Goal: Transaction & Acquisition: Purchase product/service

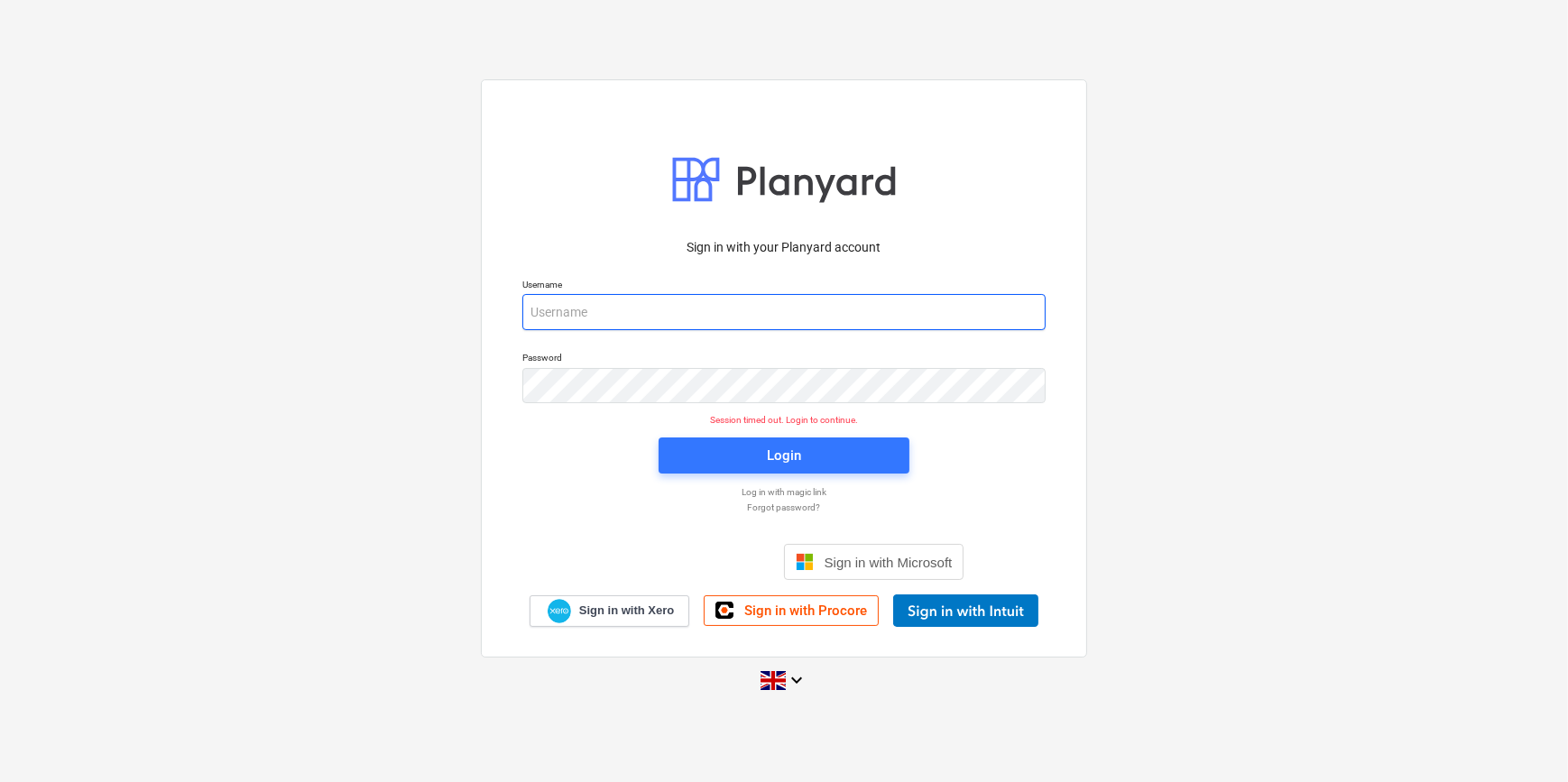
click at [564, 310] on input "email" at bounding box center [784, 313] width 523 height 36
type input "[PERSON_NAME][EMAIL_ADDRESS][PERSON_NAME][DOMAIN_NAME]"
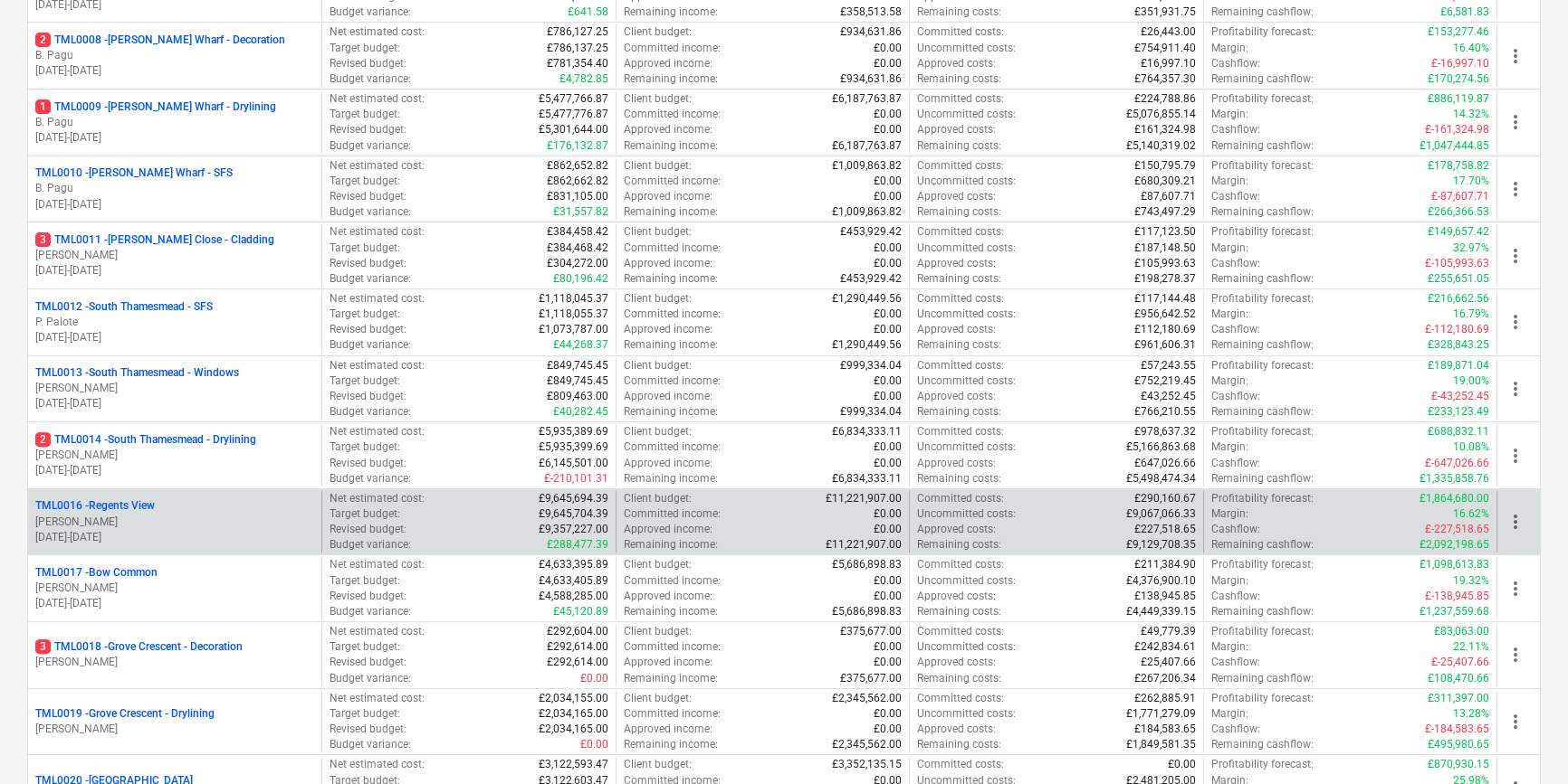
scroll to position [714, 0]
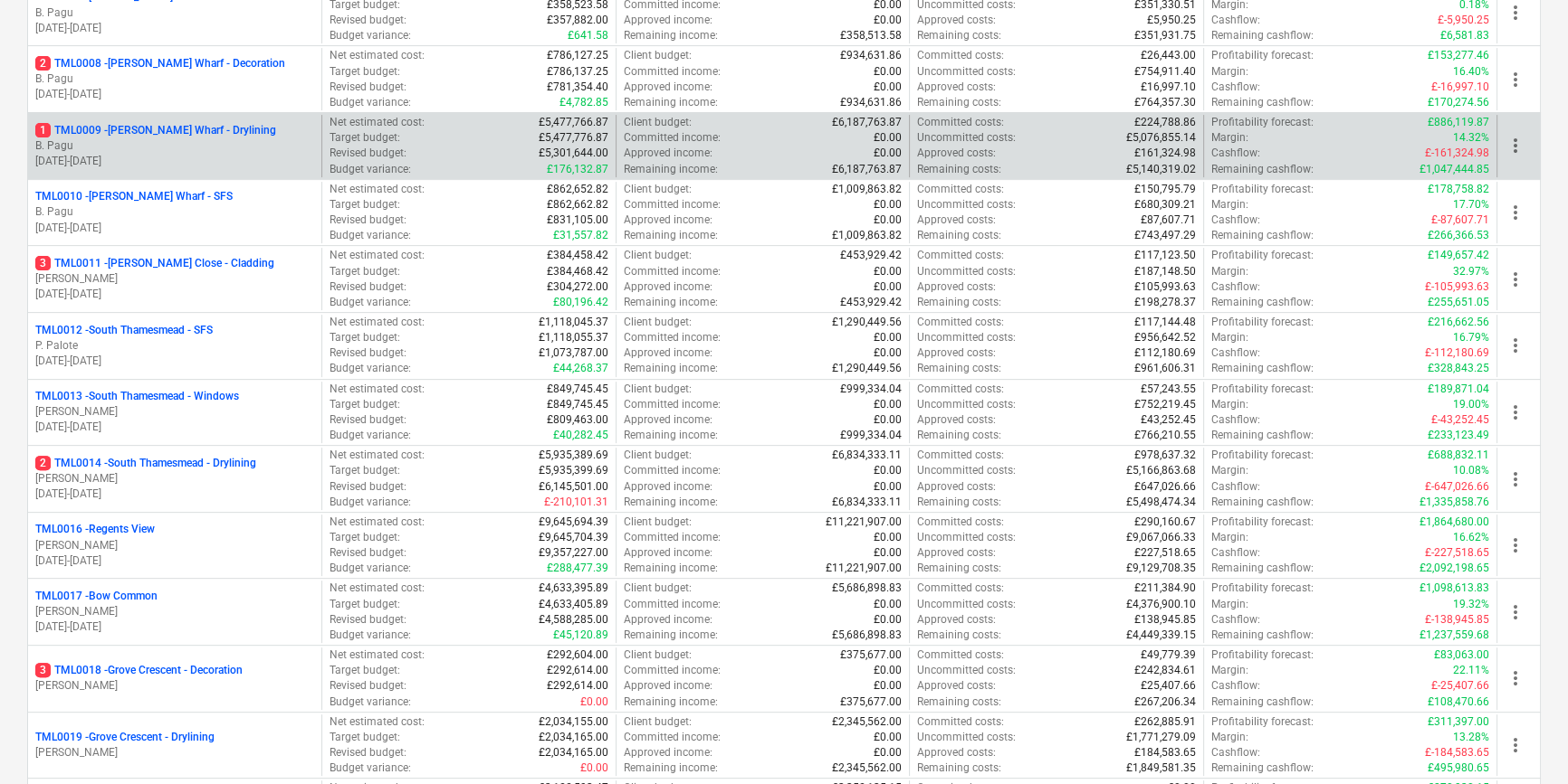
click at [241, 142] on p "B. Pagu" at bounding box center [175, 145] width 279 height 16
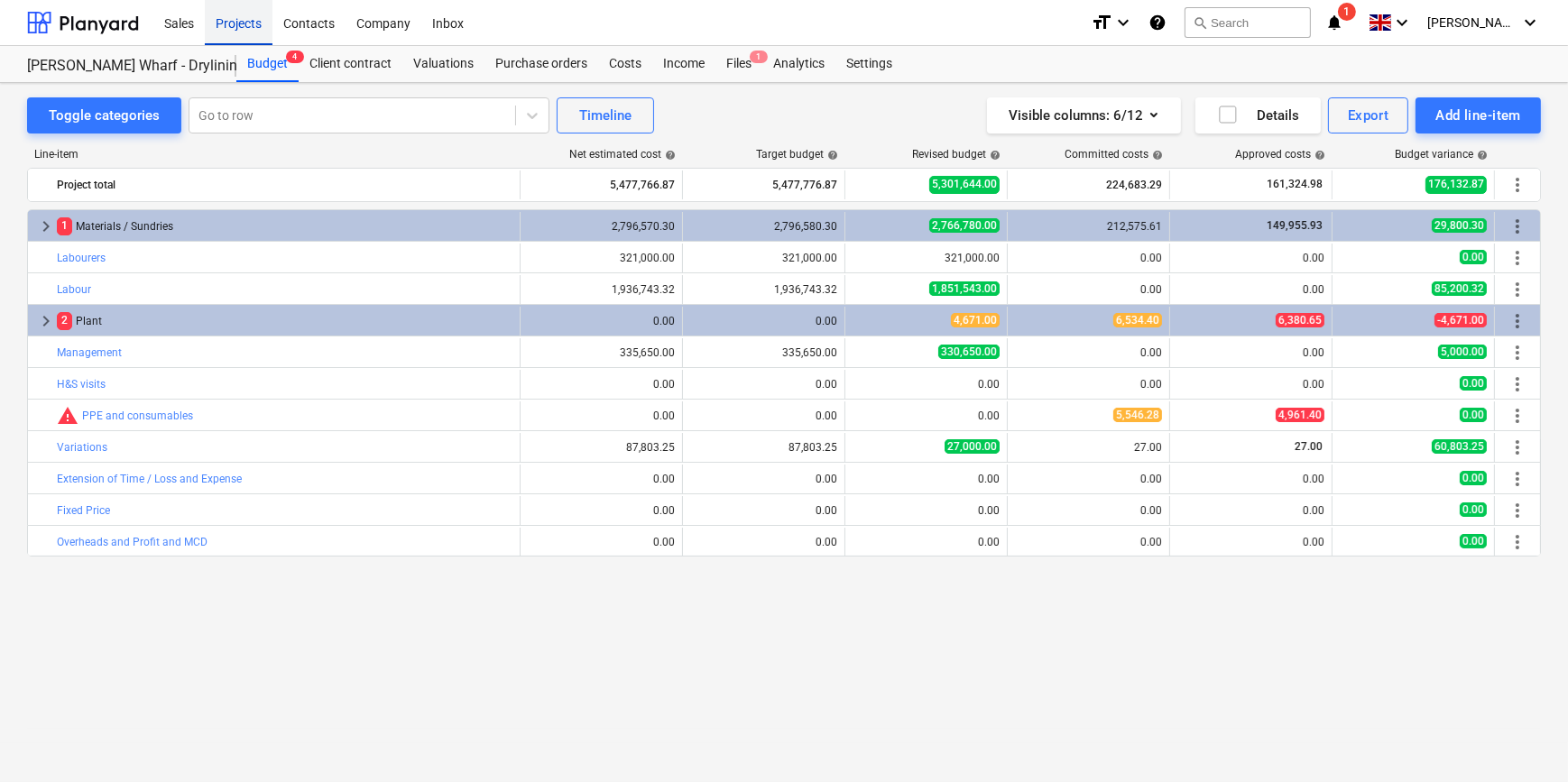
click at [234, 28] on div "Projects" at bounding box center [239, 22] width 67 height 46
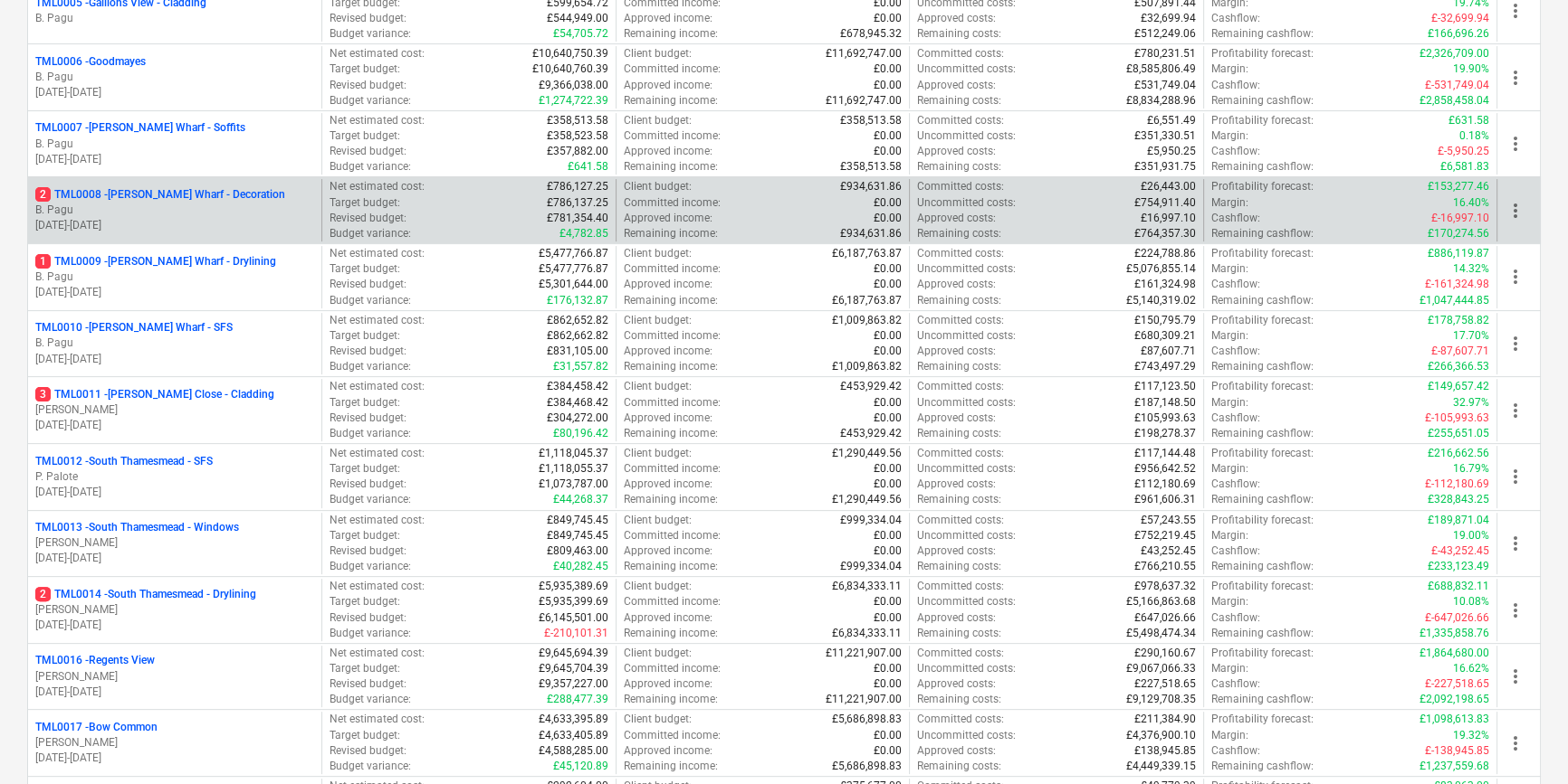
scroll to position [658, 0]
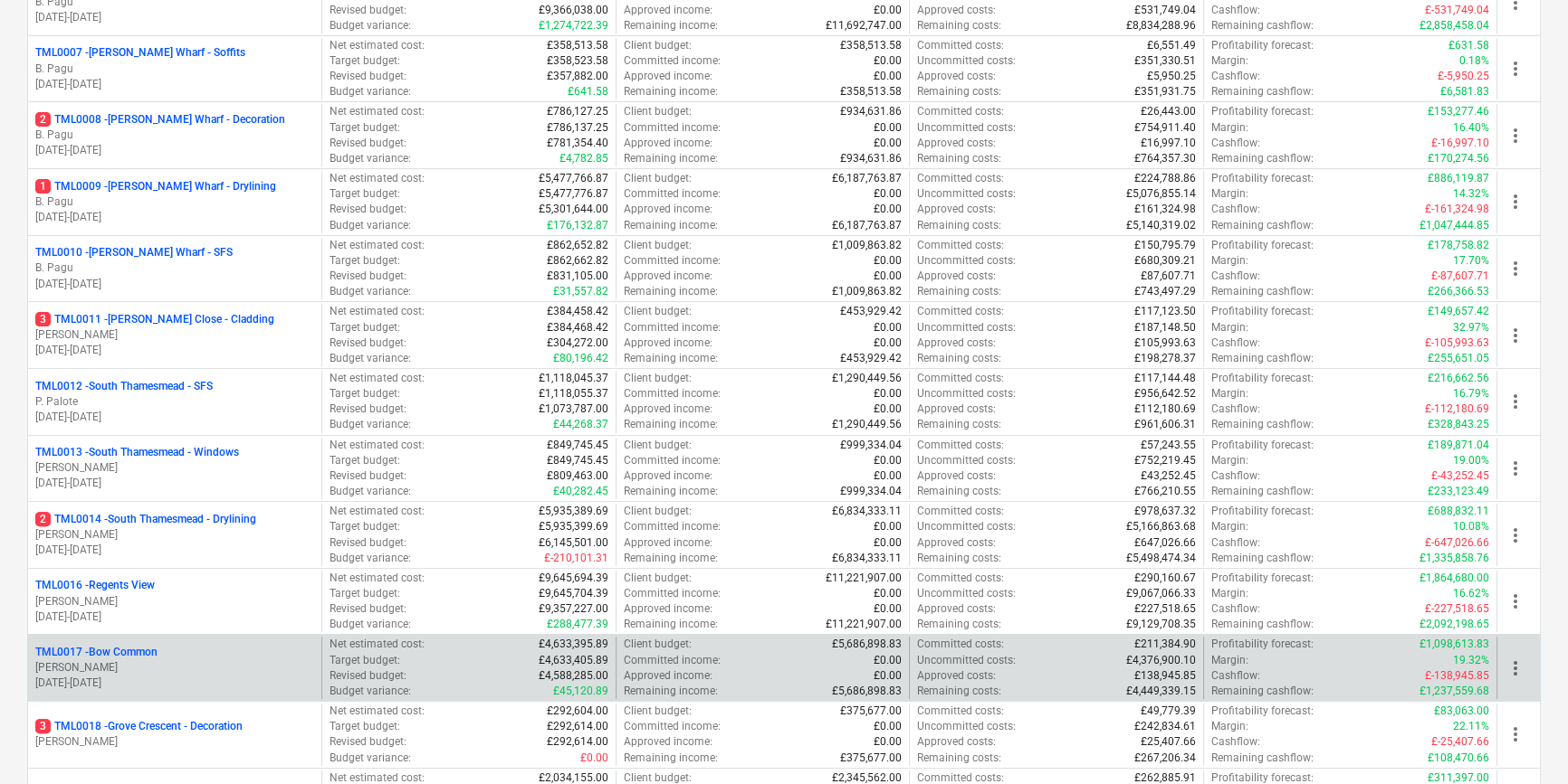
click at [197, 669] on p "[PERSON_NAME]" at bounding box center [175, 668] width 279 height 16
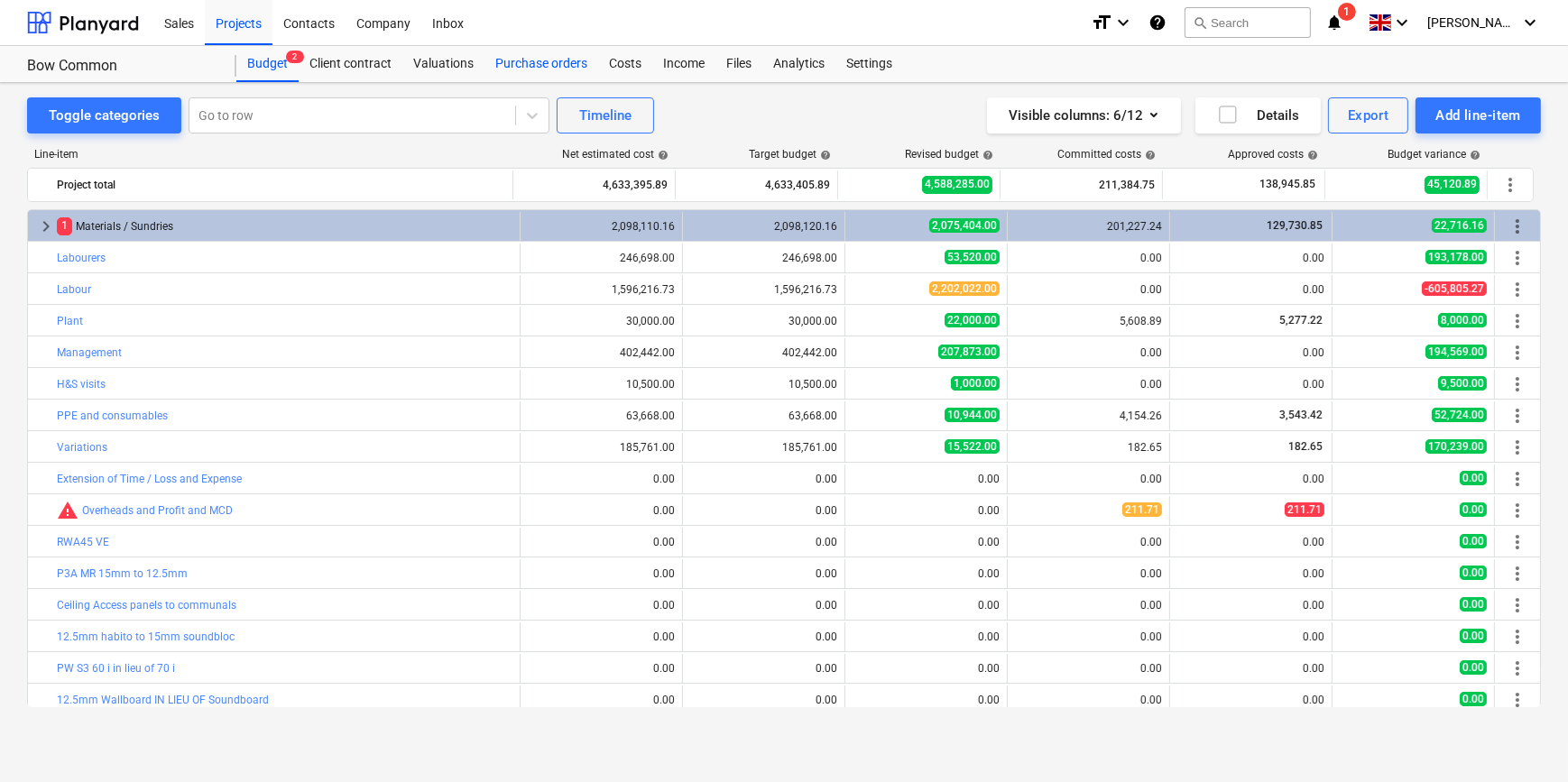
click at [541, 65] on div "Purchase orders" at bounding box center [541, 64] width 114 height 36
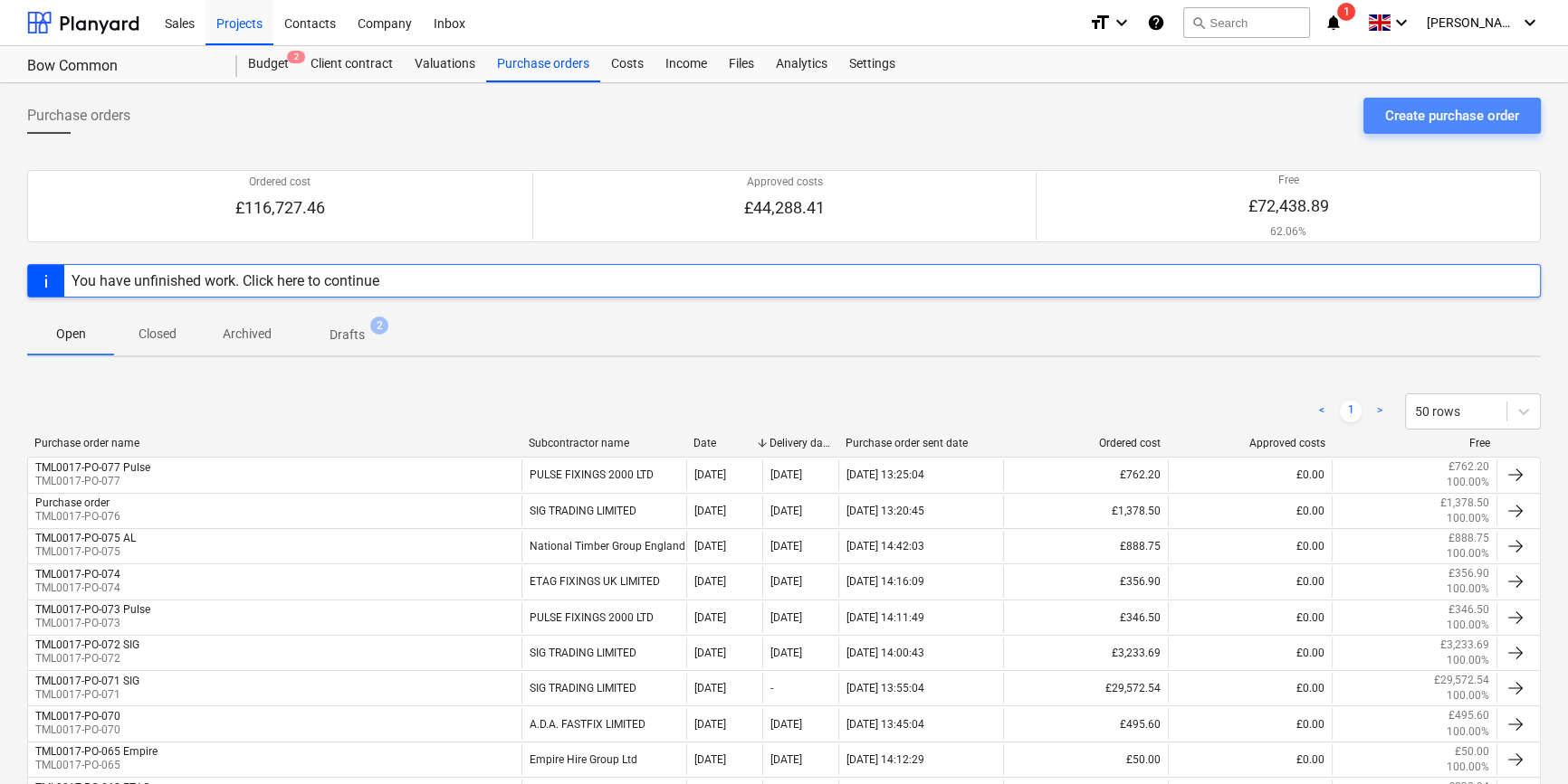
click at [1411, 121] on div "Create purchase order" at bounding box center [1452, 116] width 134 height 24
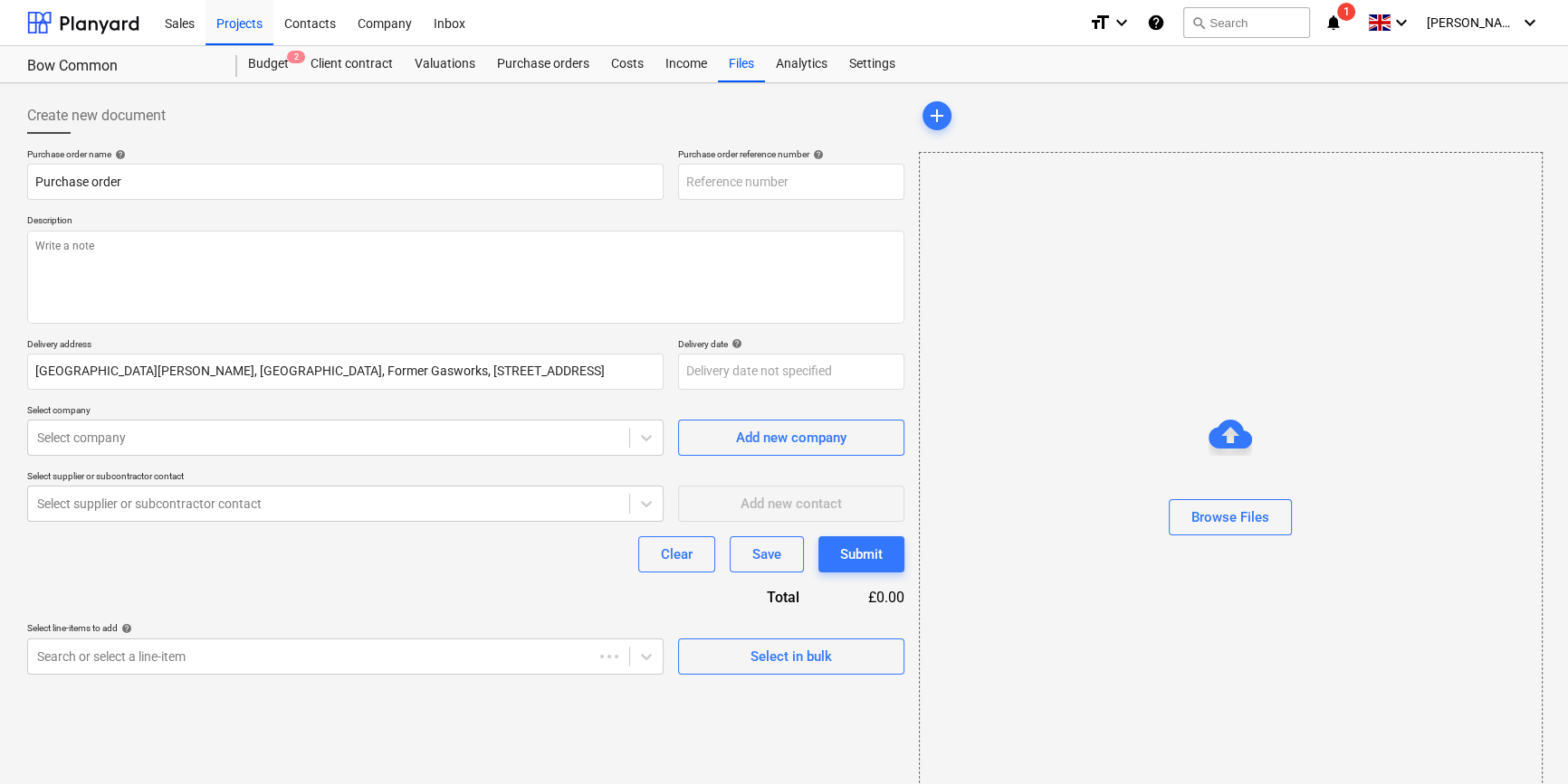
type input "TML0017-PO-078"
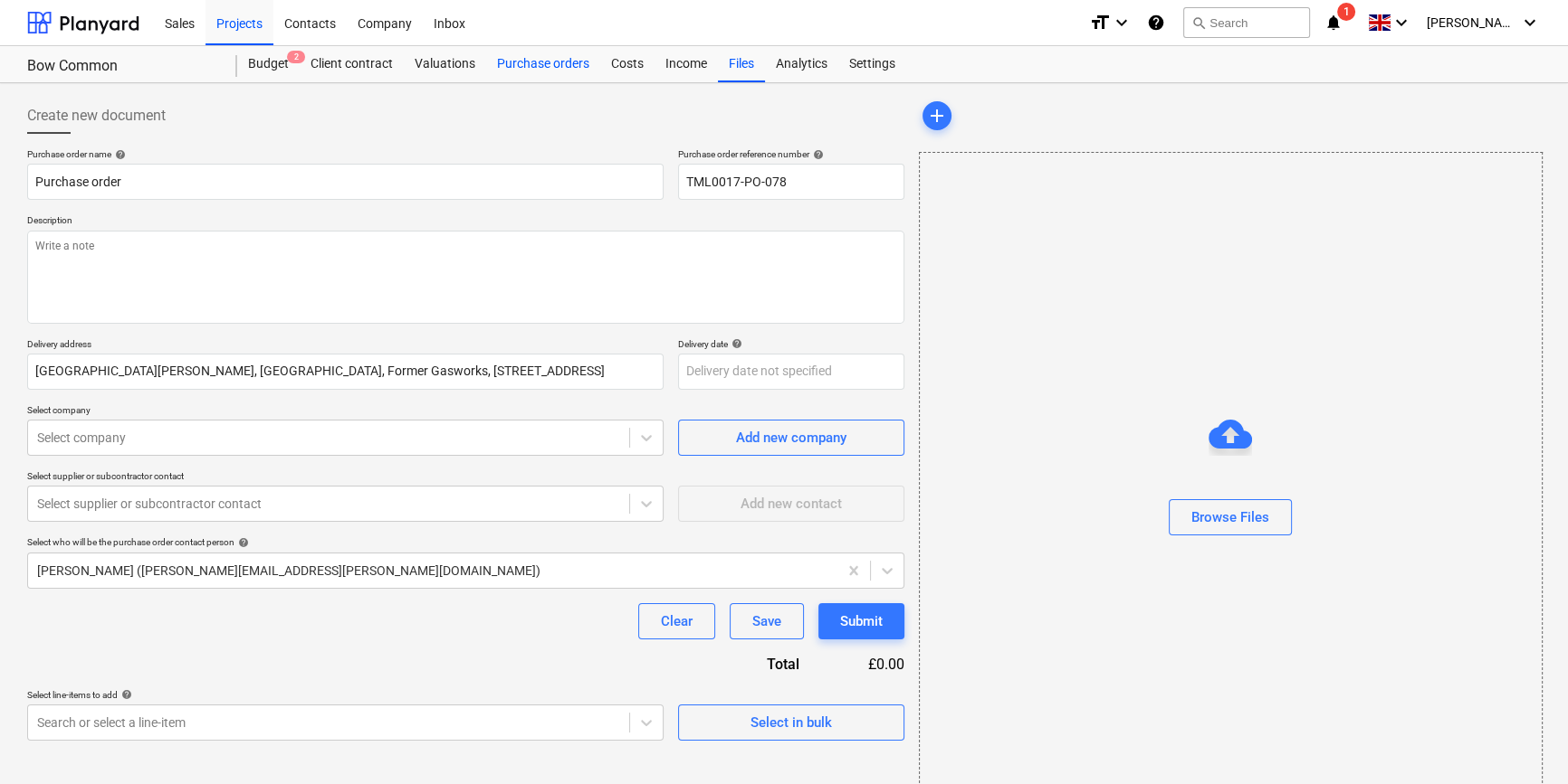
click at [517, 66] on div "Purchase orders" at bounding box center [543, 64] width 114 height 37
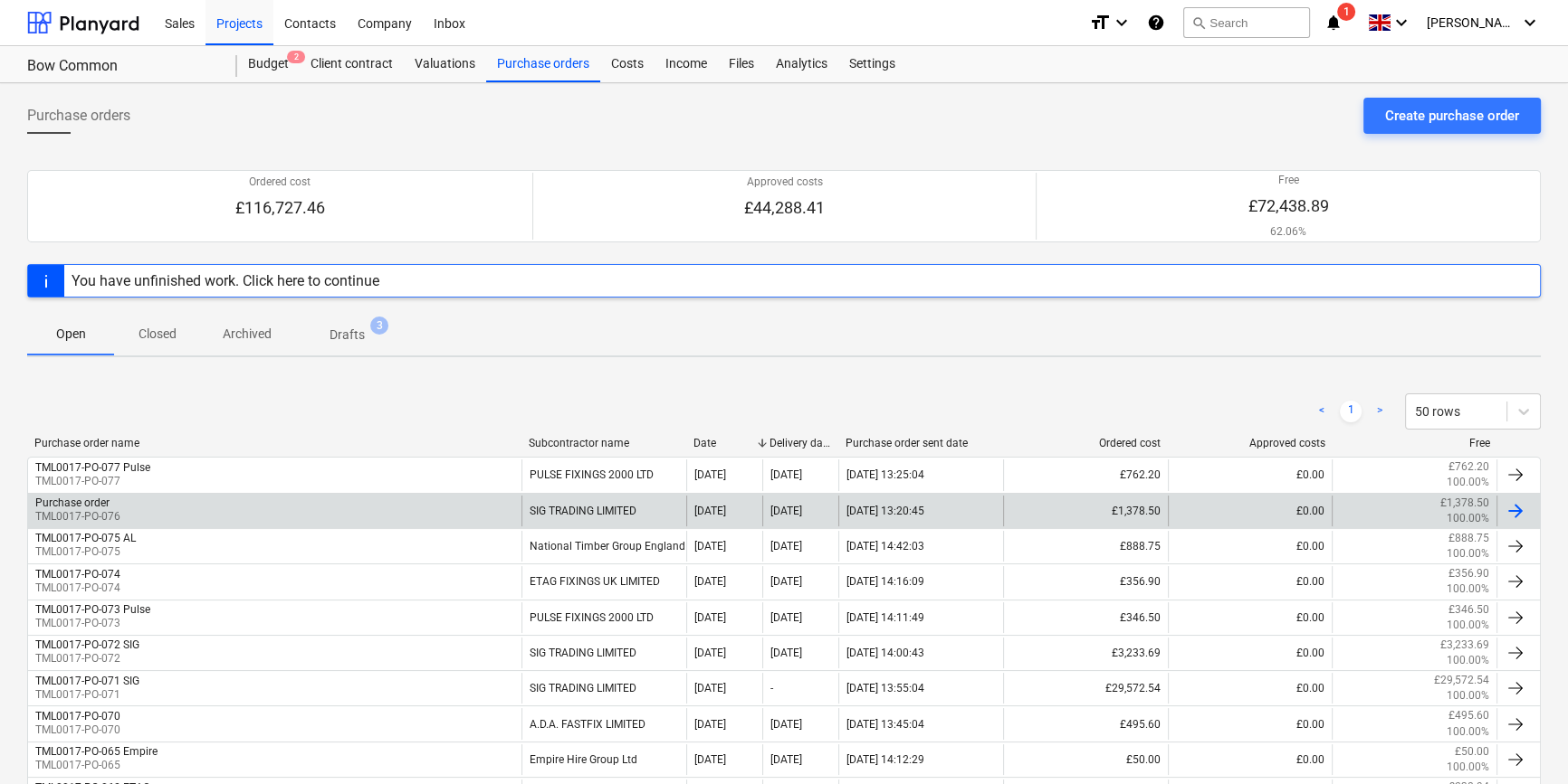
click at [1510, 506] on div at bounding box center [1515, 511] width 22 height 22
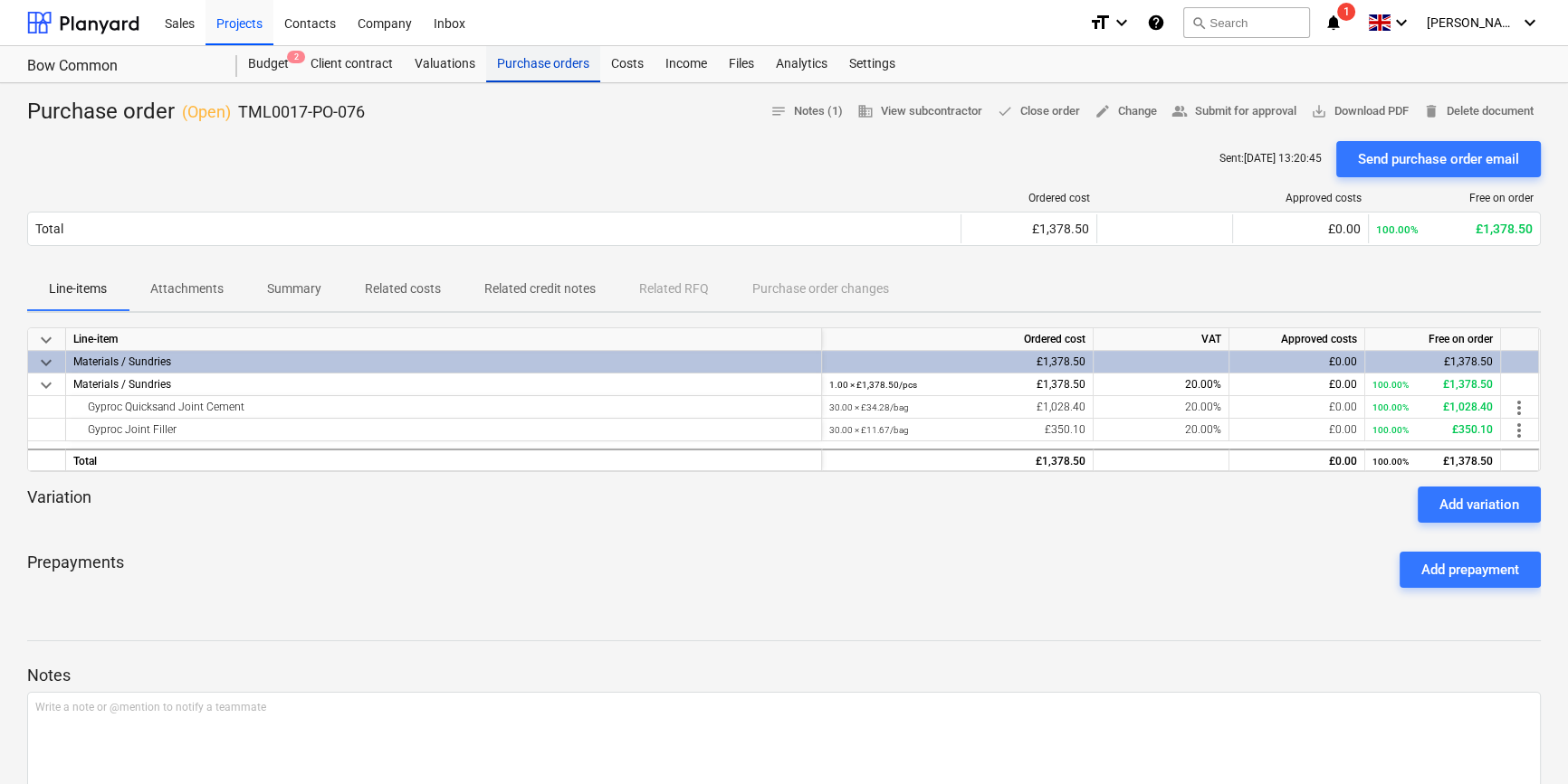
click at [515, 66] on div "Purchase orders" at bounding box center [543, 64] width 114 height 37
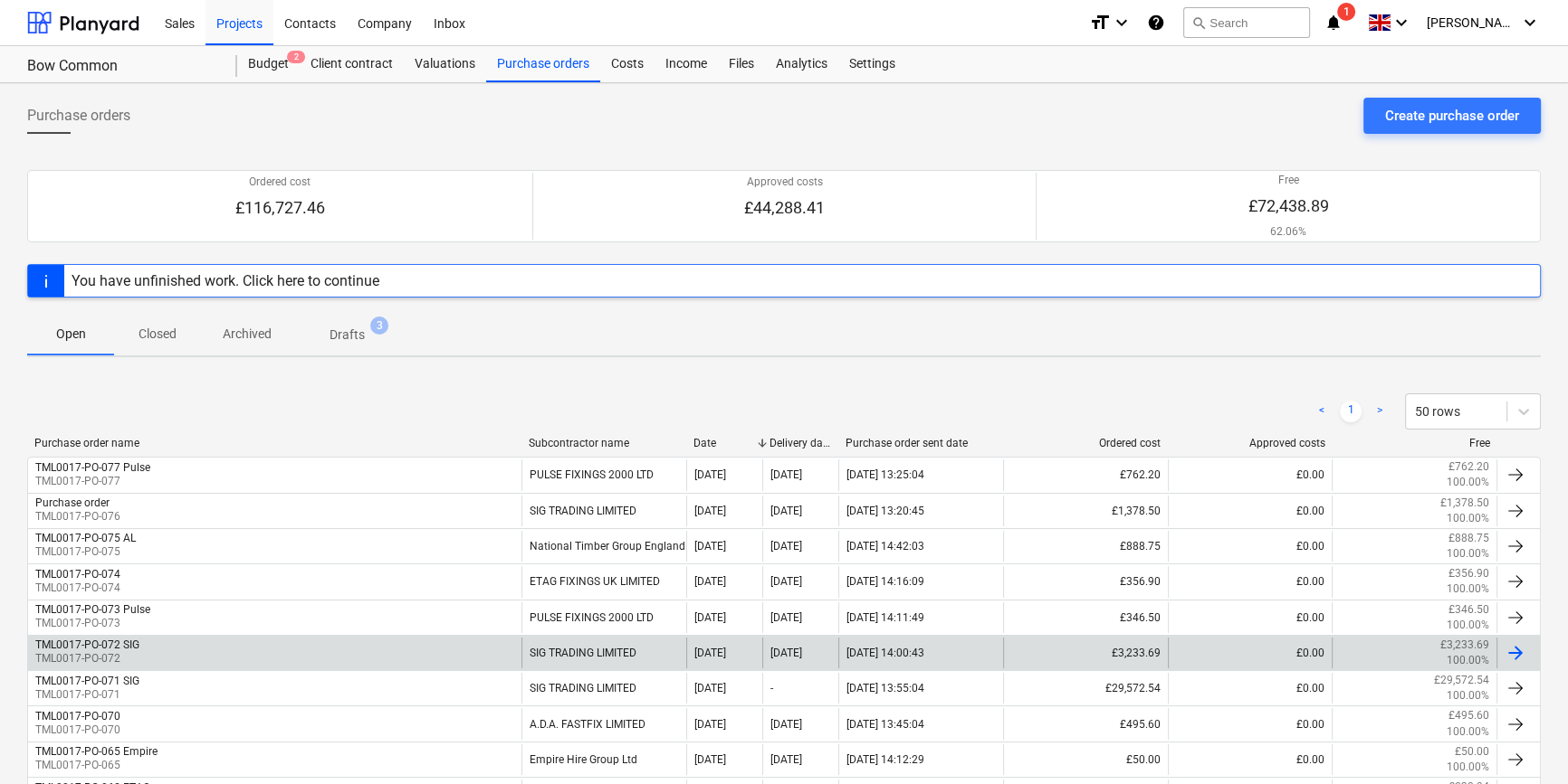
click at [1510, 654] on div at bounding box center [1515, 653] width 22 height 22
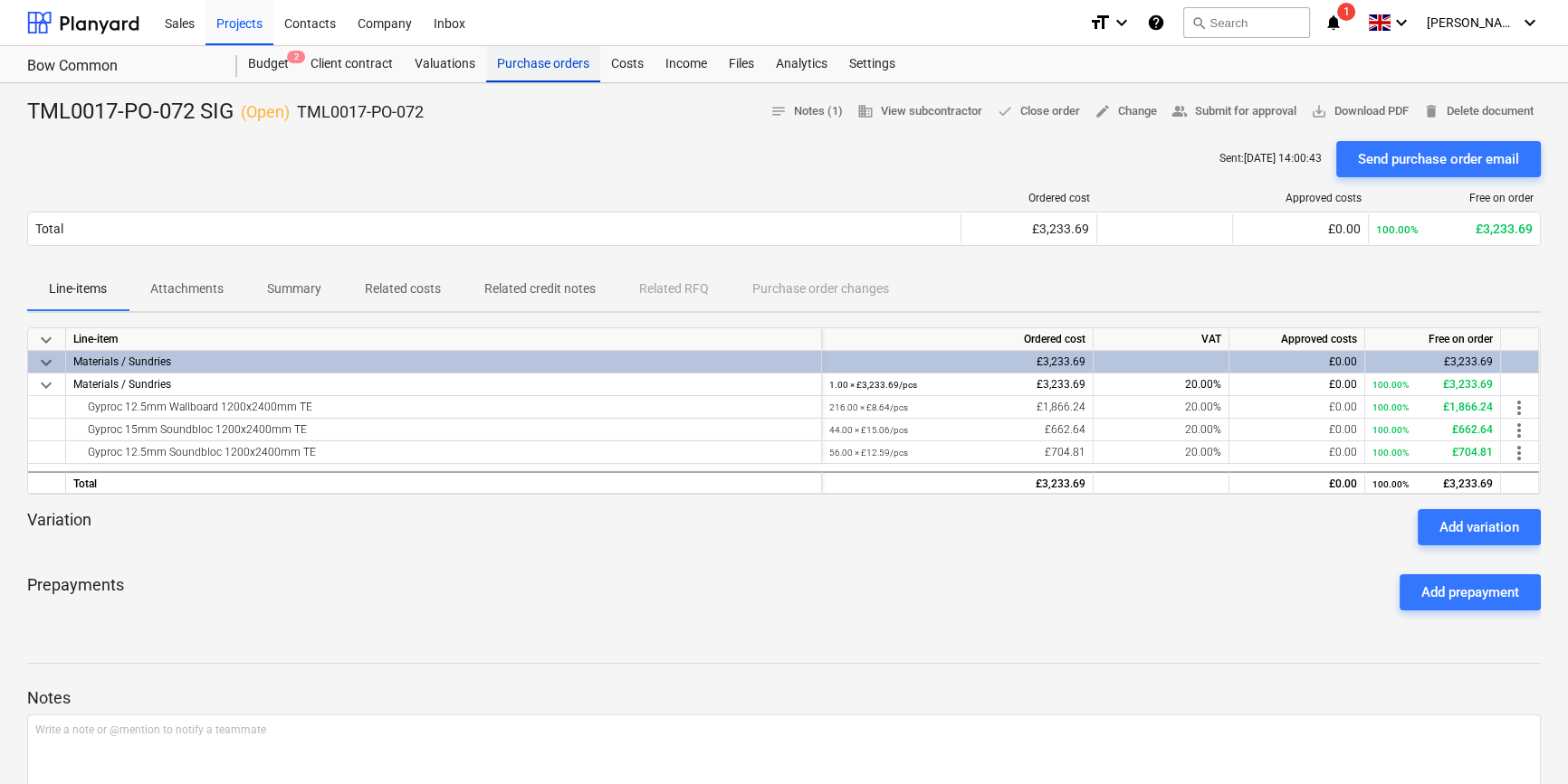
click at [545, 66] on div "Purchase orders" at bounding box center [543, 64] width 114 height 37
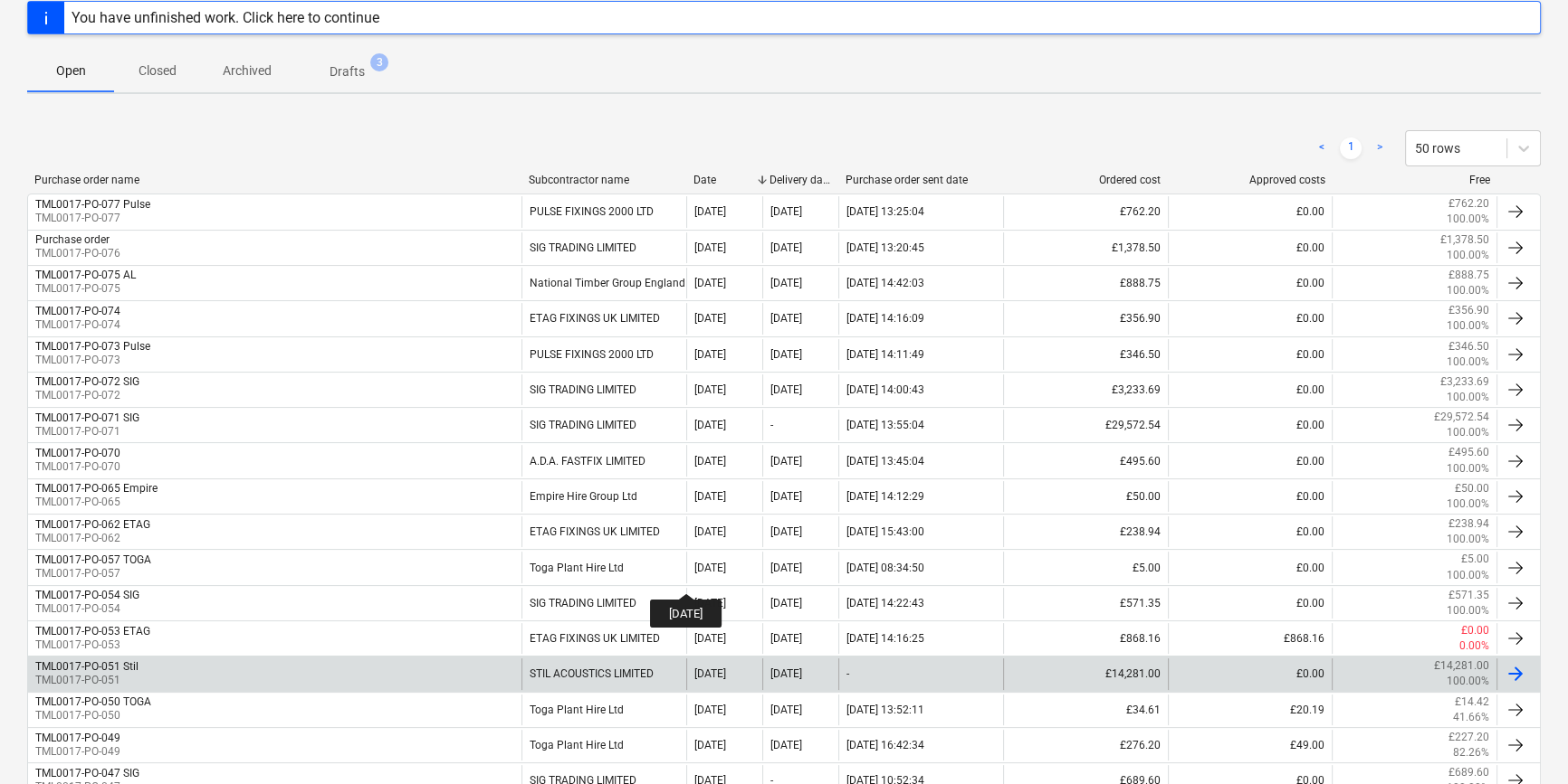
scroll to position [328, 0]
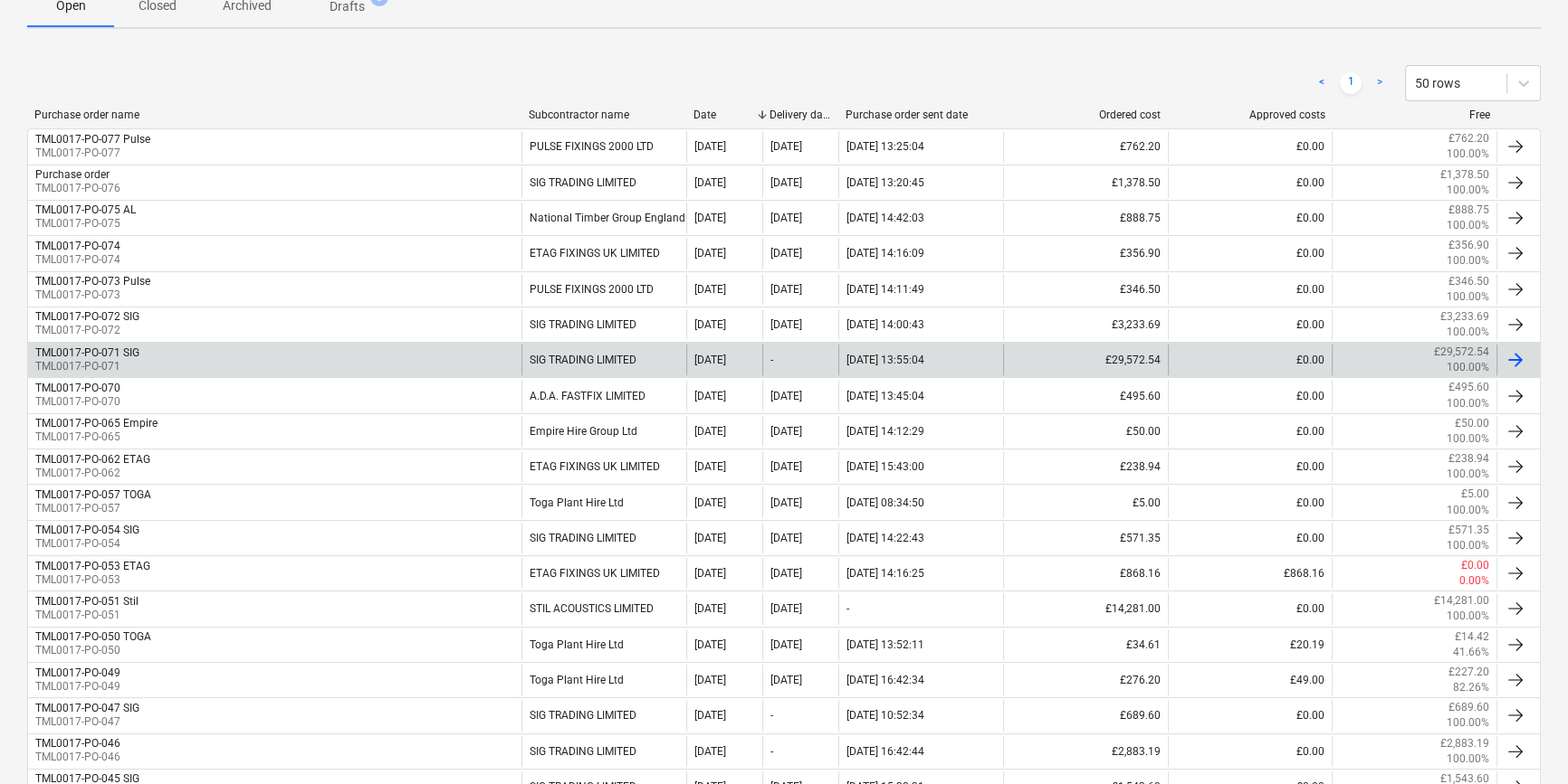
click at [1515, 359] on div at bounding box center [1515, 360] width 22 height 22
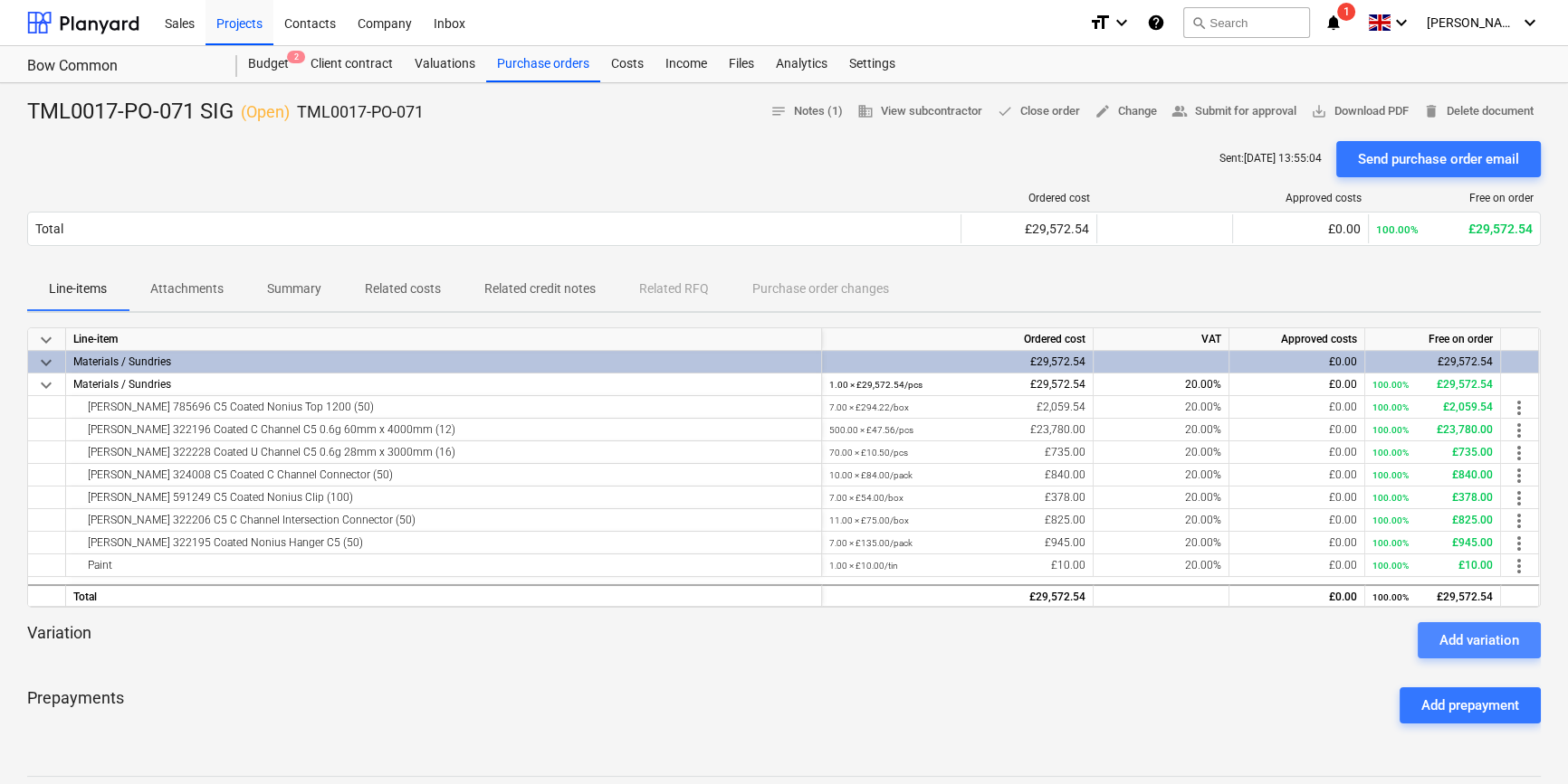
click at [1484, 633] on div "Add variation" at bounding box center [1478, 641] width 80 height 24
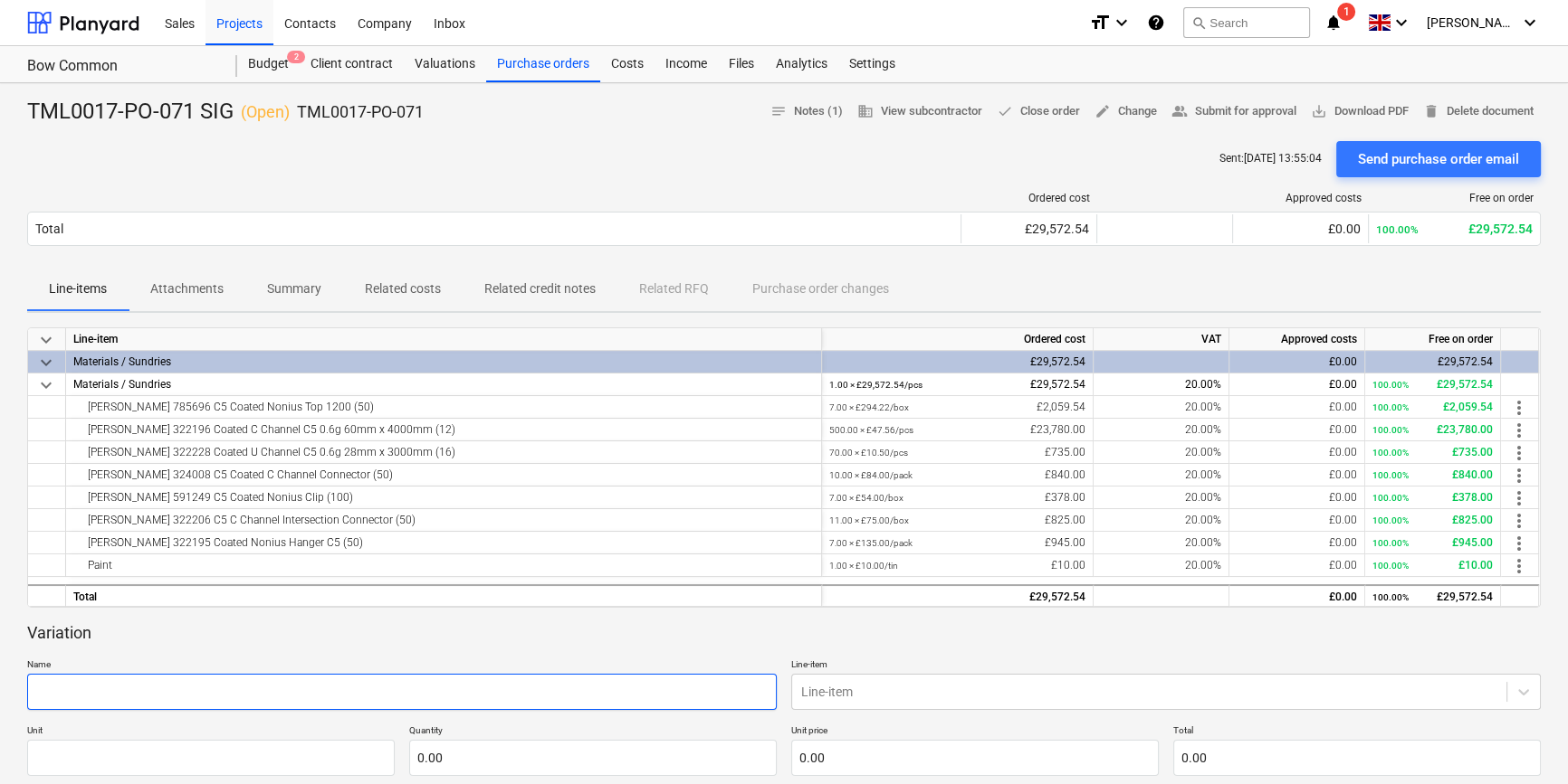
click at [108, 697] on input "text" at bounding box center [402, 693] width 750 height 37
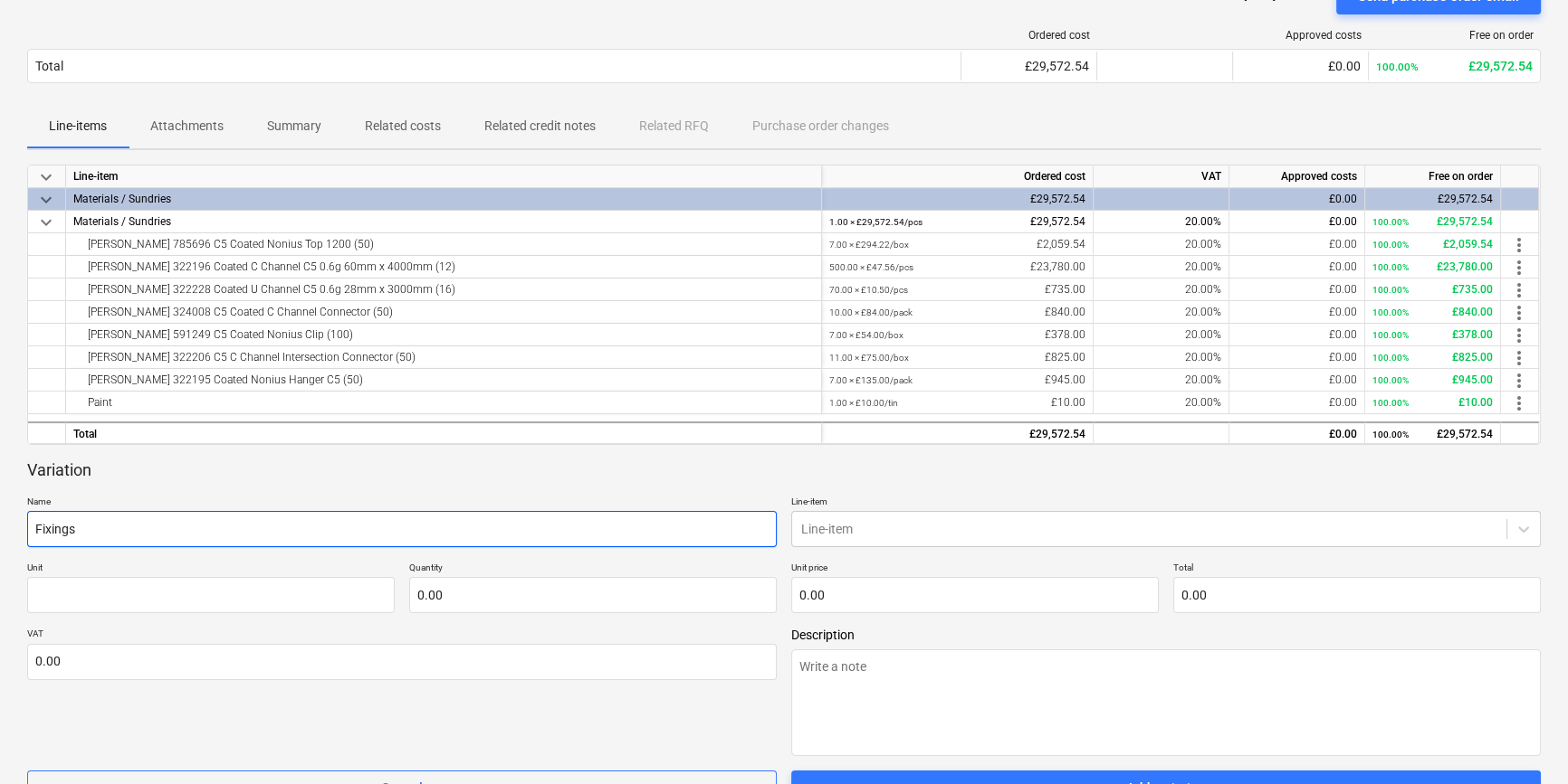
scroll to position [164, 0]
type input "Fixings"
click at [638, 461] on div "keyboard_arrow_down Line-item Ordered cost VAT Approved costs Free on order key…" at bounding box center [784, 524] width 1513 height 723
drag, startPoint x: 638, startPoint y: 461, endPoint x: 676, endPoint y: 471, distance: 39.3
click at [676, 471] on div "Variation" at bounding box center [784, 470] width 1513 height 22
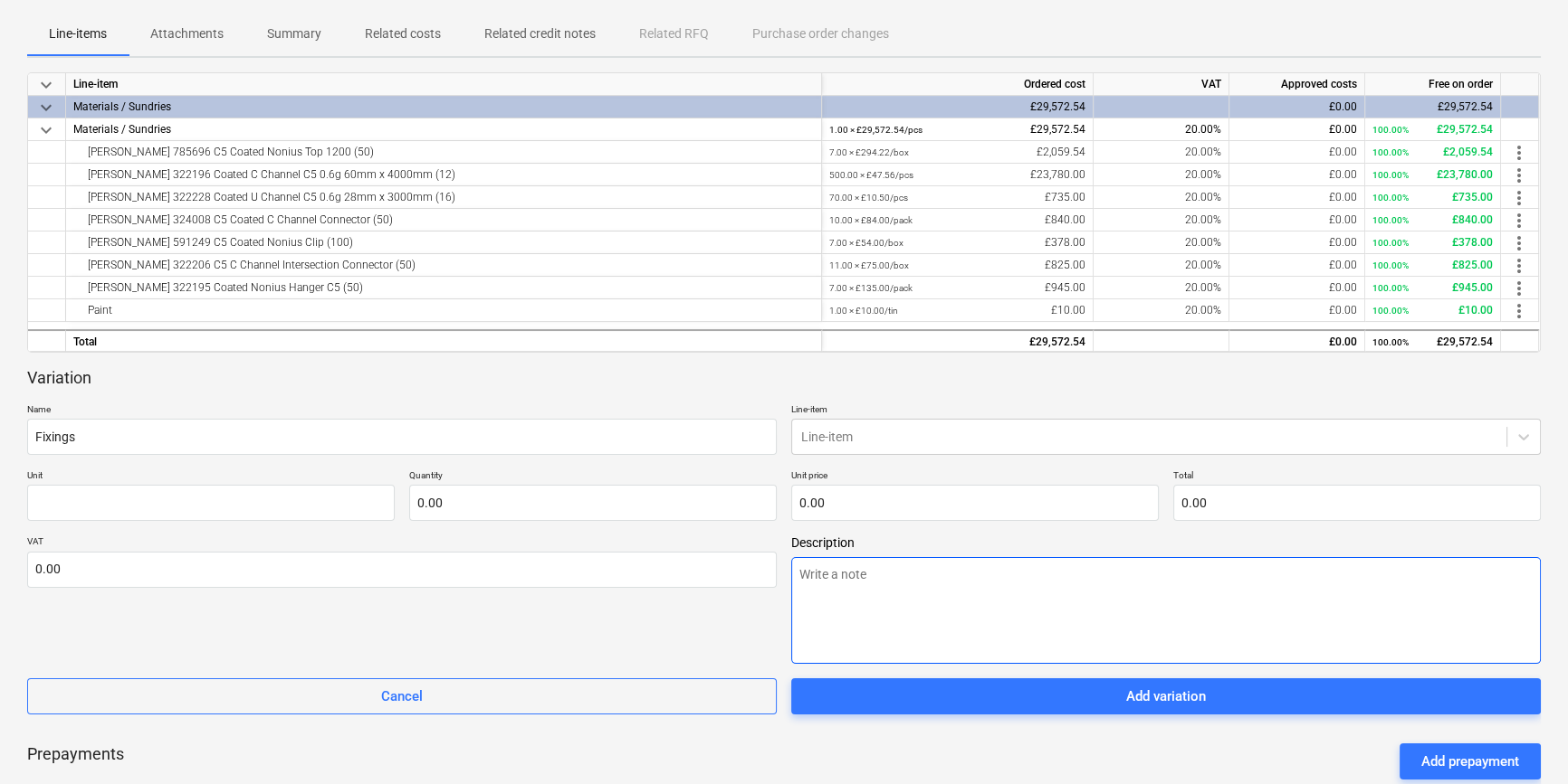
scroll to position [410, 0]
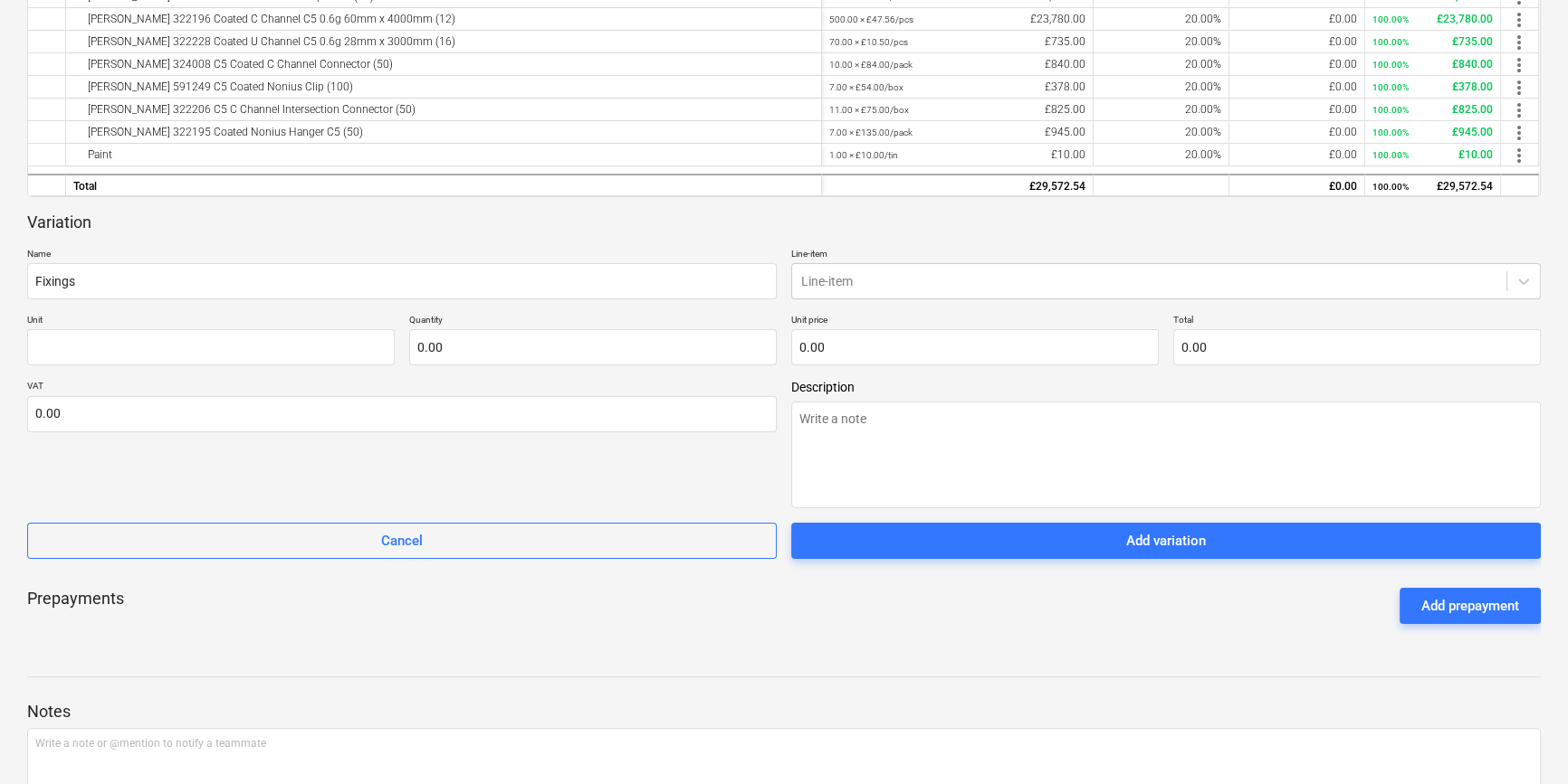
click at [352, 546] on span "Cancel" at bounding box center [401, 541] width 704 height 24
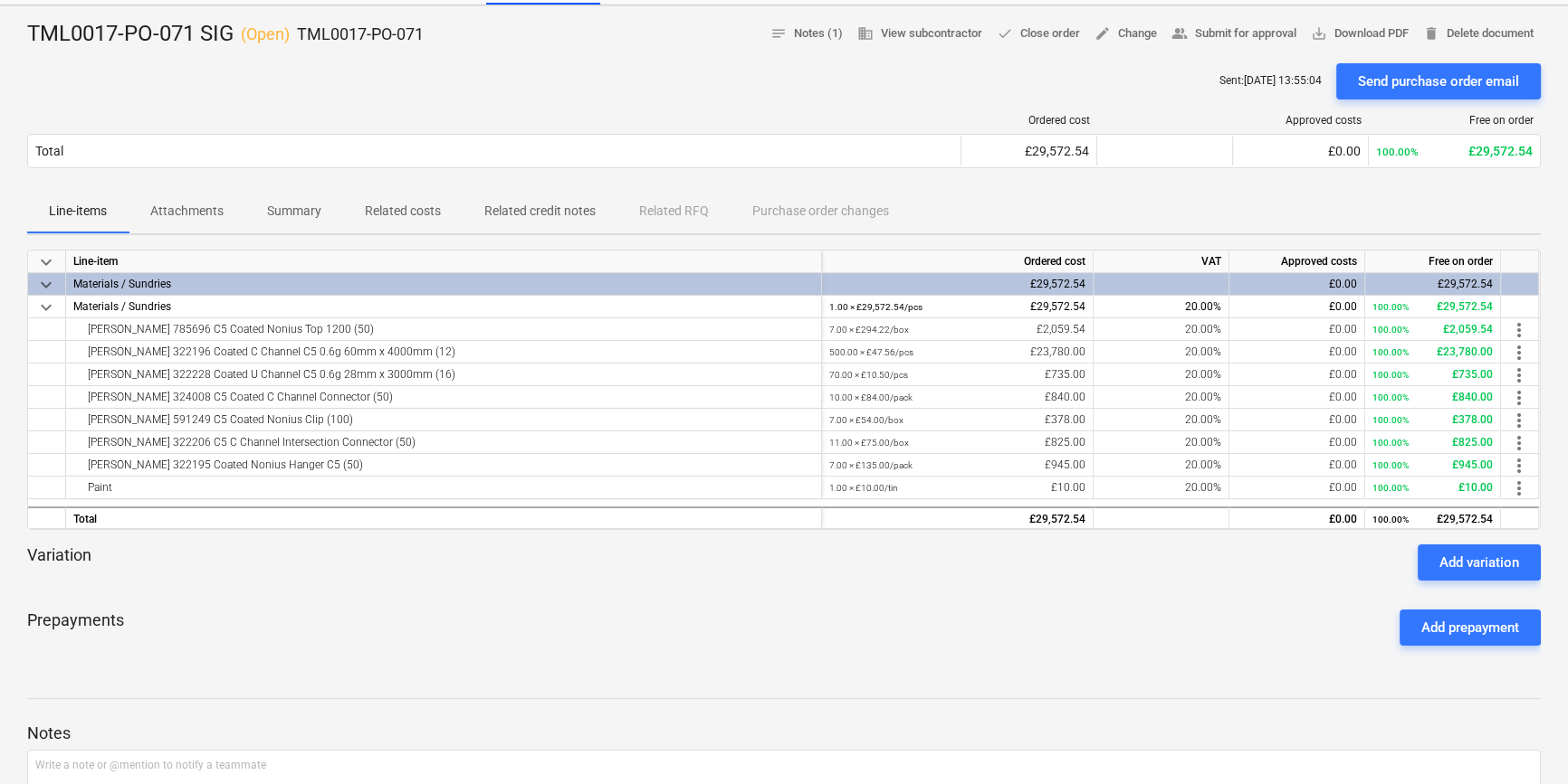
scroll to position [0, 0]
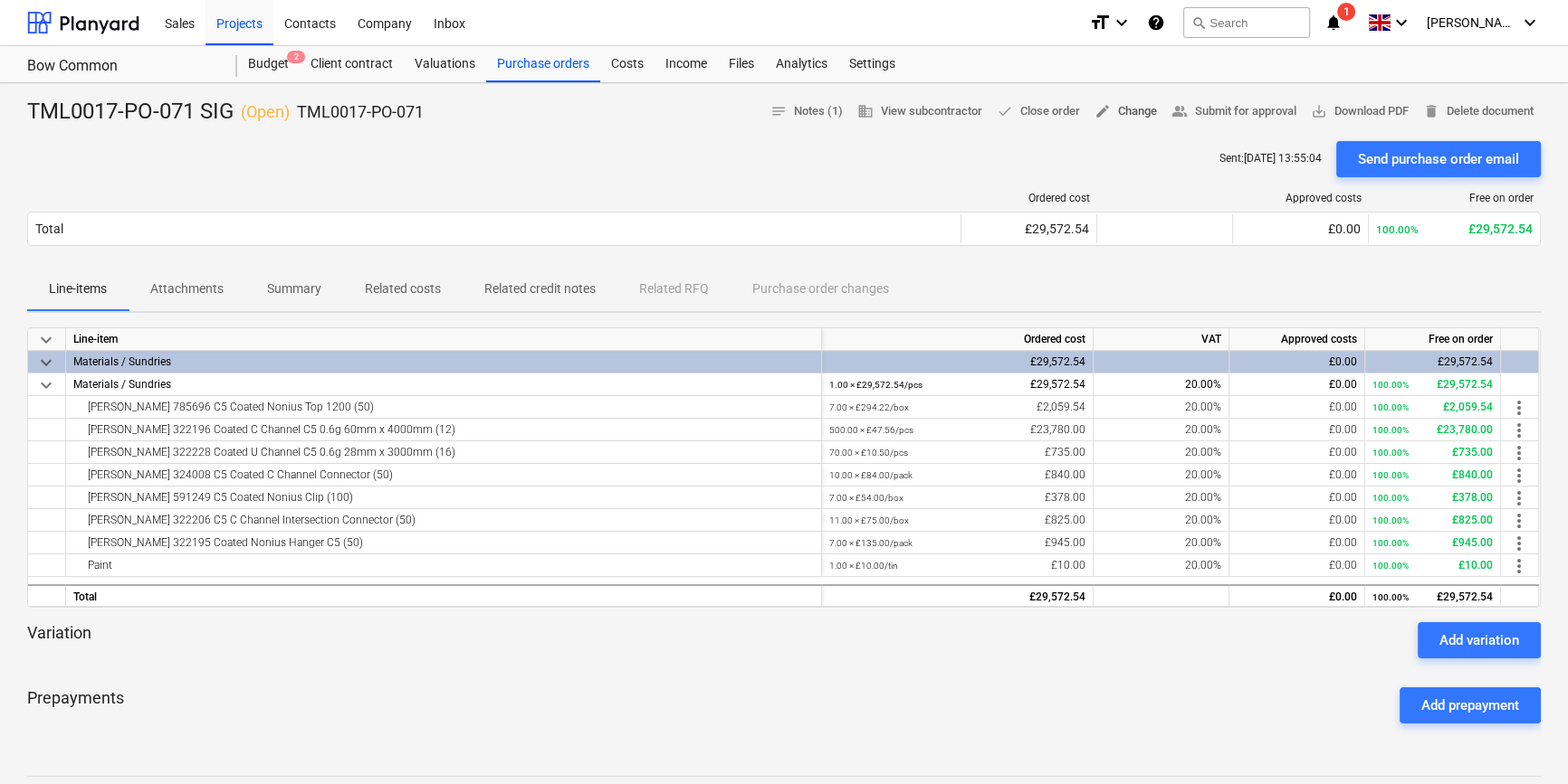
click at [1118, 107] on span "edit Change" at bounding box center [1125, 111] width 62 height 21
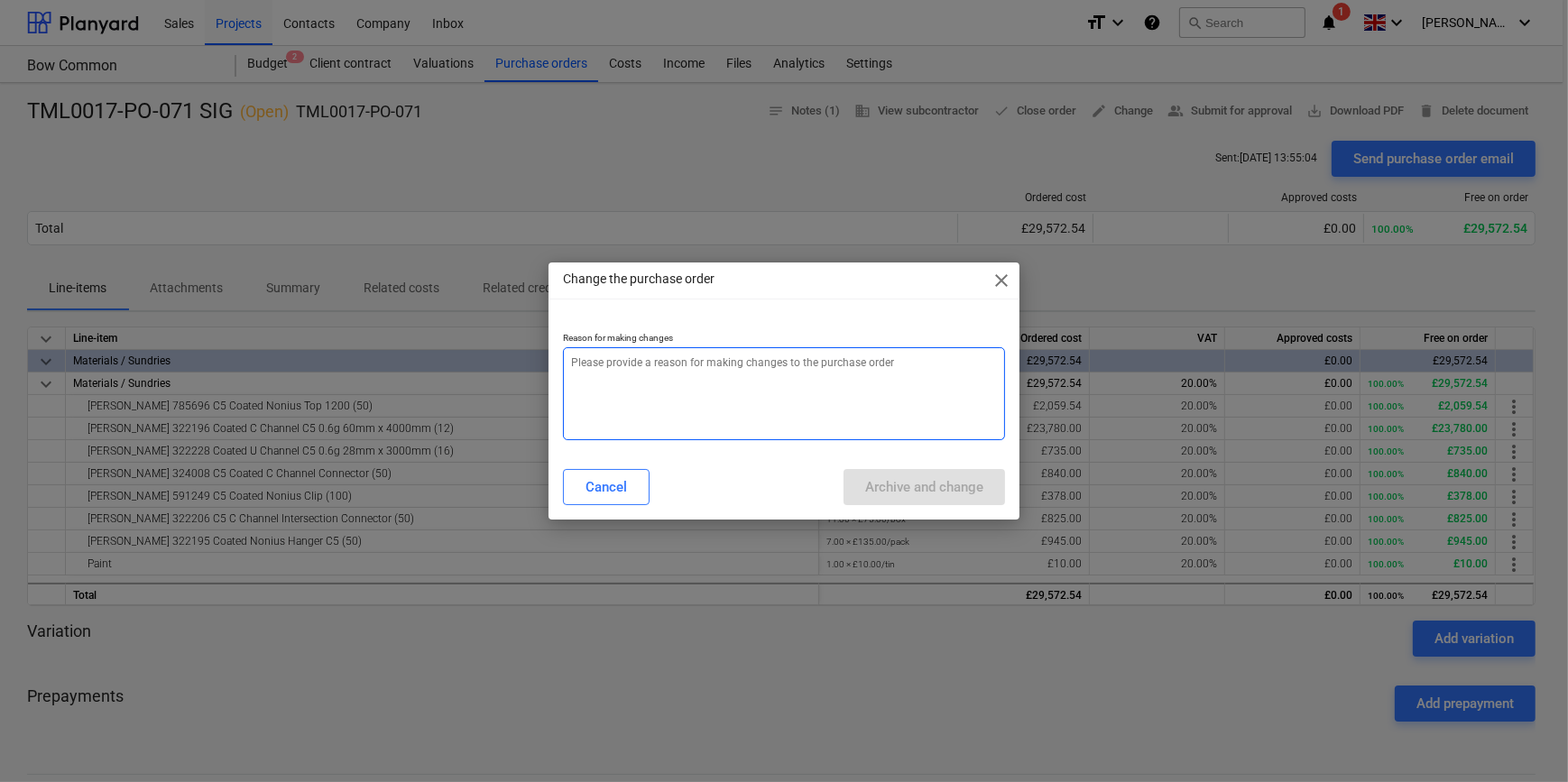
click at [641, 388] on textarea at bounding box center [784, 394] width 441 height 93
type textarea "Addition"
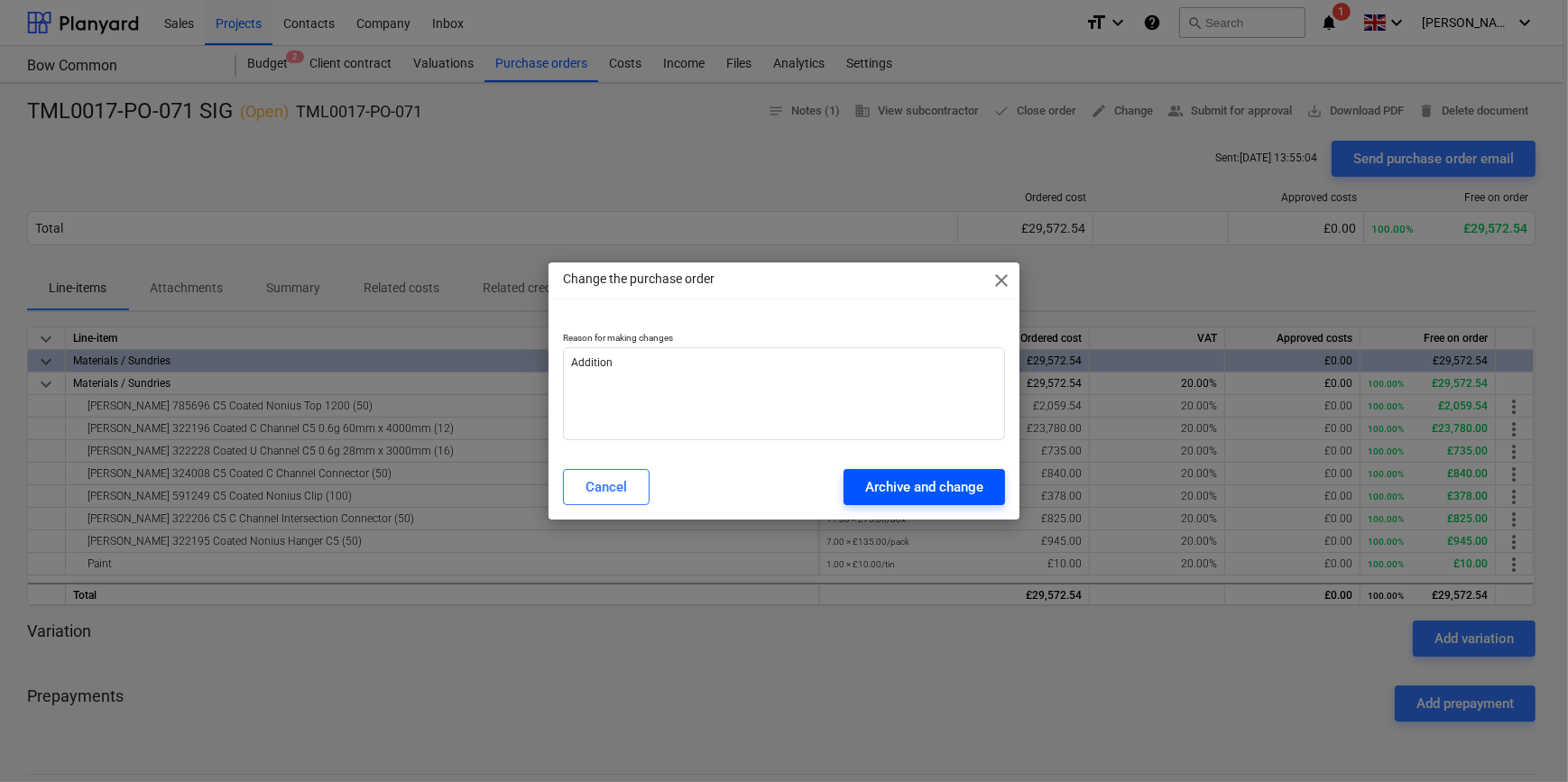
click at [892, 493] on div "Archive and change" at bounding box center [924, 488] width 118 height 24
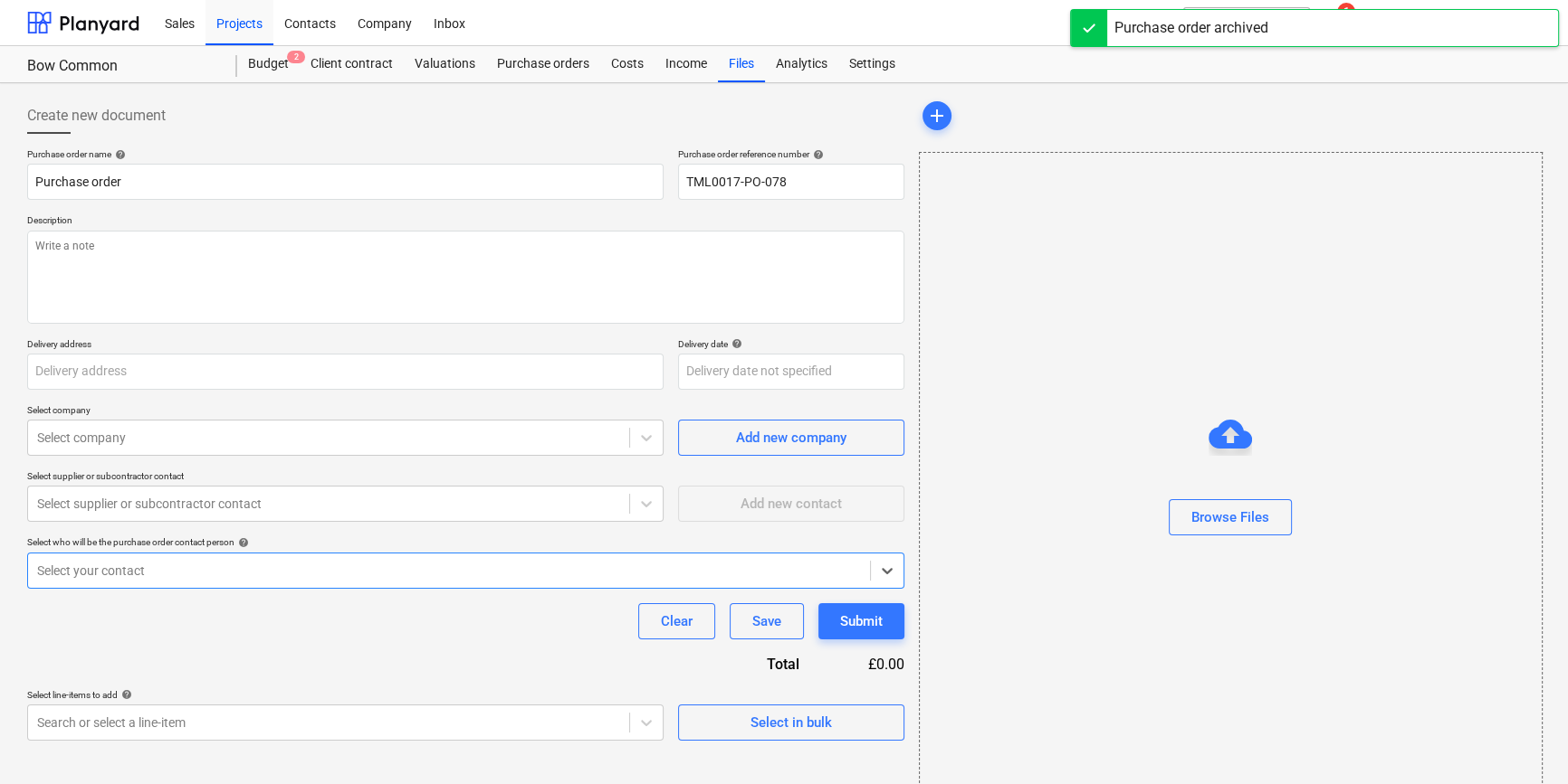
type input "TML0017-PO-071 SIG"
type input "TML0017-PO-071"
type input "[GEOGRAPHIC_DATA][PERSON_NAME], [GEOGRAPHIC_DATA], Former Gasworks, [STREET_ADD…"
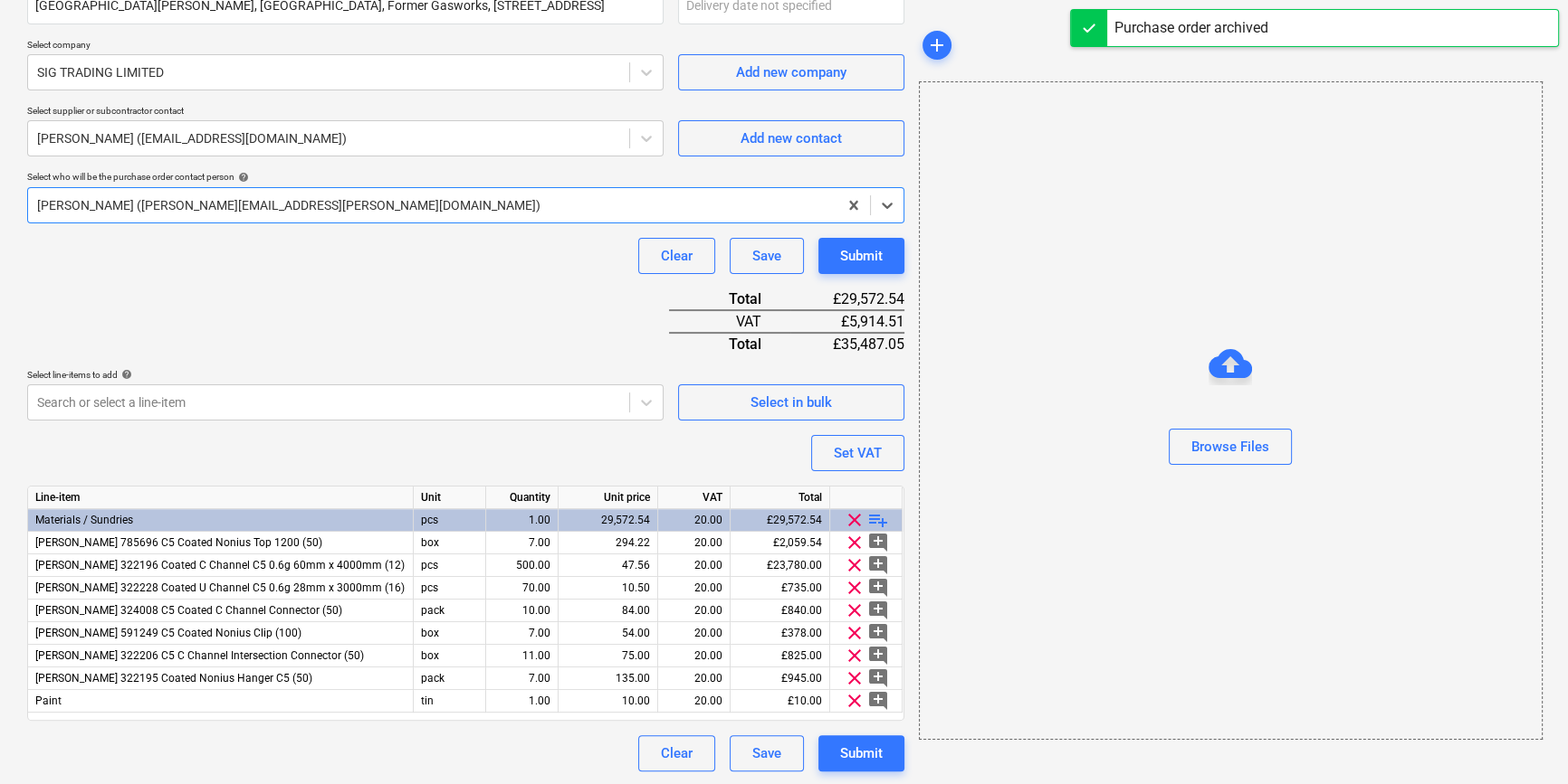
scroll to position [366, 0]
click at [877, 517] on span "playlist_add" at bounding box center [878, 519] width 22 height 22
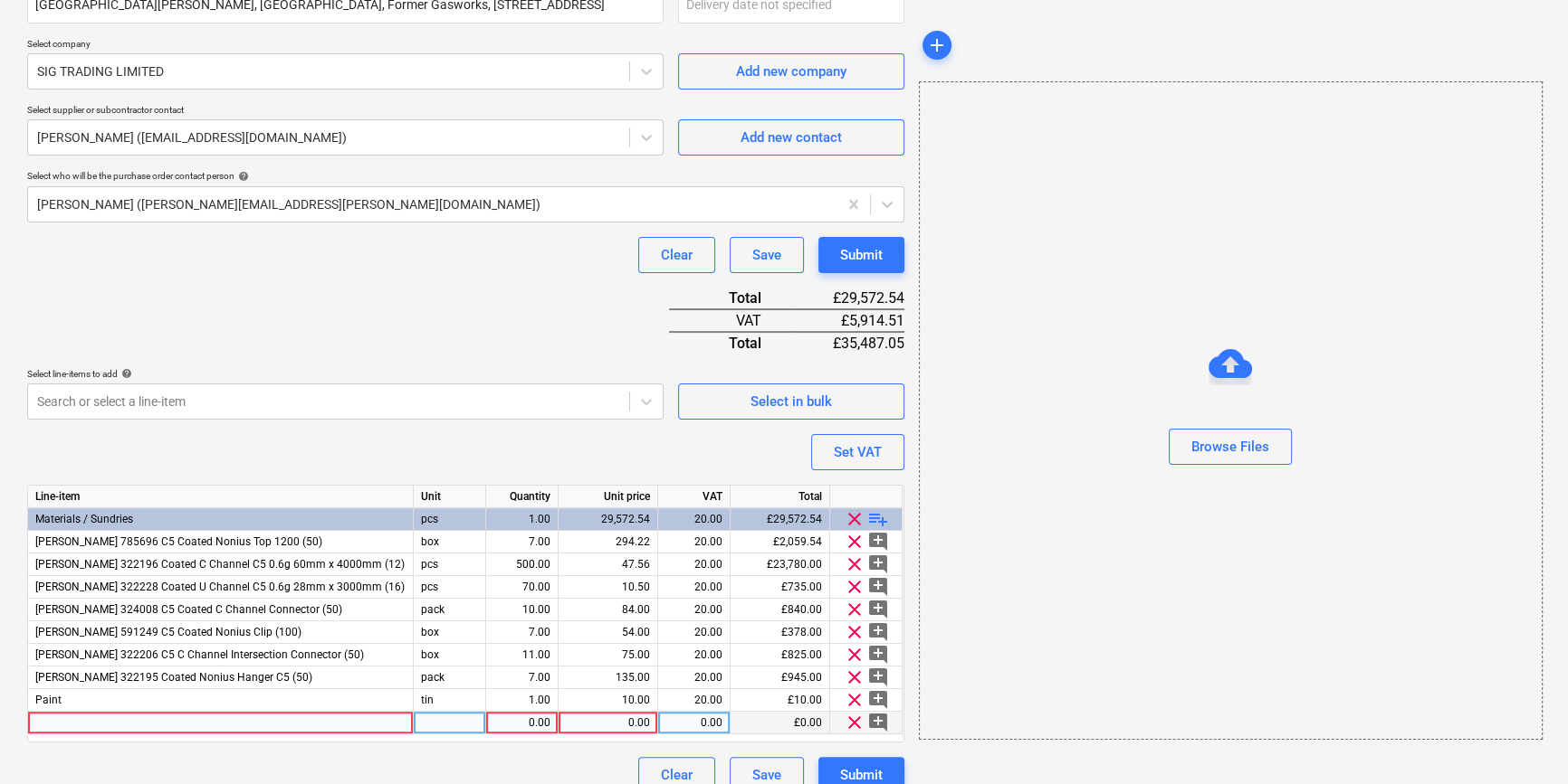
click at [72, 723] on div at bounding box center [221, 723] width 386 height 23
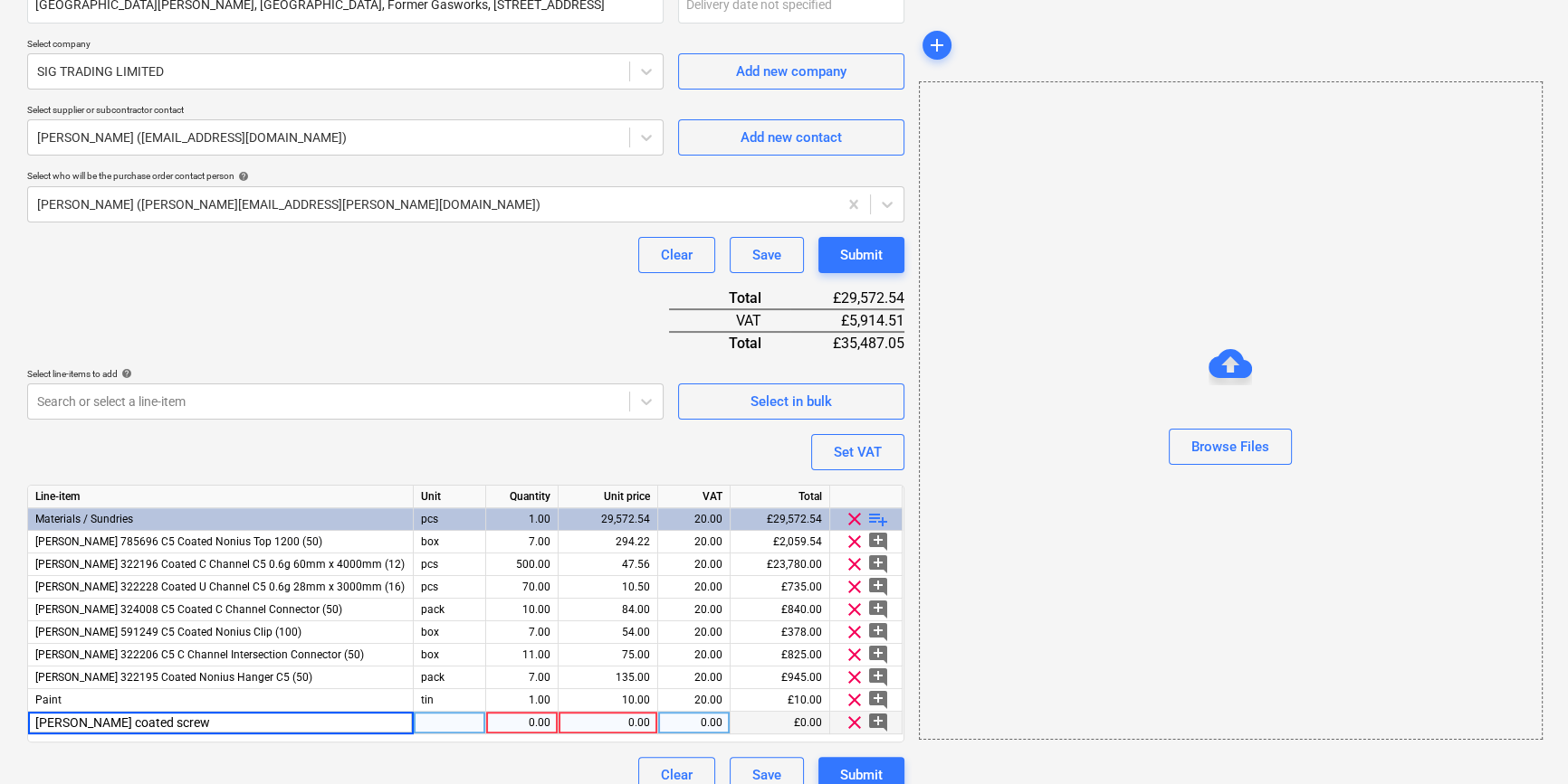
type input "[PERSON_NAME] coated screws"
type input "box"
type input "61.05"
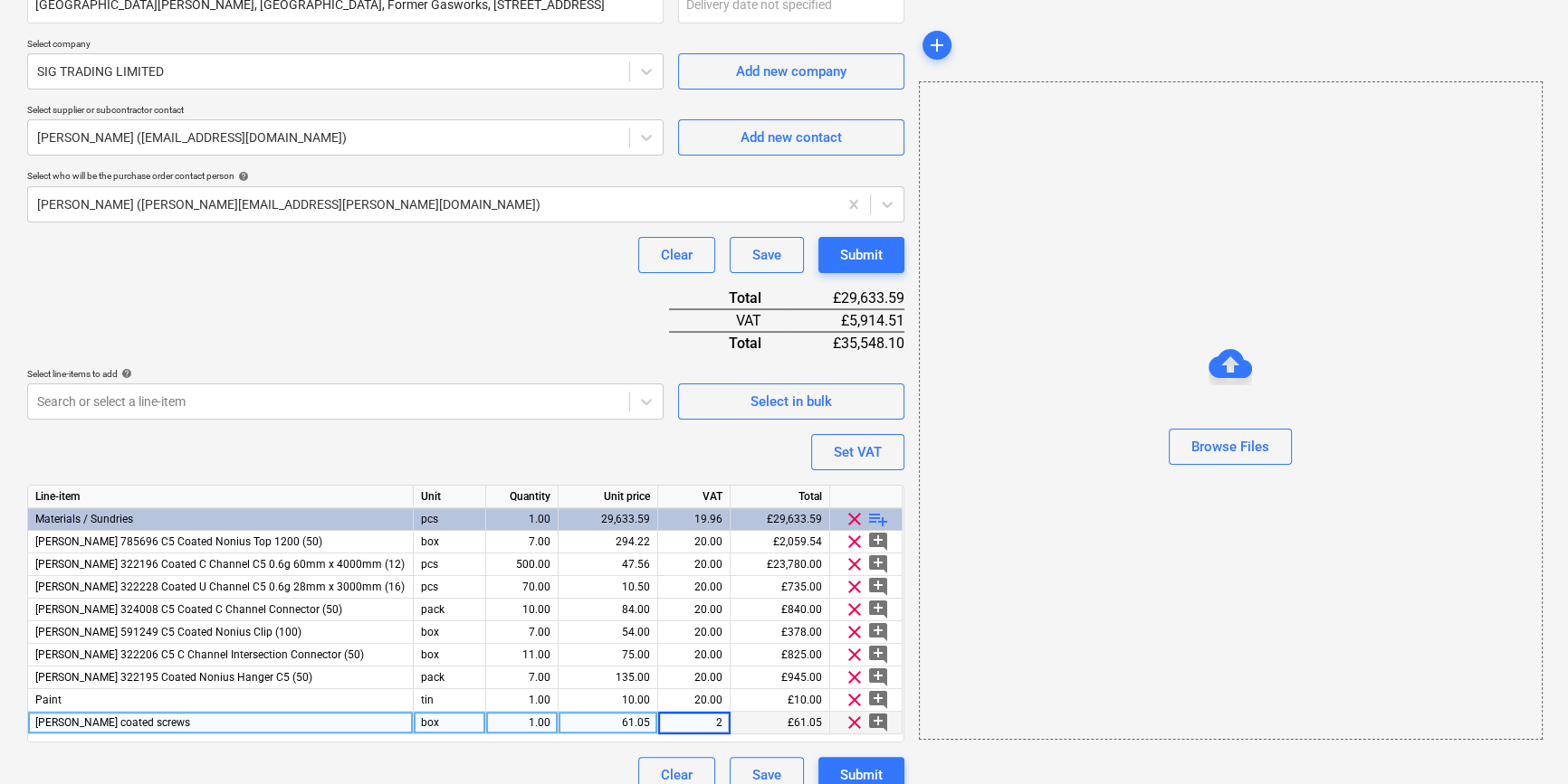
type input "20"
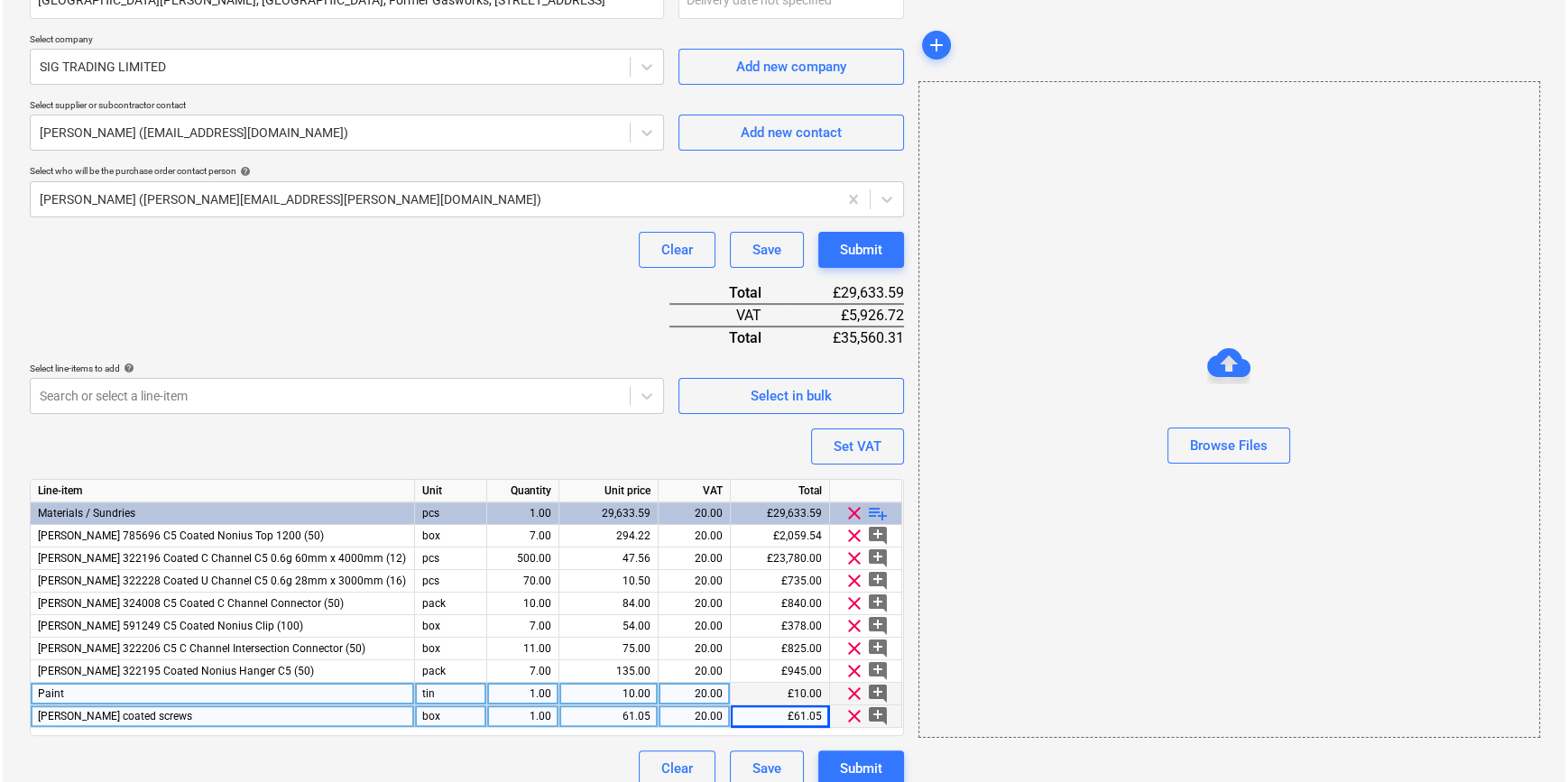
scroll to position [388, 0]
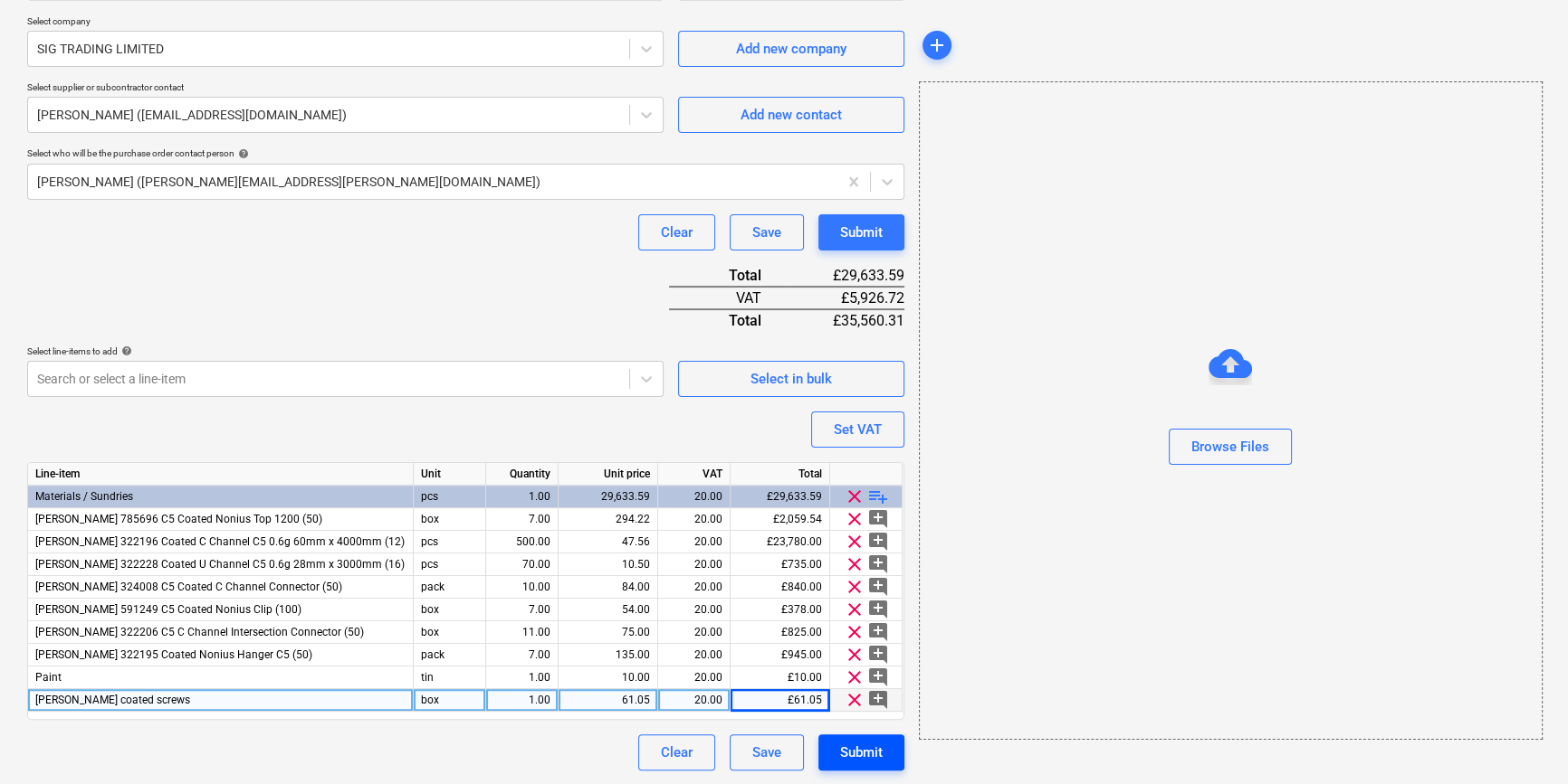
click at [852, 747] on div "Submit" at bounding box center [861, 753] width 43 height 24
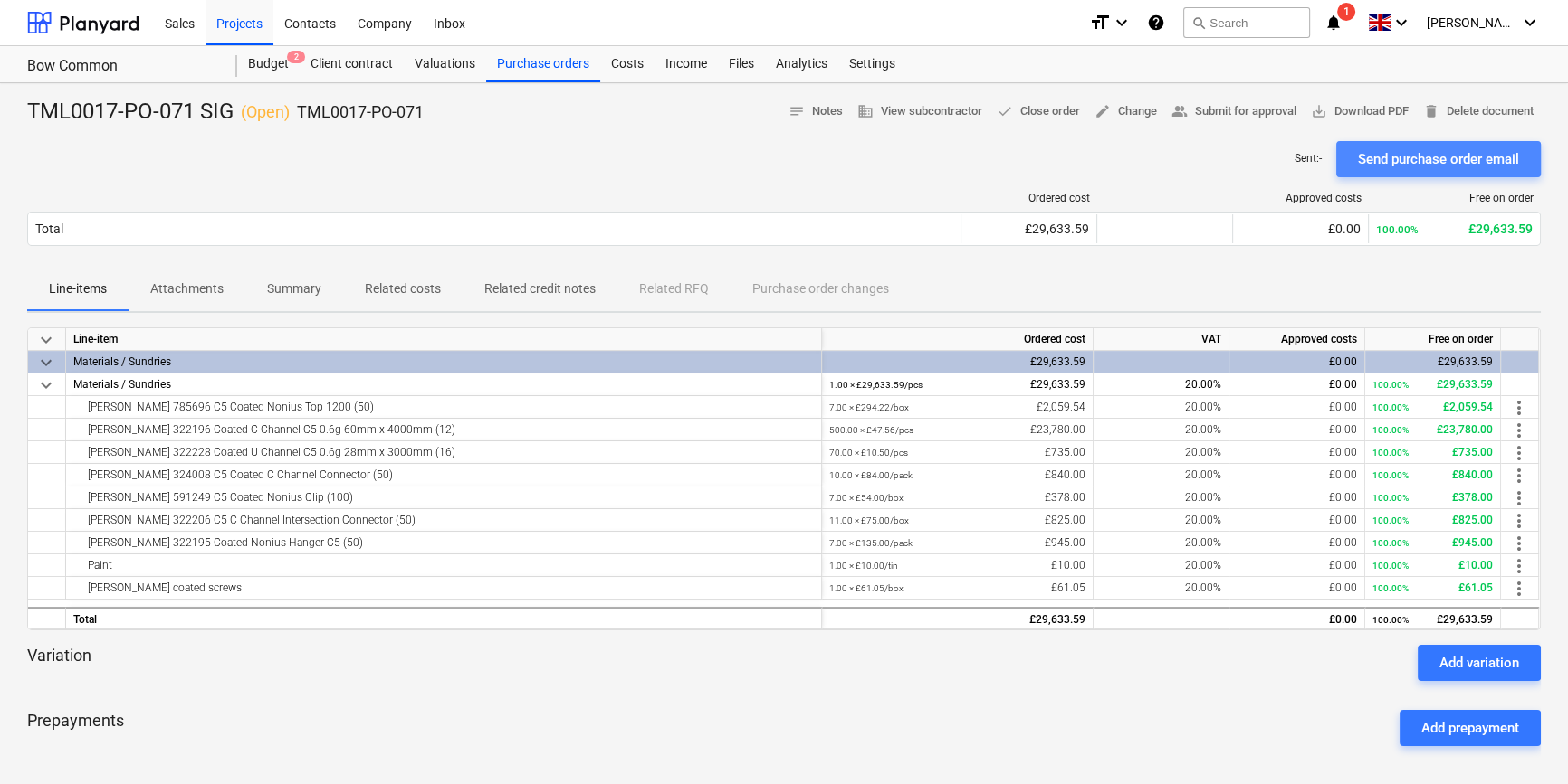
click at [1394, 164] on div "Send purchase order email" at bounding box center [1438, 159] width 161 height 24
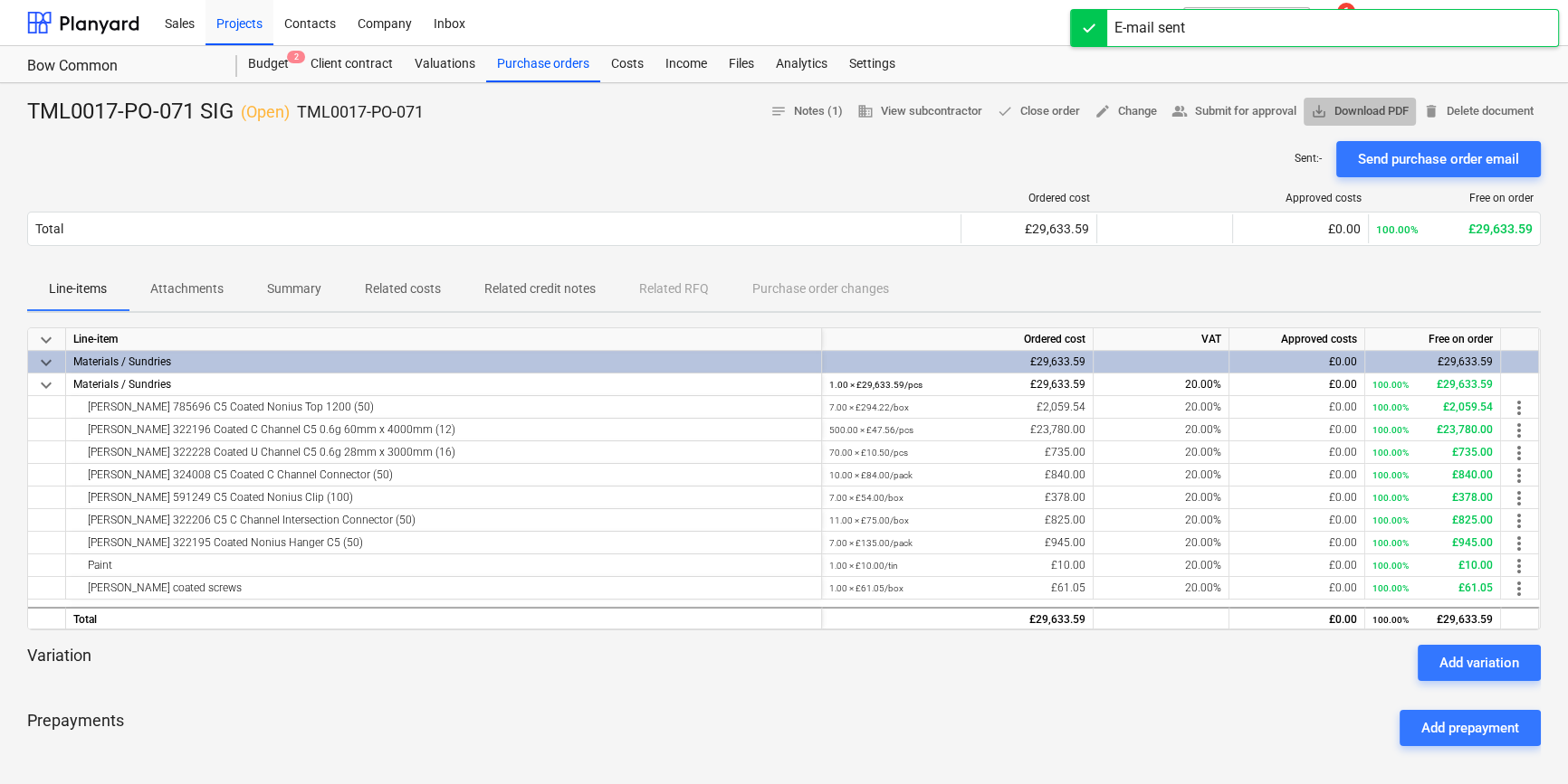
click at [1349, 112] on span "save_alt Download PDF" at bounding box center [1359, 111] width 98 height 21
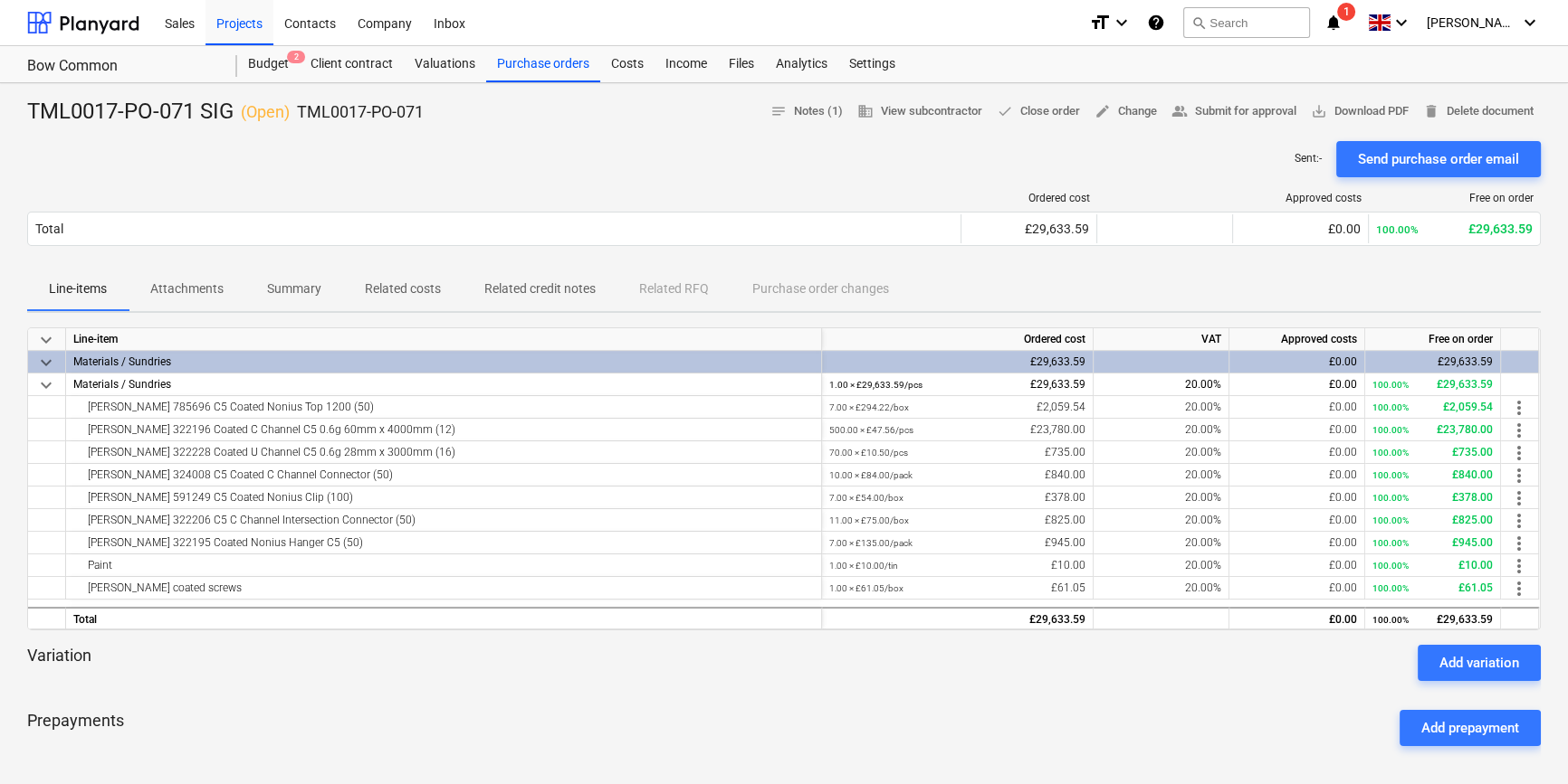
click at [366, 692] on div at bounding box center [784, 688] width 1513 height 15
click at [240, 25] on div "Projects" at bounding box center [240, 22] width 68 height 46
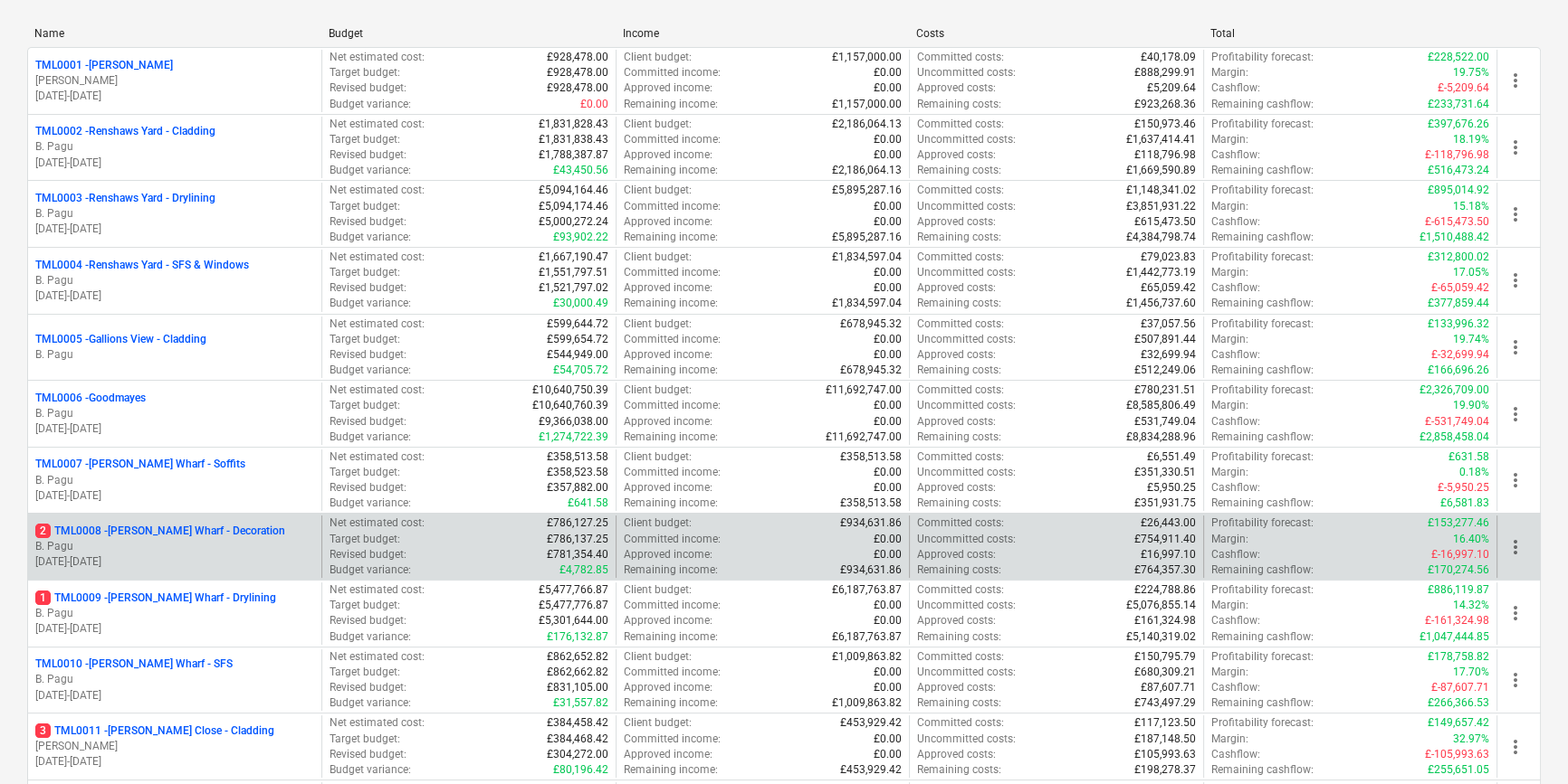
scroll to position [328, 0]
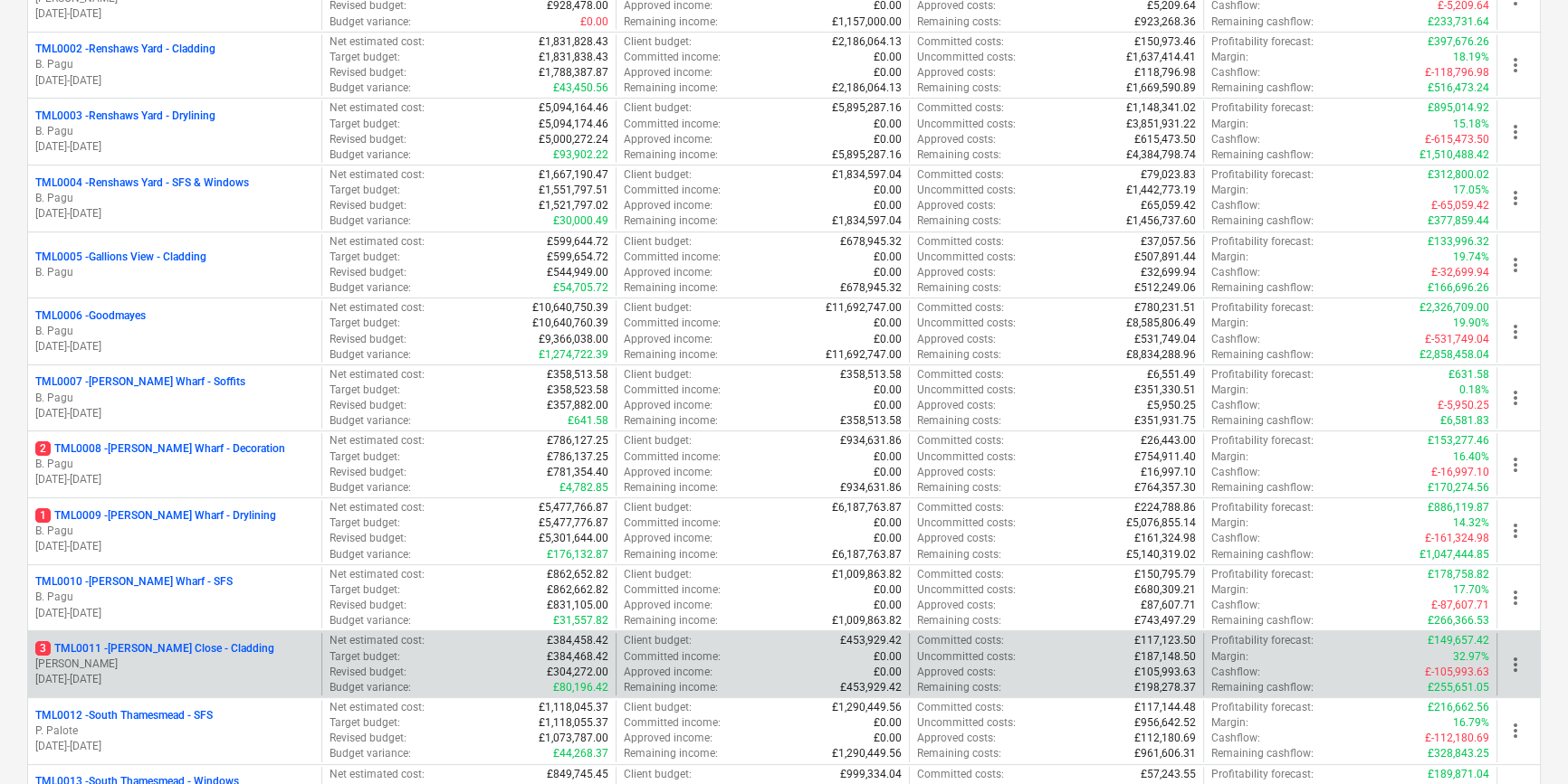
click at [168, 646] on p "3 TML0011 - [PERSON_NAME] Close - Cladding" at bounding box center [155, 649] width 239 height 16
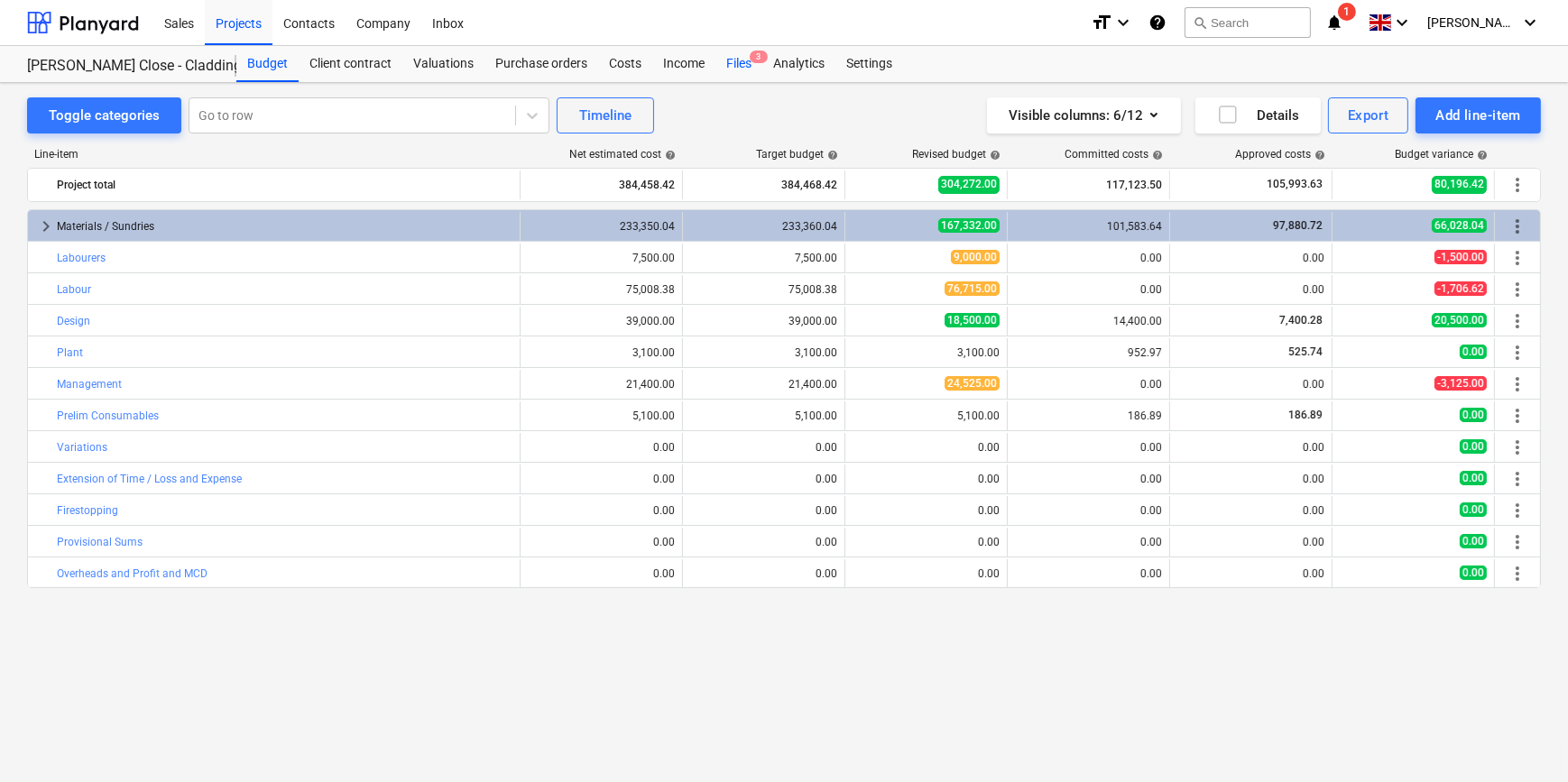
click at [733, 63] on div "Files 3" at bounding box center [738, 64] width 46 height 36
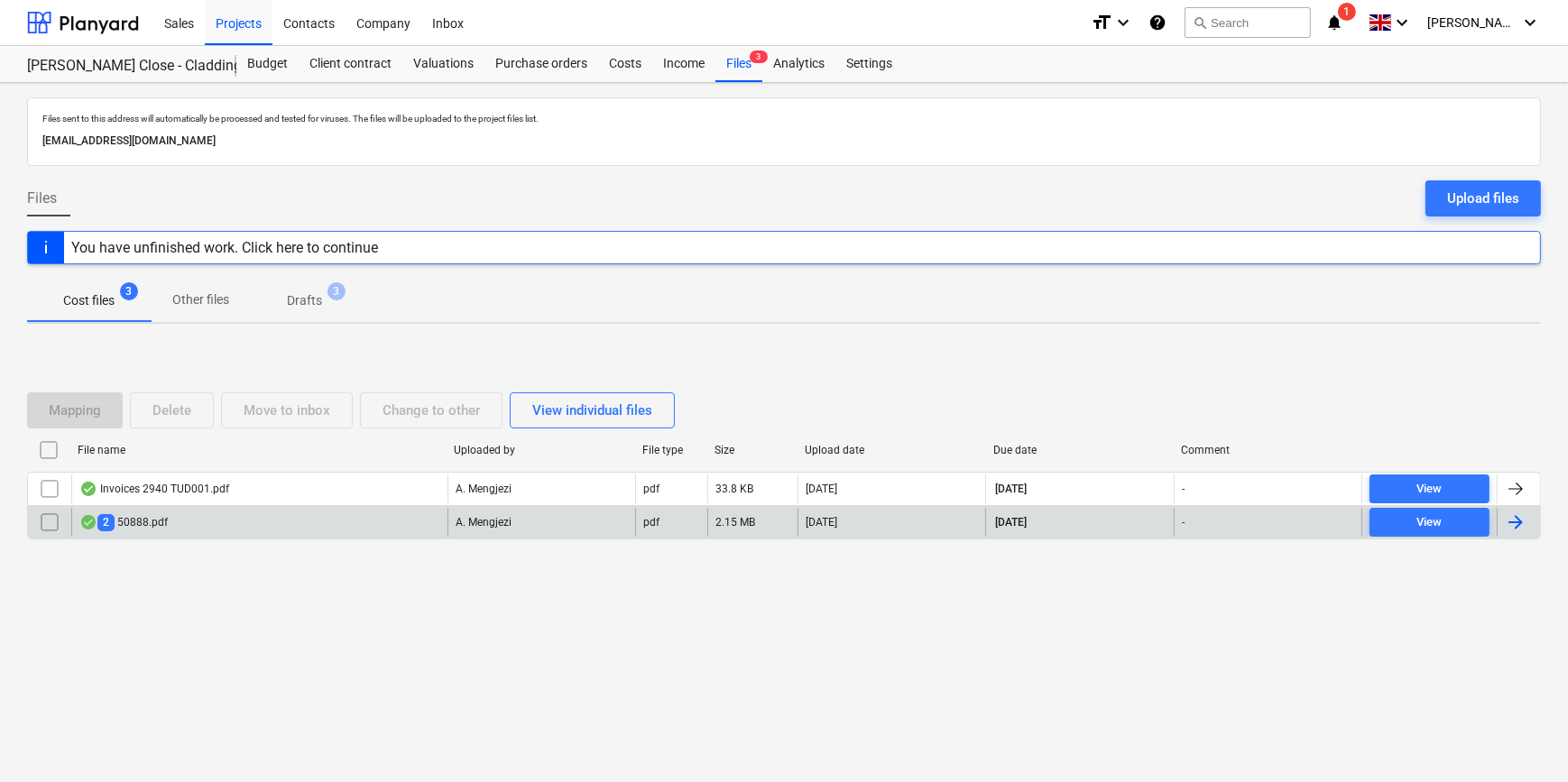
click at [1527, 524] on div at bounding box center [1518, 522] width 44 height 29
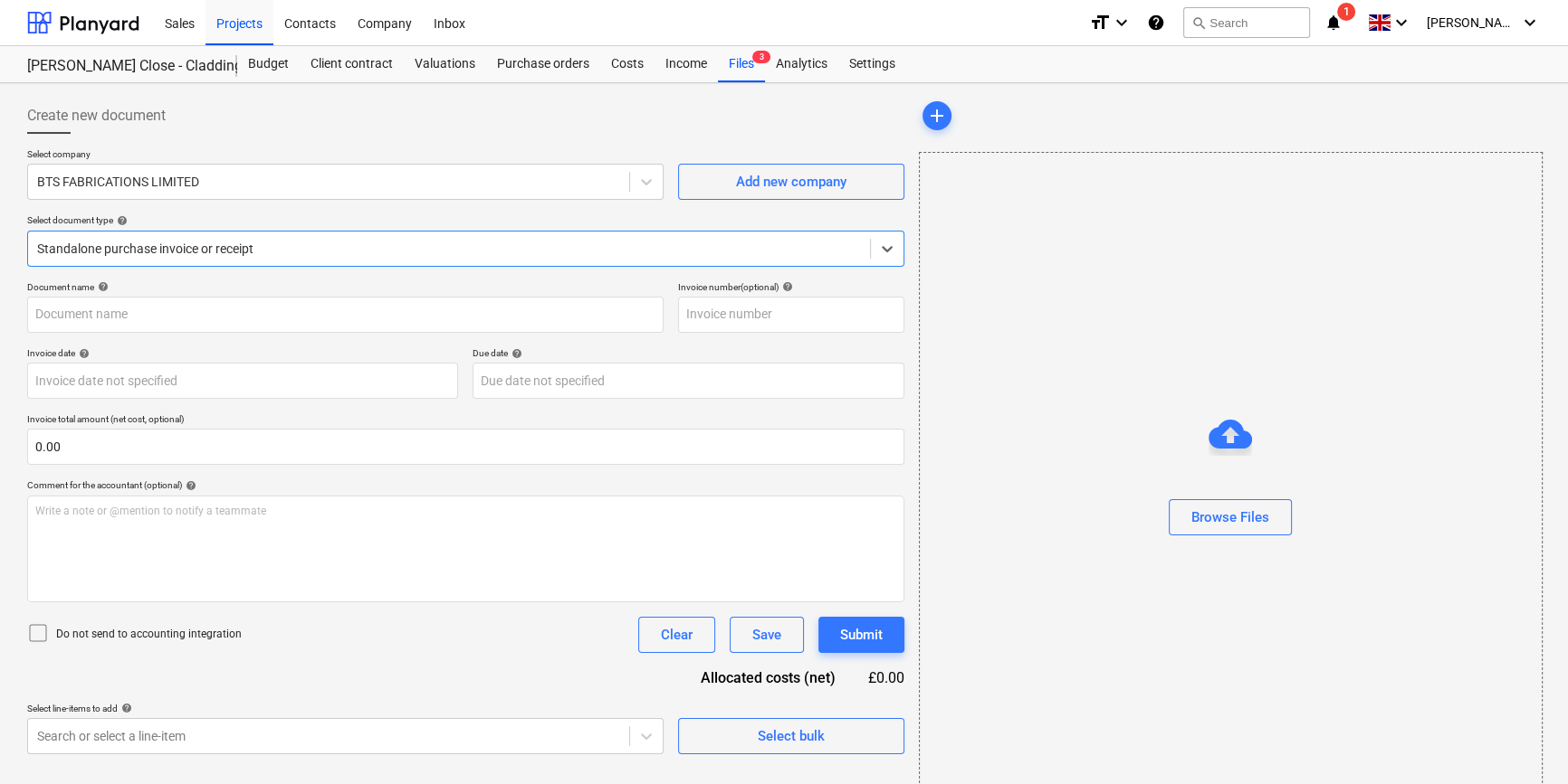
type input "50893"
type input "[DATE]"
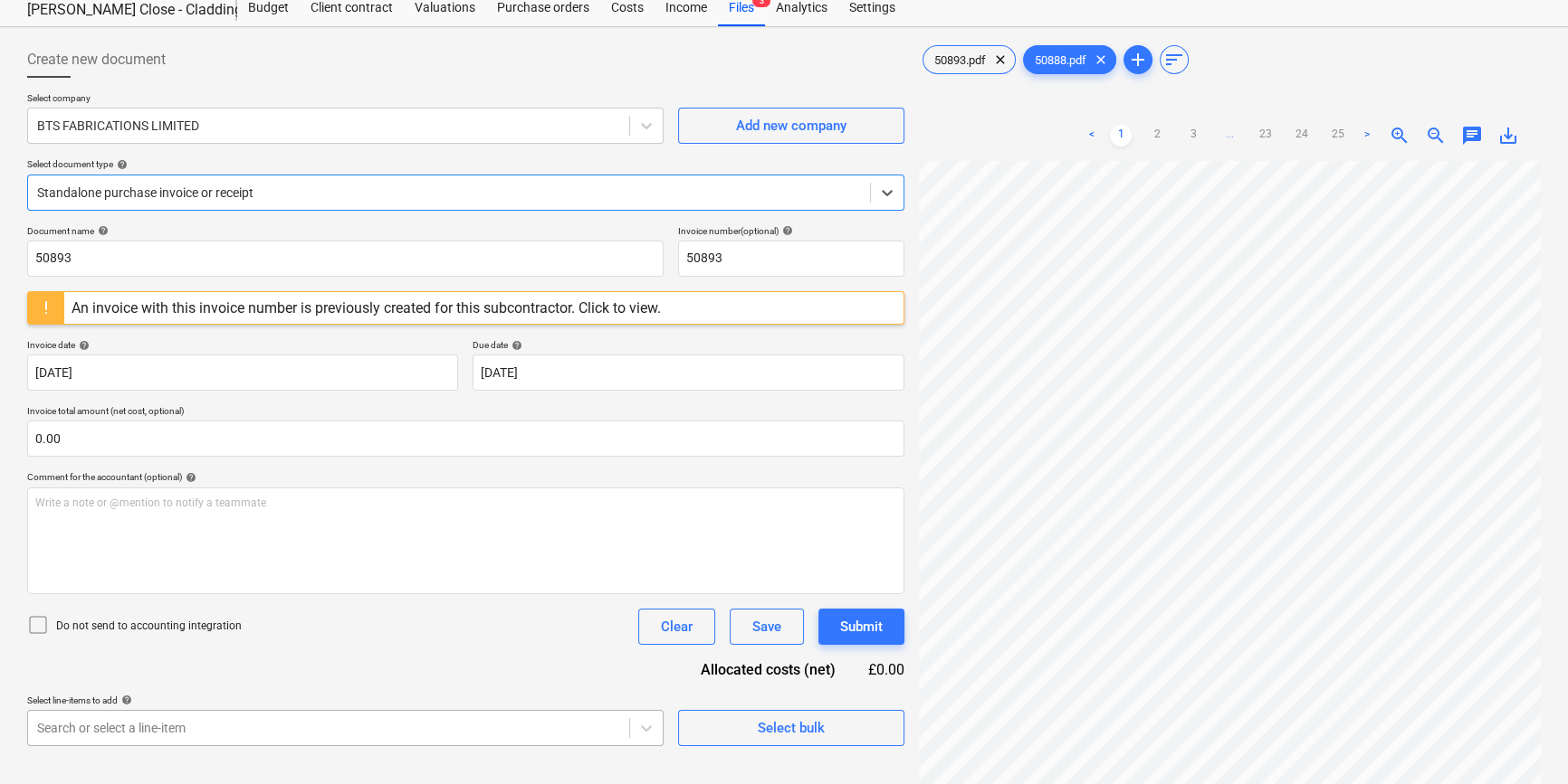
scroll to position [164, 0]
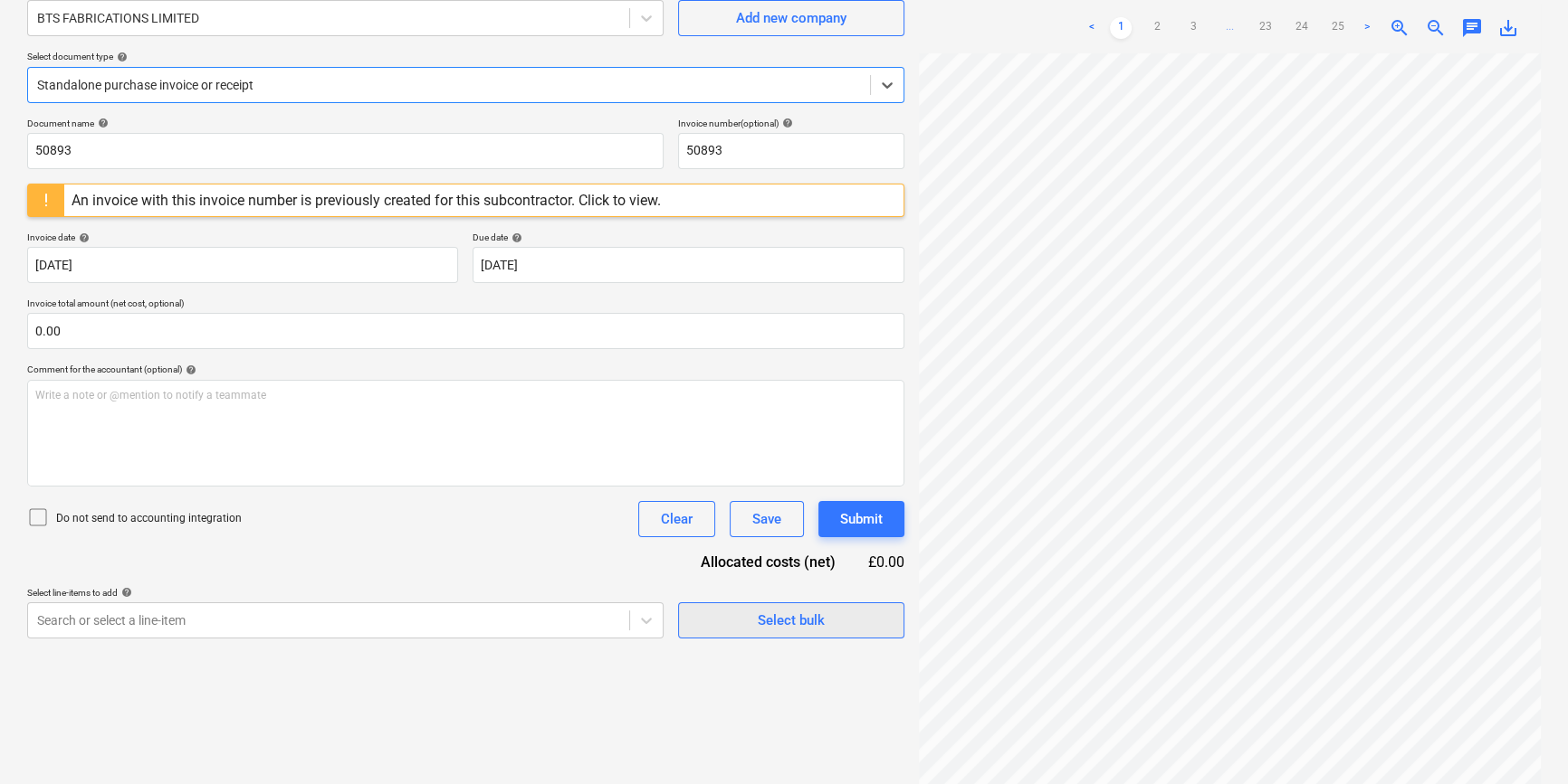
click at [817, 620] on div "Select bulk" at bounding box center [791, 620] width 67 height 24
click at [806, 629] on div "Select bulk" at bounding box center [791, 620] width 67 height 24
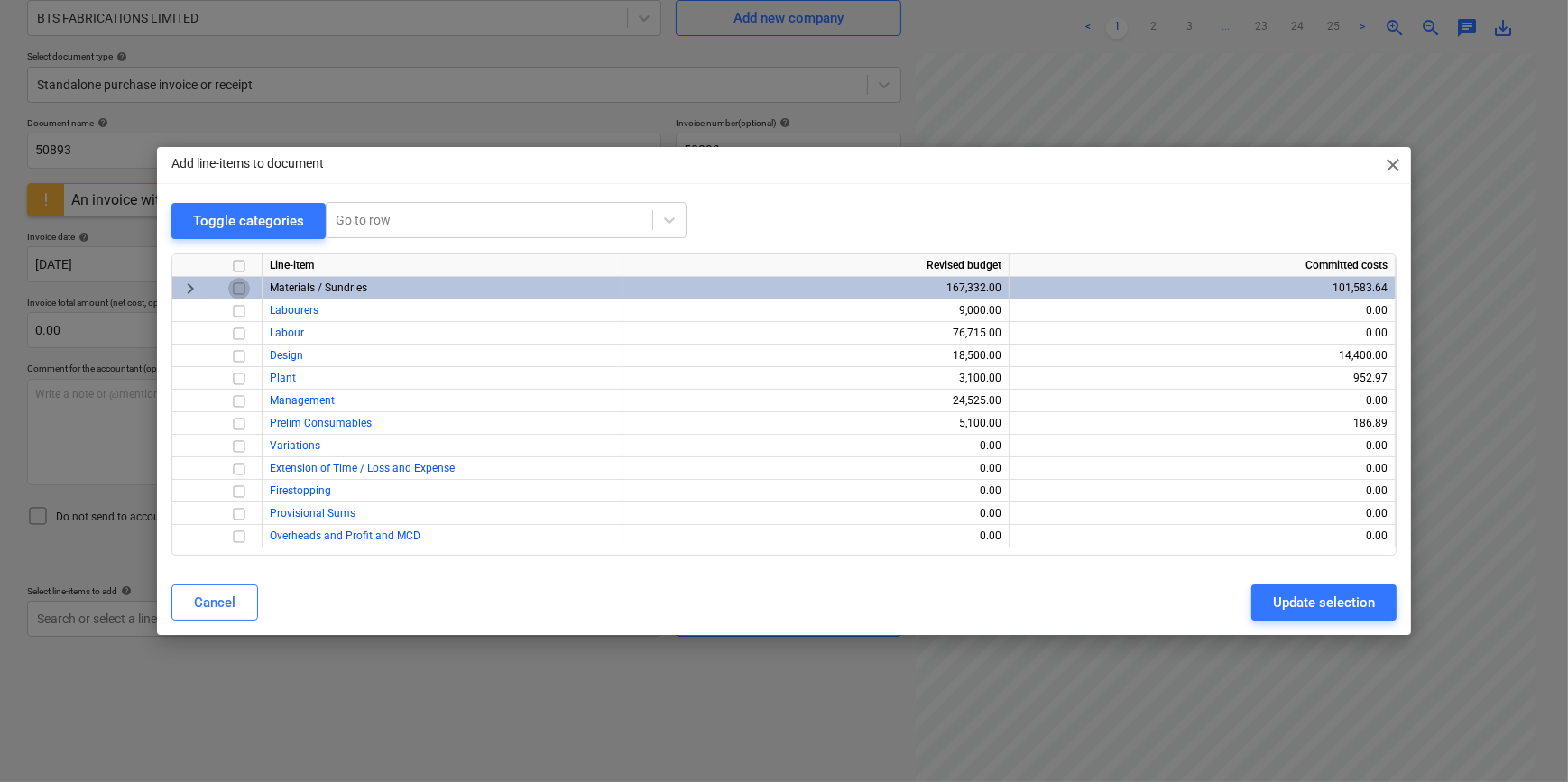
click at [242, 288] on input "checkbox" at bounding box center [239, 289] width 22 height 22
click at [1360, 607] on div "Update selection" at bounding box center [1324, 602] width 102 height 24
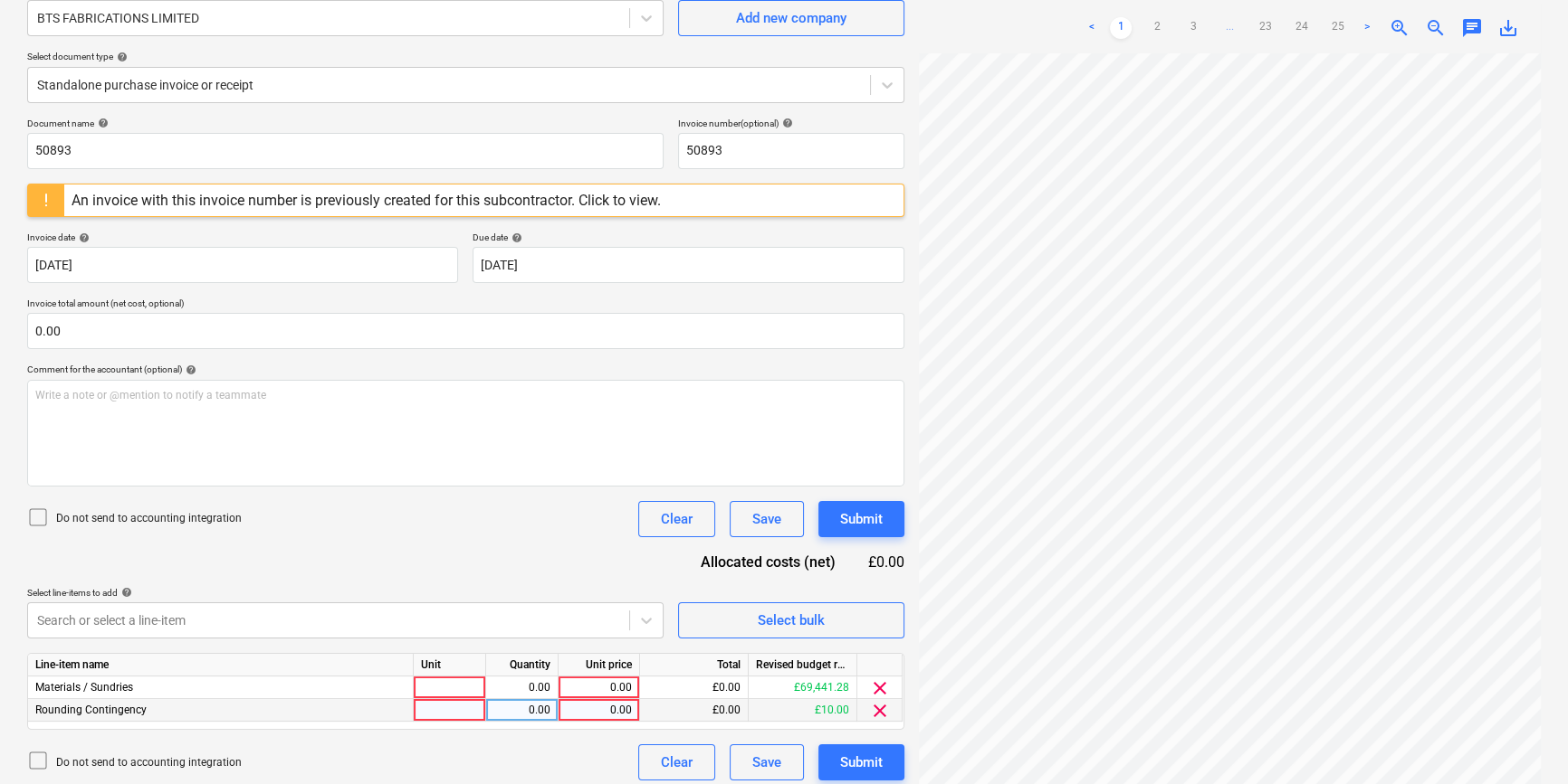
click at [881, 709] on span "clear" at bounding box center [880, 711] width 22 height 22
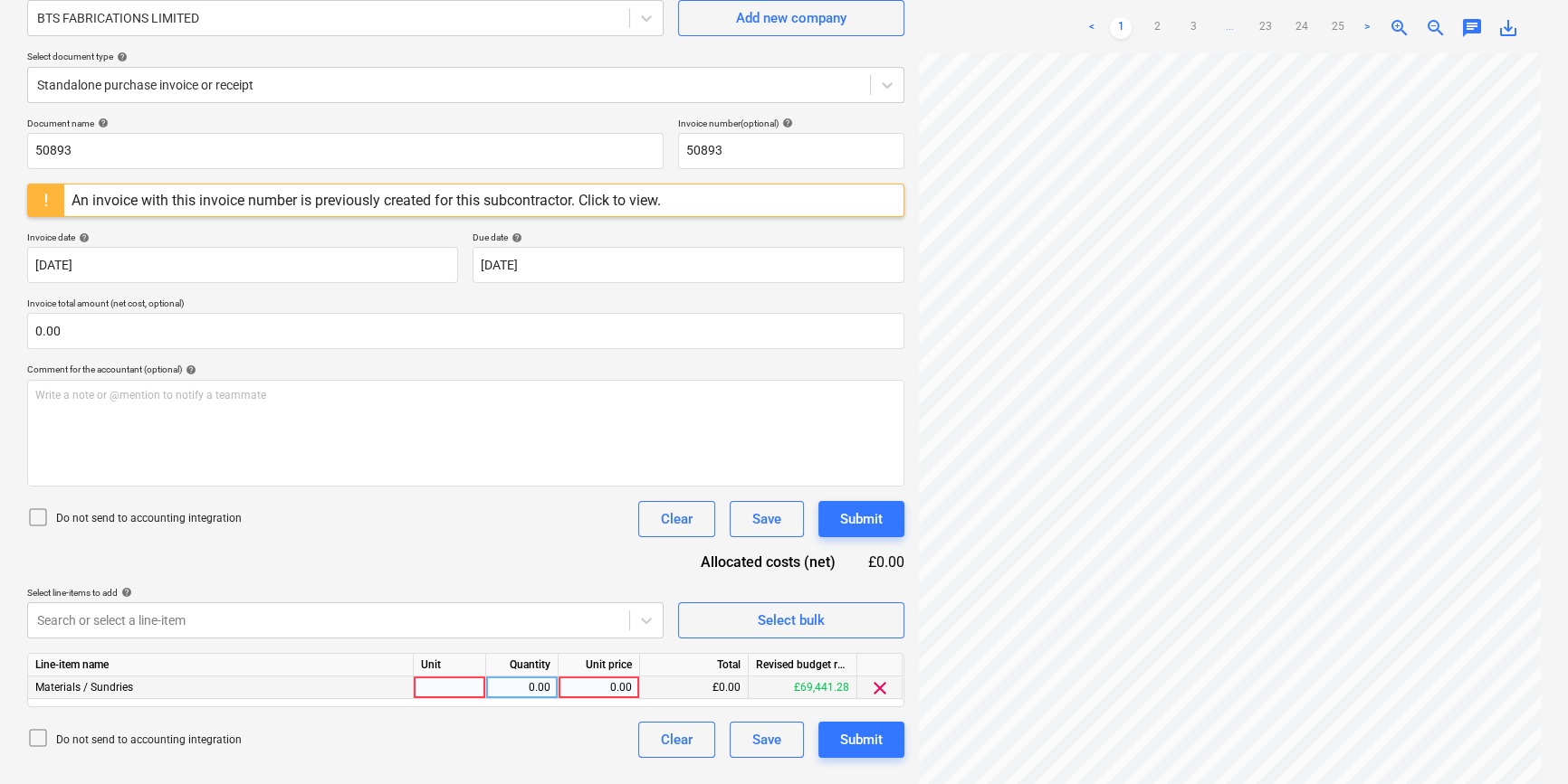
click at [440, 683] on div at bounding box center [449, 687] width 72 height 23
type input "pcs"
click at [1336, 31] on link "25" at bounding box center [1338, 28] width 22 height 22
click at [596, 676] on div "0.00" at bounding box center [599, 687] width 66 height 23
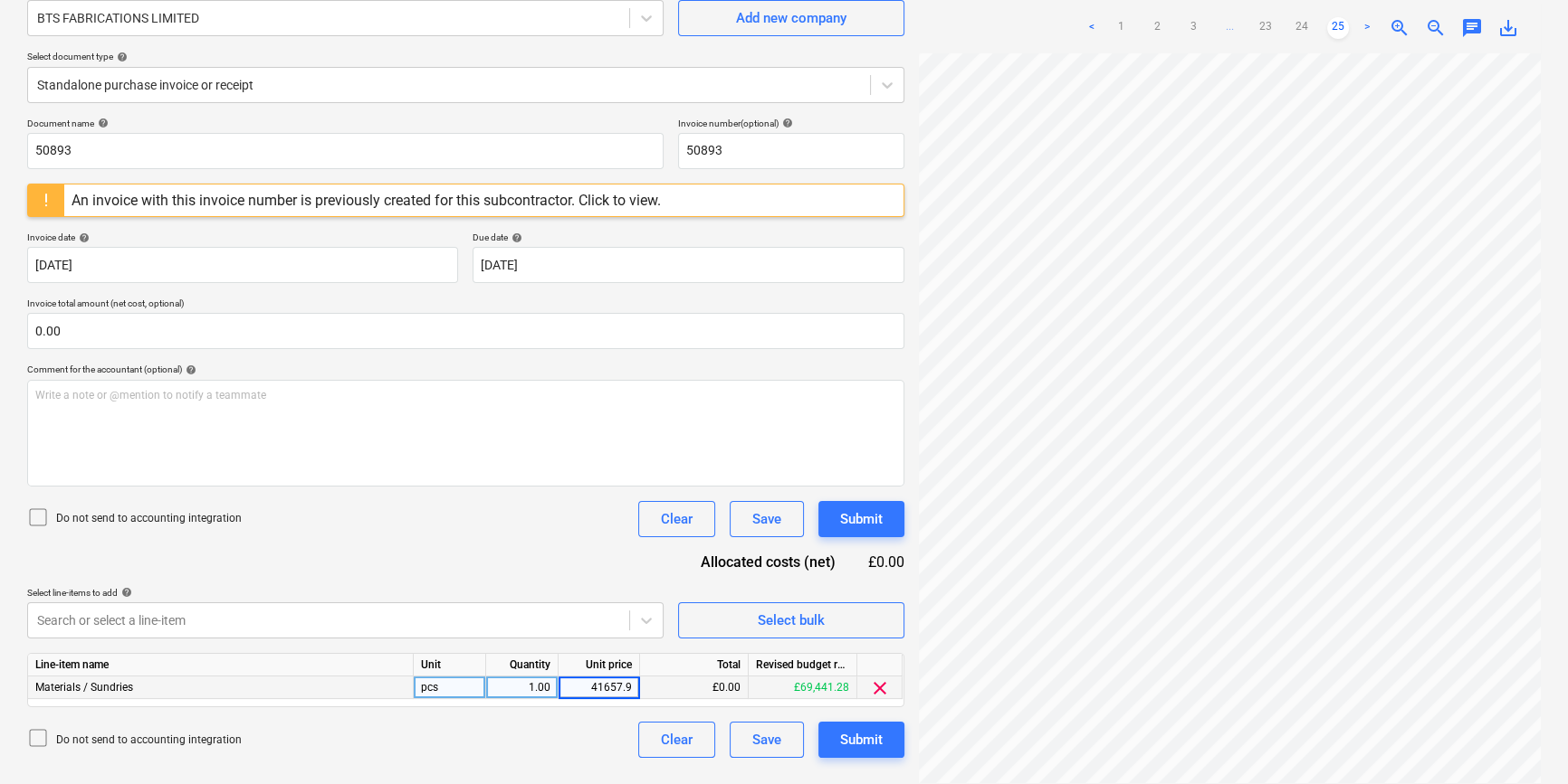
type input "41657.98"
click at [886, 735] on button "Submit" at bounding box center [861, 740] width 86 height 37
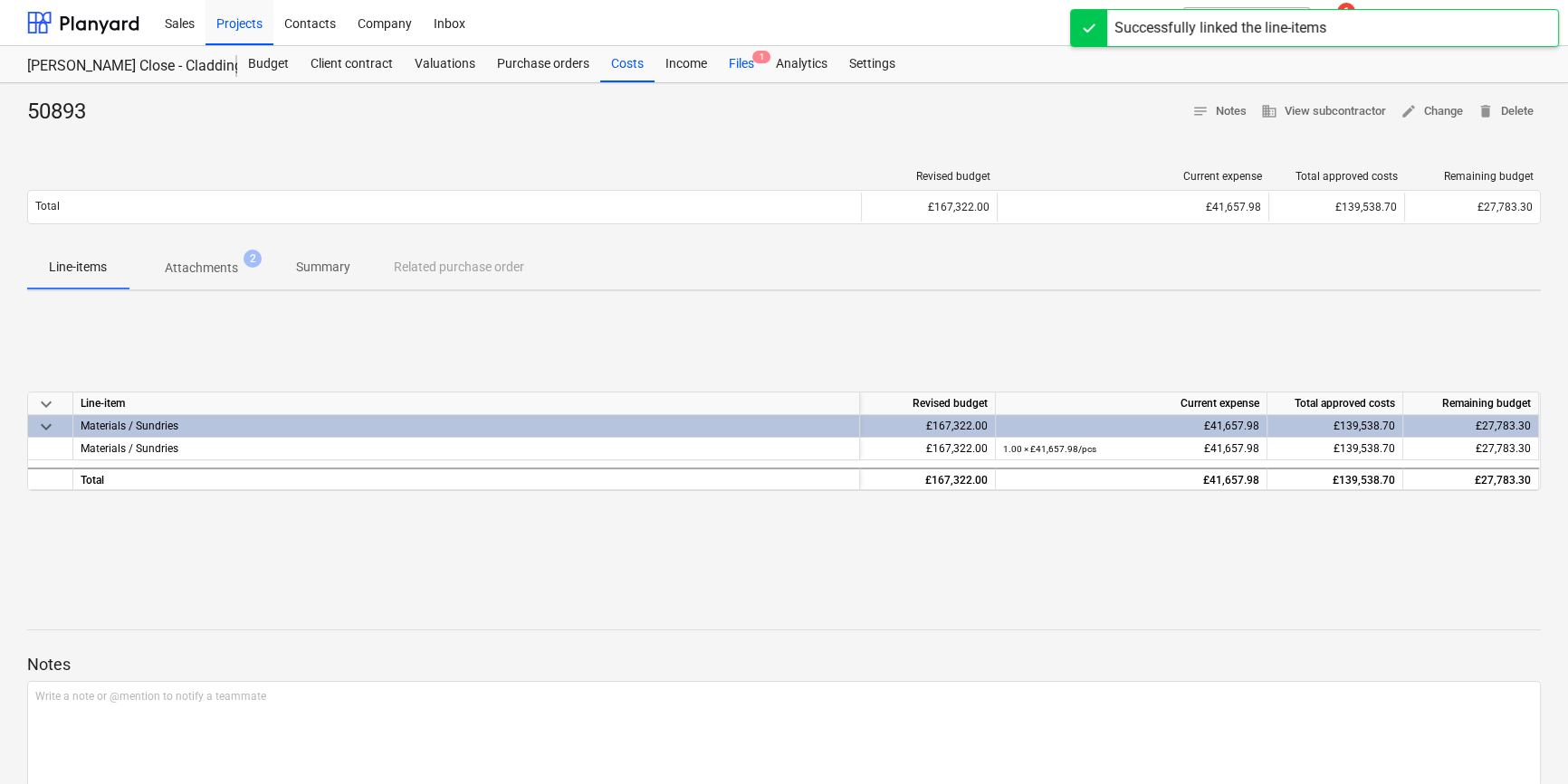
click at [725, 61] on div "Files 1" at bounding box center [741, 64] width 47 height 37
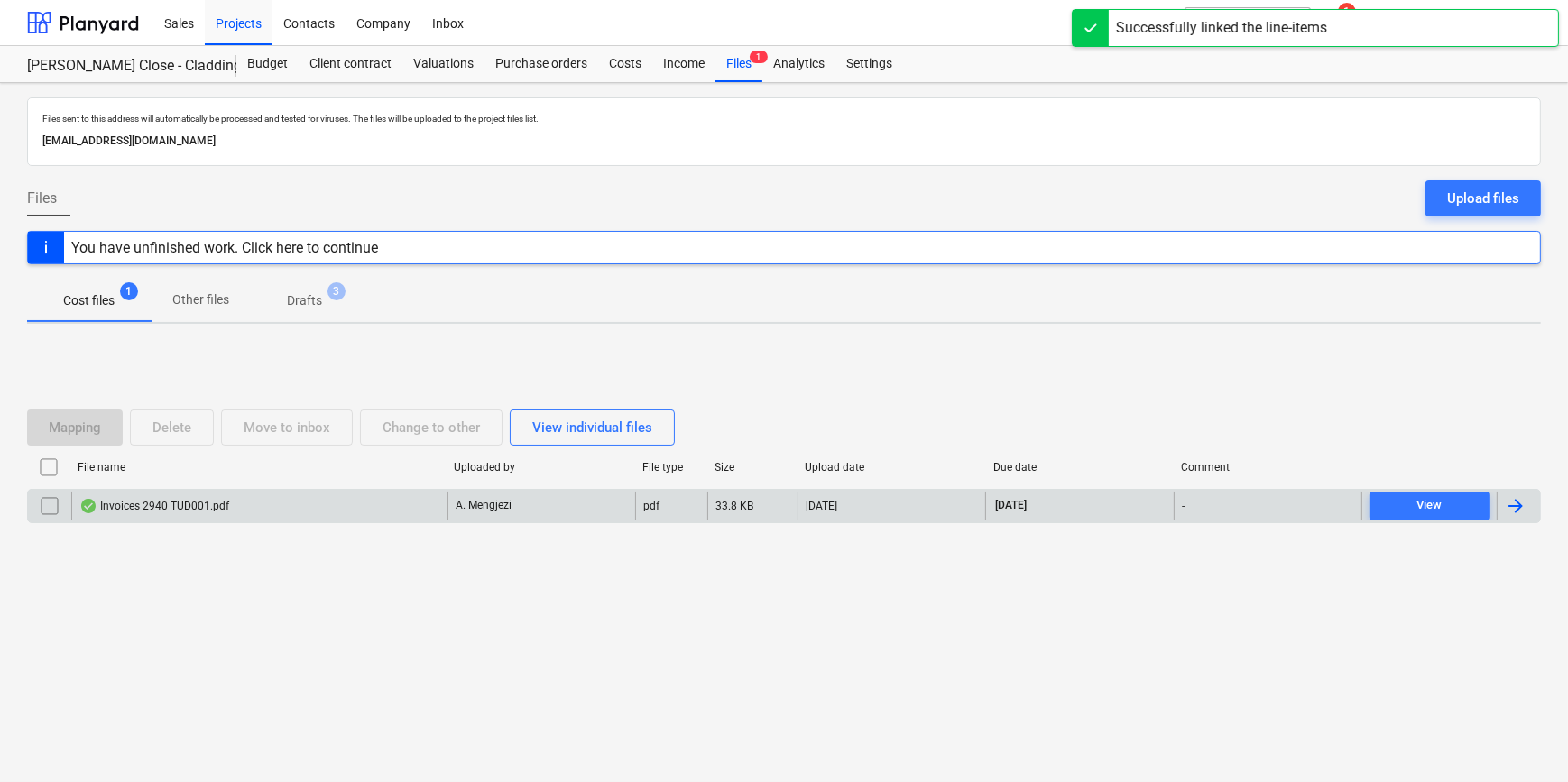
click at [1502, 506] on div at bounding box center [1518, 507] width 44 height 29
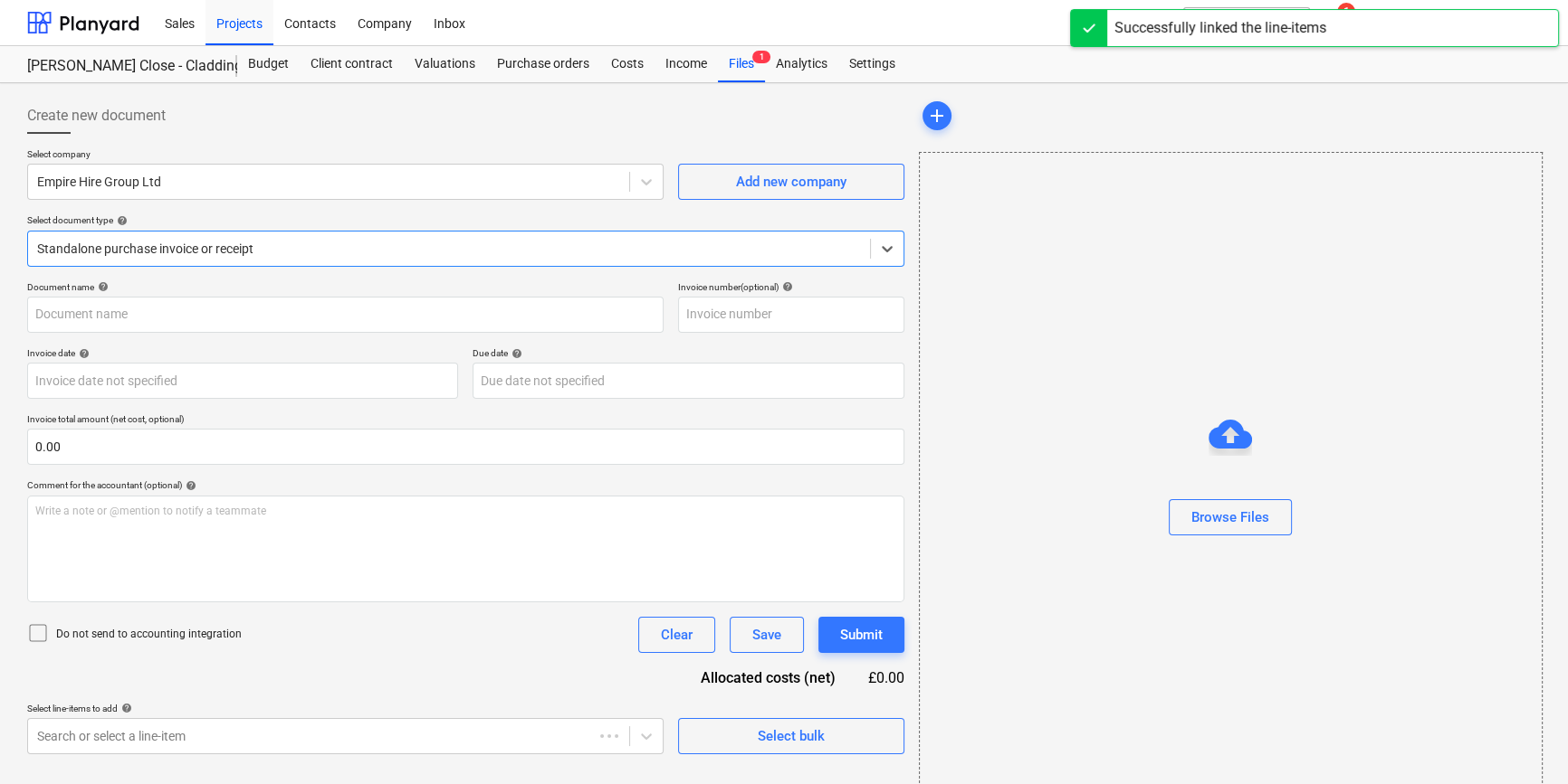
type input "IN75825"
type input "[DATE]"
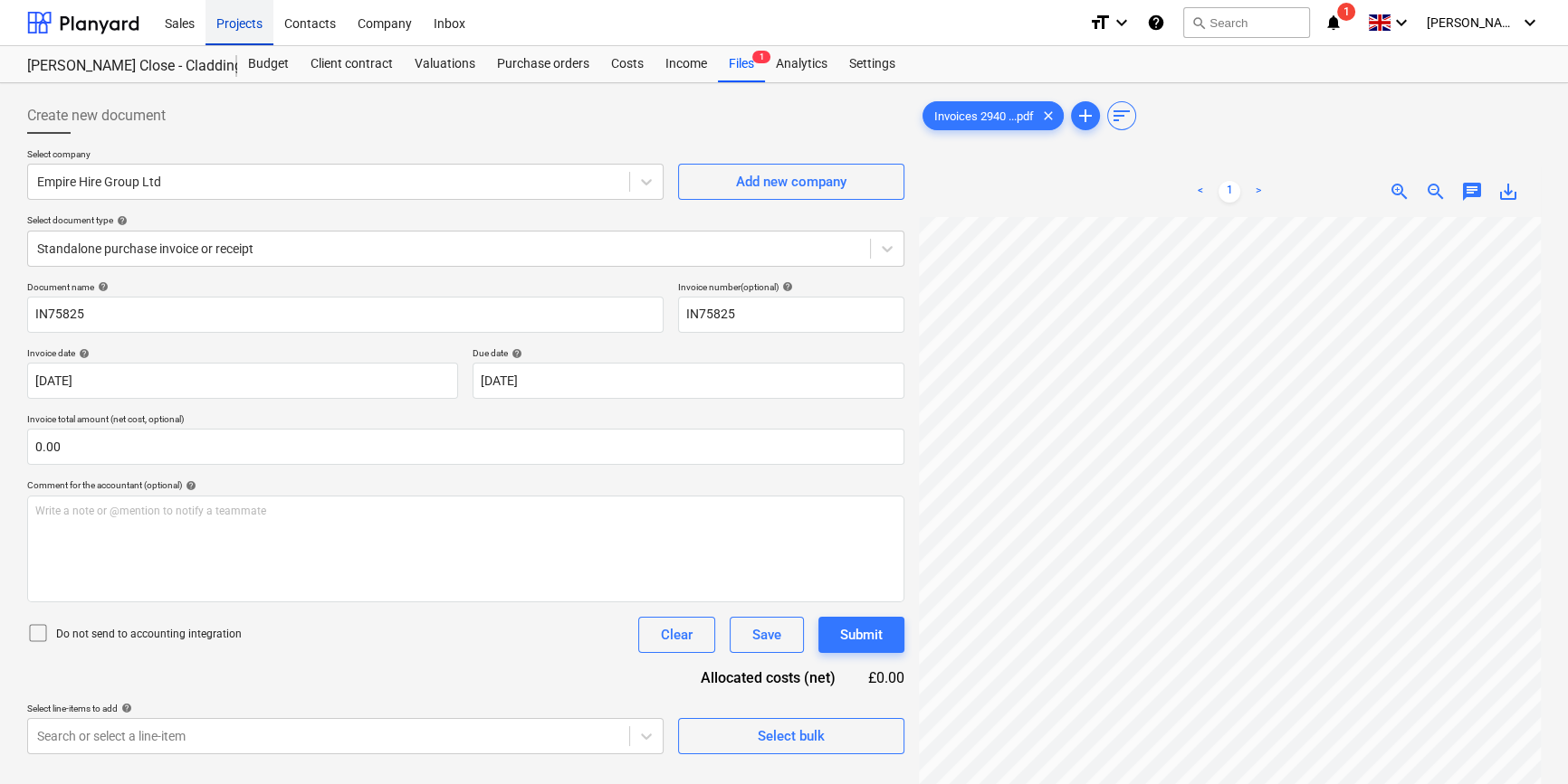
click at [244, 24] on div "Projects" at bounding box center [240, 22] width 68 height 46
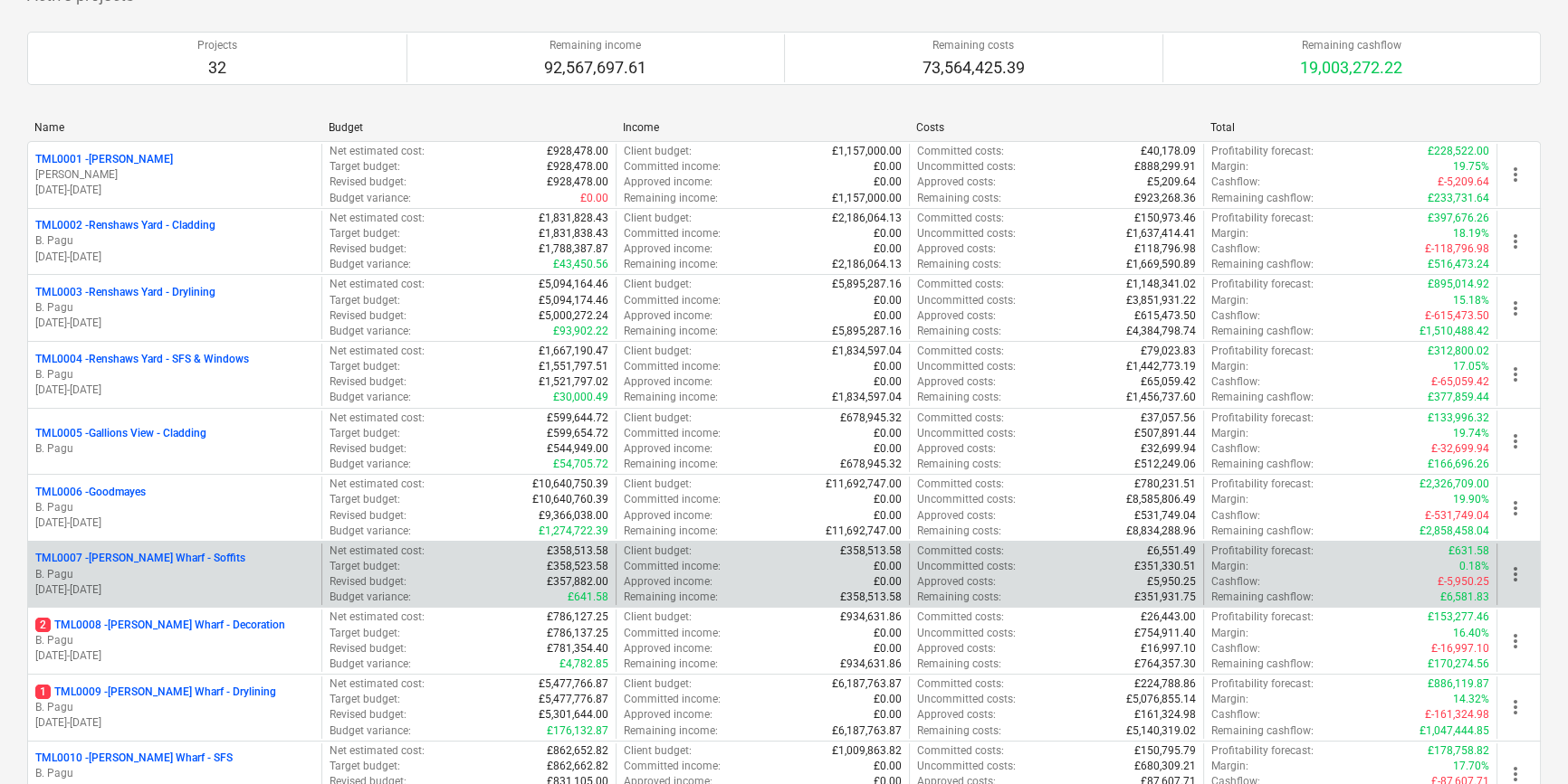
scroll to position [164, 0]
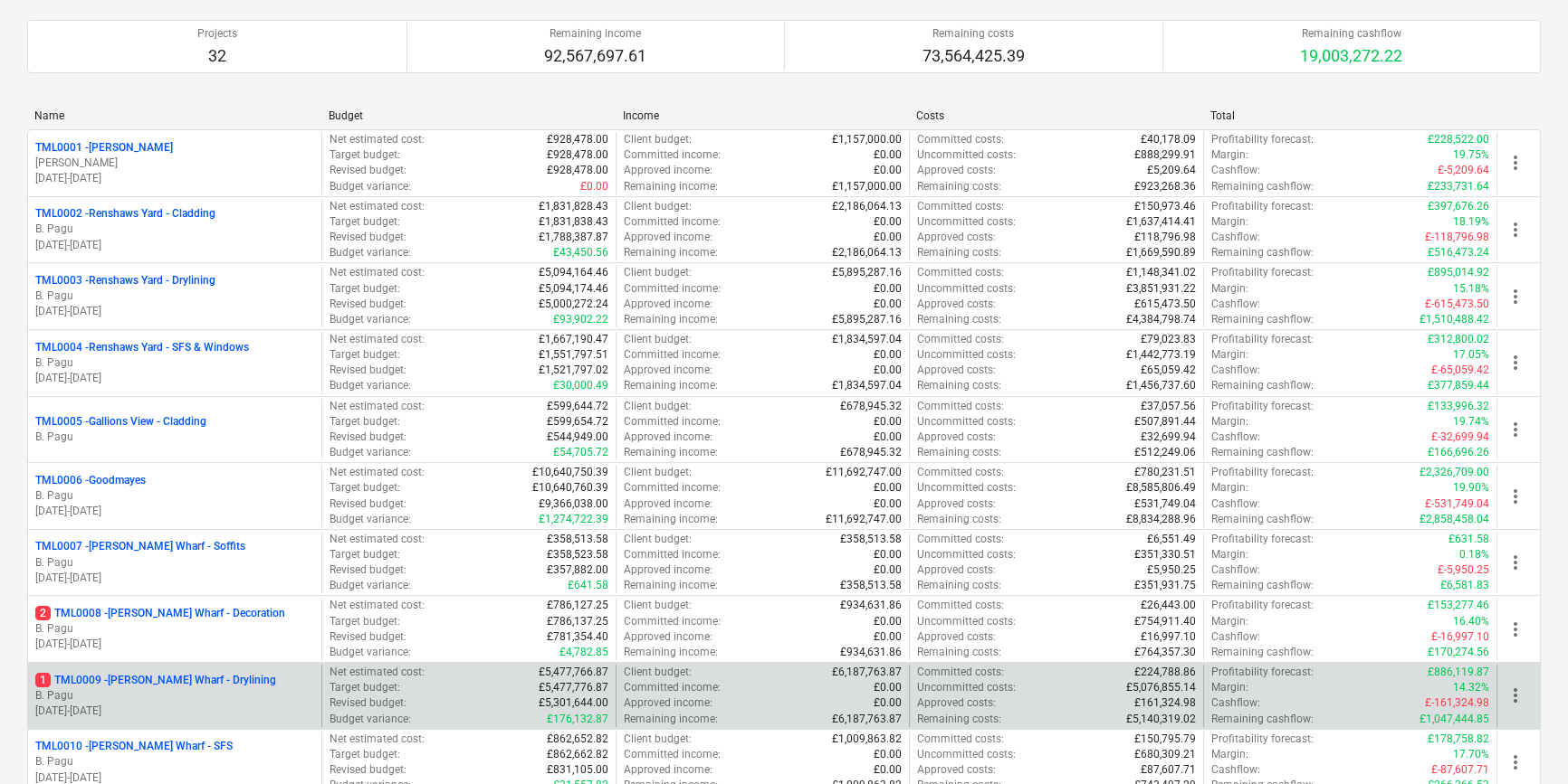
click at [200, 694] on p "B. Pagu" at bounding box center [175, 695] width 279 height 16
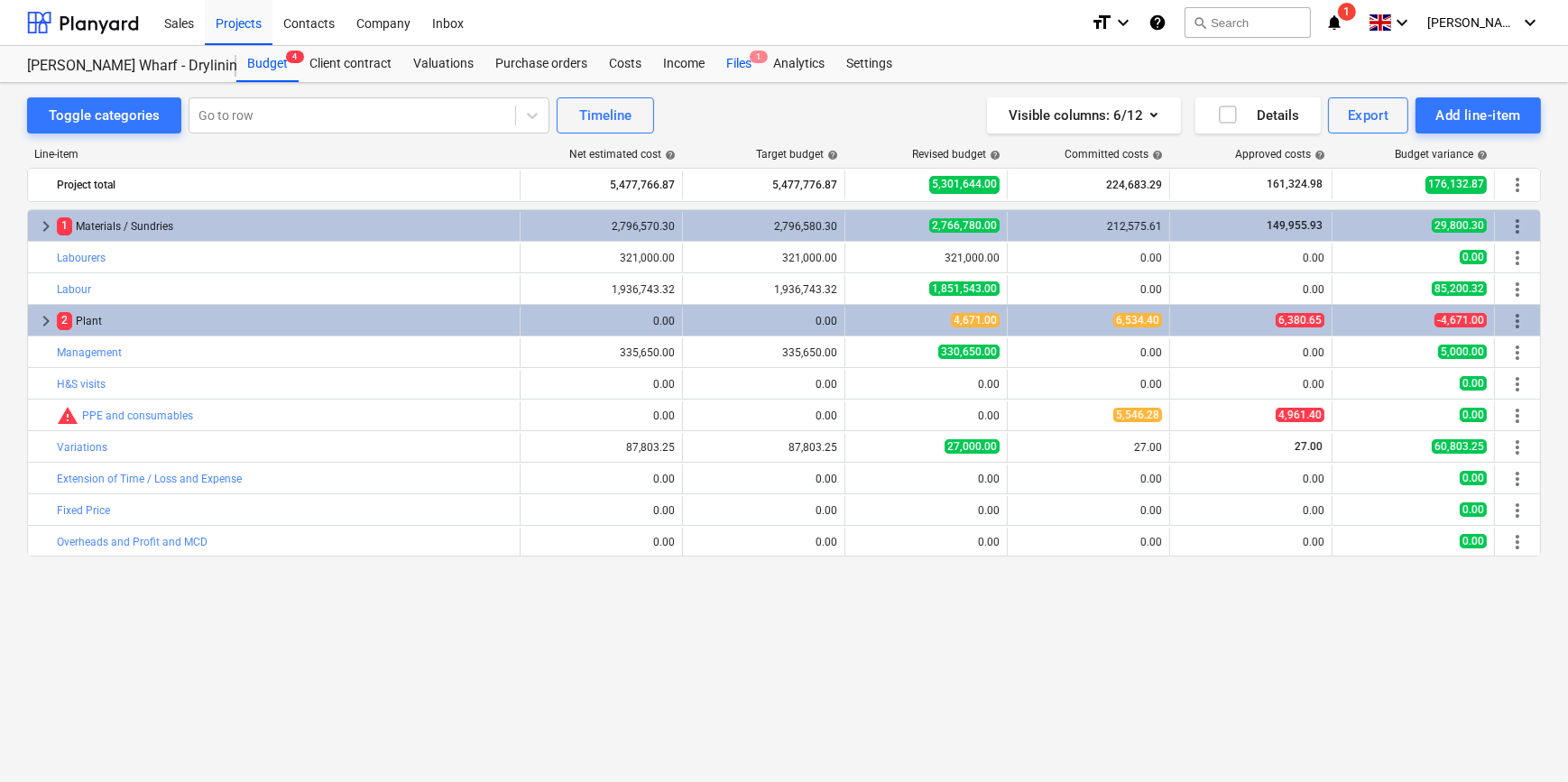
click at [730, 60] on div "Files 1" at bounding box center [738, 64] width 46 height 36
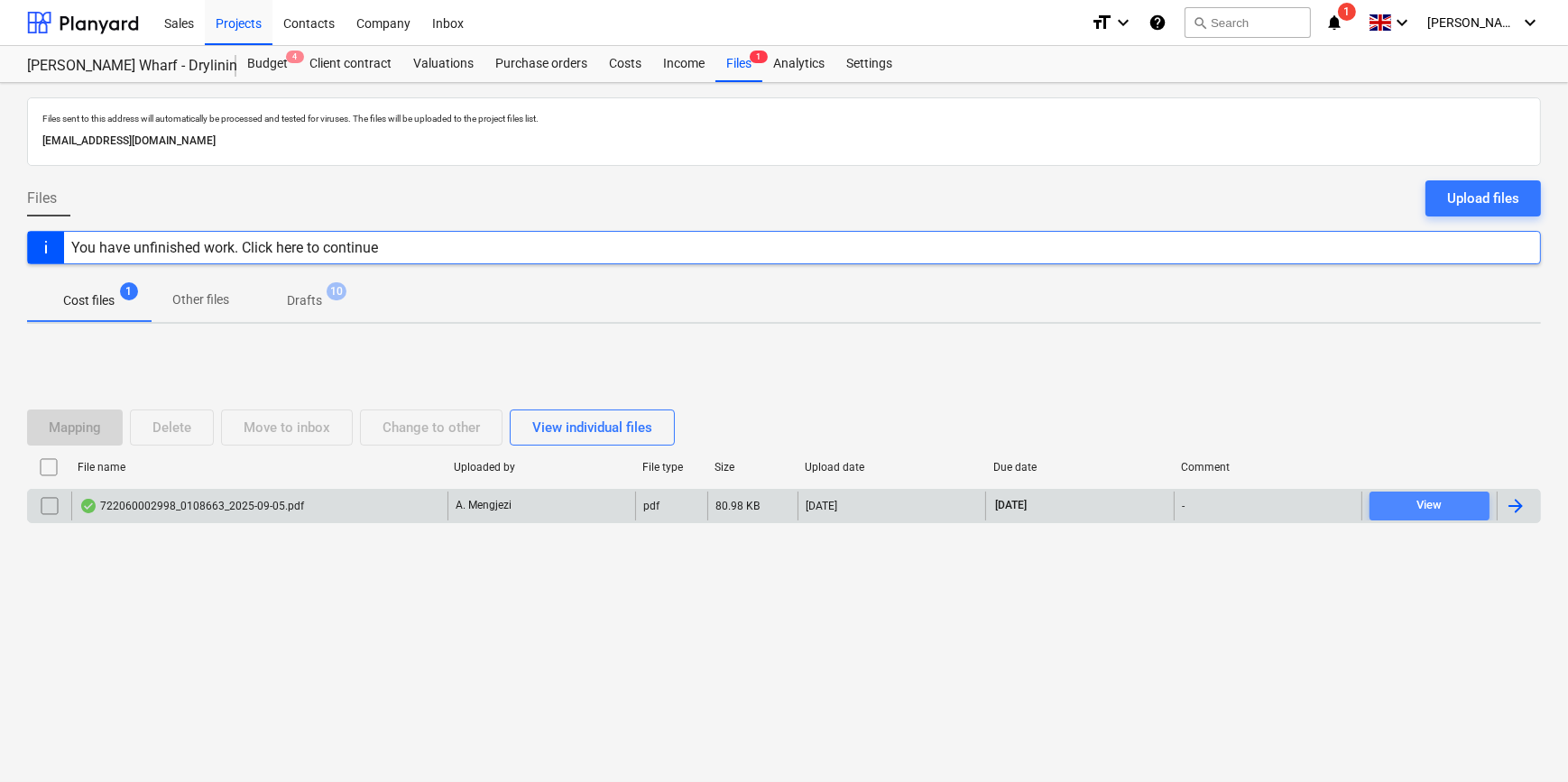
click at [1406, 496] on span "View" at bounding box center [1430, 505] width 106 height 21
click at [42, 508] on input "checkbox" at bounding box center [50, 507] width 29 height 29
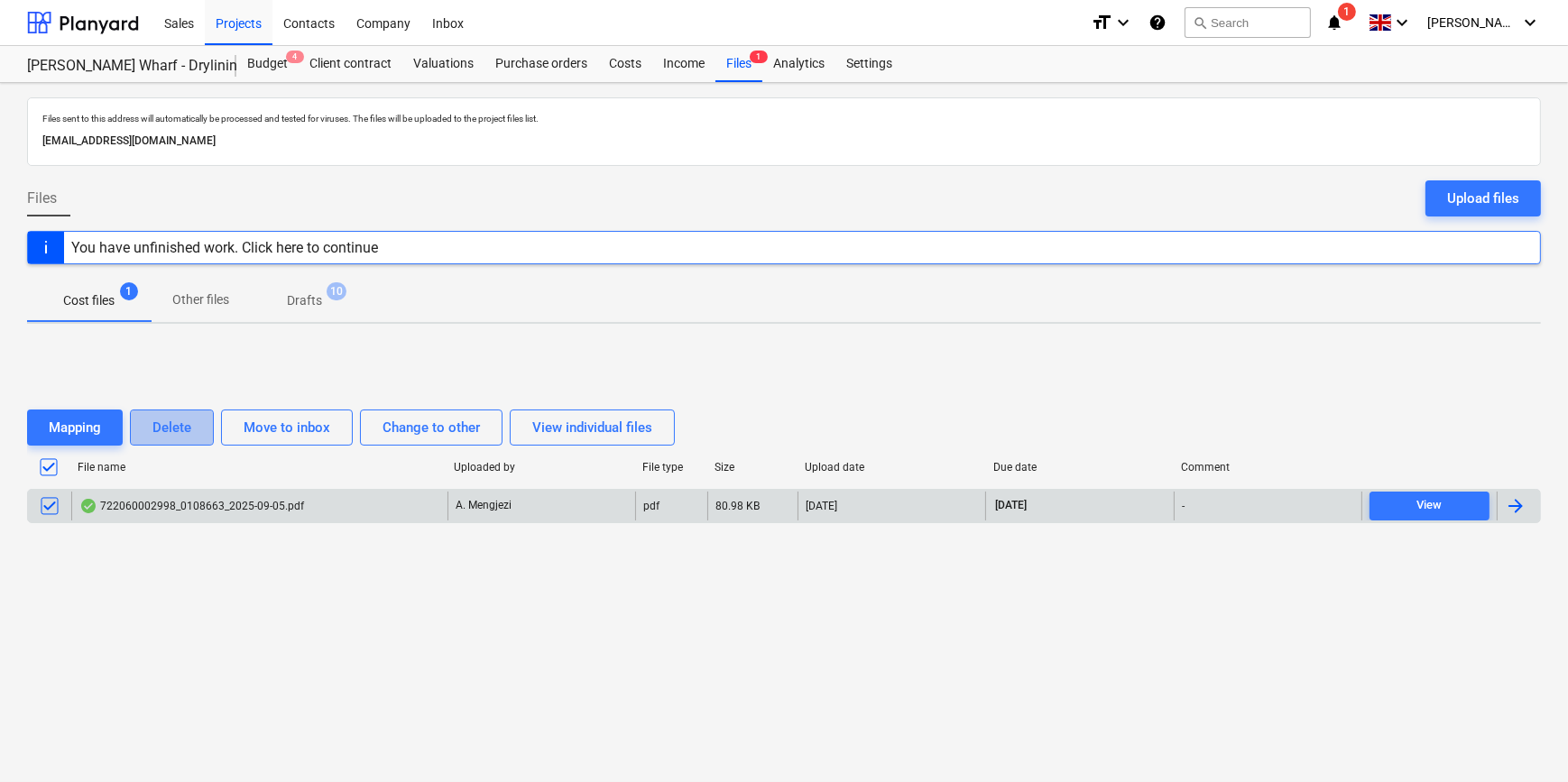
click at [158, 433] on div "Delete" at bounding box center [171, 427] width 39 height 24
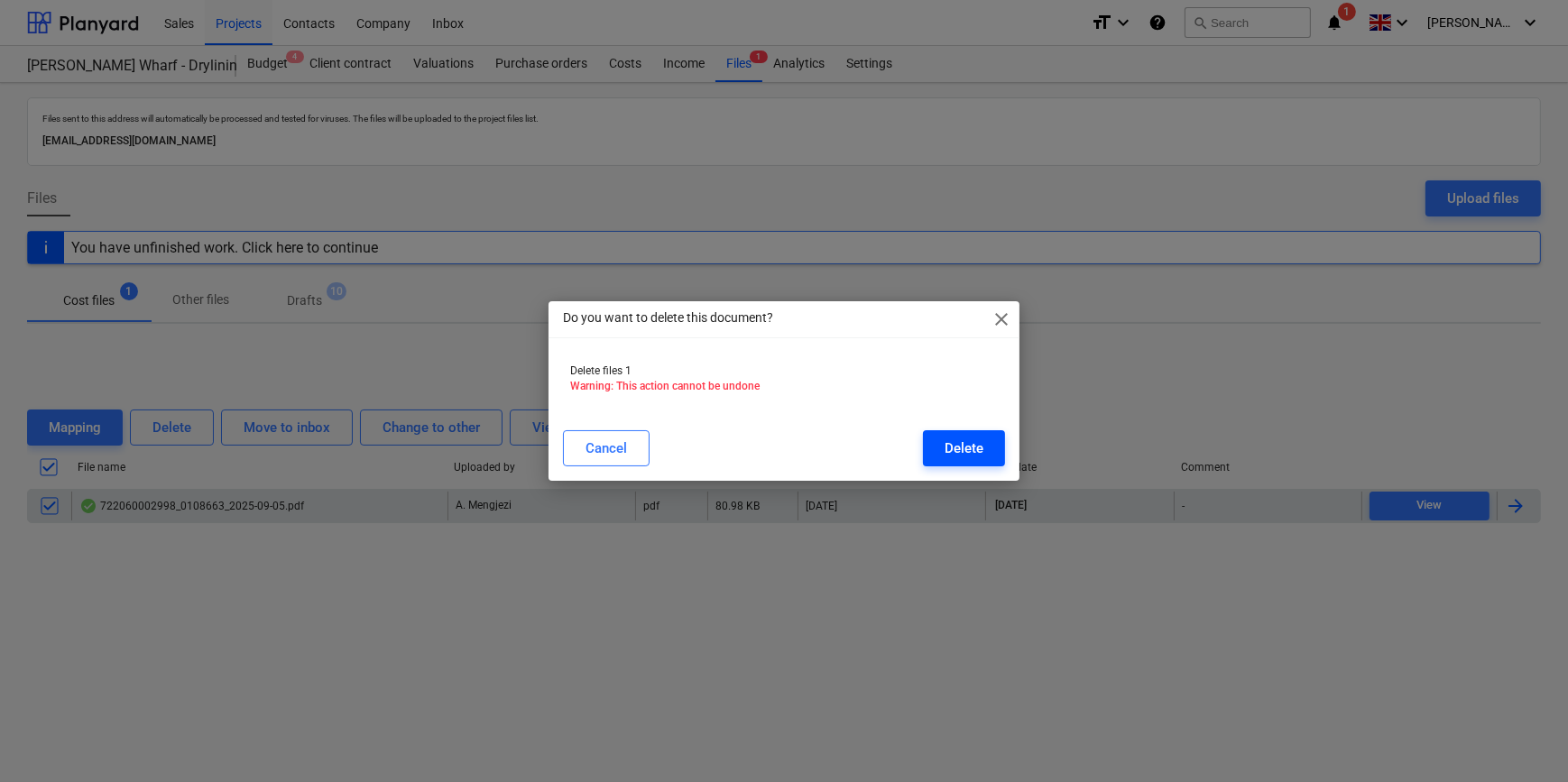
click at [980, 457] on div "Delete" at bounding box center [963, 448] width 39 height 24
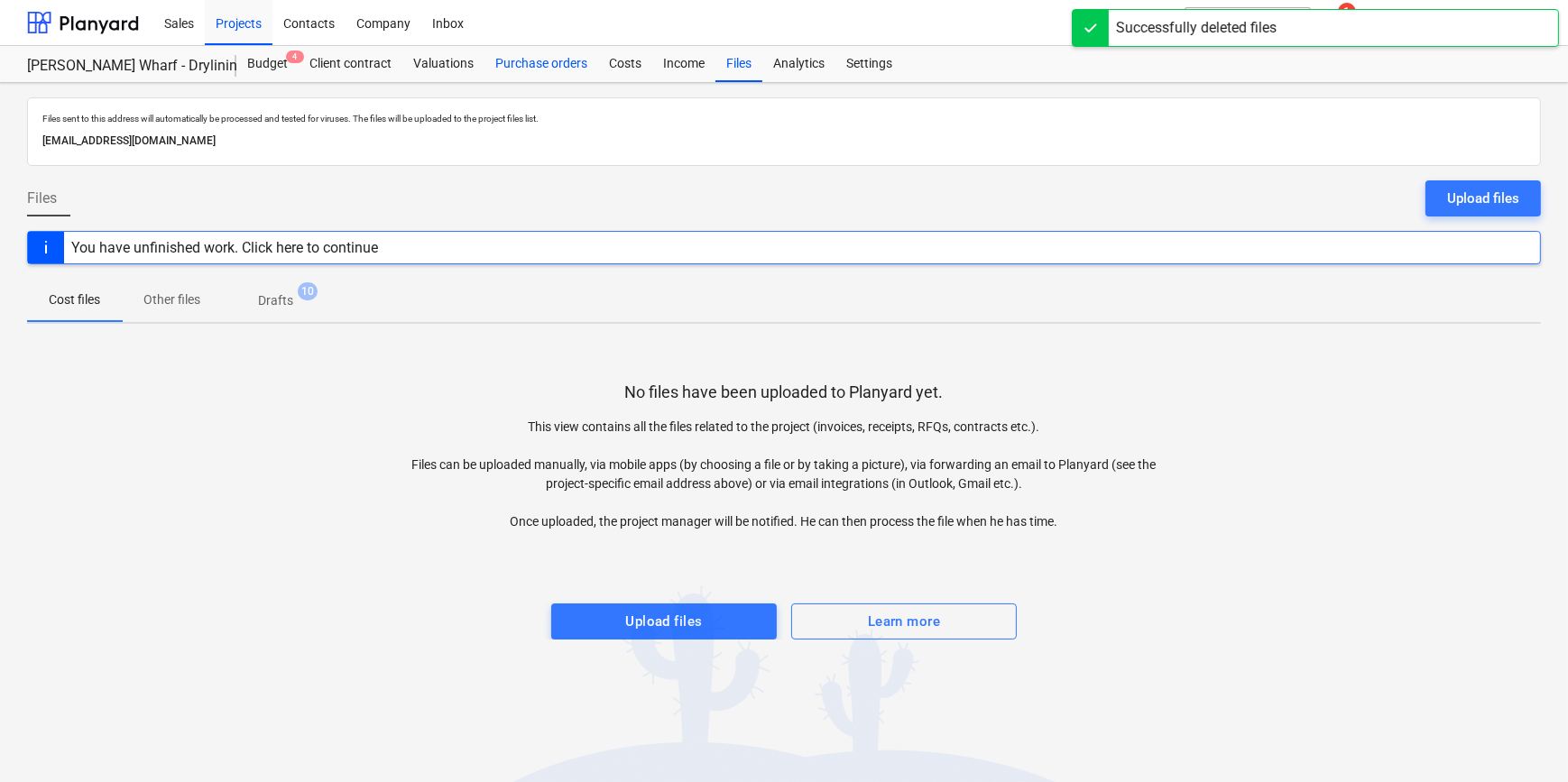
click at [519, 54] on div "Purchase orders" at bounding box center [541, 64] width 114 height 36
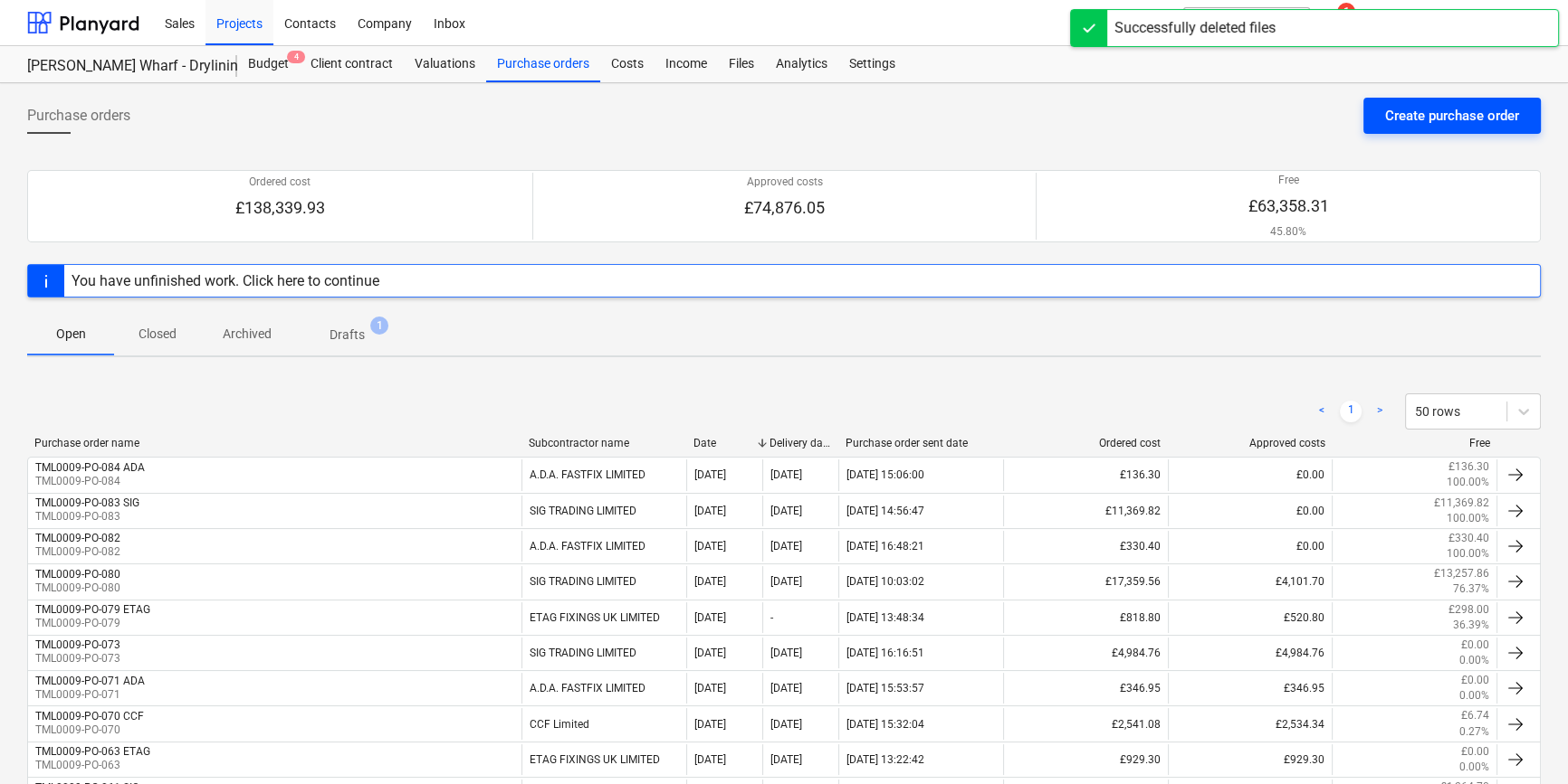
click at [1444, 118] on div "Create purchase order" at bounding box center [1452, 116] width 134 height 24
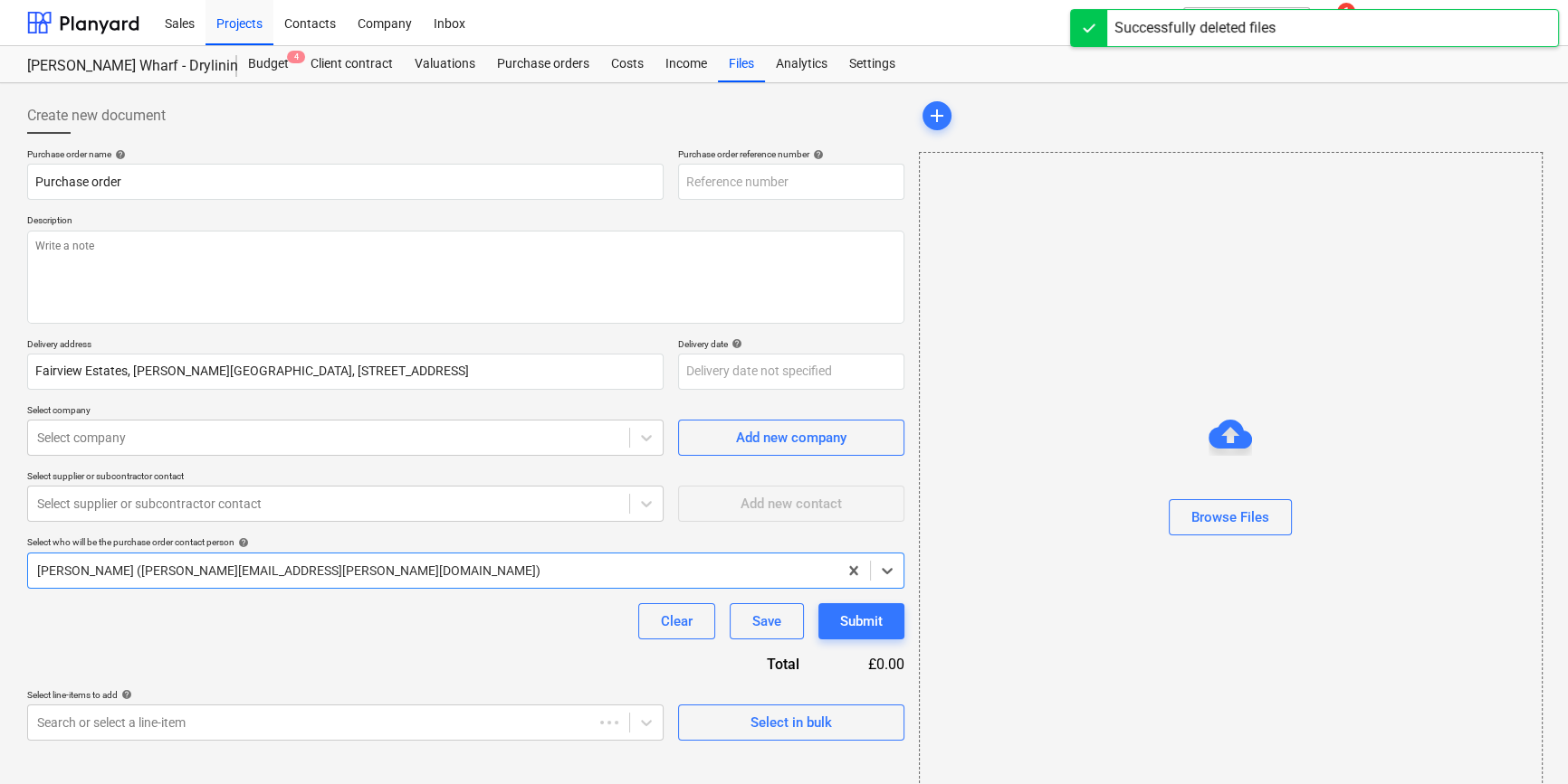
type input "TML0009-PO-085"
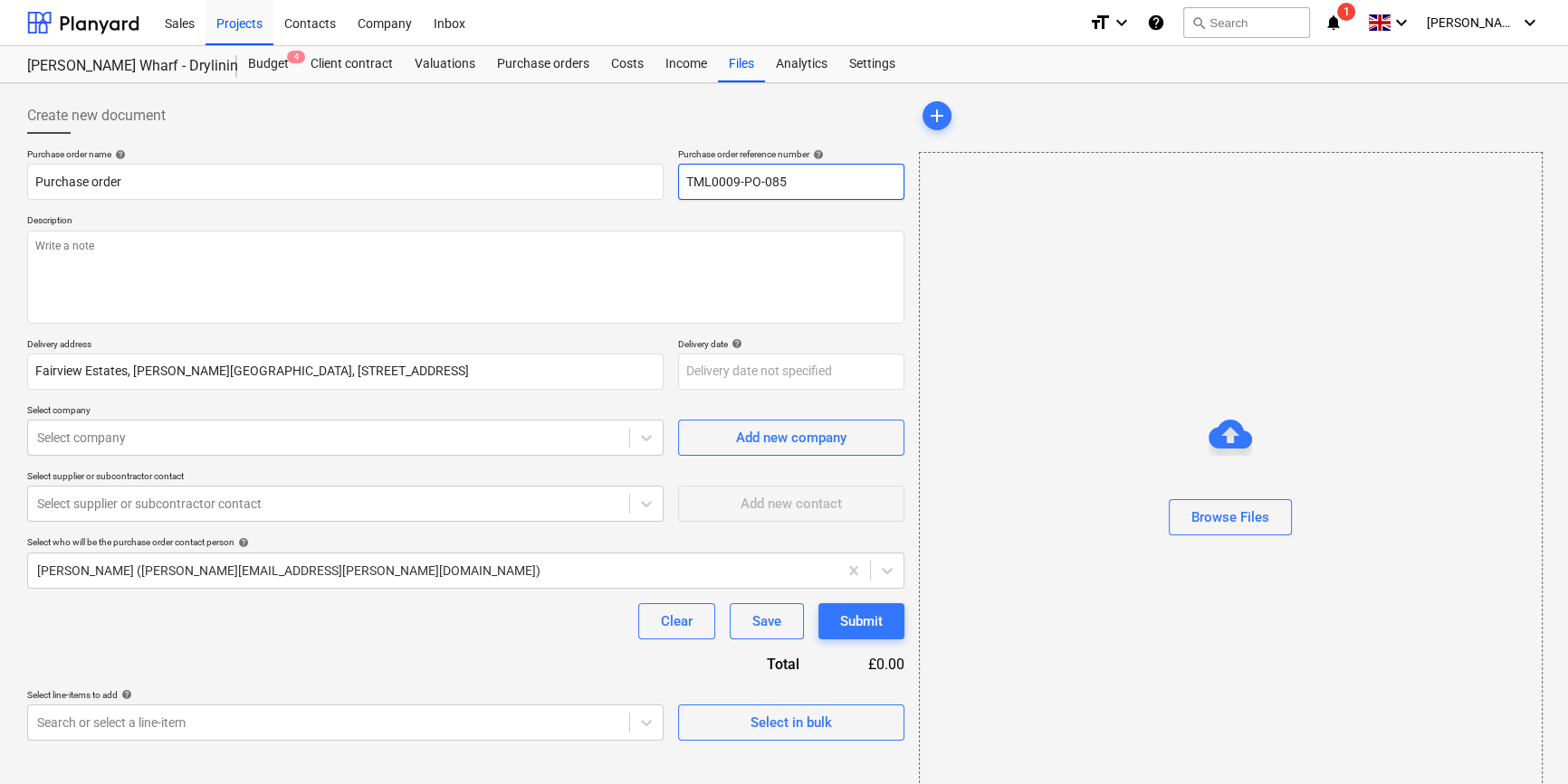
drag, startPoint x: 787, startPoint y: 174, endPoint x: 685, endPoint y: 182, distance: 102.3
click at [685, 182] on input "TML0009-PO-085" at bounding box center [790, 182] width 226 height 37
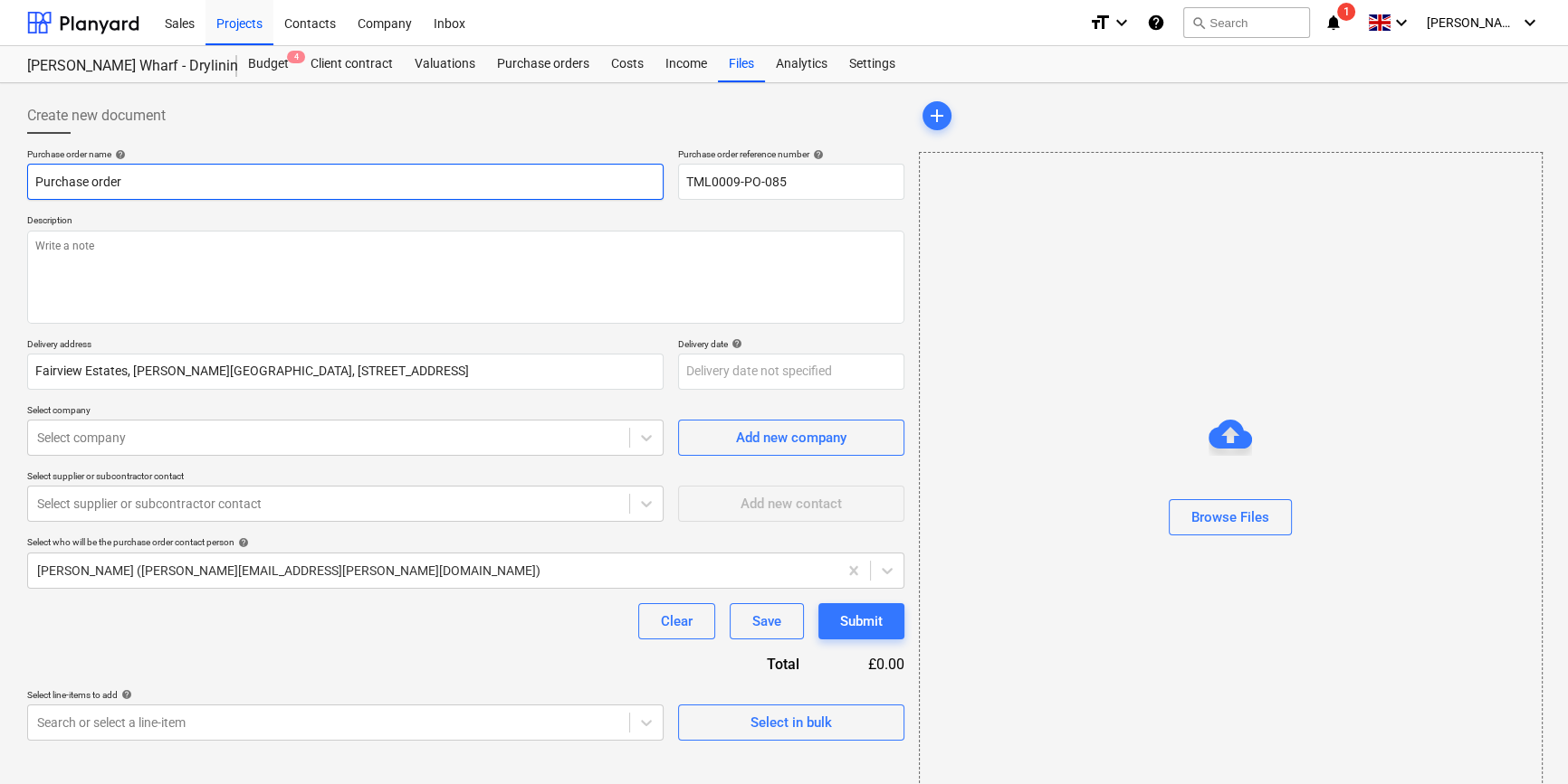
drag, startPoint x: 134, startPoint y: 180, endPoint x: 33, endPoint y: 176, distance: 101.1
click at [33, 176] on input "Purchase order" at bounding box center [346, 182] width 636 height 37
paste input "TML0009-PO-085"
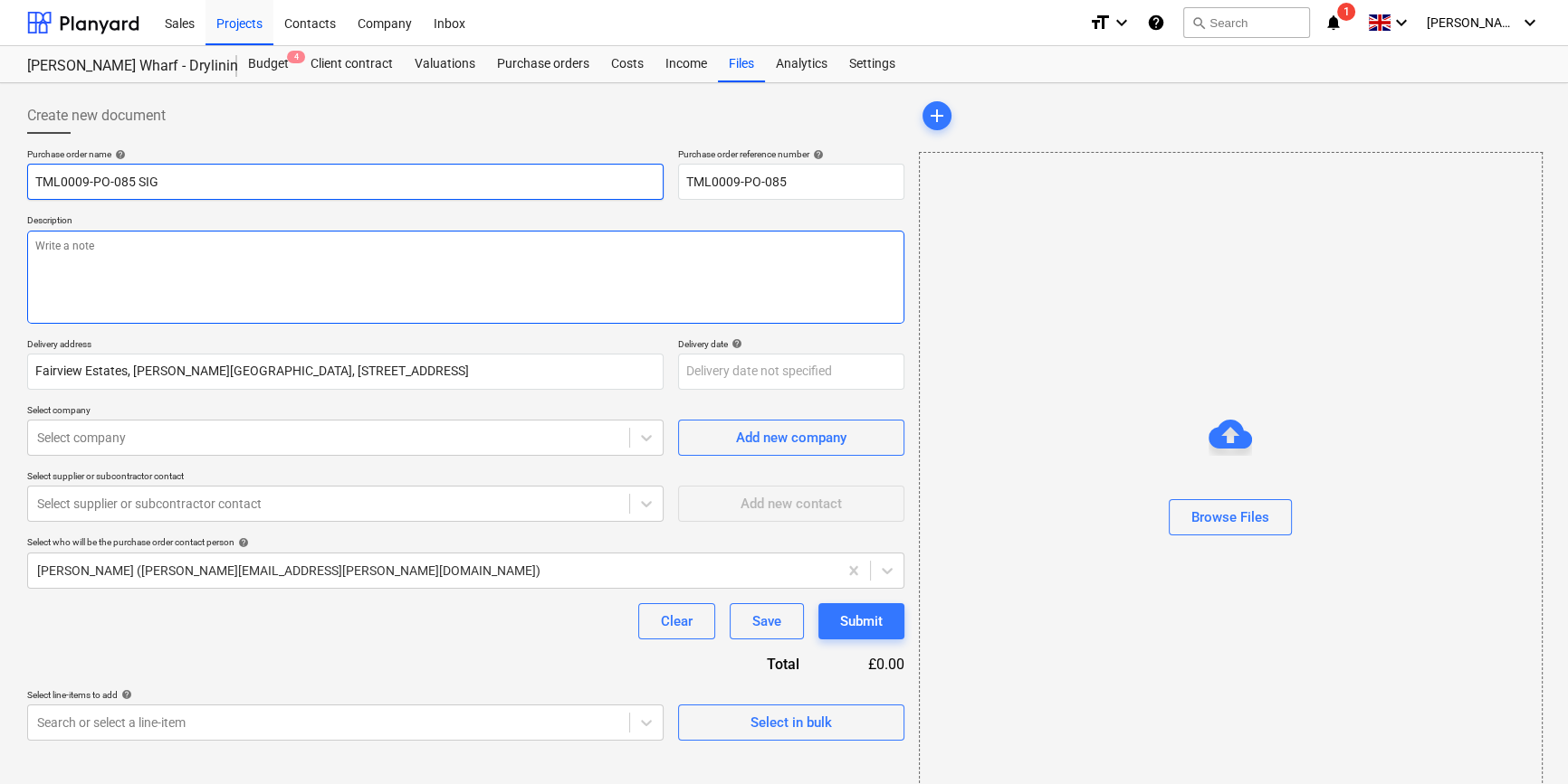
type input "TML0009-PO-085 SIG"
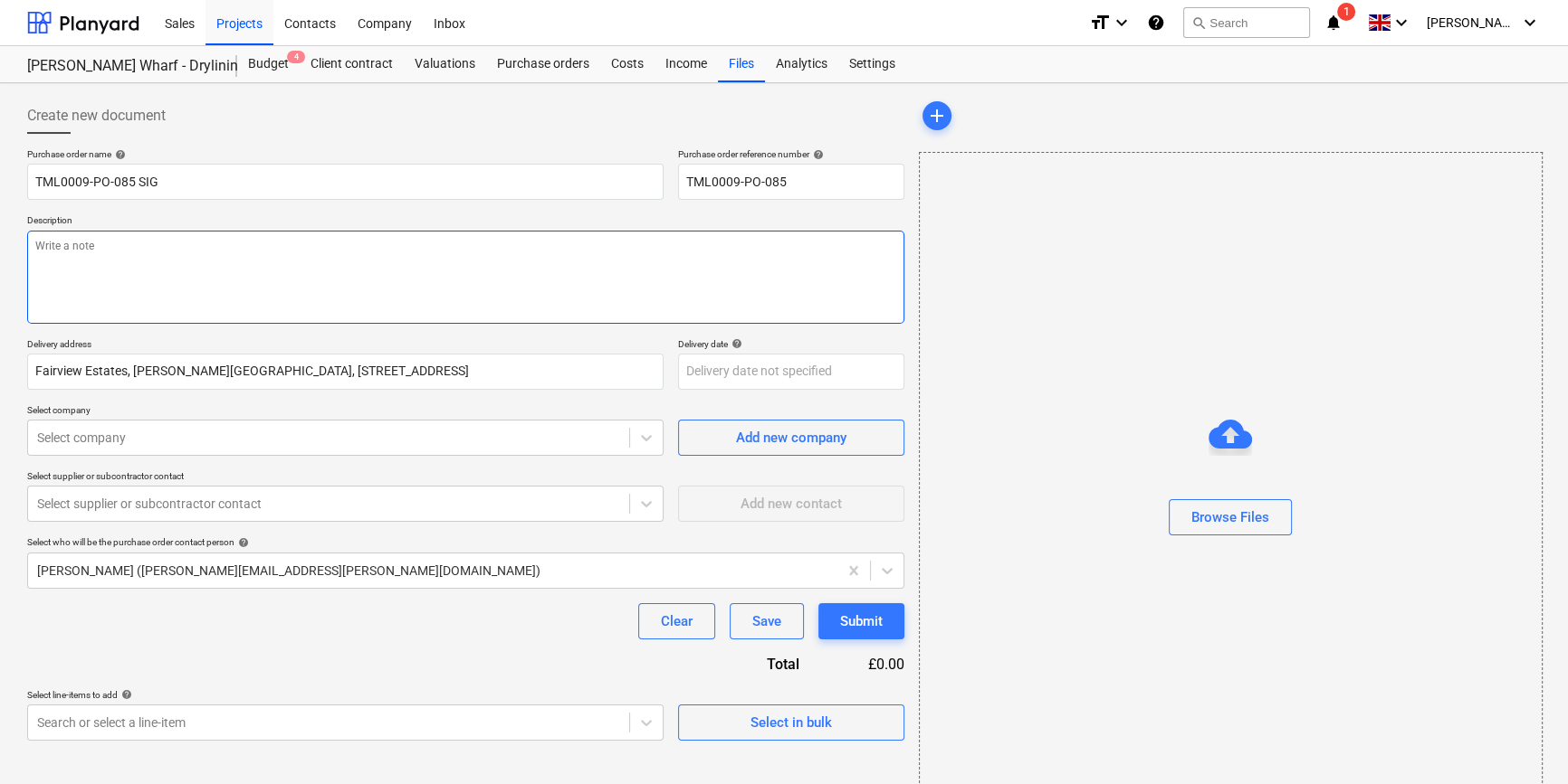
click at [165, 230] on textarea at bounding box center [465, 277] width 877 height 93
paste textarea "07502288908"
type textarea "Site contact [PERSON_NAME] [PHONE_NUMBER]"
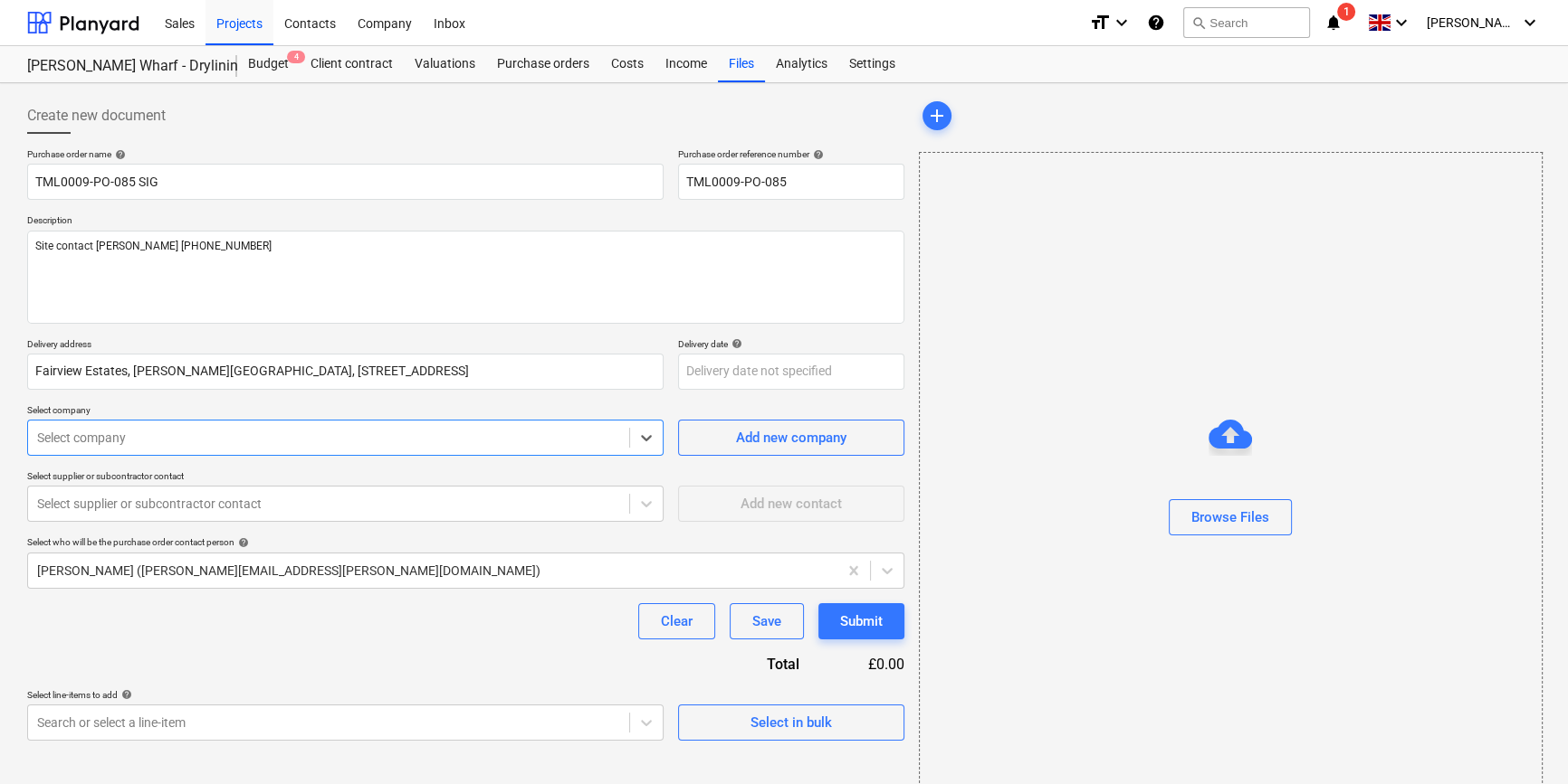
click at [216, 437] on div at bounding box center [329, 438] width 583 height 18
type input "sig"
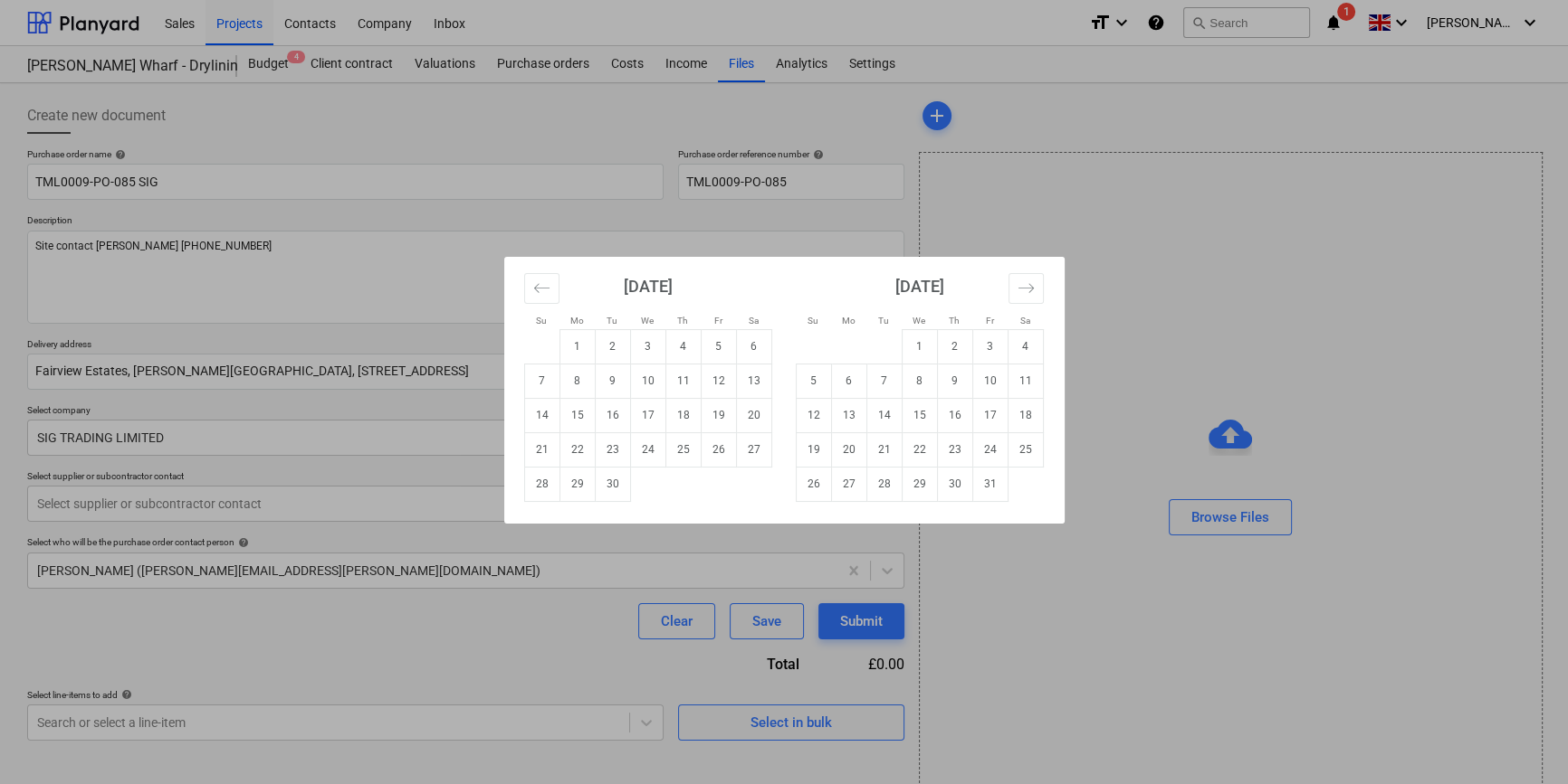
click at [715, 370] on body "Sales Projects Contacts Company Inbox format_size keyboard_arrow_down help sear…" at bounding box center [784, 392] width 1568 height 784
click at [584, 413] on td "15" at bounding box center [577, 416] width 36 height 35
type input "[DATE]"
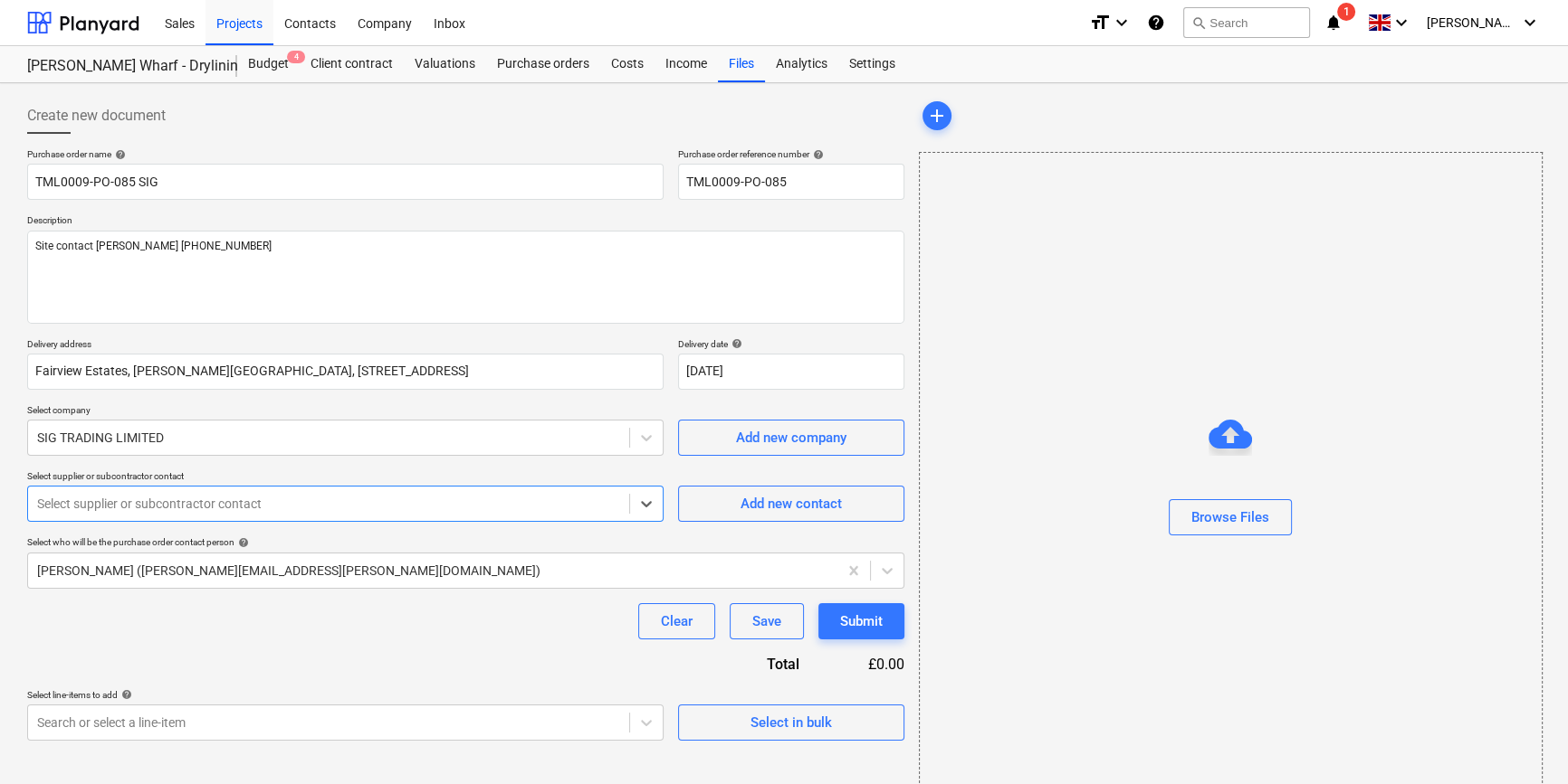
click at [229, 505] on div at bounding box center [329, 503] width 583 height 18
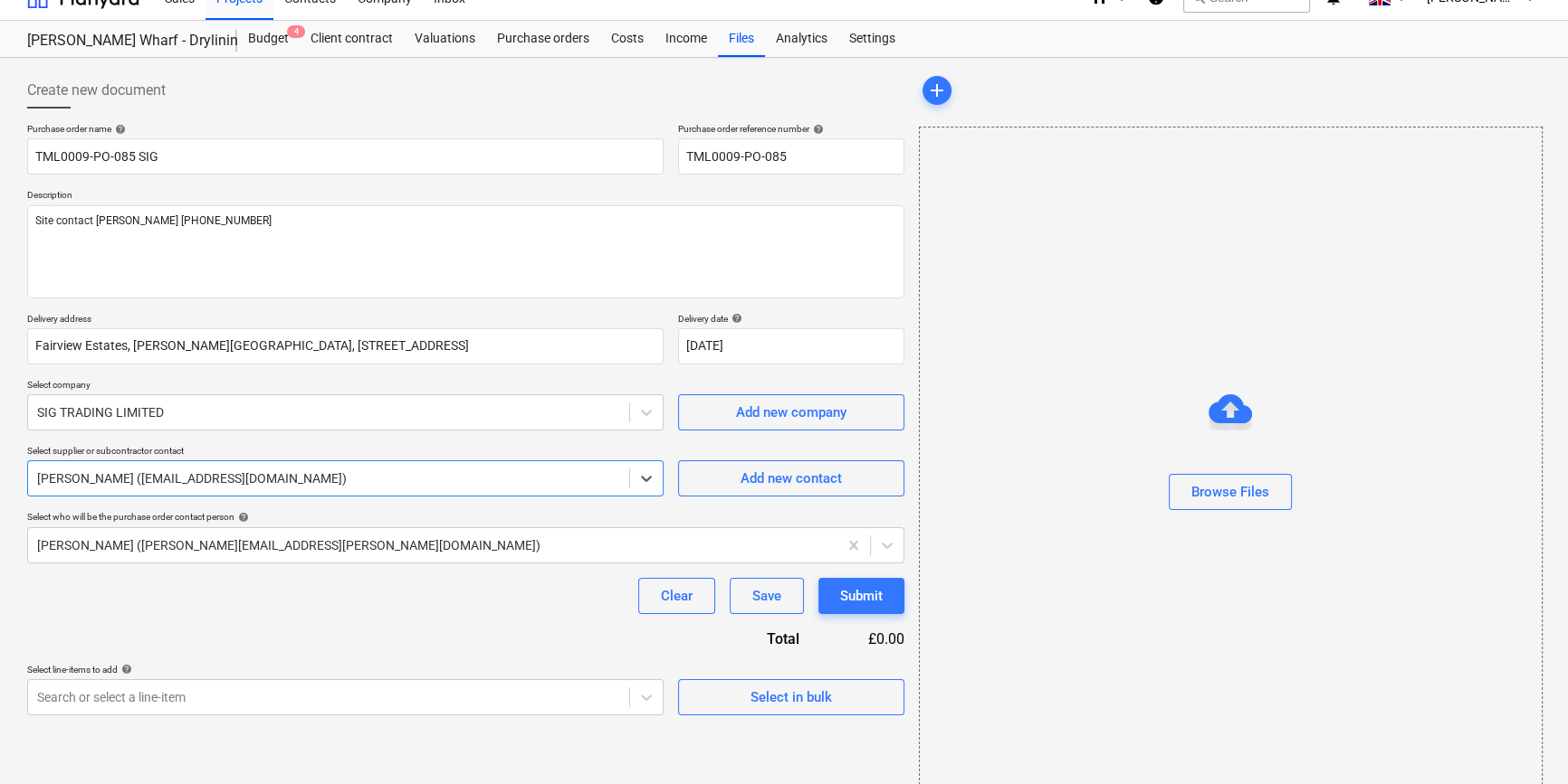
scroll to position [39, 0]
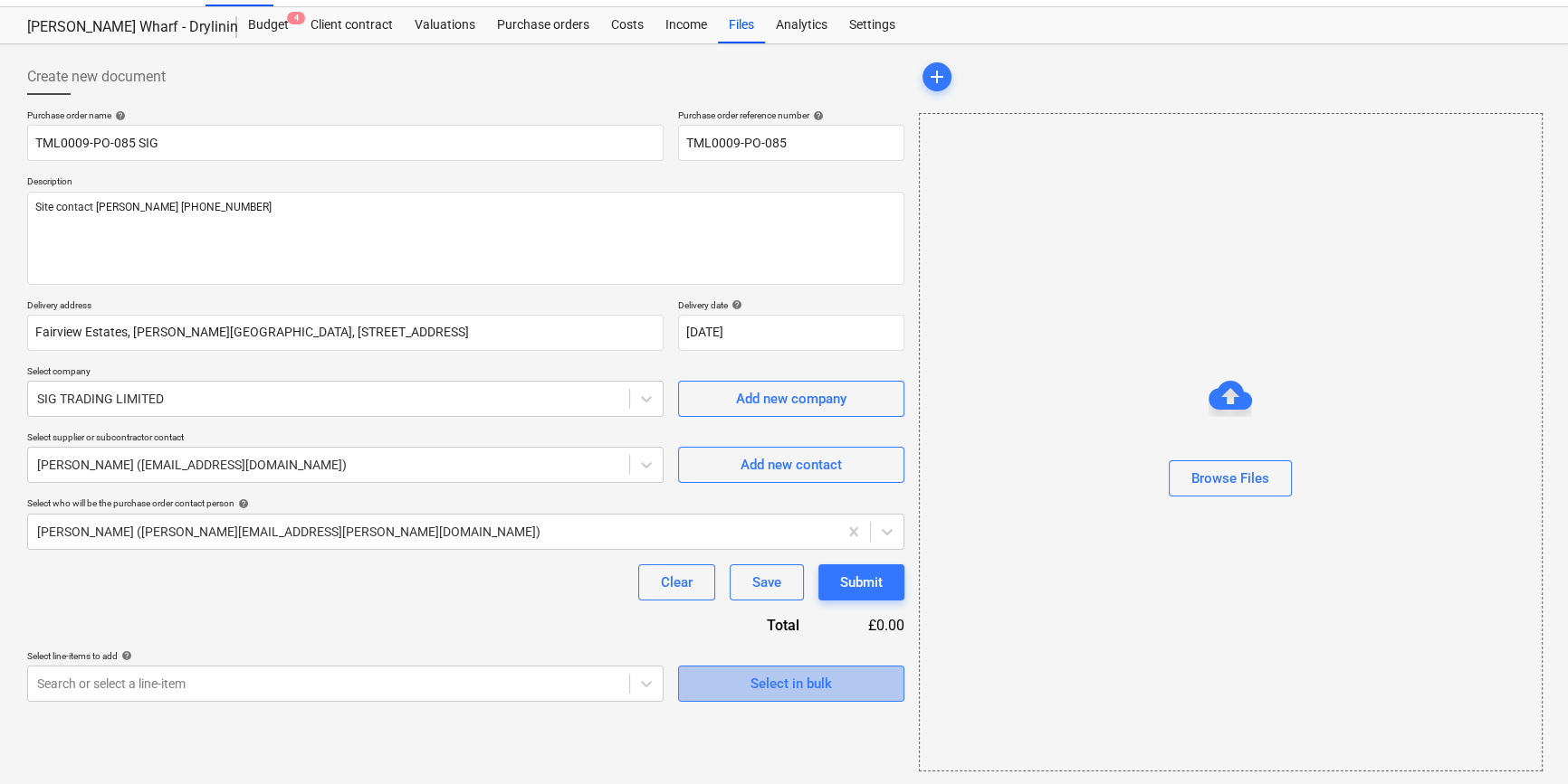
click at [758, 693] on div "Select in bulk" at bounding box center [791, 684] width 81 height 24
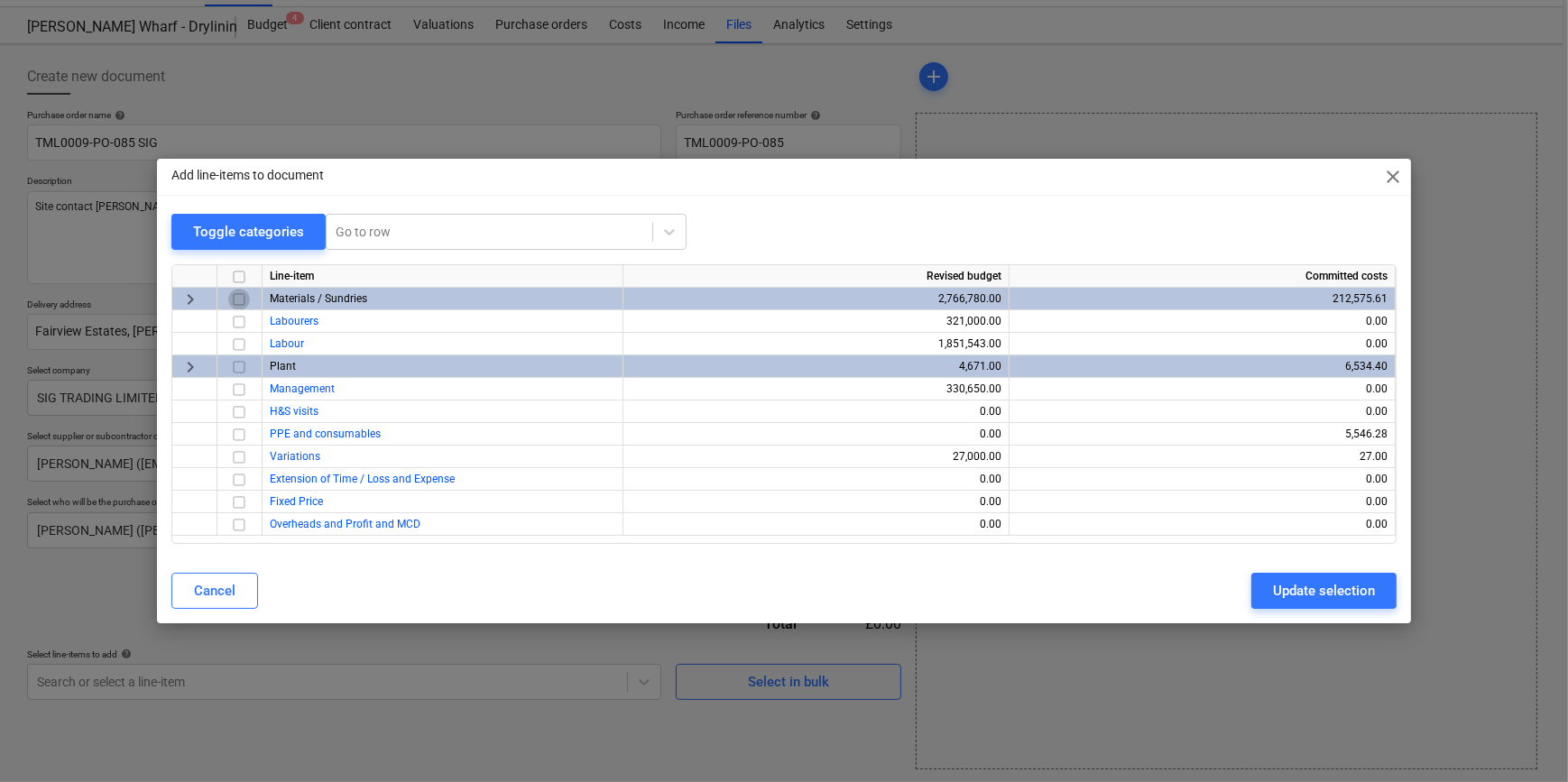
click at [241, 297] on input "checkbox" at bounding box center [239, 300] width 22 height 22
drag, startPoint x: 1321, startPoint y: 592, endPoint x: 1296, endPoint y: 600, distance: 26.2
click at [1321, 591] on div "Update selection" at bounding box center [1324, 592] width 102 height 24
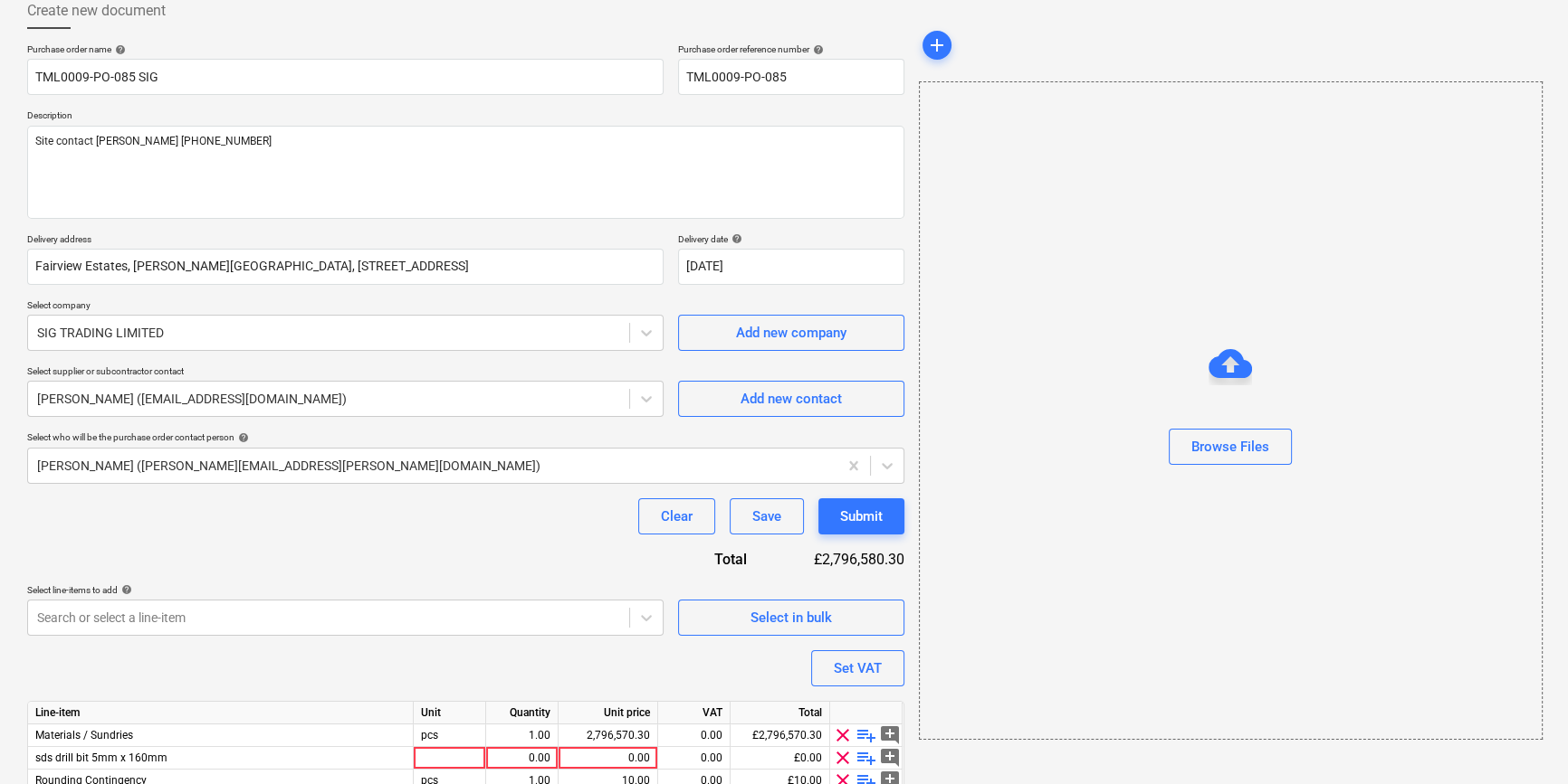
scroll to position [185, 0]
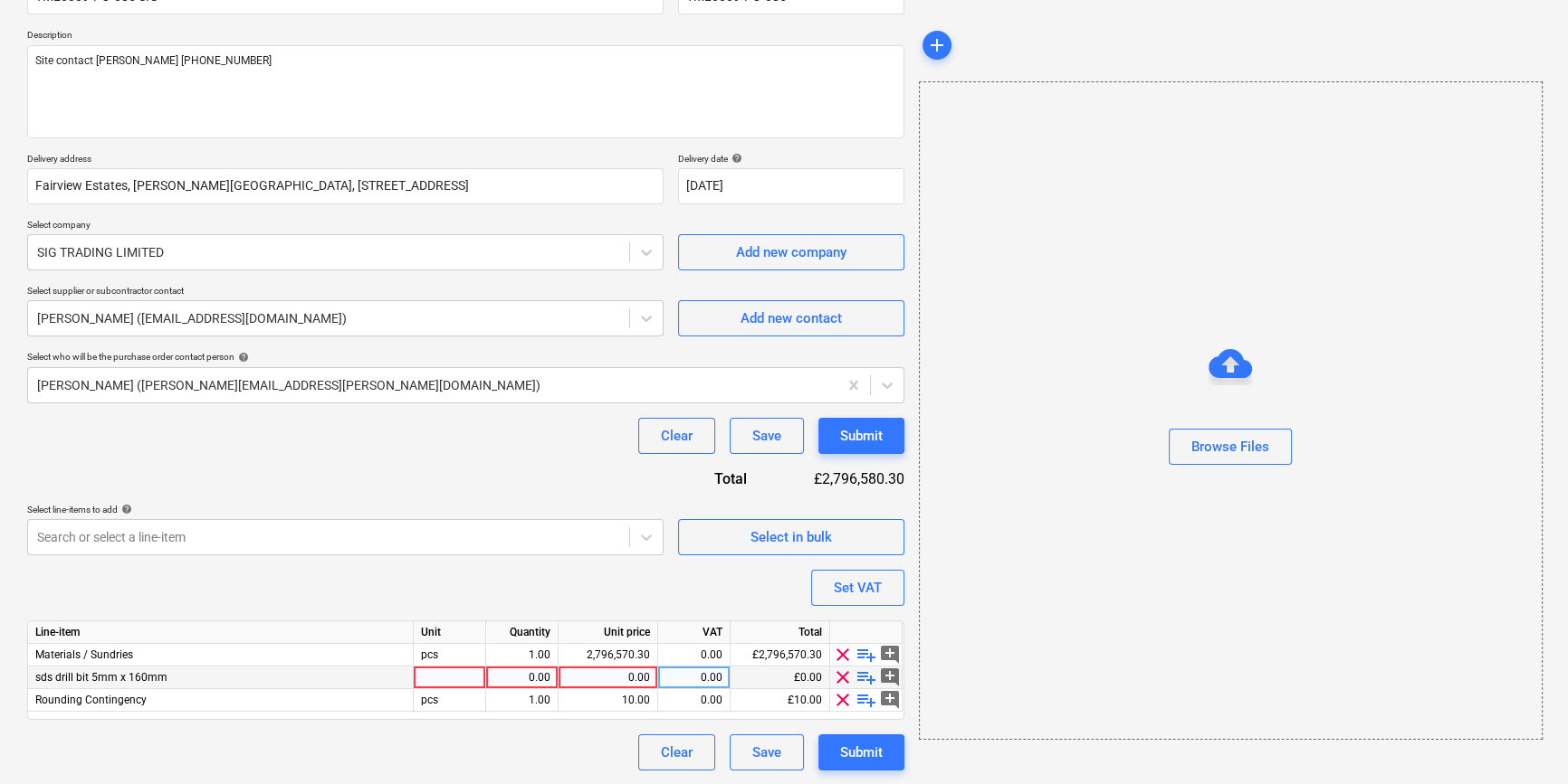
click at [835, 675] on span "clear" at bounding box center [843, 678] width 22 height 22
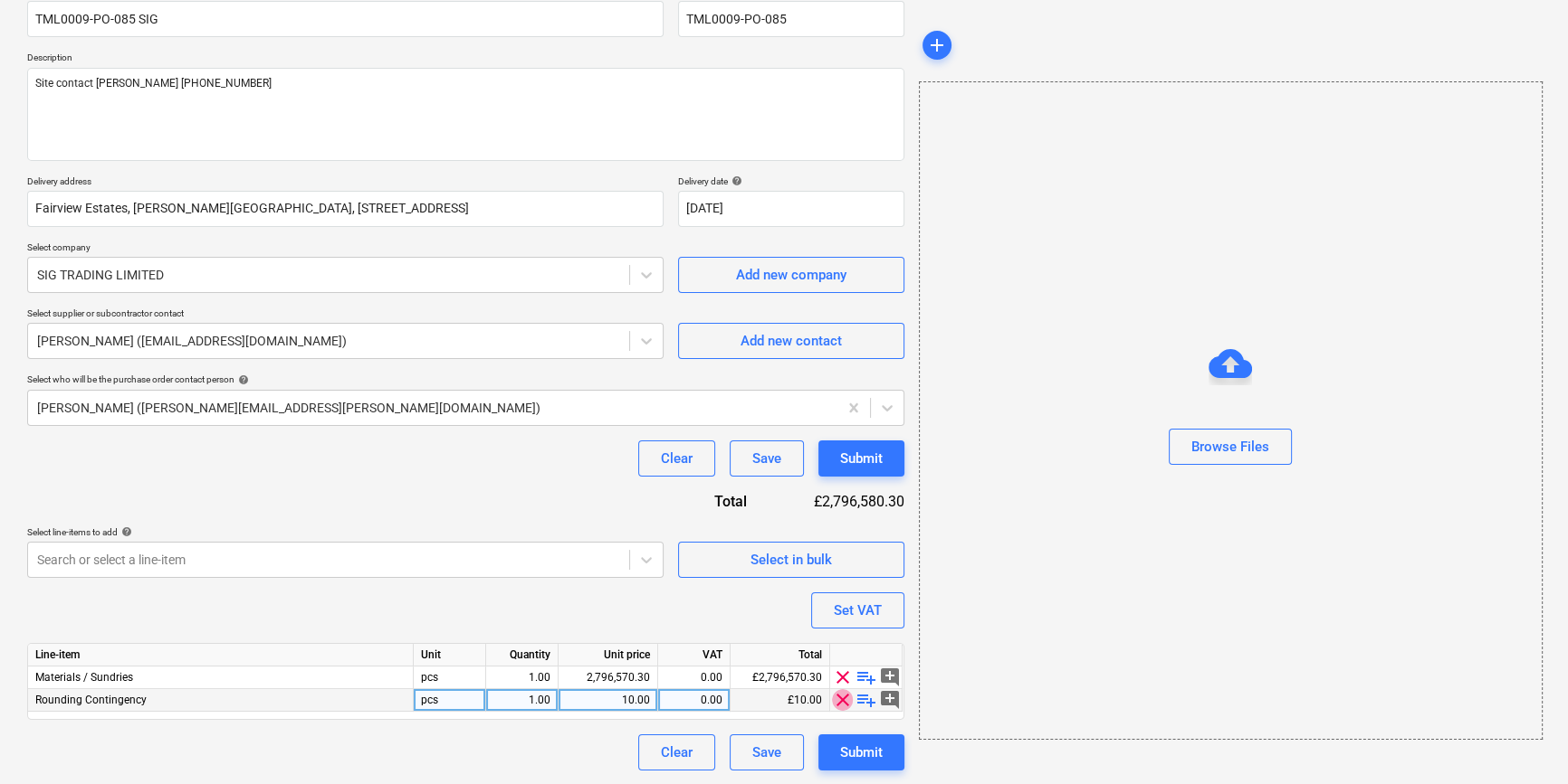
click at [837, 700] on span "clear" at bounding box center [843, 700] width 22 height 22
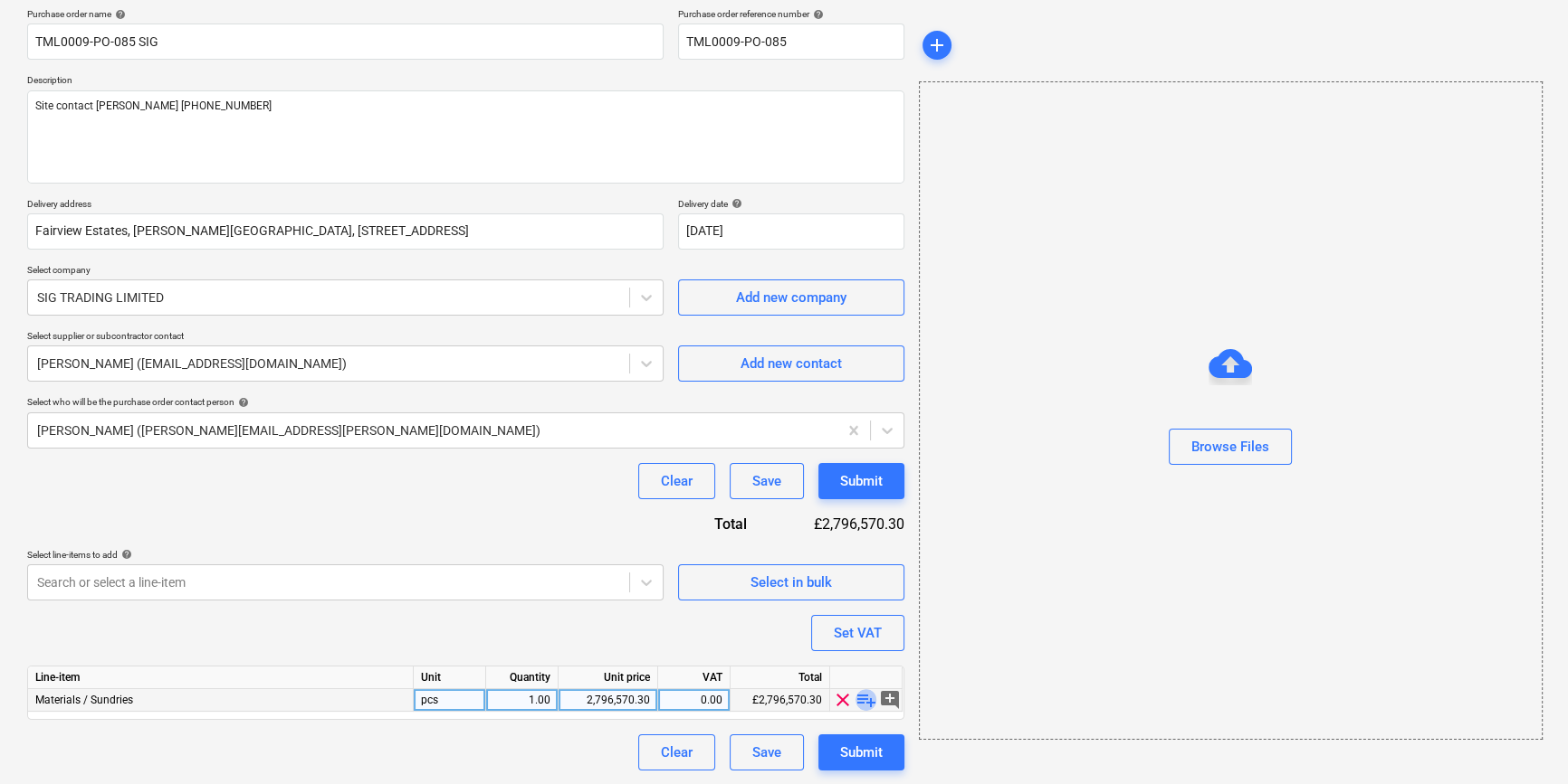
click at [859, 694] on span "playlist_add" at bounding box center [866, 700] width 22 height 22
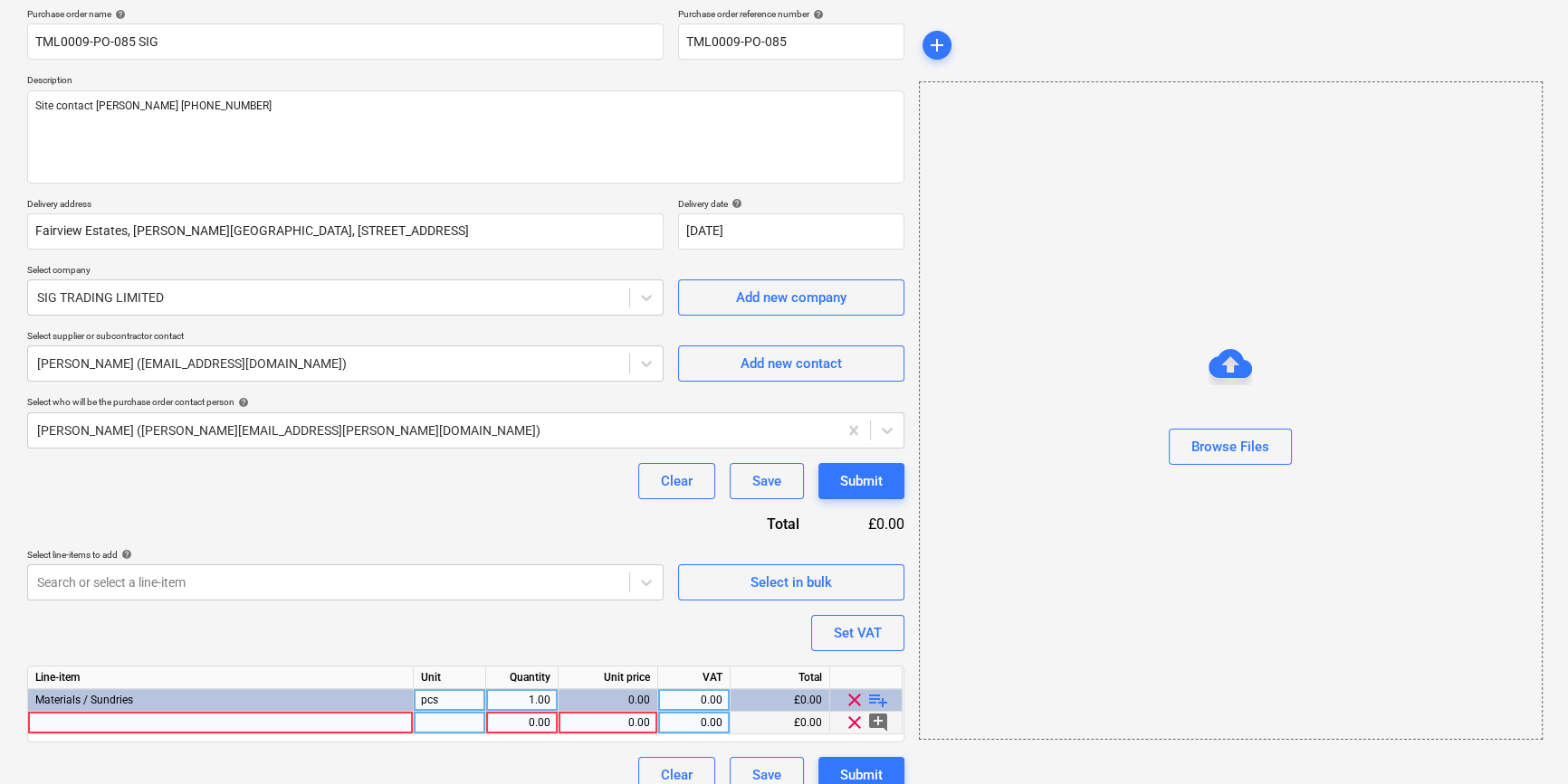
click at [77, 718] on div at bounding box center [221, 723] width 386 height 23
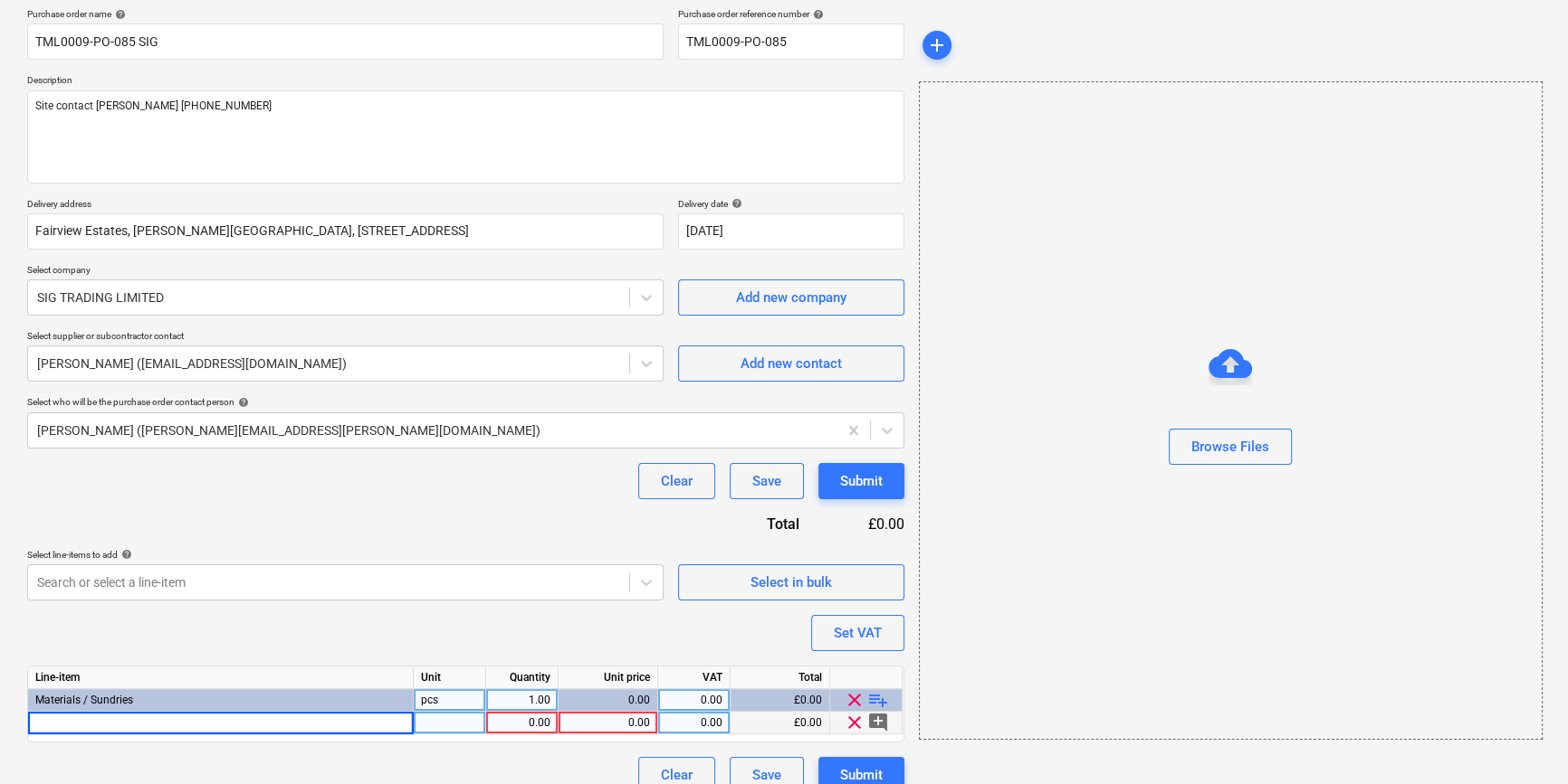
type input "[PERSON_NAME] 243990 MF5 MF Ceiling Channel 0.55g 26mm x 80mm x 3600mm"
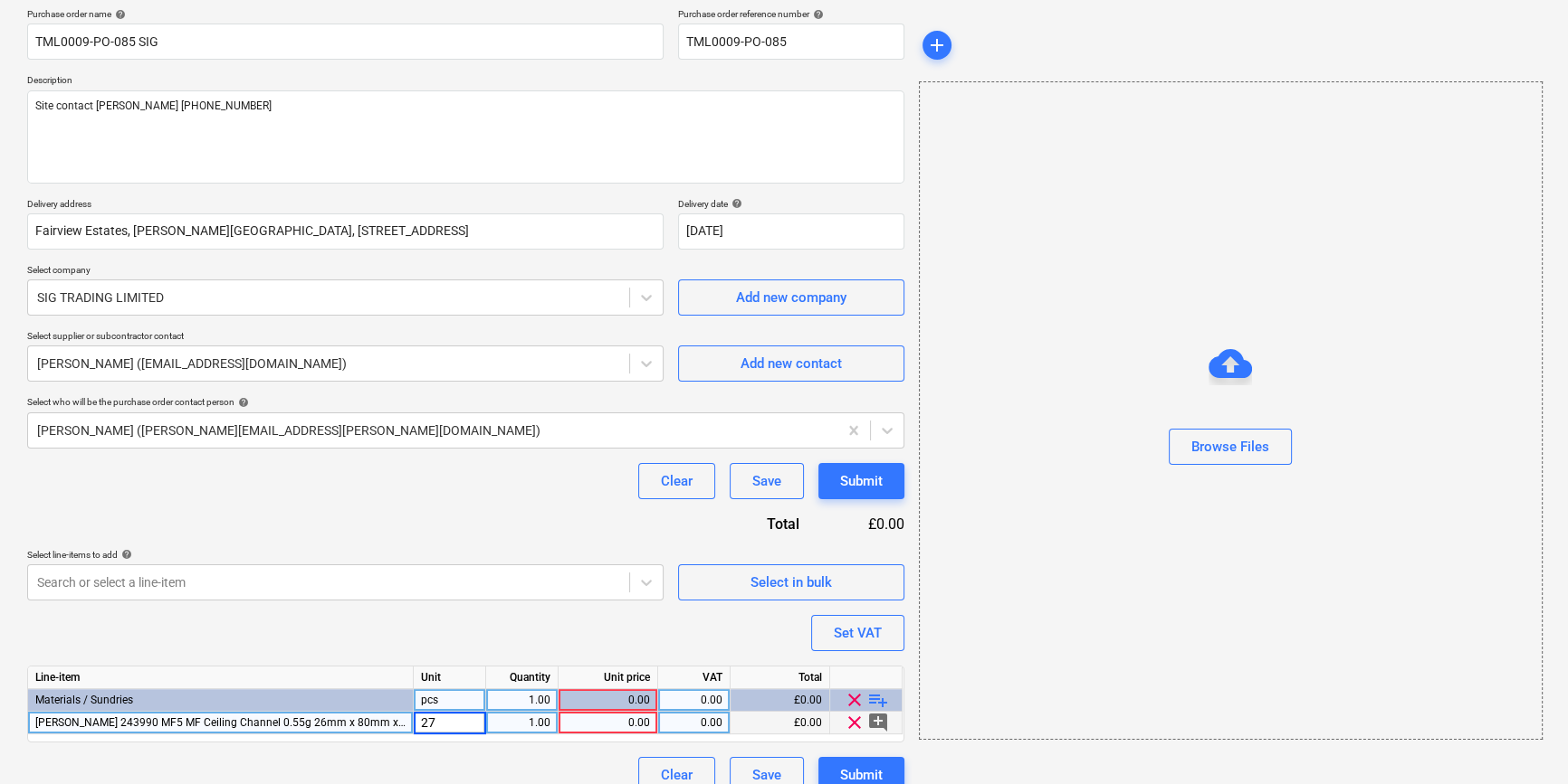
type input "270"
type input "3.744"
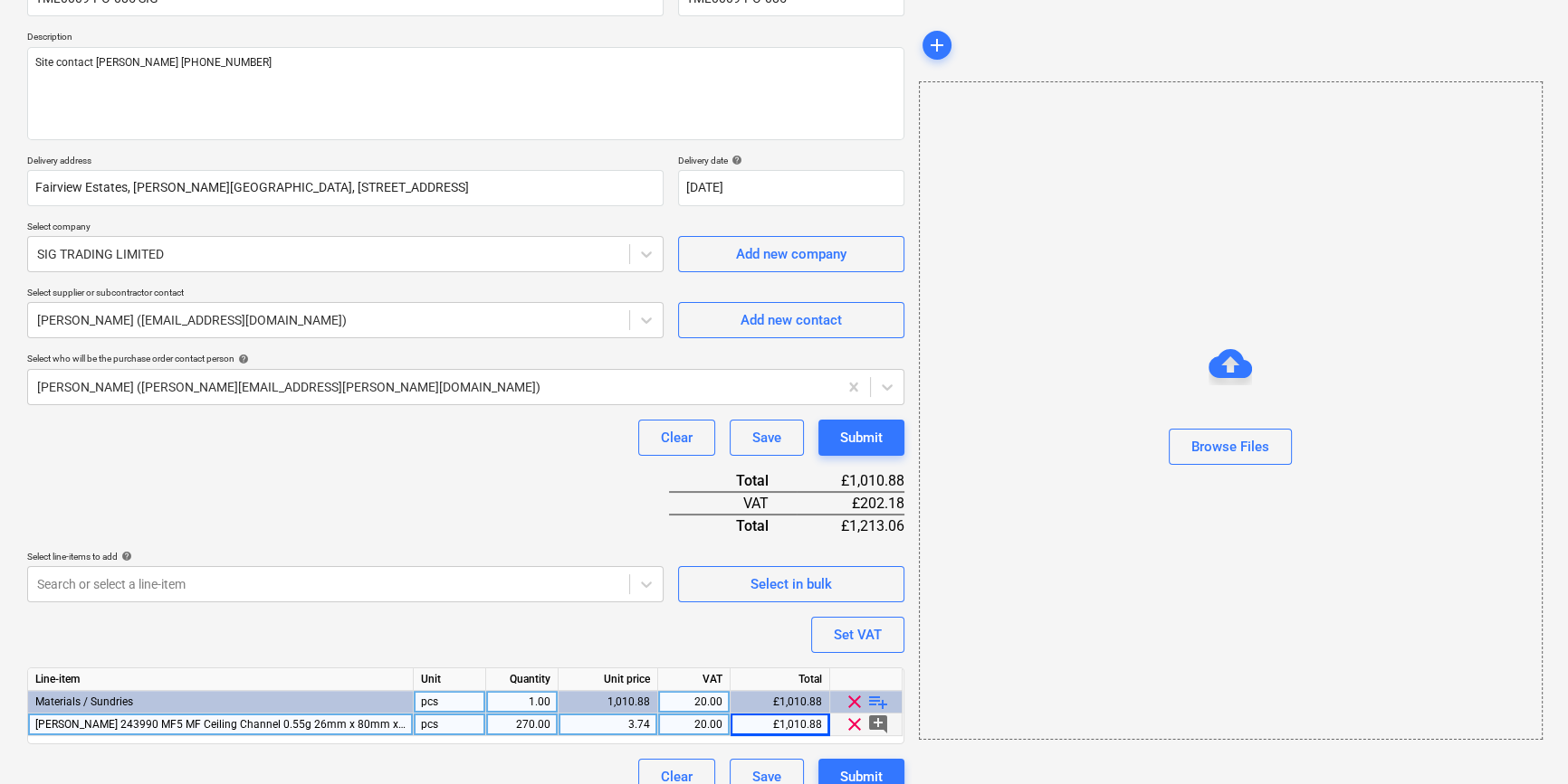
scroll to position [208, 0]
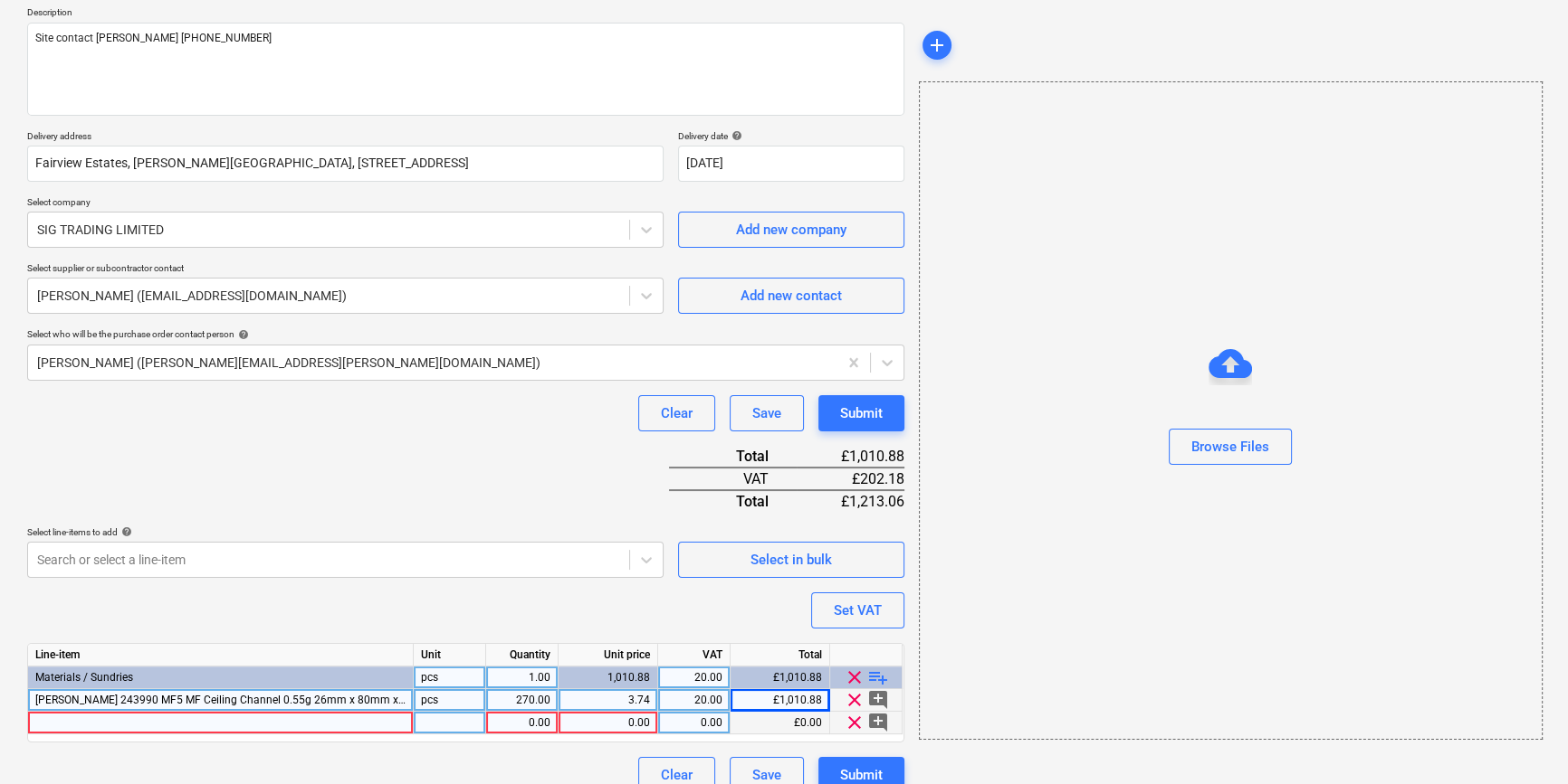
click at [50, 725] on div at bounding box center [221, 723] width 386 height 23
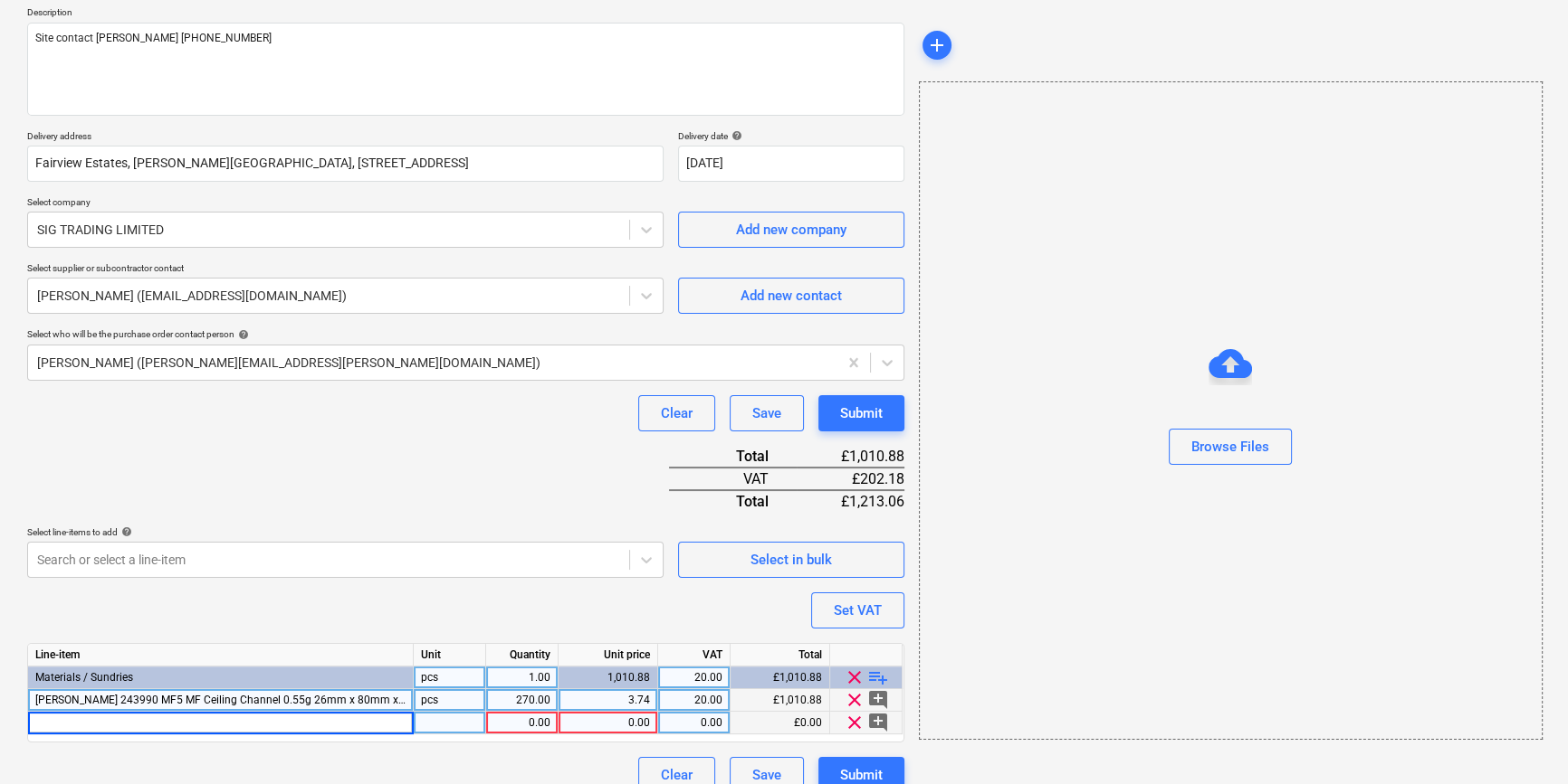
type input "[PERSON_NAME] 243991 MF6 Perimeter Channel 0.55g 27mm x 3600mm"
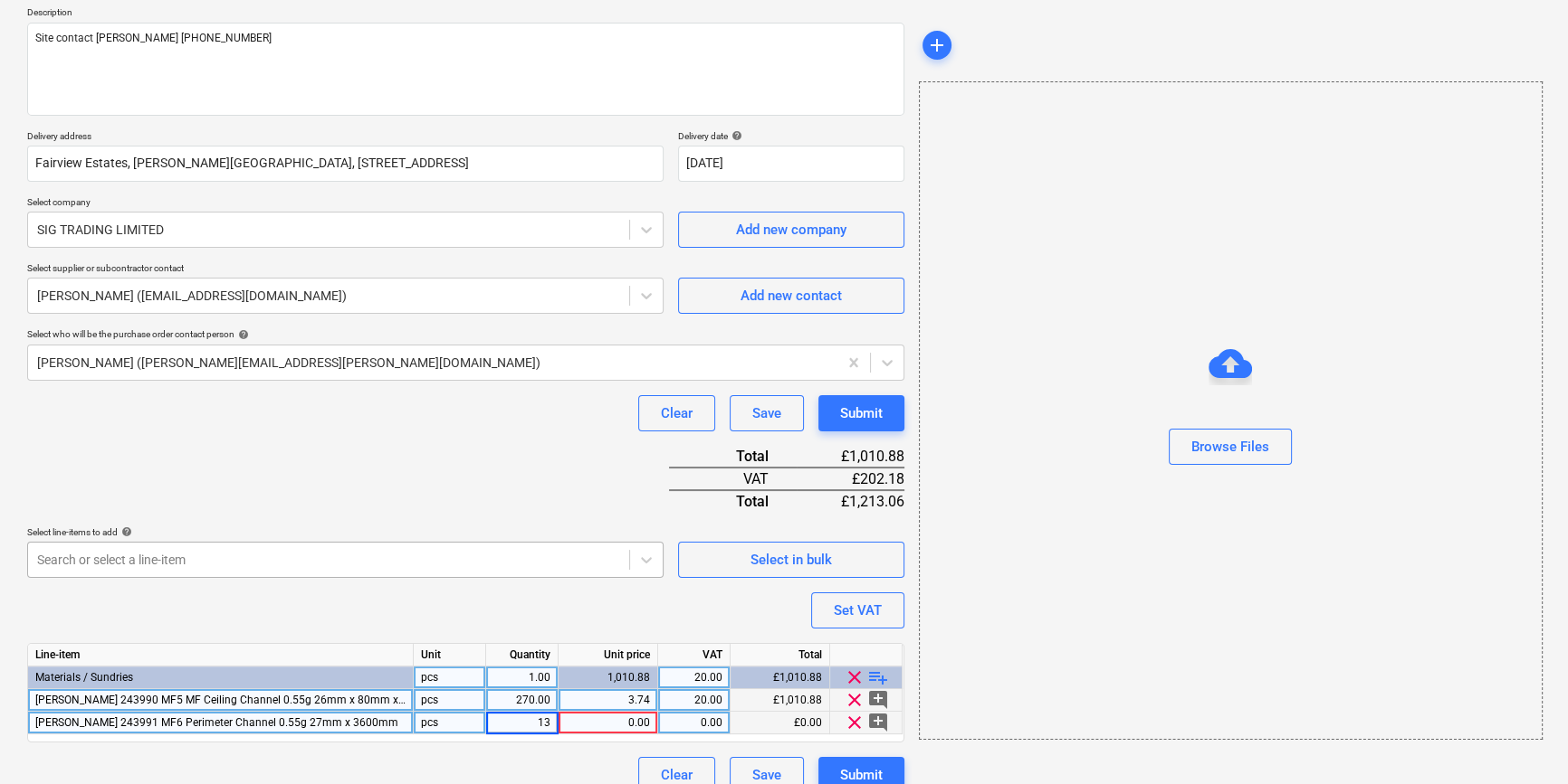
type input "130"
type input "2.592"
type input "20"
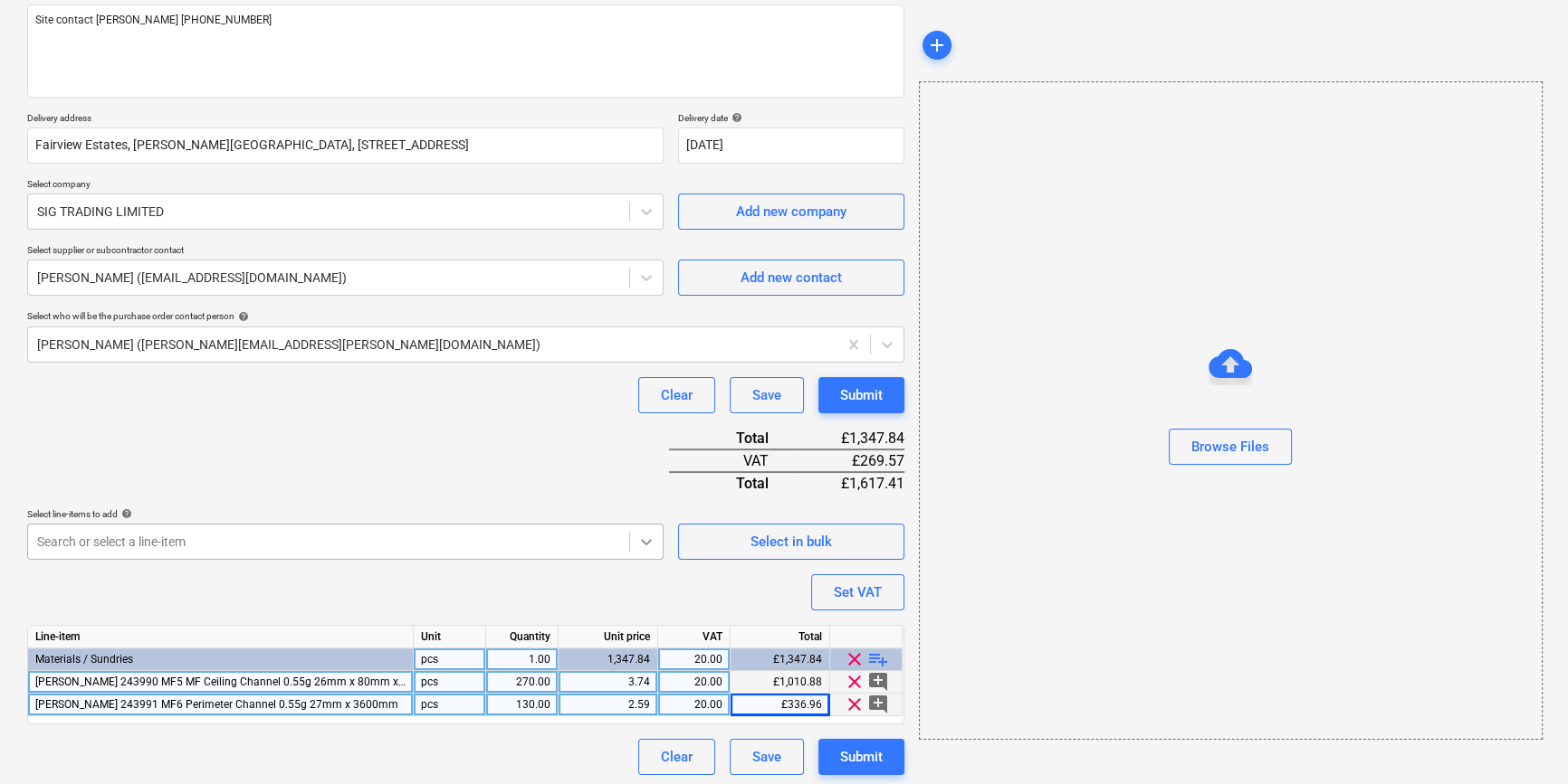
scroll to position [230, 0]
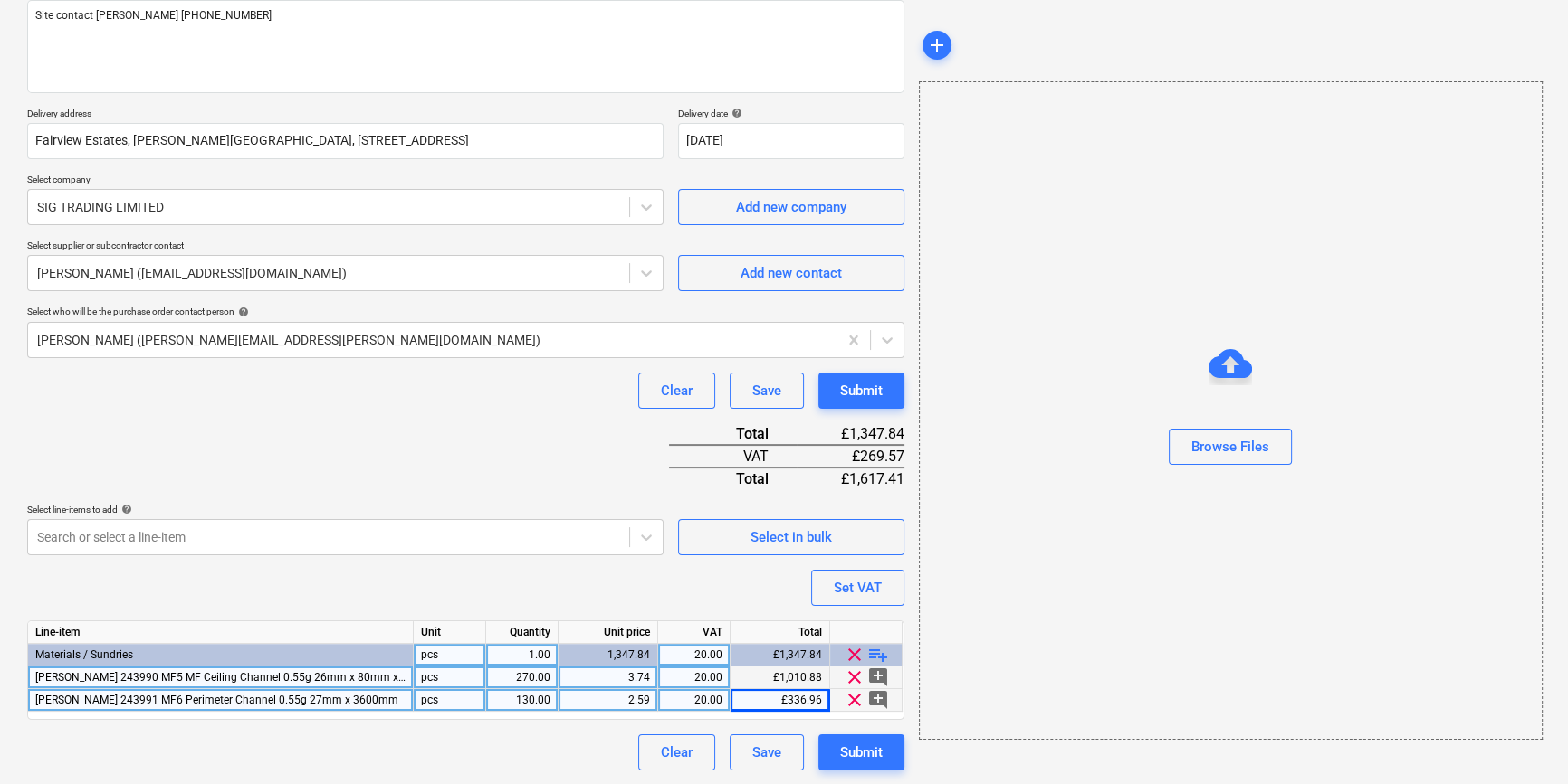
click at [876, 652] on span "playlist_add" at bounding box center [878, 655] width 22 height 22
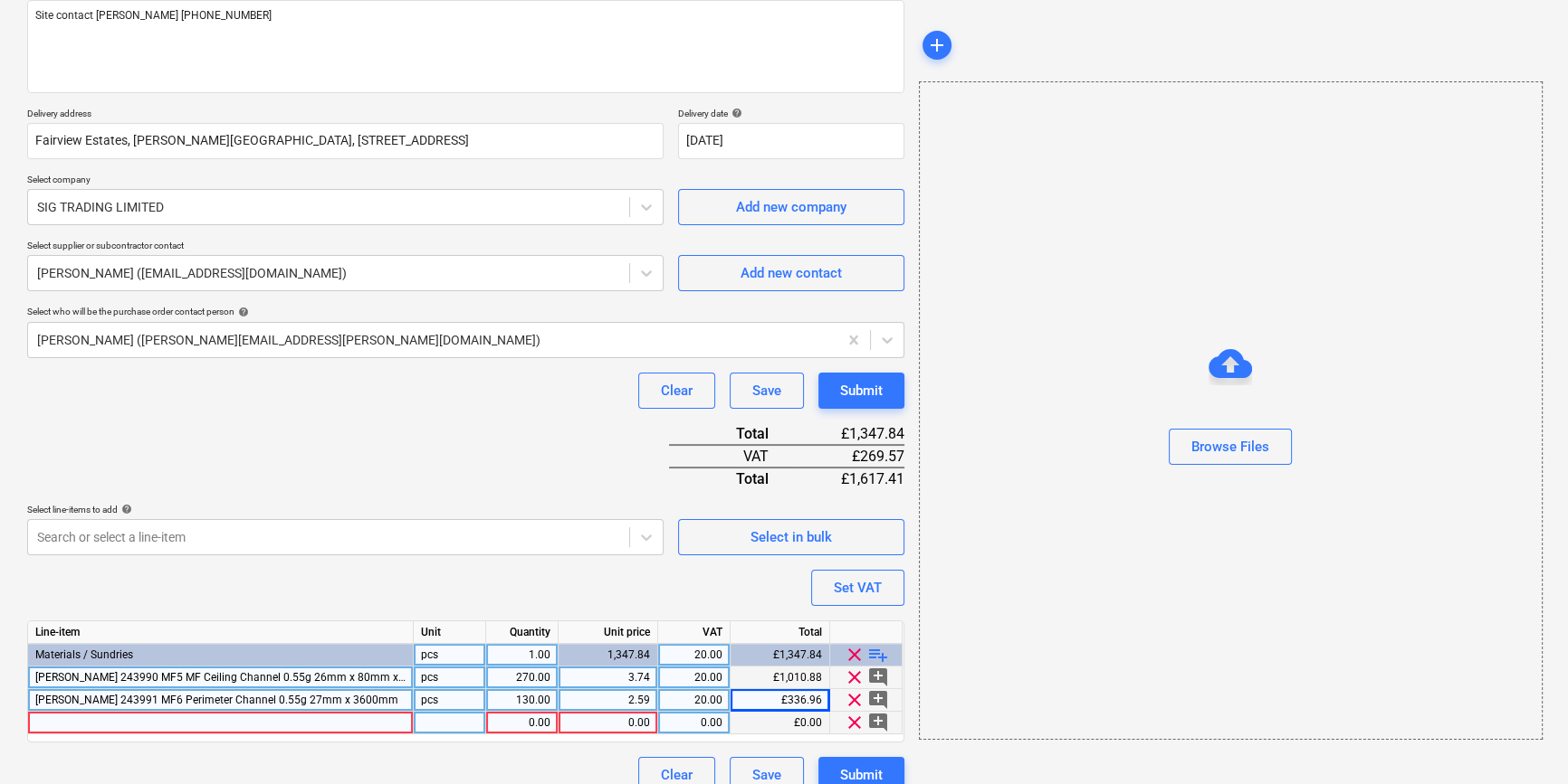
click at [44, 724] on div at bounding box center [221, 723] width 386 height 23
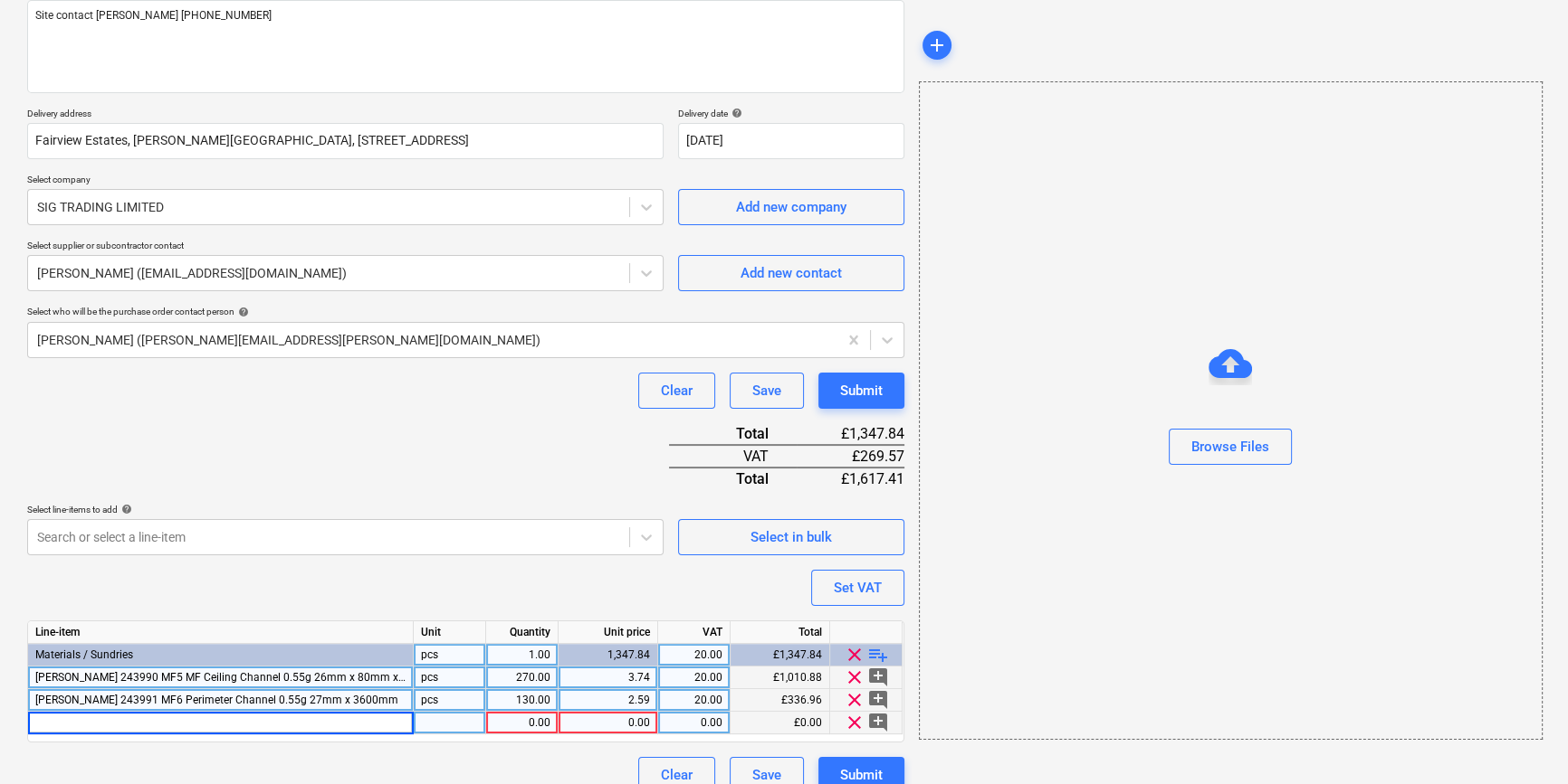
type input "[PERSON_NAME] 243992 MF7 MF Primary Support Channel 0.8g 45mm x 3600mm"
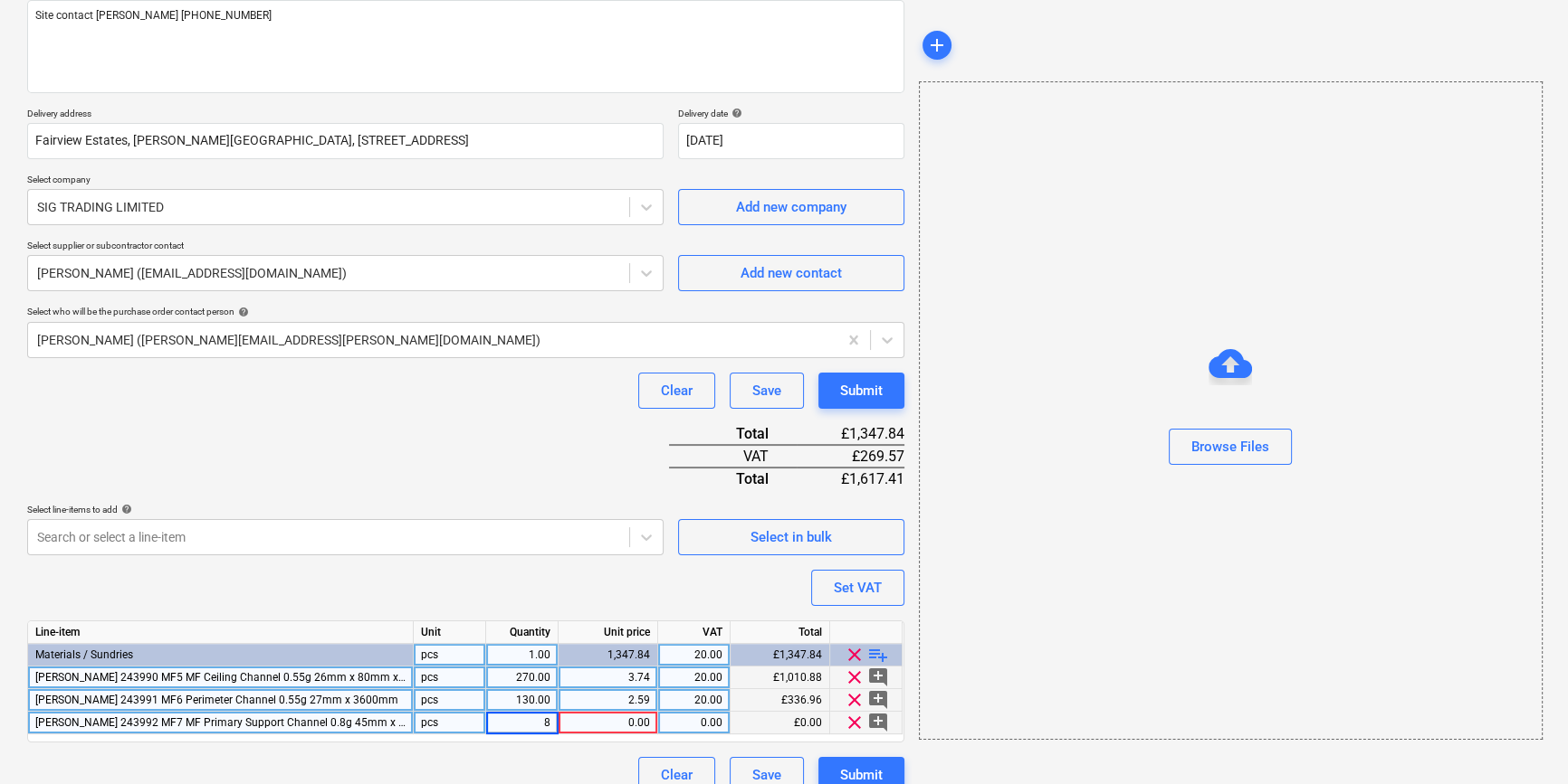
type input "80"
type input "4.032"
type input "20"
click at [877, 657] on span "playlist_add" at bounding box center [878, 655] width 22 height 22
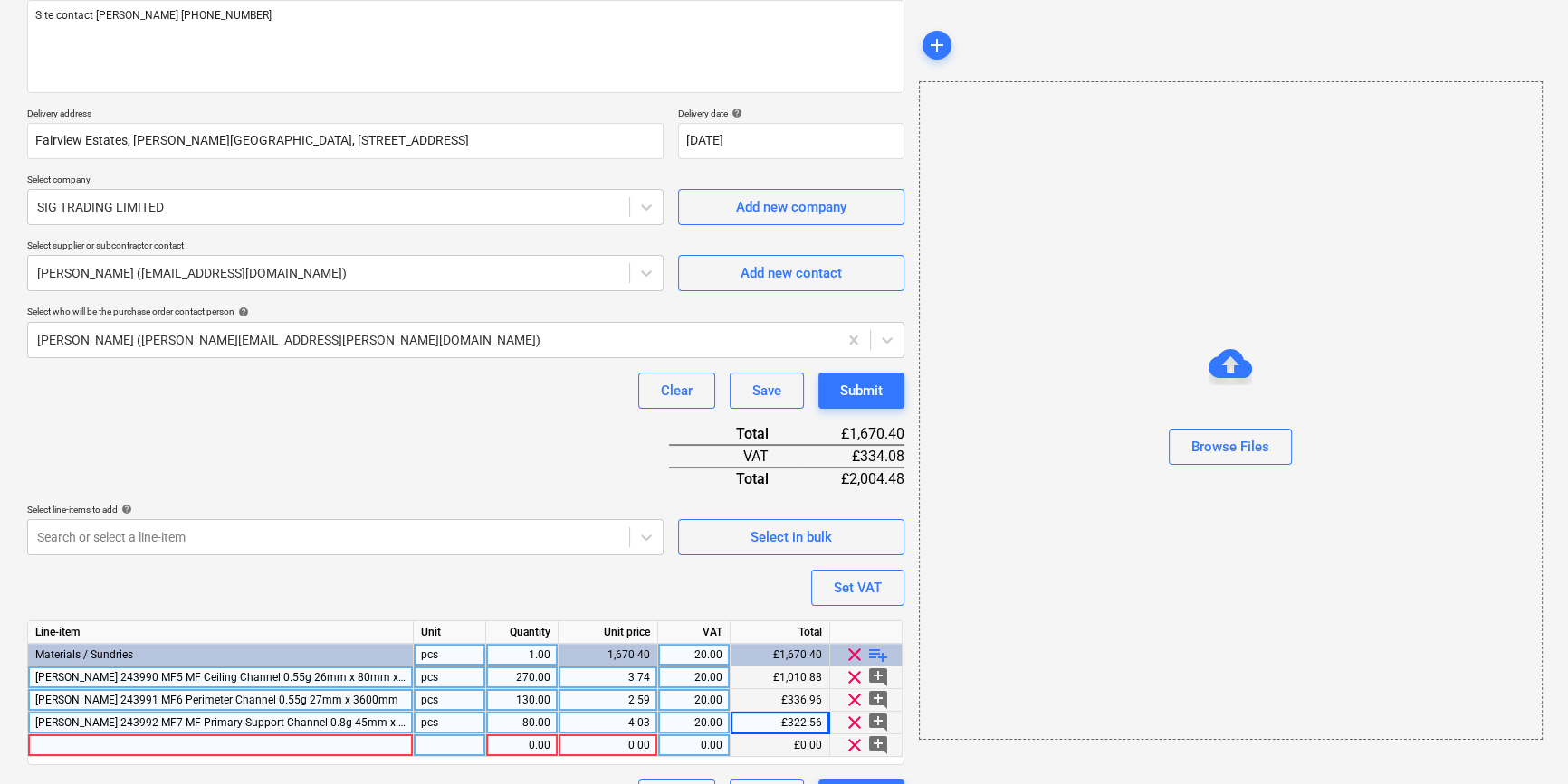
click at [48, 741] on div at bounding box center [221, 746] width 386 height 23
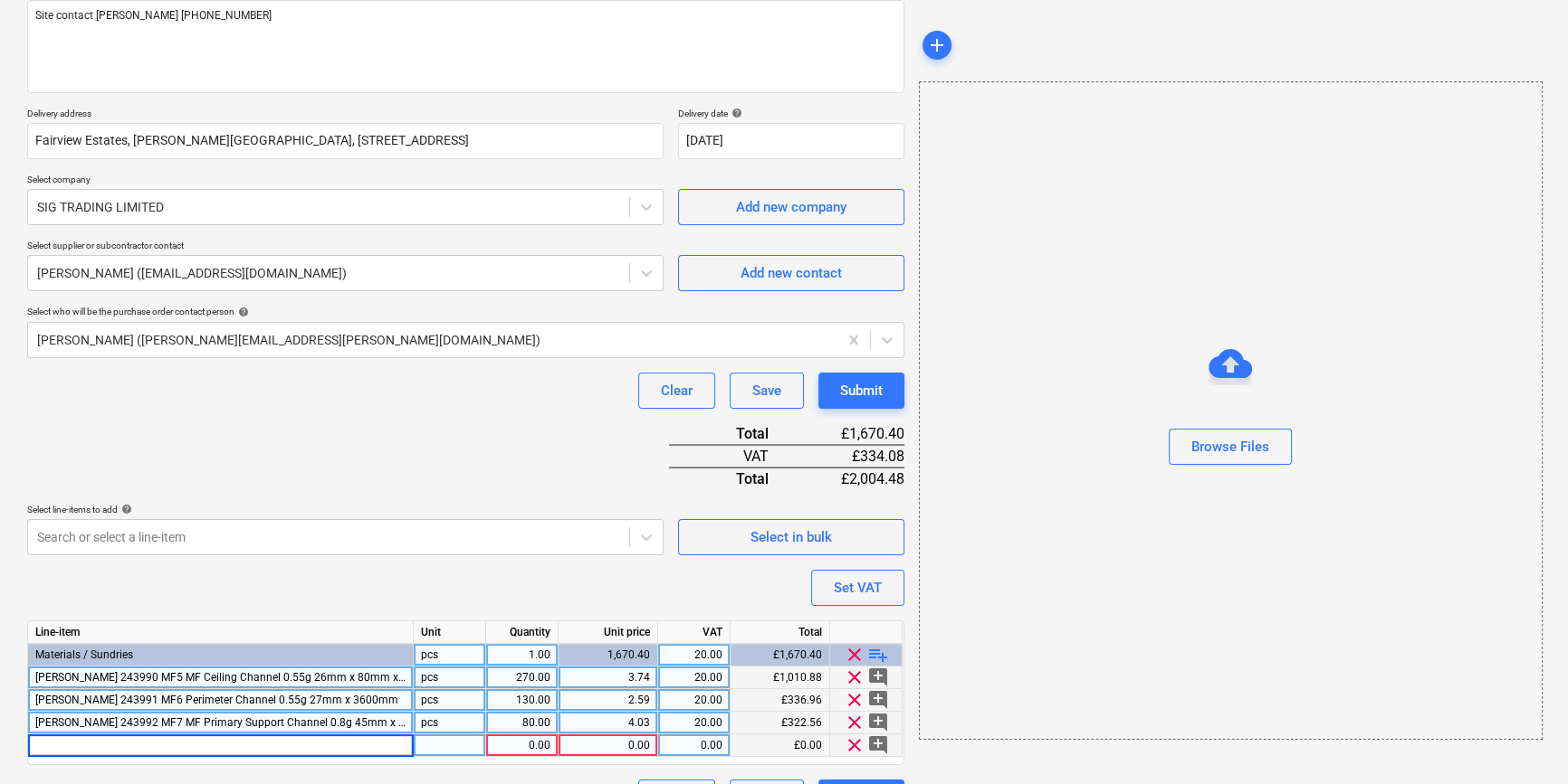
type input "[PERSON_NAME] 258285 Angle Section 0.70g 25mm x 25mm x 3000mm"
type input "90"
type input "3.24"
type input "20"
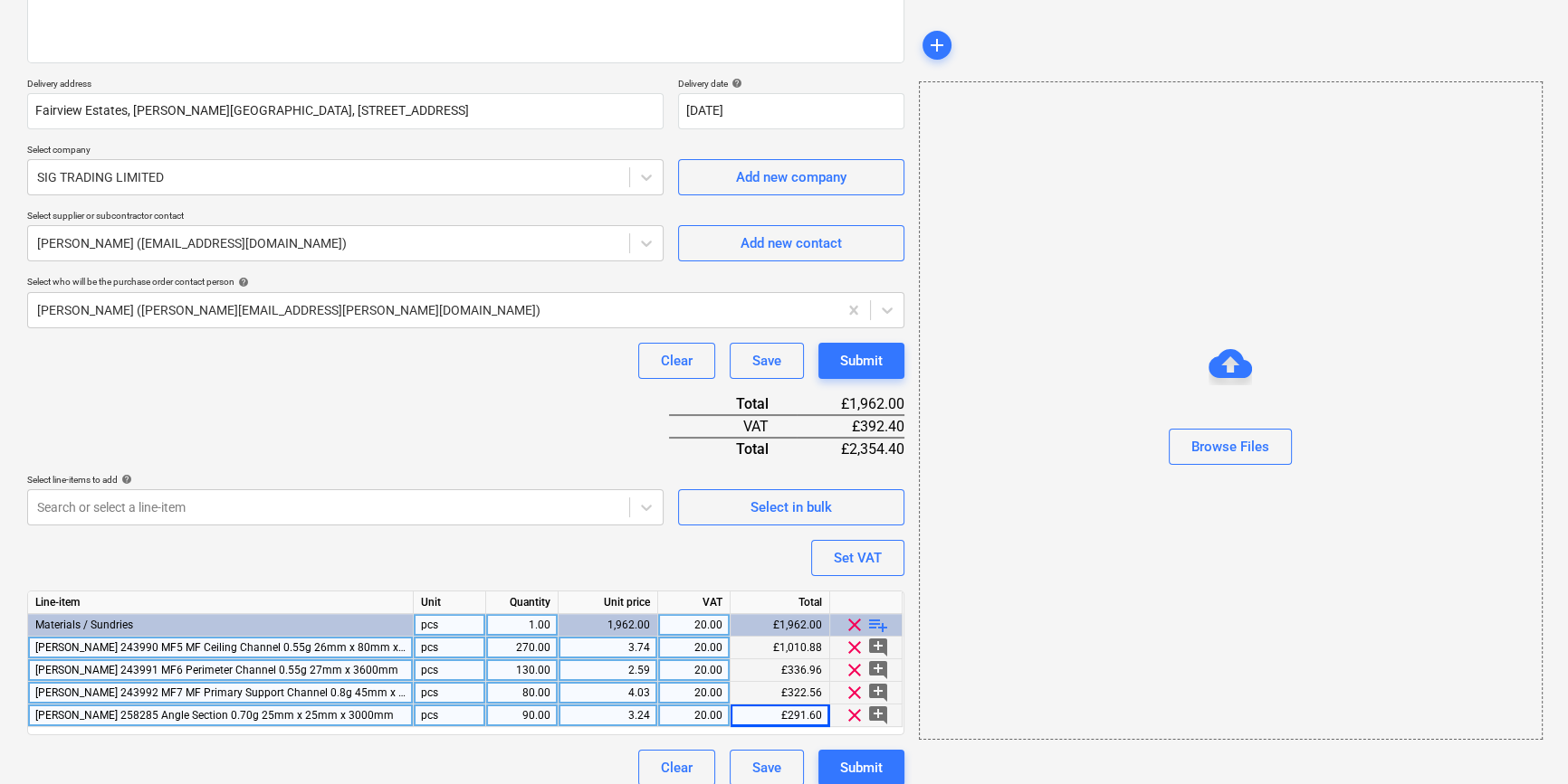
scroll to position [276, 0]
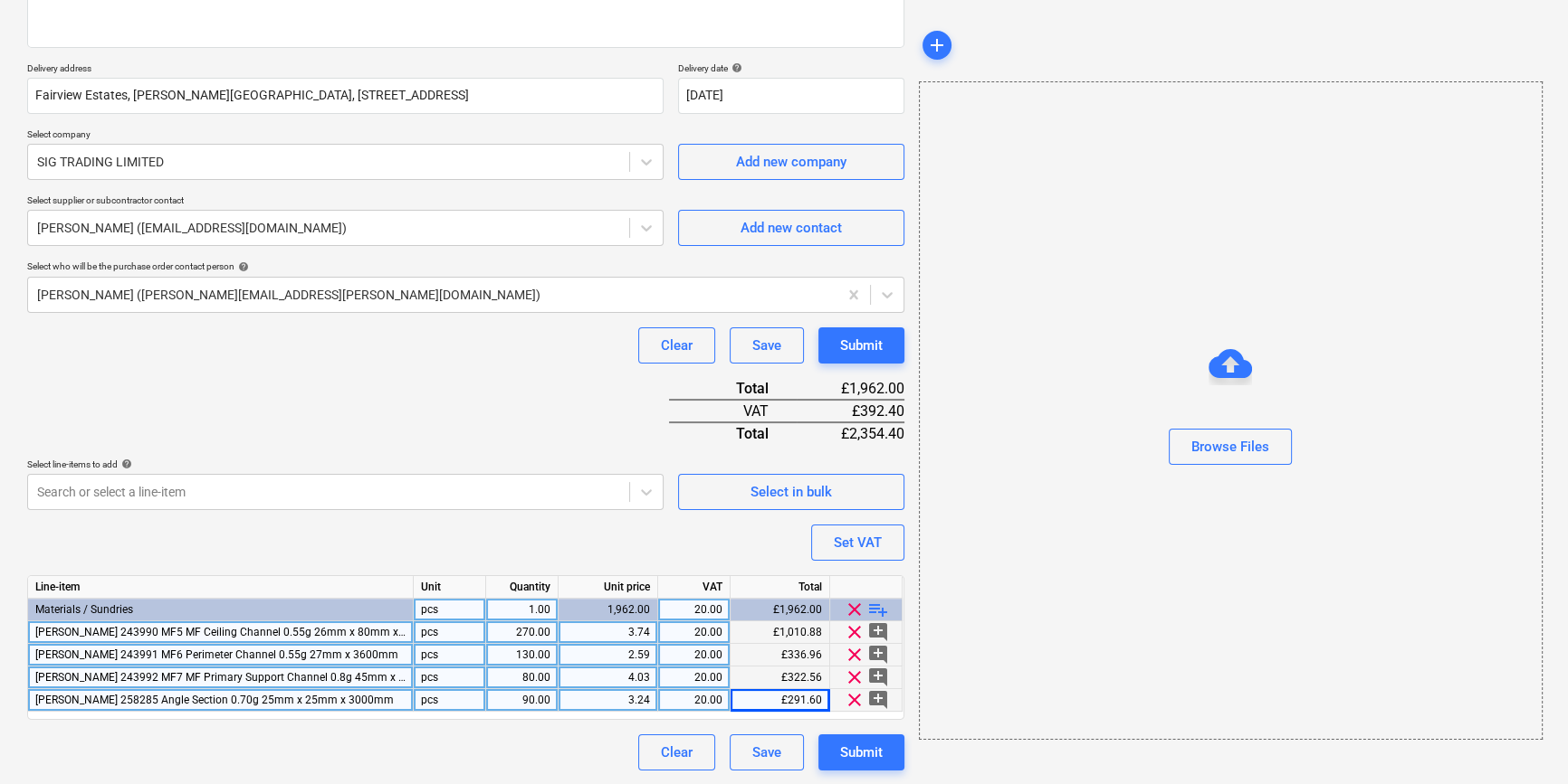
click at [871, 608] on span "playlist_add" at bounding box center [878, 609] width 22 height 22
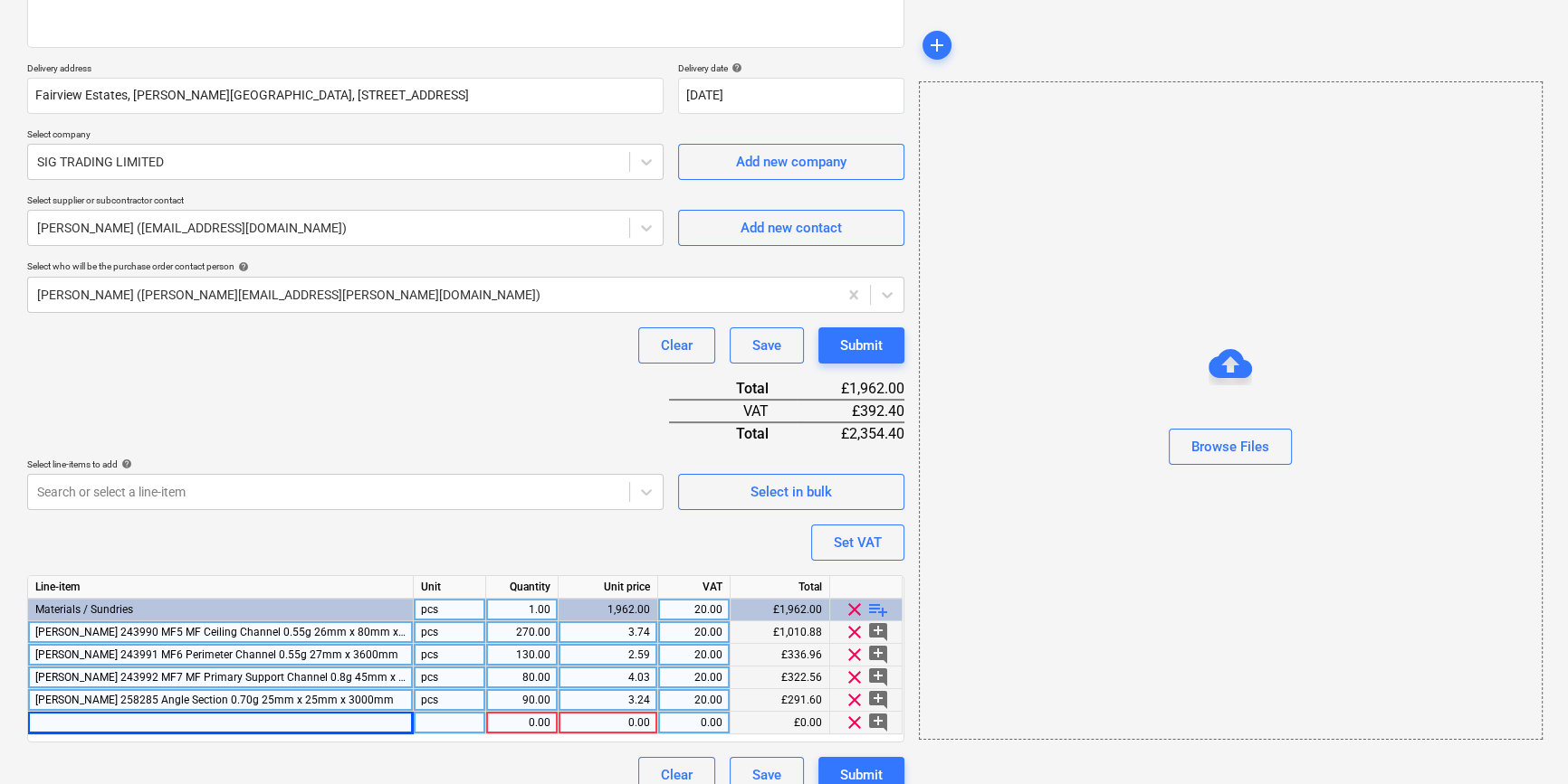
click at [55, 721] on div at bounding box center [221, 723] width 386 height 23
type input "[PERSON_NAME] 12.5mm Wallboard 1200x3000mm TE (60)"
click at [884, 599] on span "playlist_add" at bounding box center [878, 609] width 22 height 22
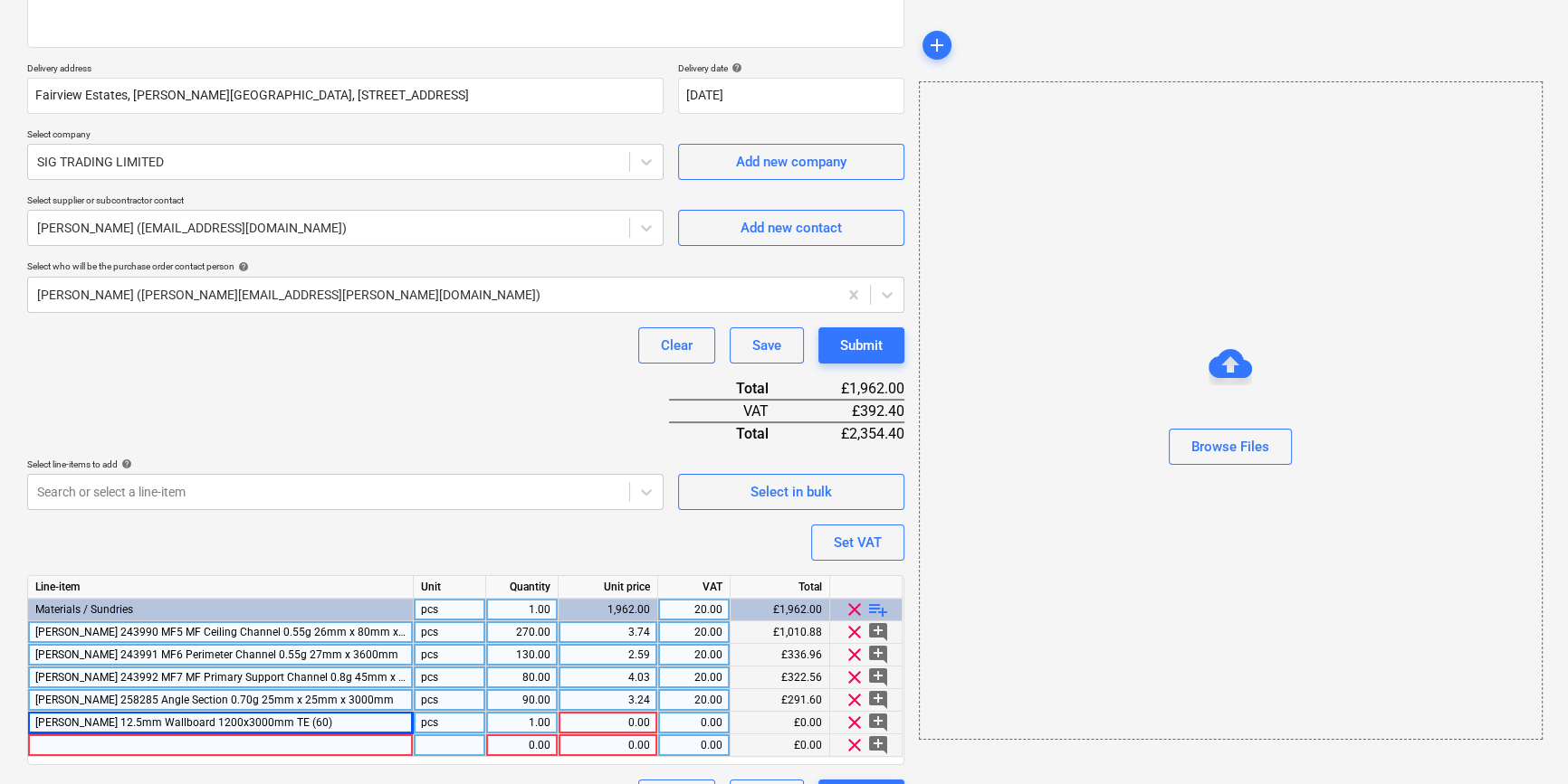
click at [41, 742] on div at bounding box center [221, 746] width 386 height 23
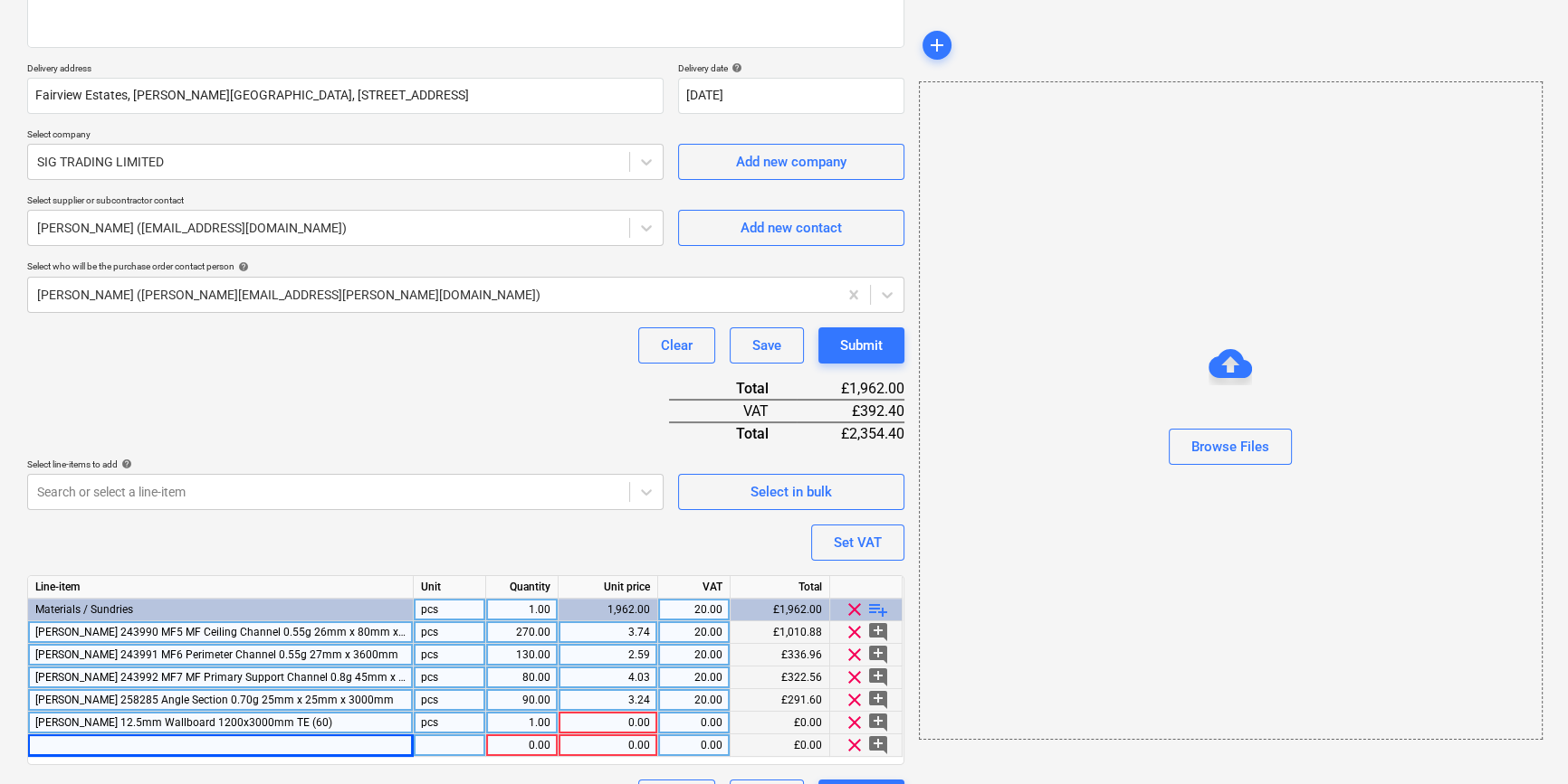
click at [99, 718] on span "[PERSON_NAME] 12.5mm Wallboard 1200x3000mm TE (60)" at bounding box center [184, 723] width 297 height 13
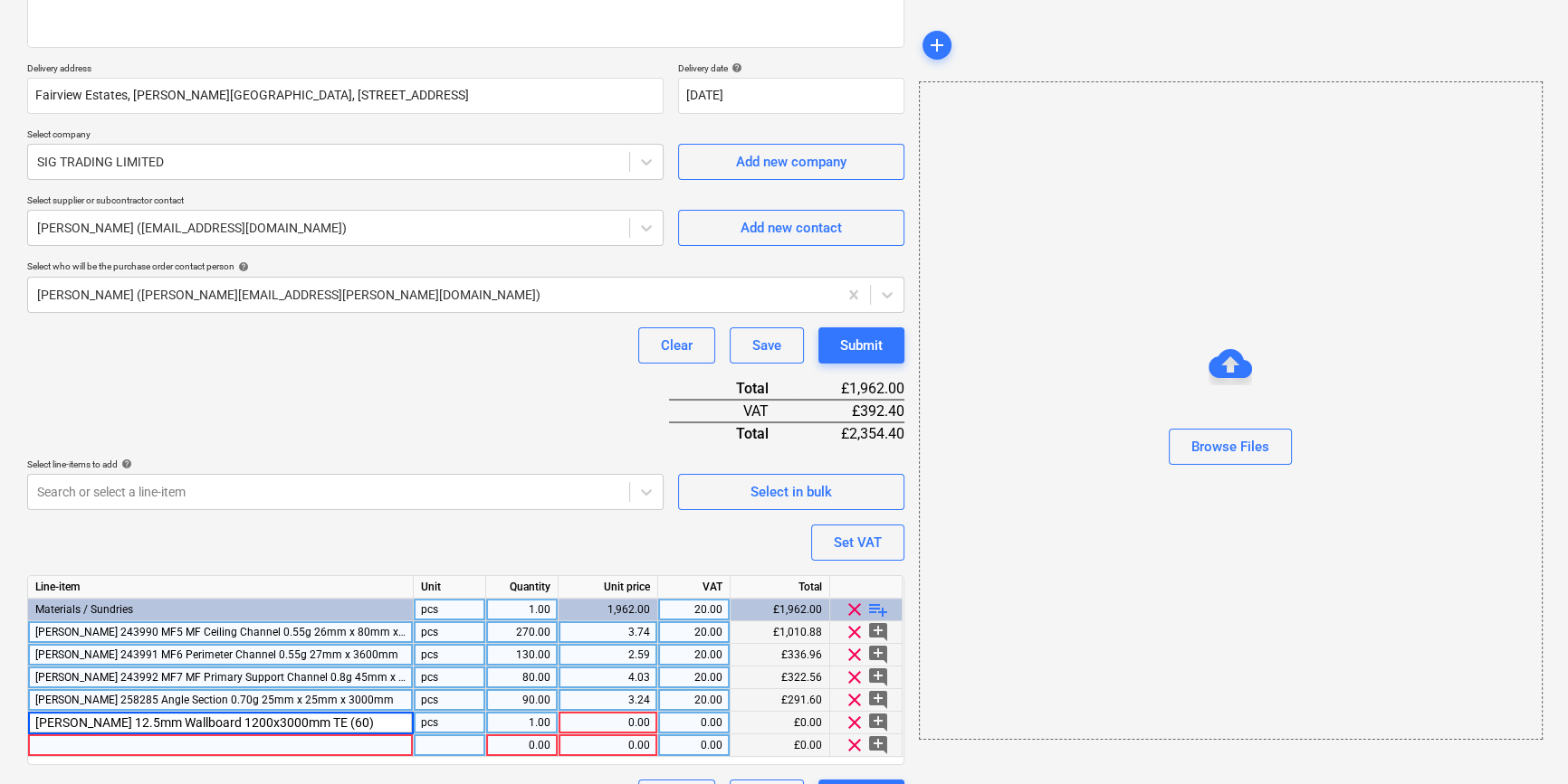
type input "[PERSON_NAME] 12.5mm Wallboard 1200x2400mm TE"
click at [83, 747] on div at bounding box center [221, 746] width 386 height 23
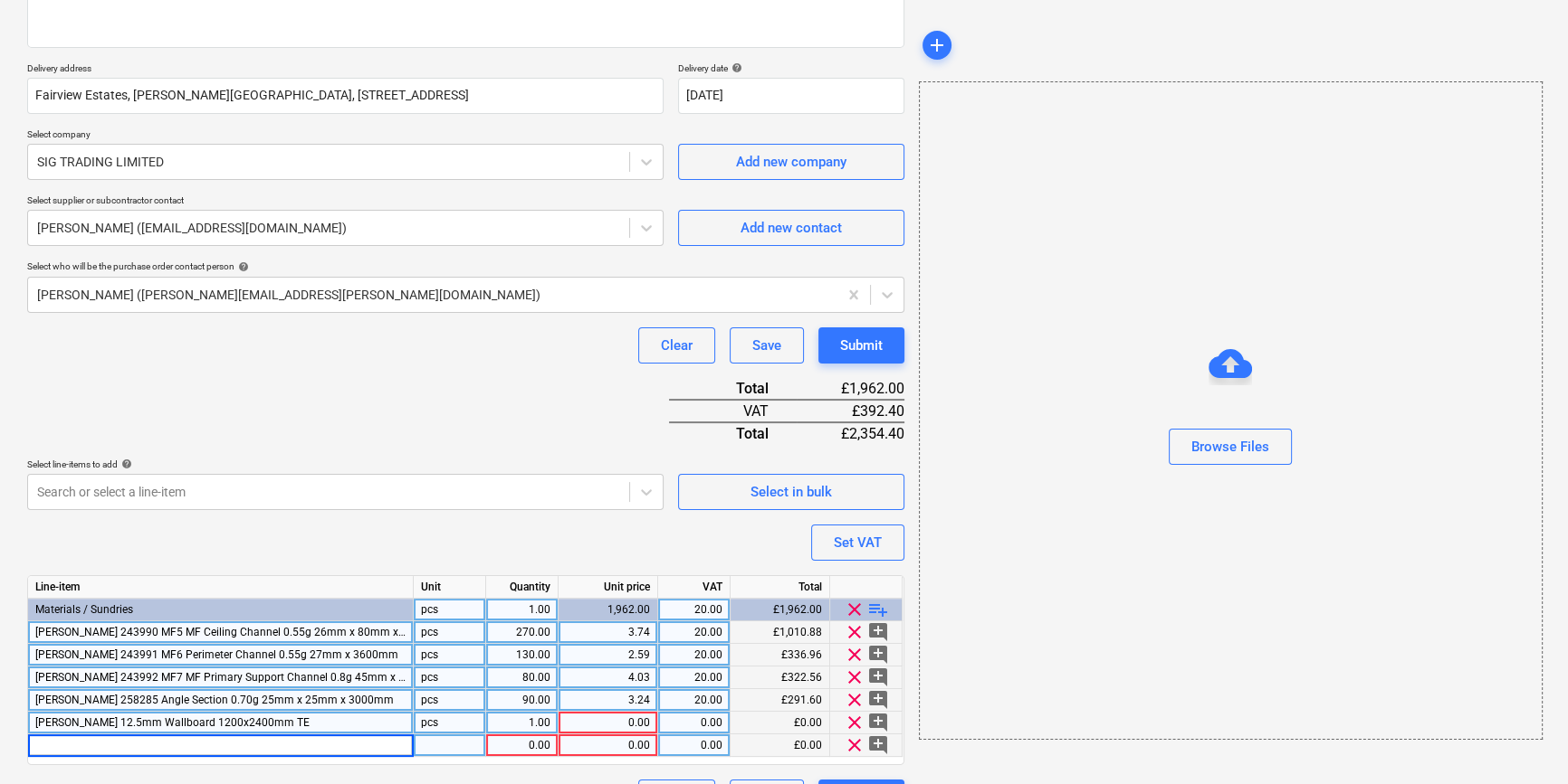
type input "[PERSON_NAME] 12.5mm Wallboard 1200x2700mm TE"
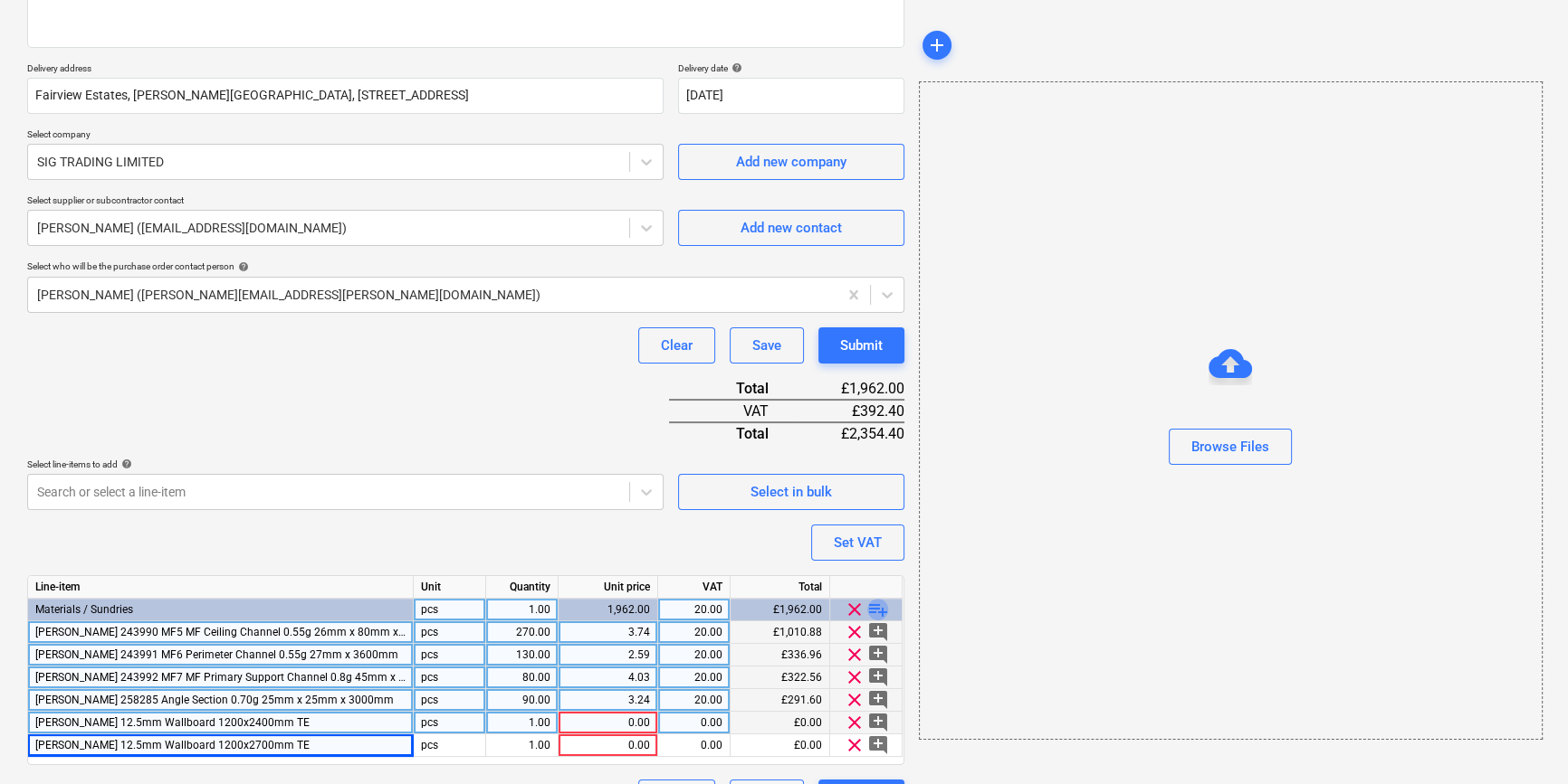
click at [872, 609] on span "playlist_add" at bounding box center [878, 609] width 22 height 22
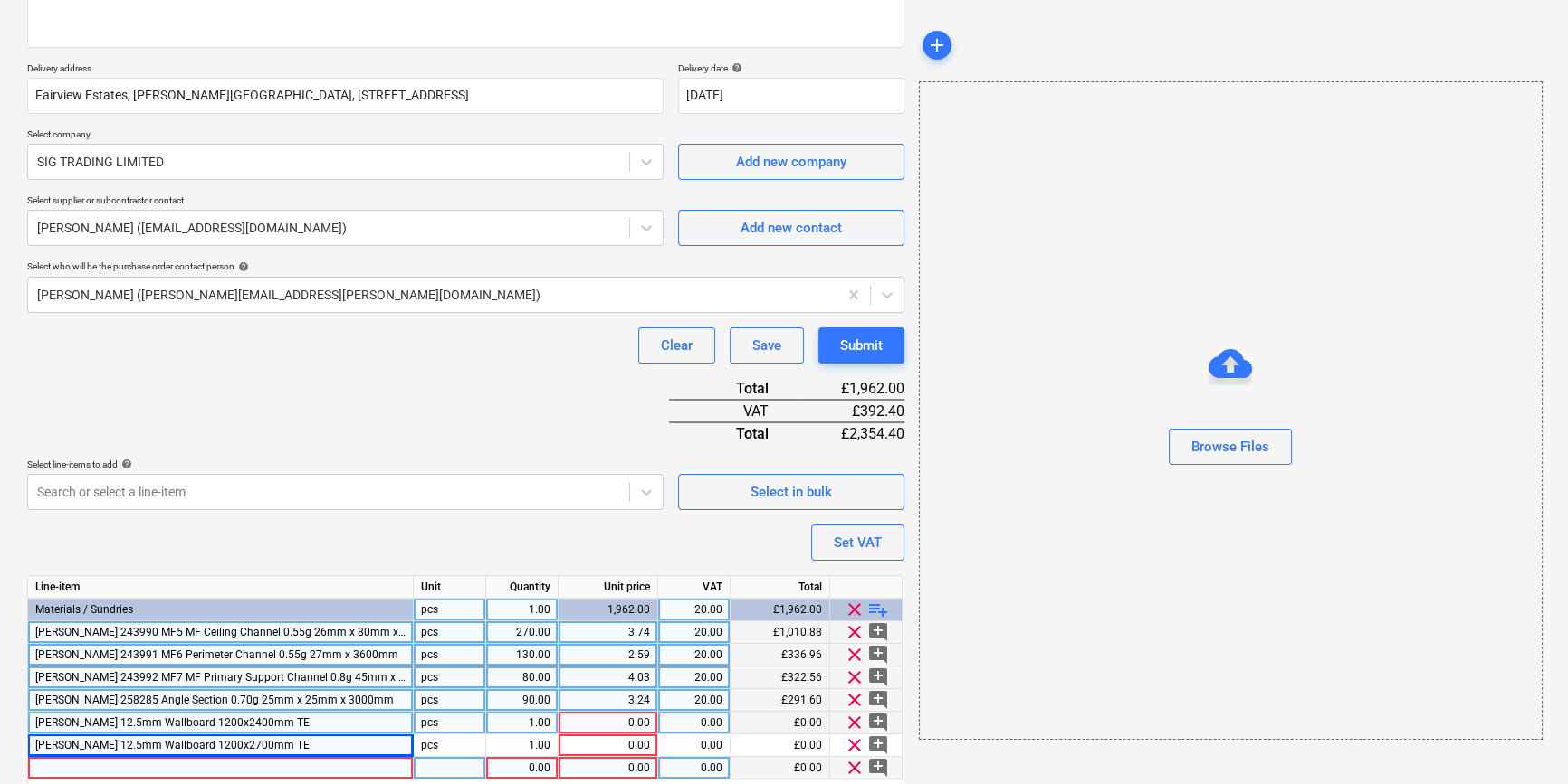
click at [99, 773] on div at bounding box center [221, 768] width 386 height 23
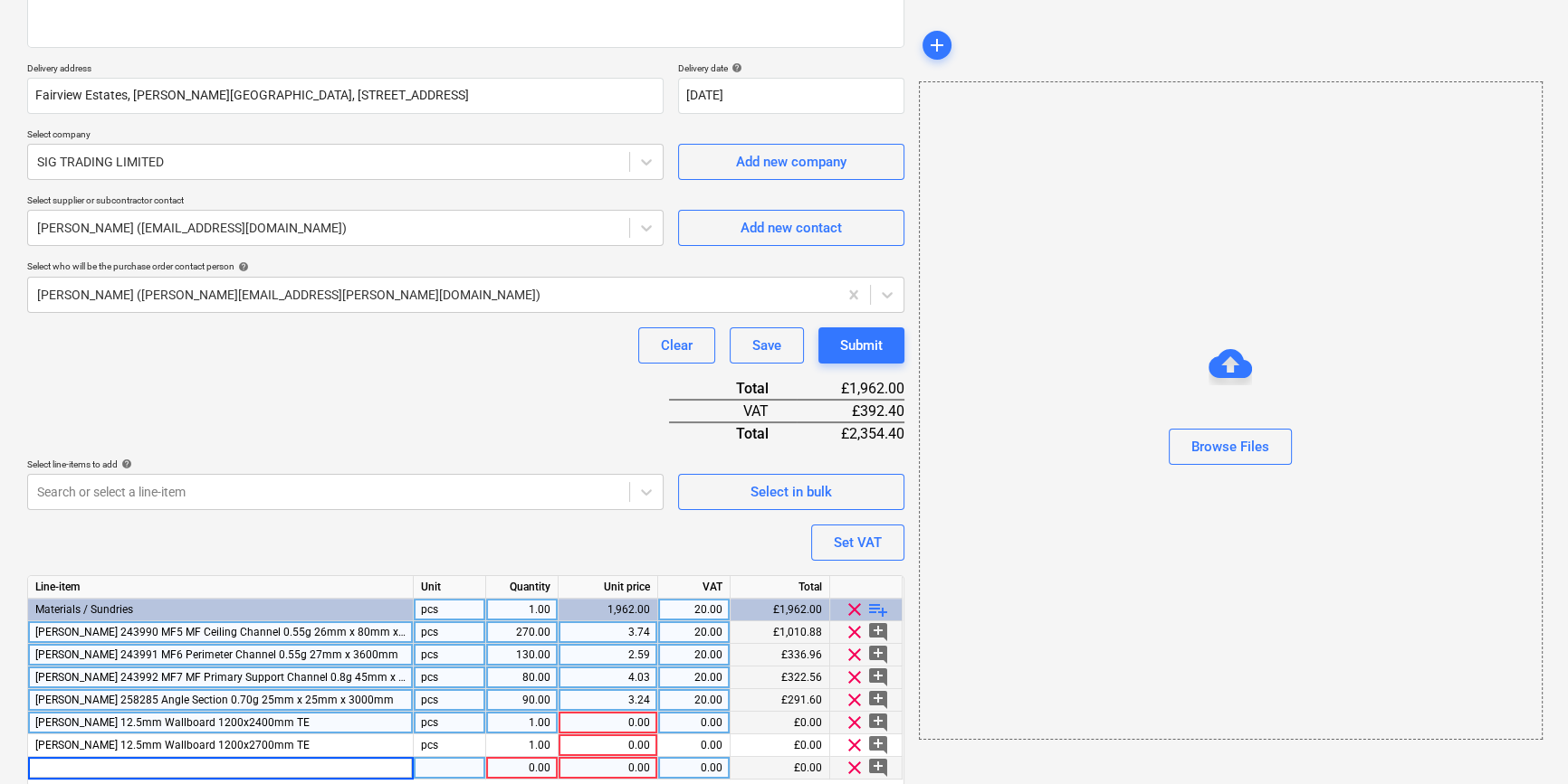
type input "[PERSON_NAME] 12.5mm Wallboard 1200x3000mm TE"
click at [91, 767] on div at bounding box center [221, 768] width 386 height 23
type input "[PERSON_NAME] 12.5mm Wallboard 1200x3000mm TE"
click at [876, 609] on span "playlist_add" at bounding box center [878, 609] width 22 height 22
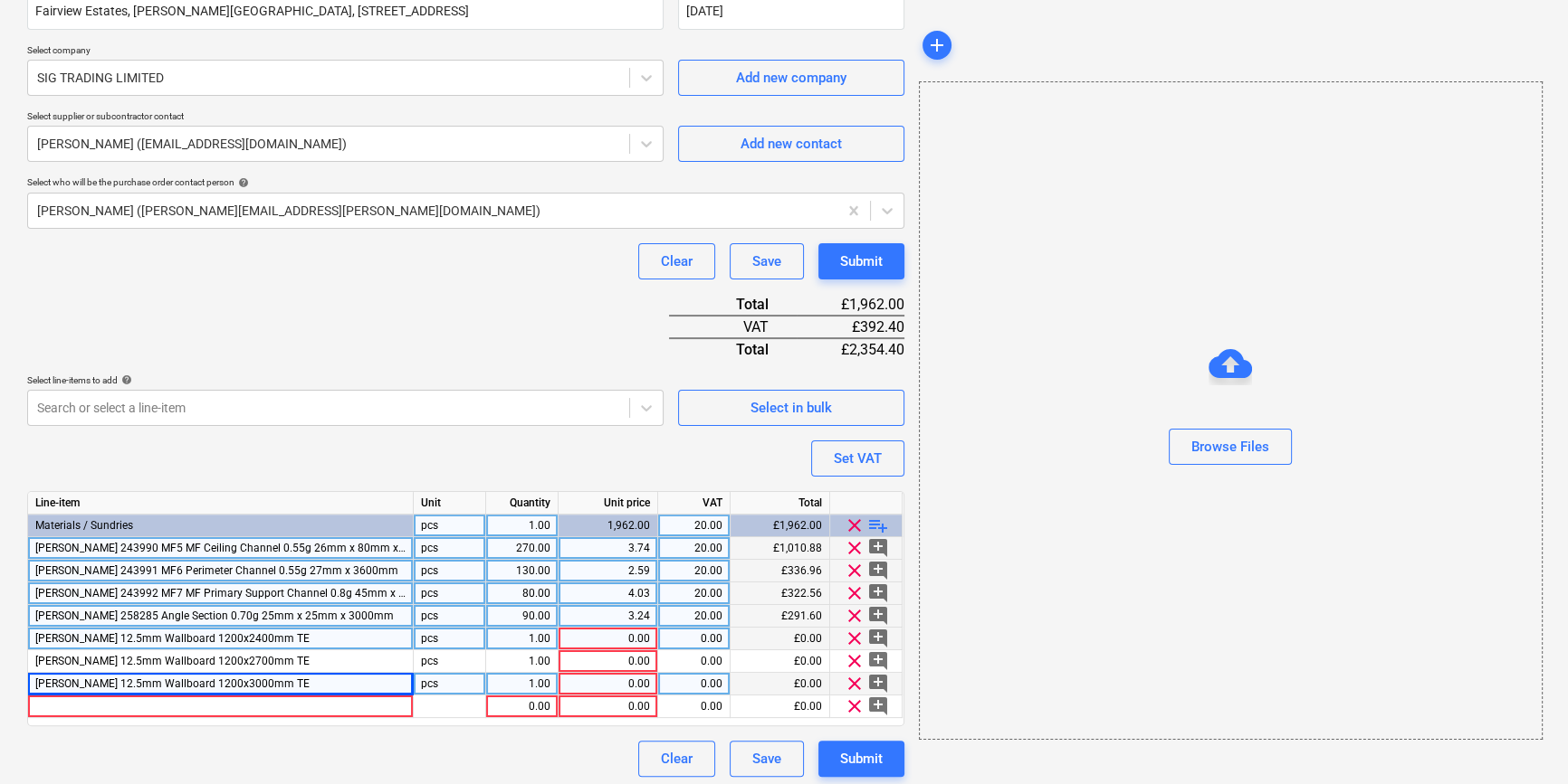
scroll to position [366, 0]
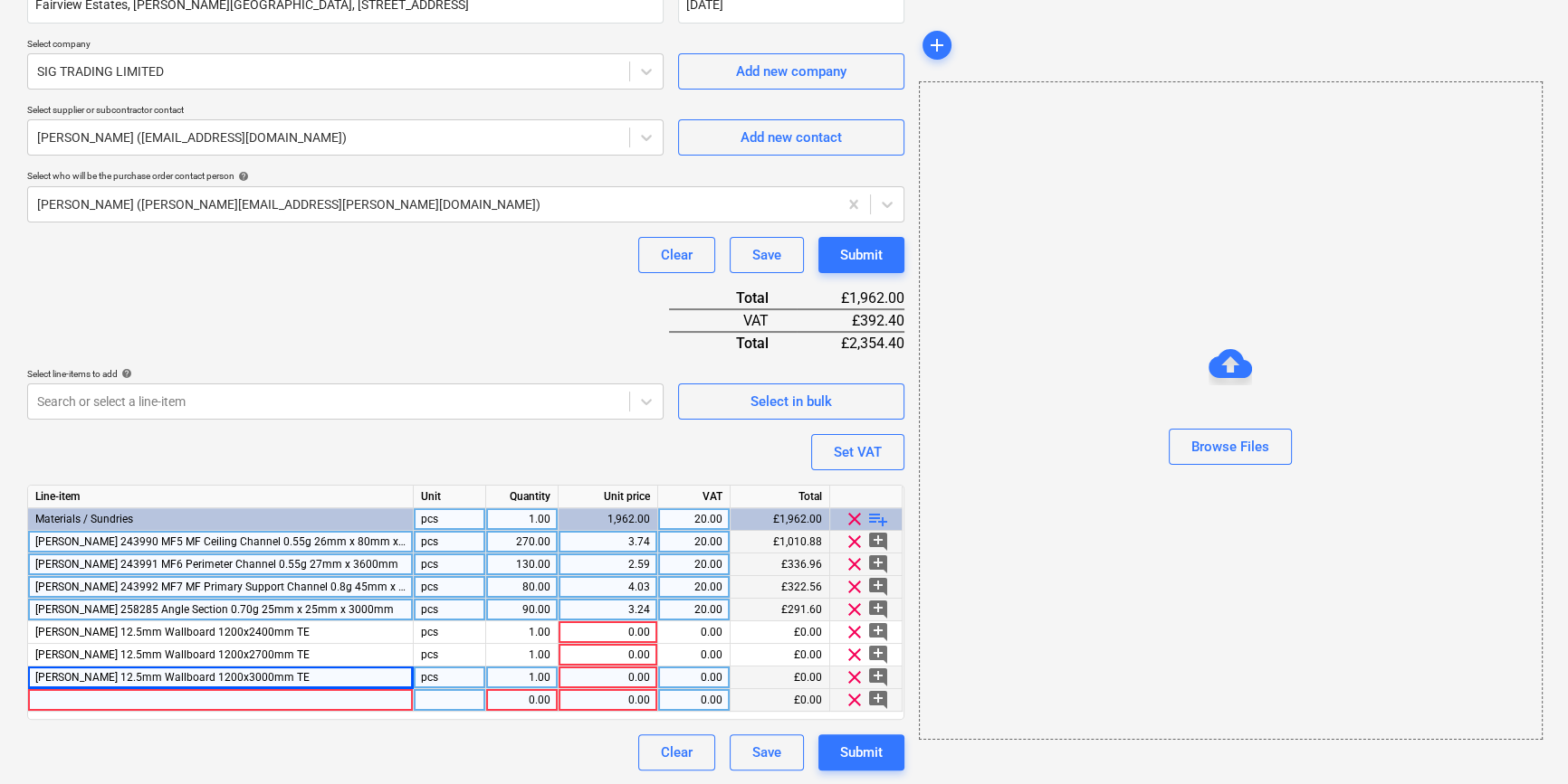
click at [50, 699] on div at bounding box center [221, 700] width 386 height 23
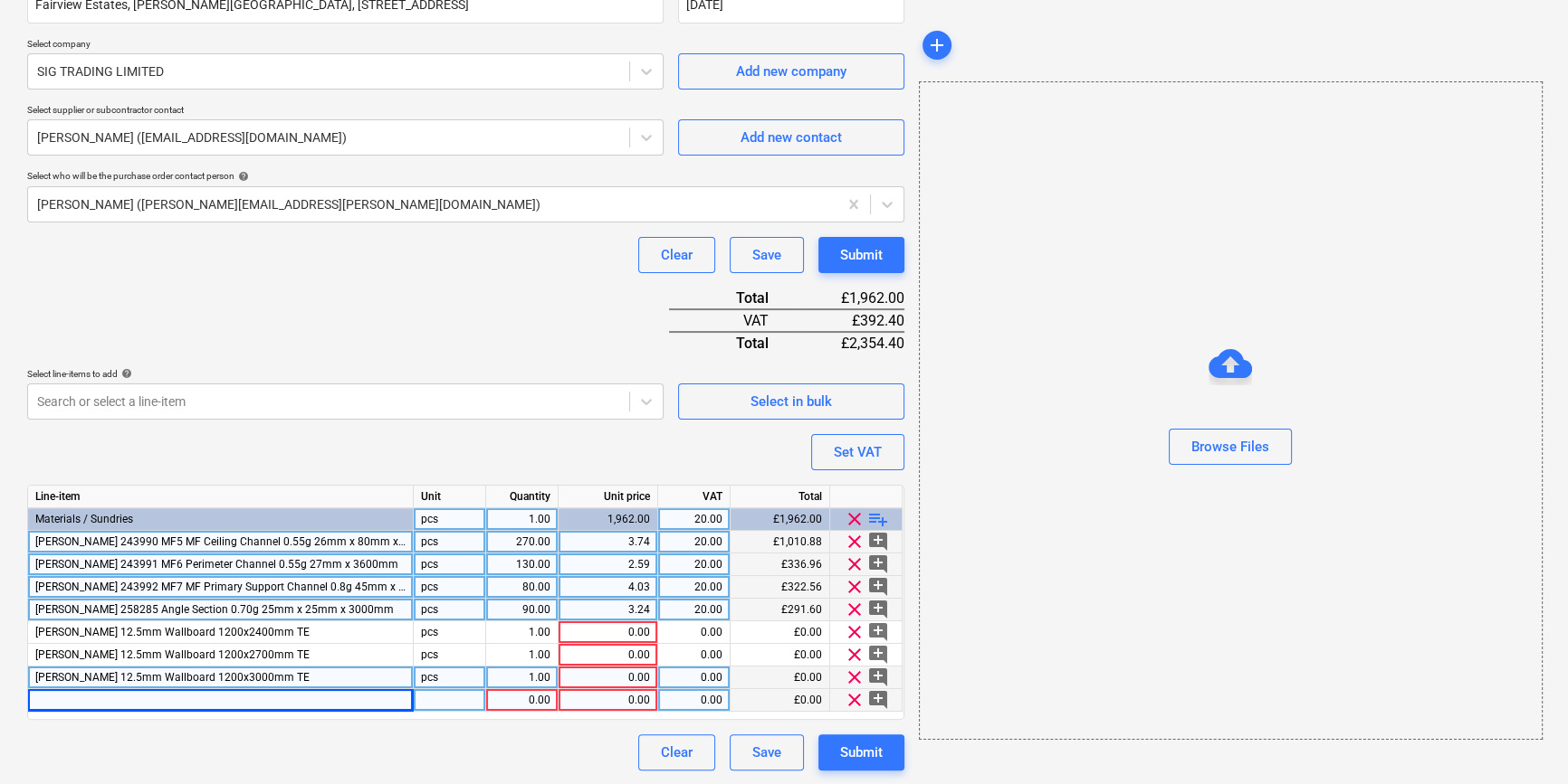
click at [62, 699] on div at bounding box center [221, 700] width 386 height 23
click at [251, 699] on input "[PERSON_NAME] 15mm Soundshield Plus 1200x2700mm TE" at bounding box center [220, 700] width 385 height 22
type input "[PERSON_NAME] 15mm Soundshield Plus 1200x2400mm TE"
click at [875, 517] on span "playlist_add" at bounding box center [878, 519] width 22 height 22
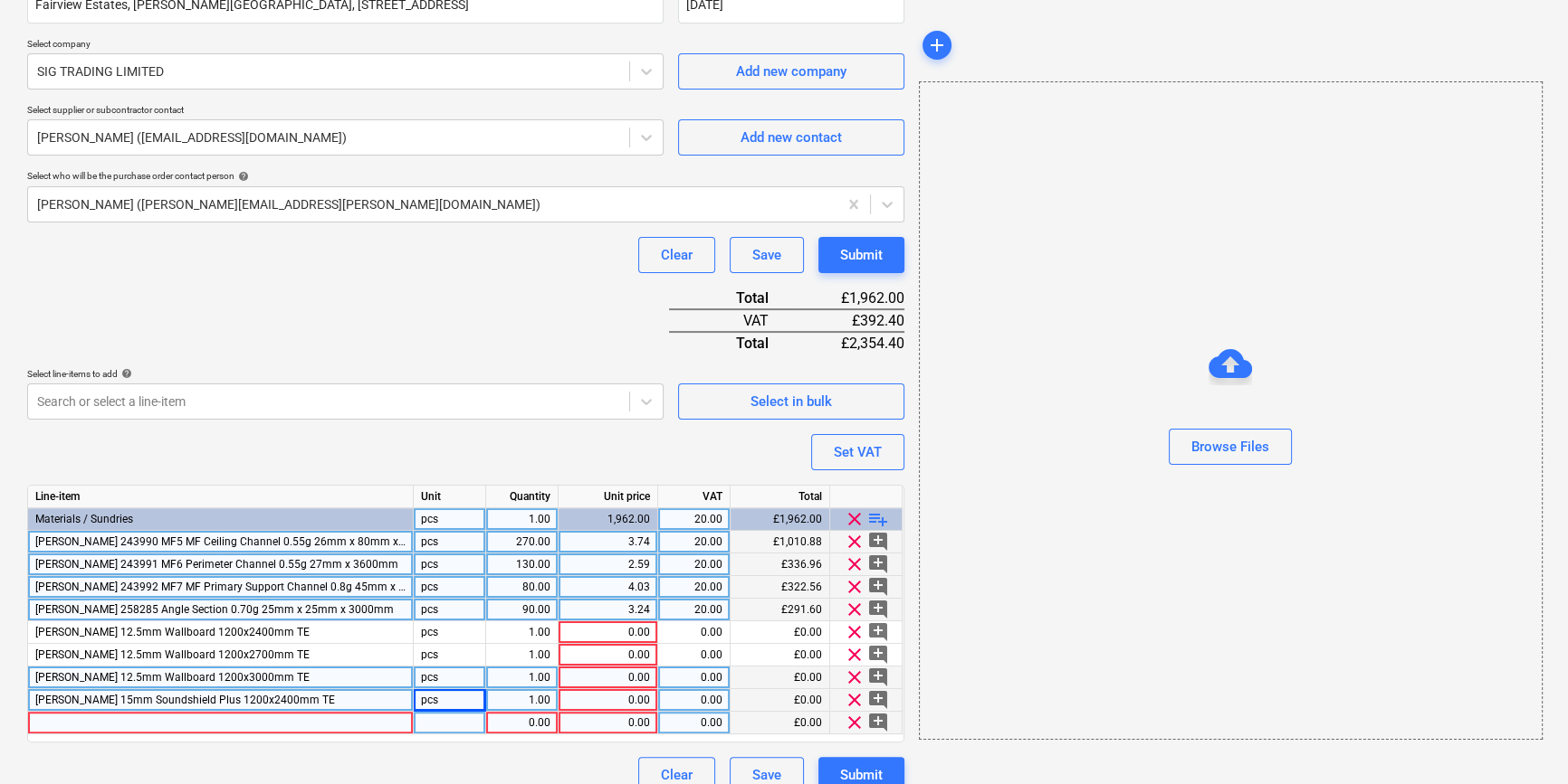
click at [59, 717] on div at bounding box center [221, 723] width 386 height 23
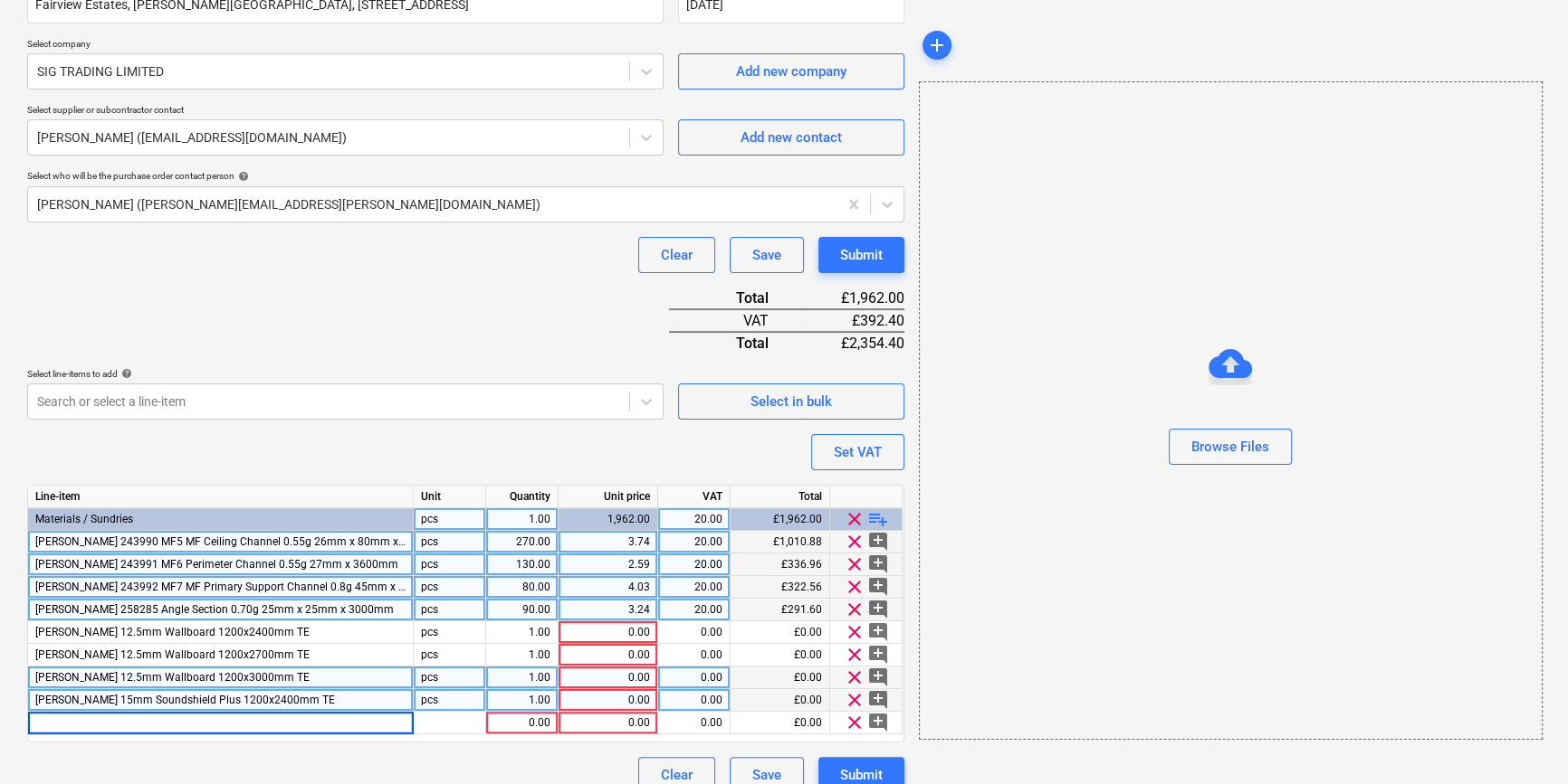
type input "[PERSON_NAME] 15mm Soundshield Plus 1200x2700mm TE"
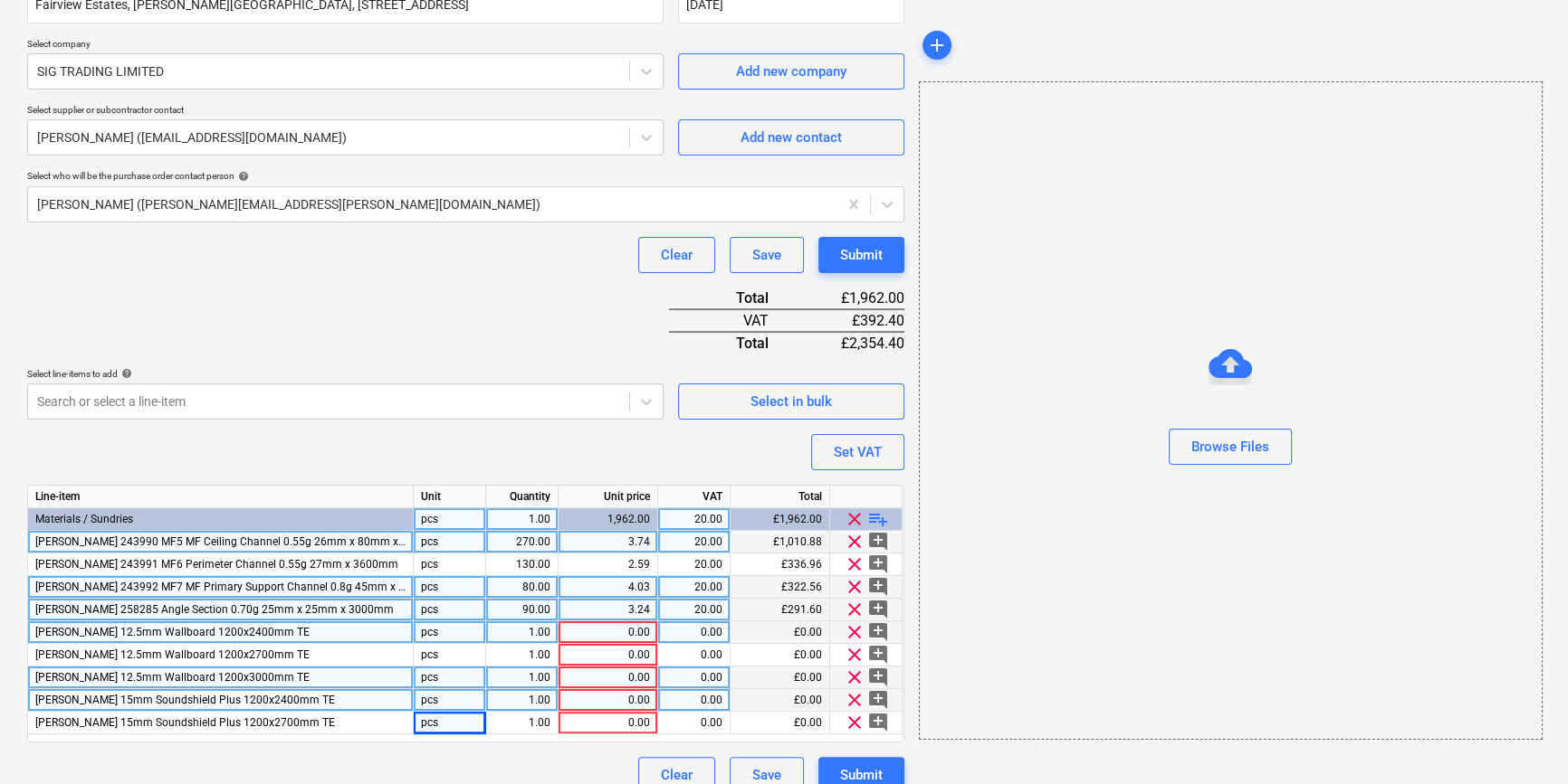
click at [528, 632] on div "1.00" at bounding box center [522, 632] width 57 height 23
type input "144"
click at [626, 632] on div "0.00" at bounding box center [608, 632] width 84 height 23
type input "8.06"
type input "20"
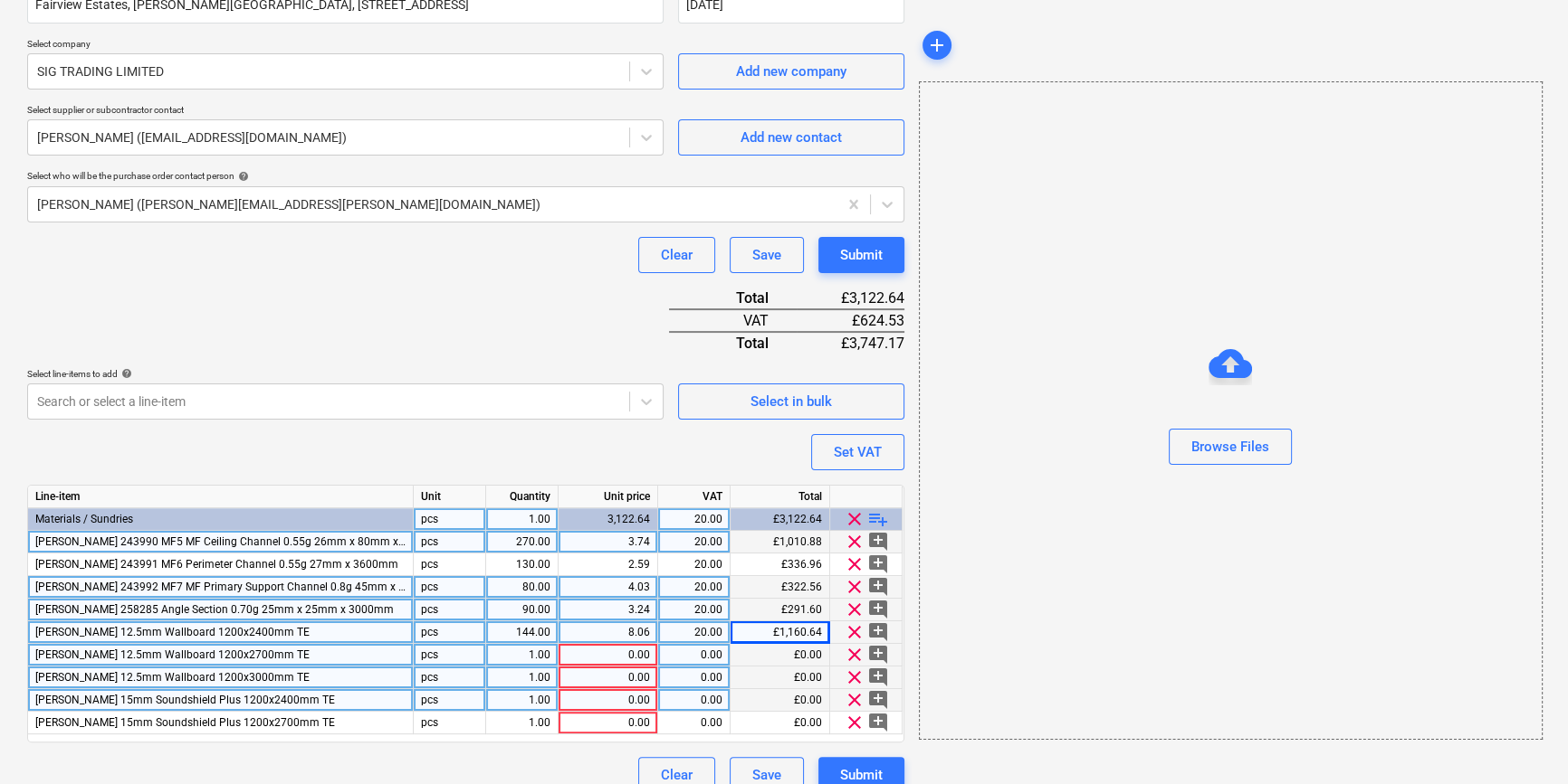
click at [510, 652] on div "1.00" at bounding box center [522, 655] width 57 height 23
type input "180"
type input "9.07"
type input "20"
click at [518, 676] on div "1.00" at bounding box center [522, 678] width 57 height 23
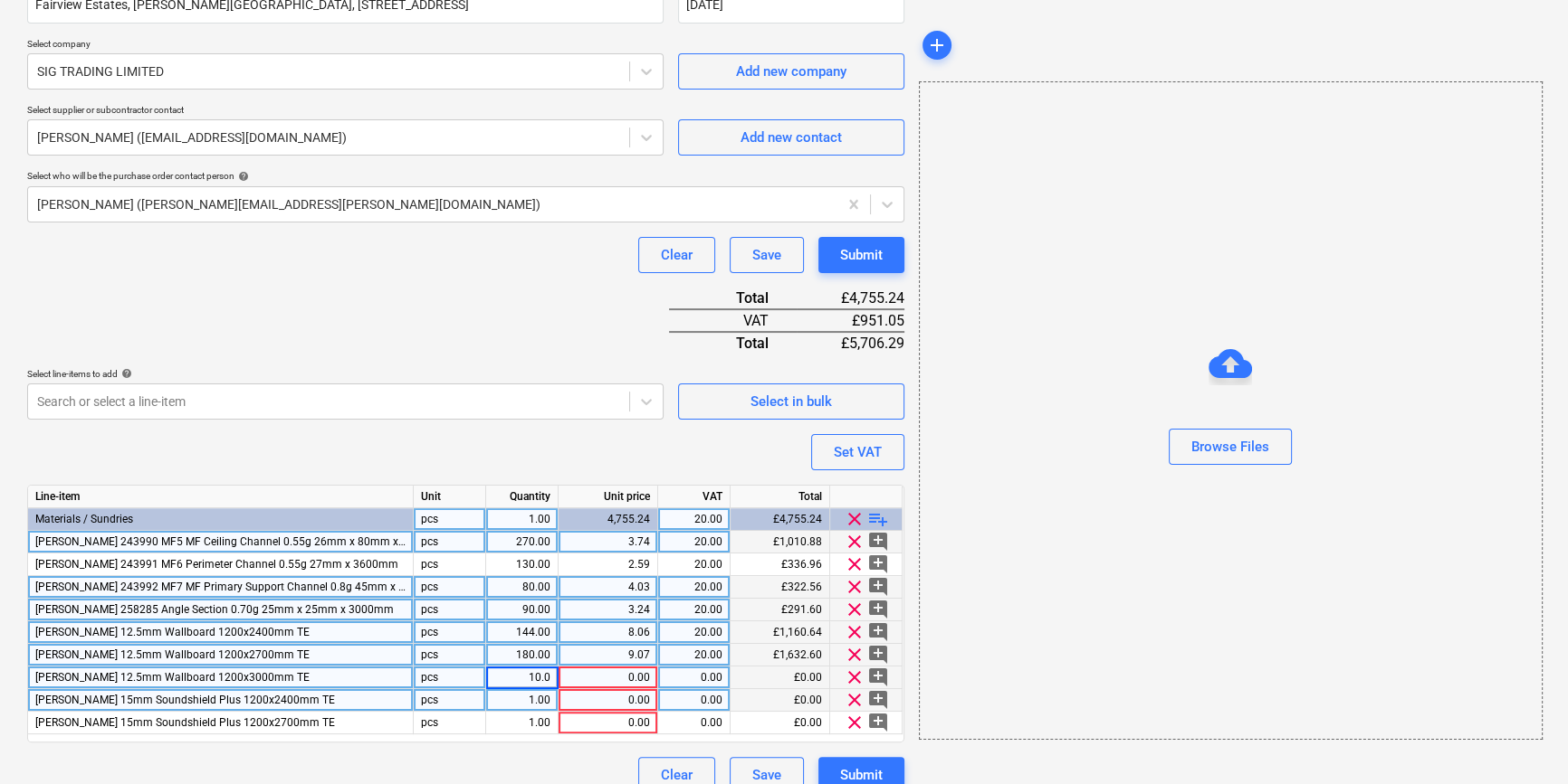
type input "10.08"
click at [518, 676] on div "10.08" at bounding box center [522, 678] width 57 height 23
type input "240"
type input "10.08"
type input "20"
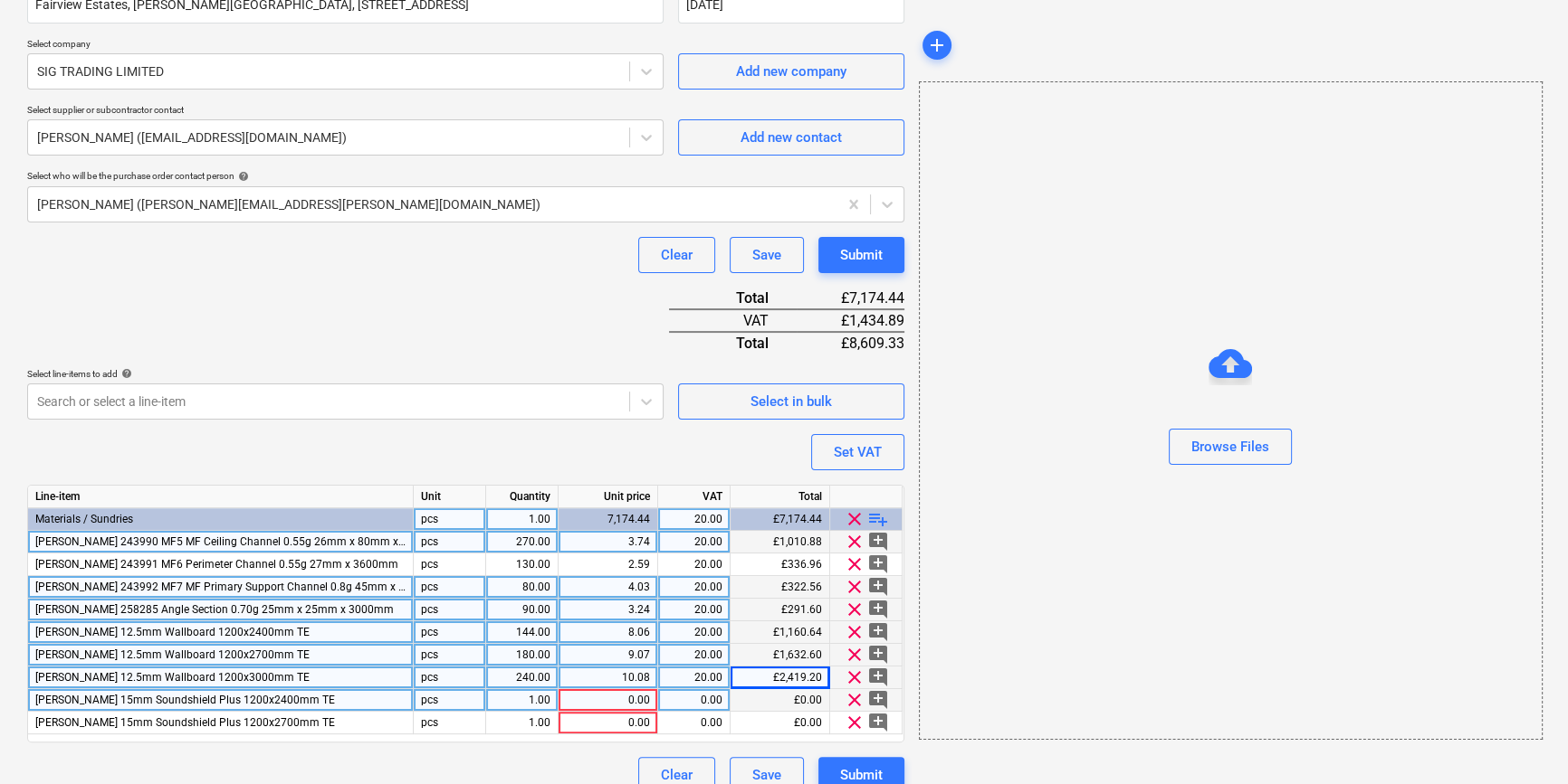
click at [518, 698] on div "1.00" at bounding box center [522, 700] width 57 height 23
click at [520, 701] on div "1.00" at bounding box center [522, 700] width 57 height 23
type input "192"
type input "14.7456"
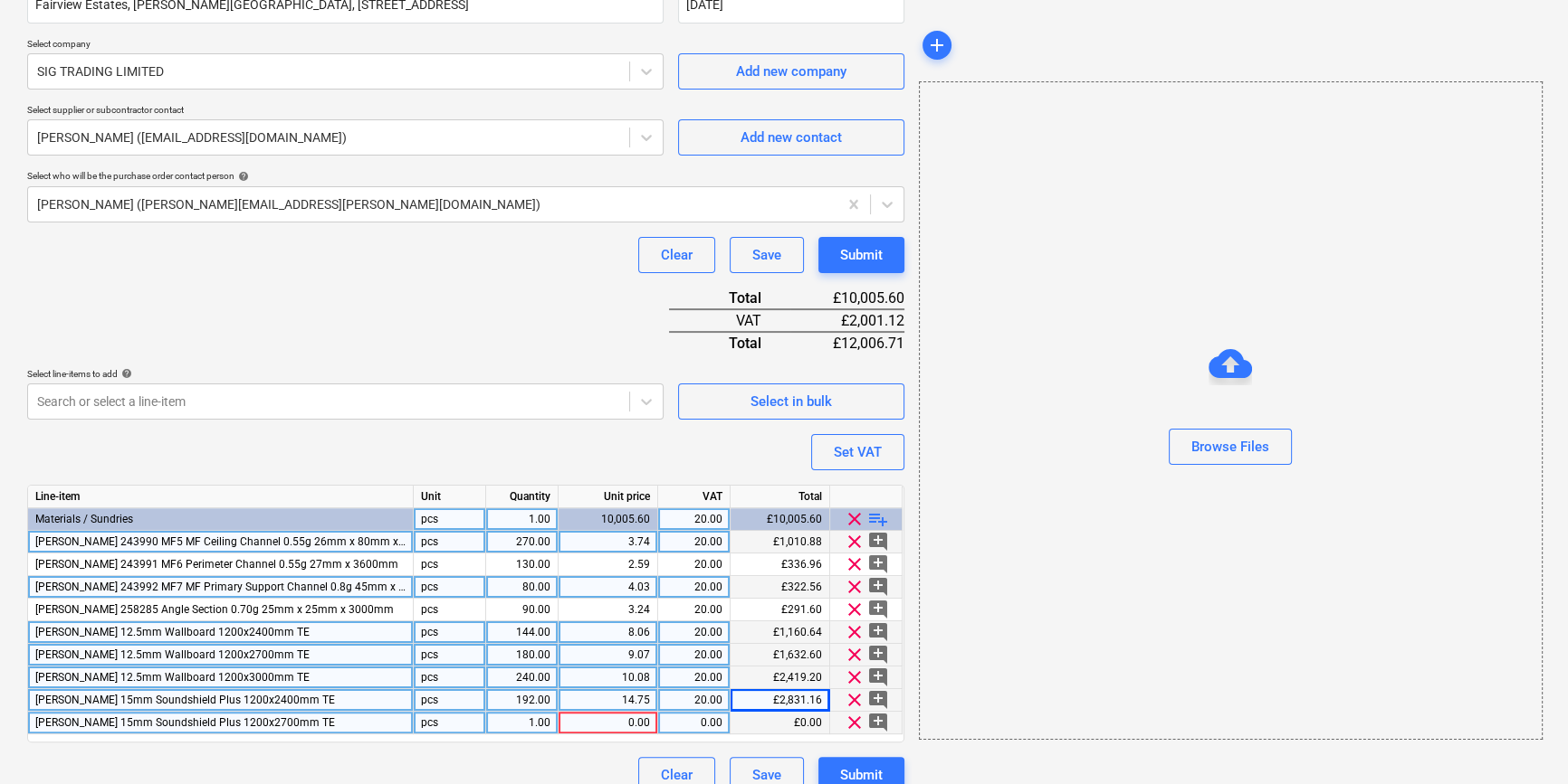
click at [516, 723] on div "1.00" at bounding box center [522, 723] width 57 height 23
type input "210"
type input "16.5888"
type input "20"
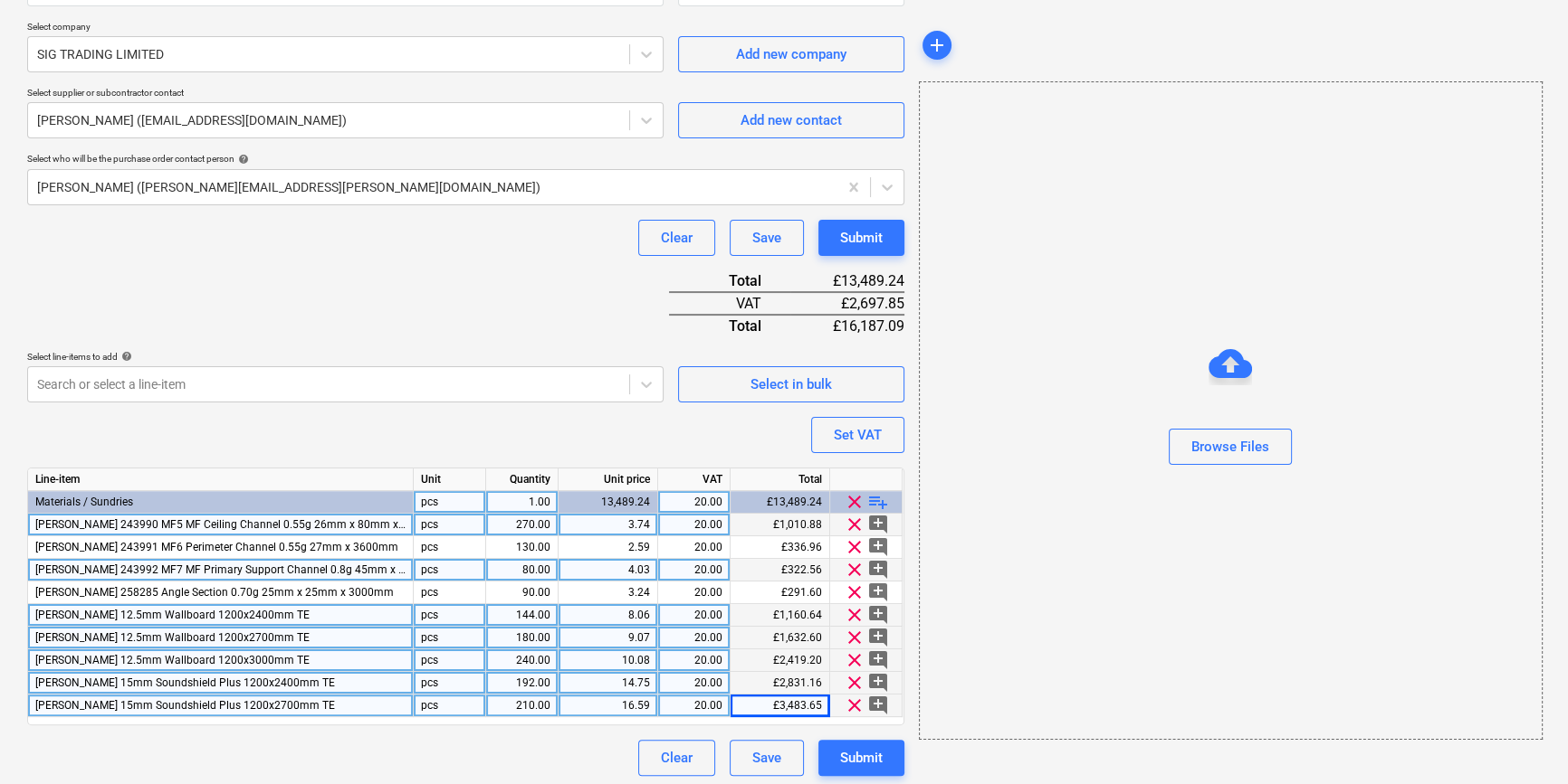
scroll to position [389, 0]
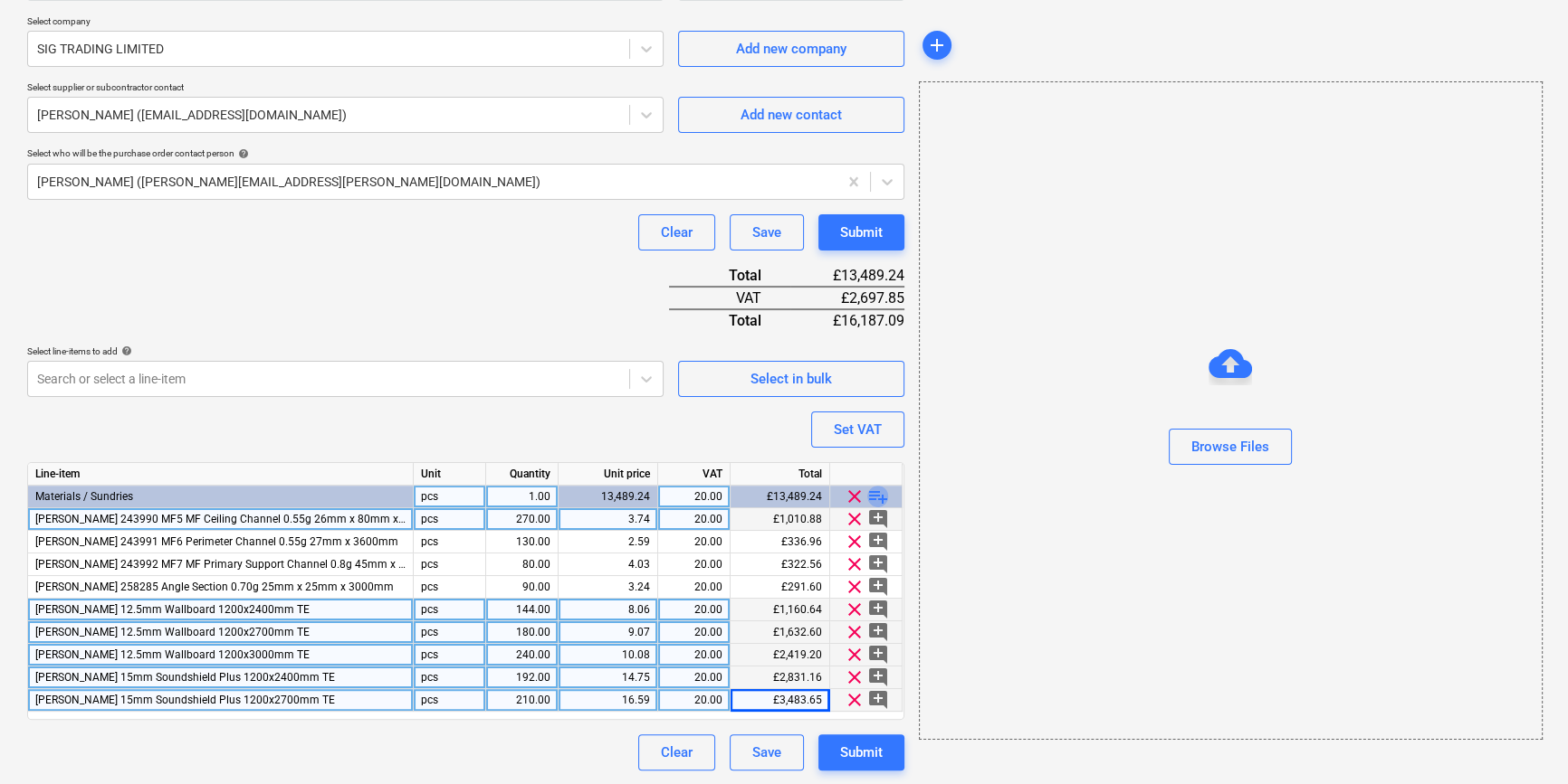
click at [874, 494] on span "playlist_add" at bounding box center [878, 497] width 22 height 22
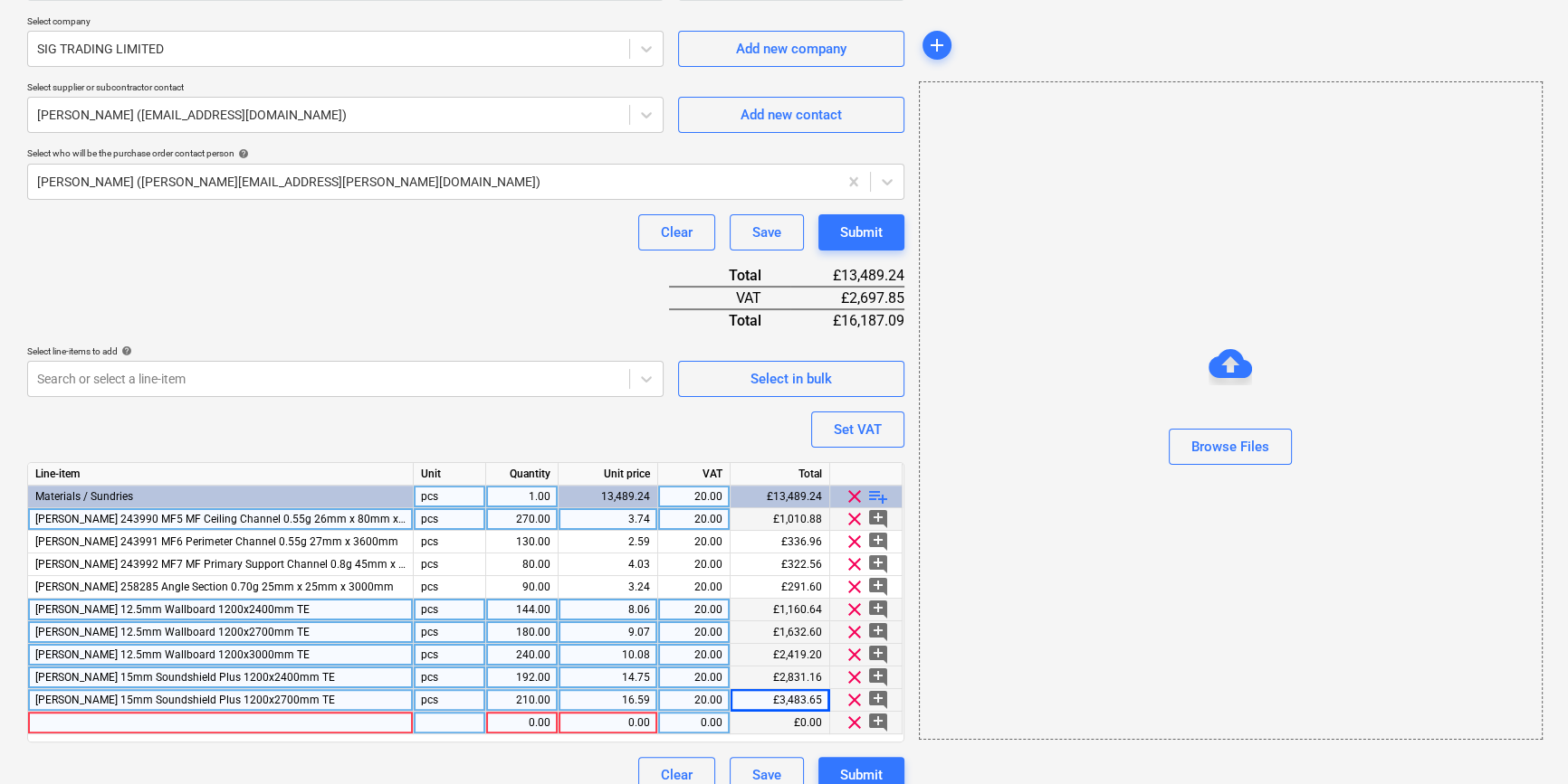
click at [53, 723] on div at bounding box center [221, 723] width 386 height 23
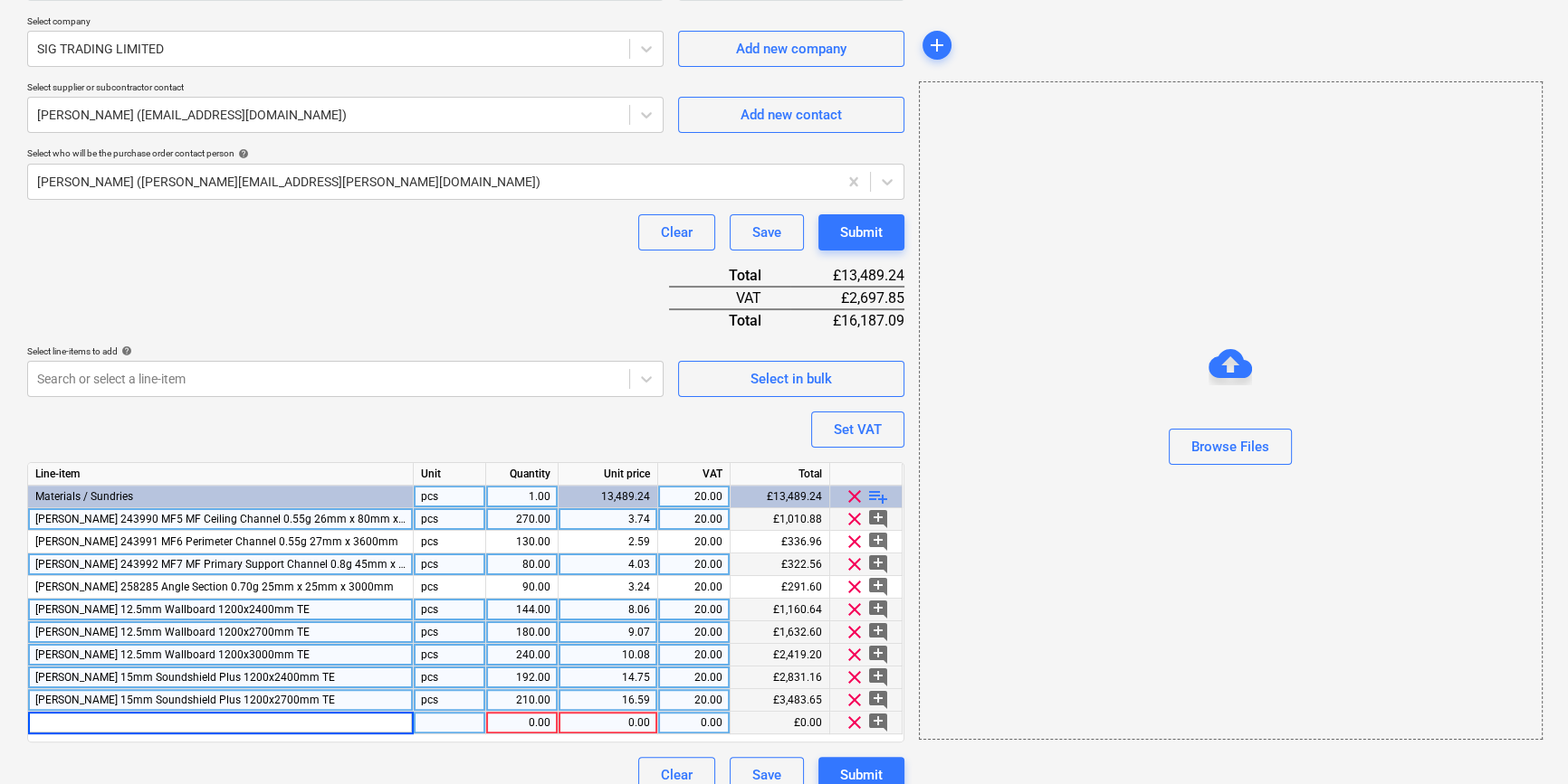
type input "[PERSON_NAME] 474340 Omnifit Slab 35 100mm x 600mm x 1.2m (6pk) (32pp)"
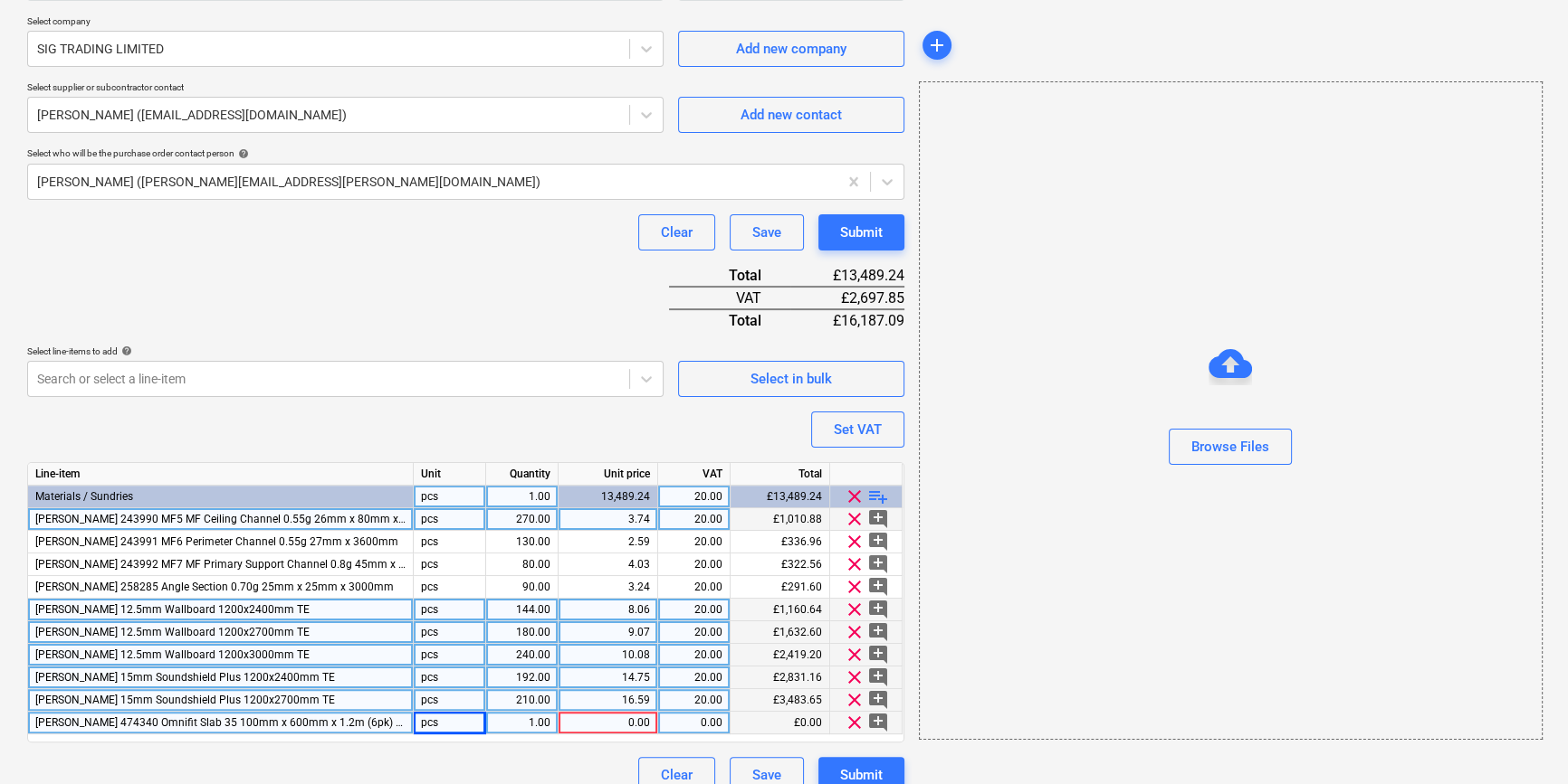
click at [509, 723] on div "1.00" at bounding box center [522, 723] width 57 height 23
type input "56"
type input "24.54"
type input "20"
click at [880, 495] on span "playlist_add" at bounding box center [878, 497] width 22 height 22
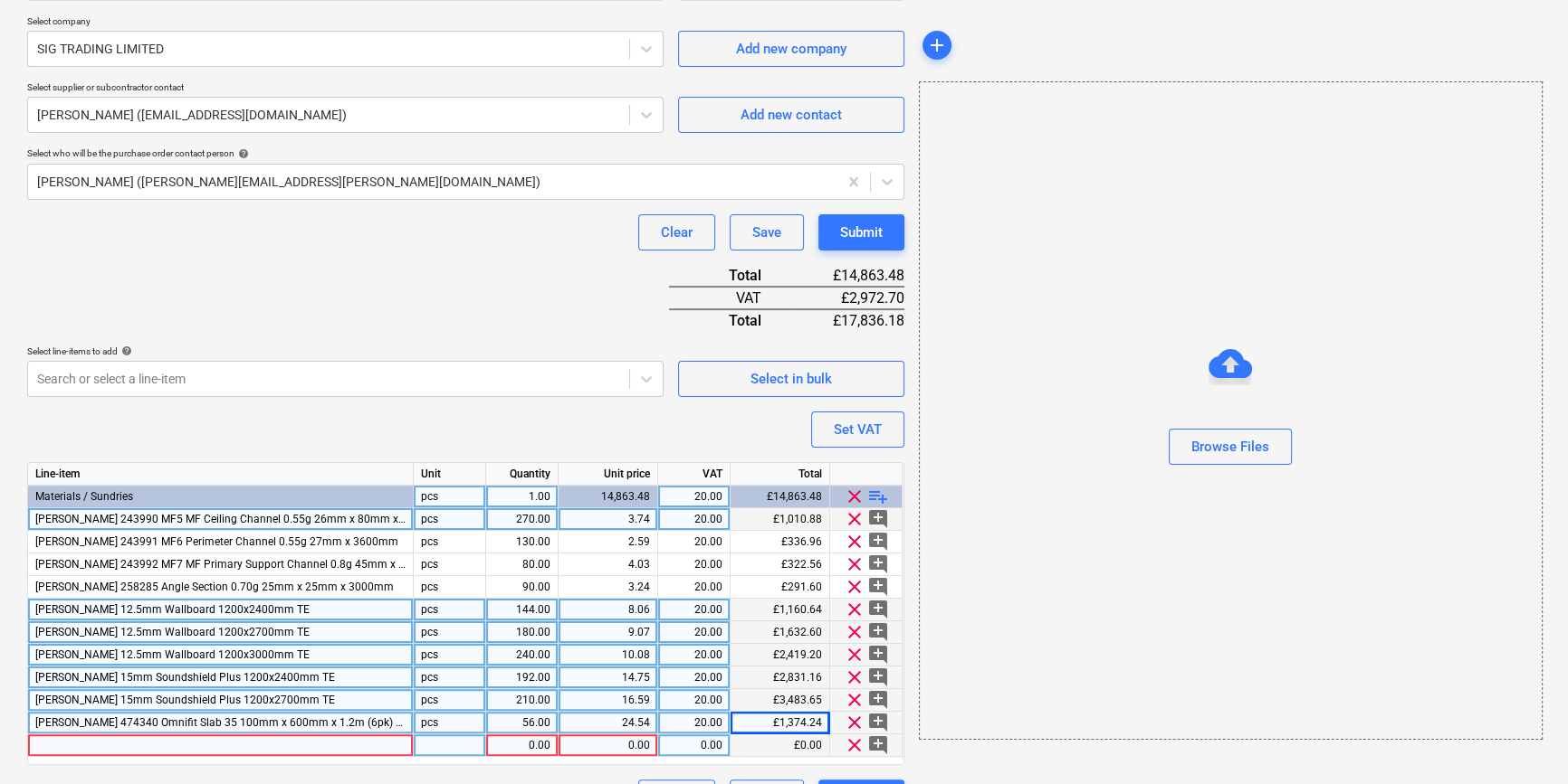
click at [49, 744] on div at bounding box center [221, 746] width 386 height 23
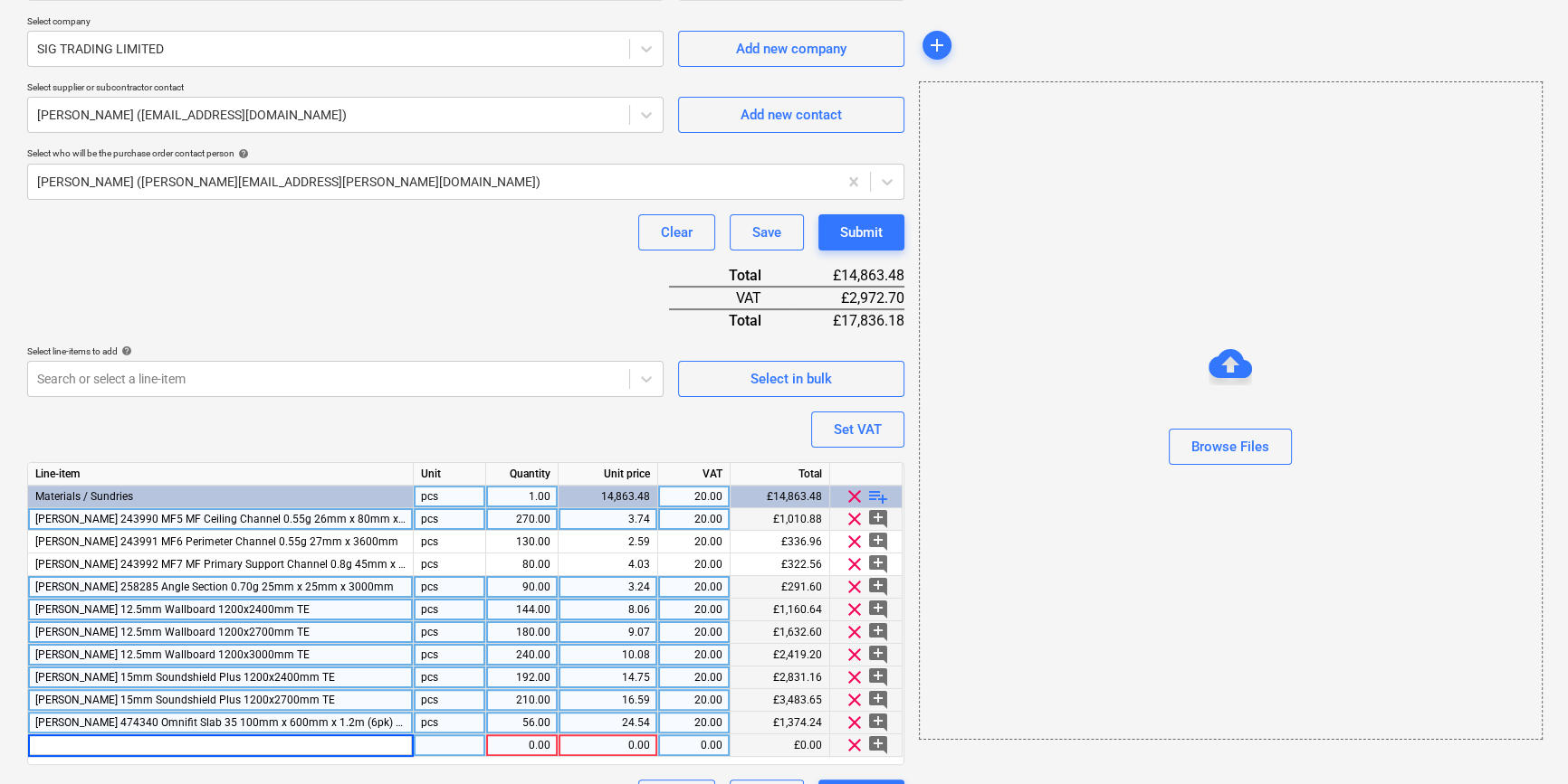
type input "[PERSON_NAME] 25mm Acoustic roll 26.64m²"
type input "18"
type input "33.57"
type input "20"
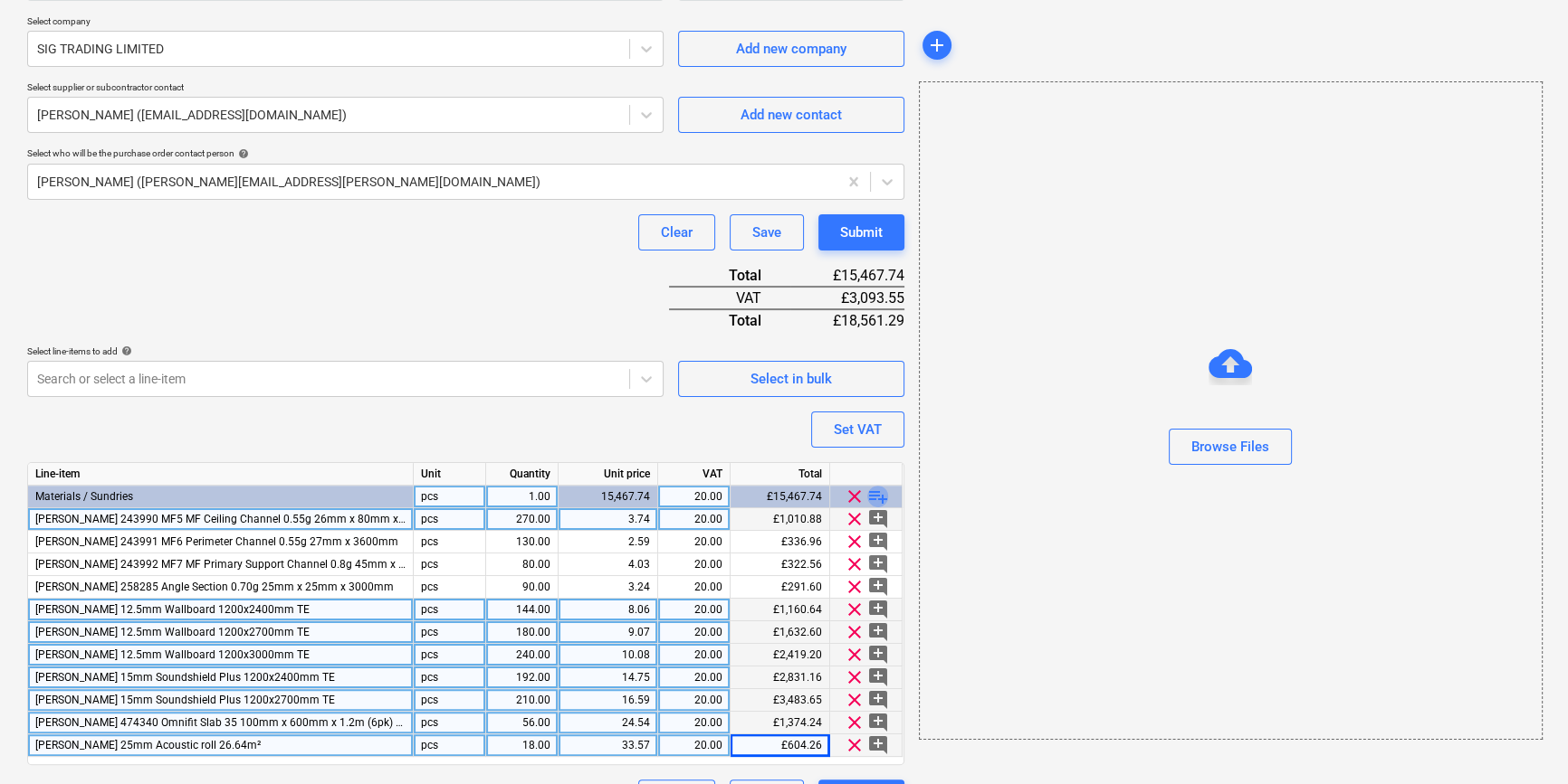
click at [878, 495] on span "playlist_add" at bounding box center [878, 497] width 22 height 22
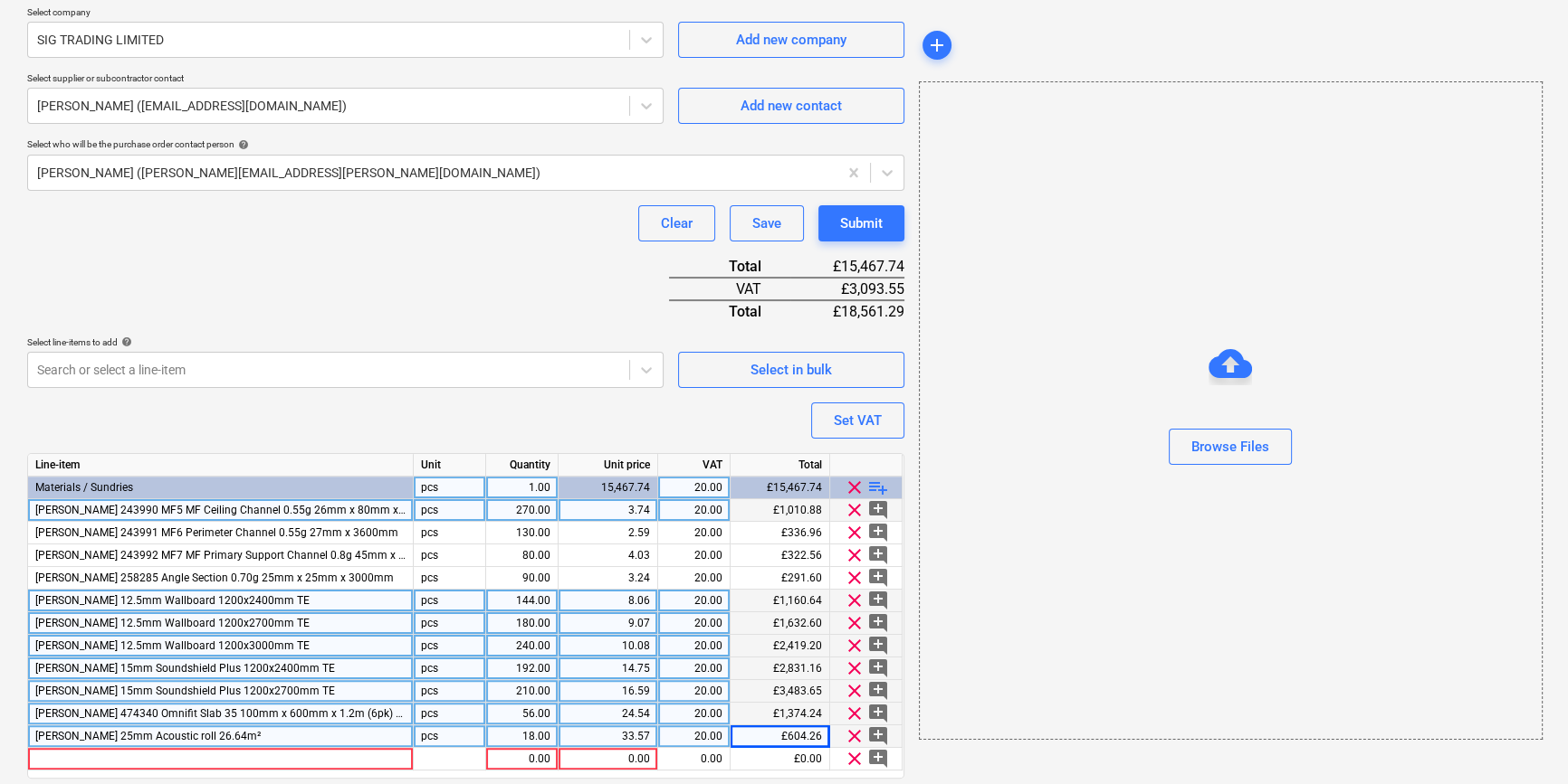
scroll to position [457, 0]
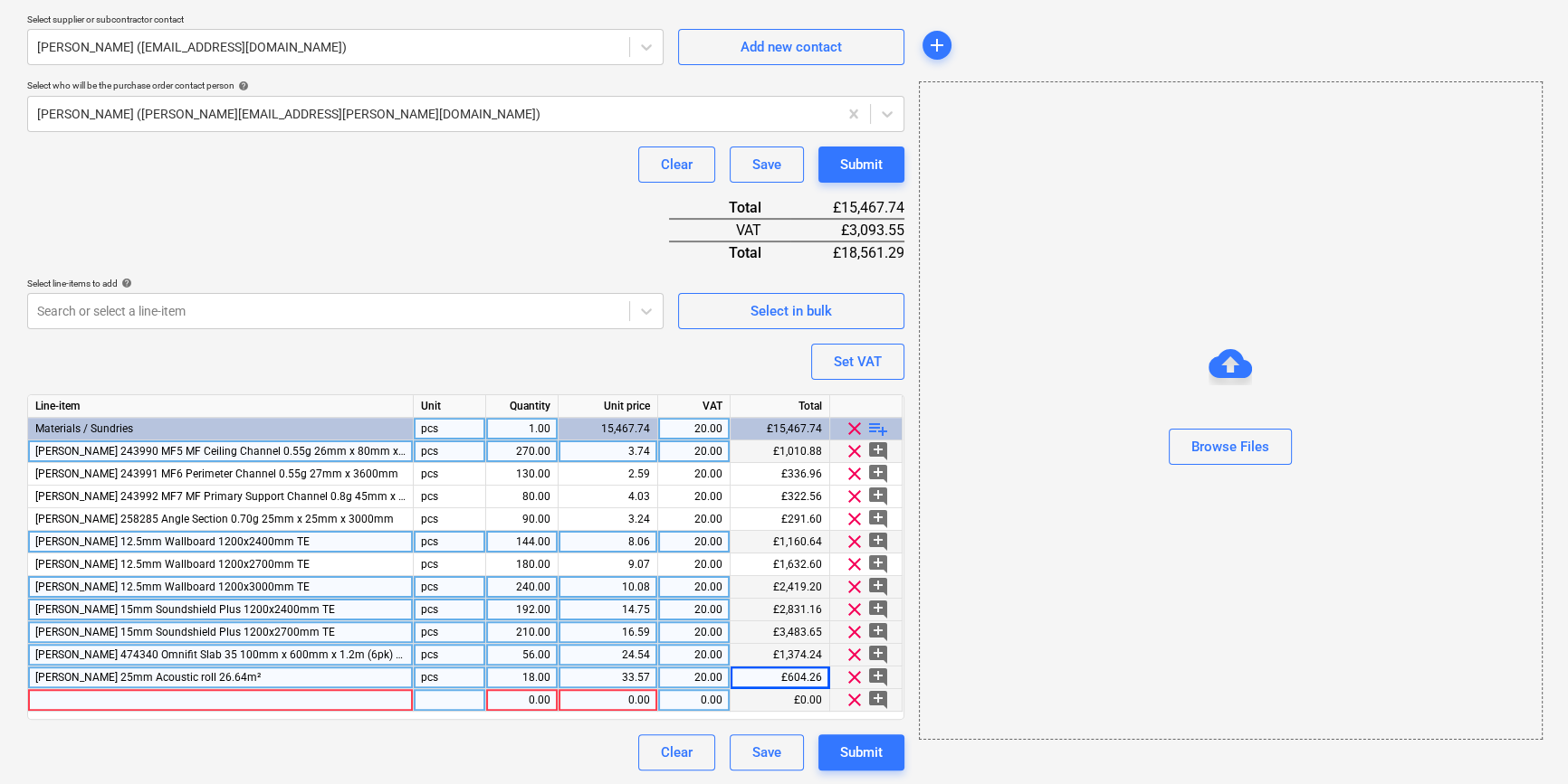
click at [99, 699] on div at bounding box center [221, 700] width 386 height 23
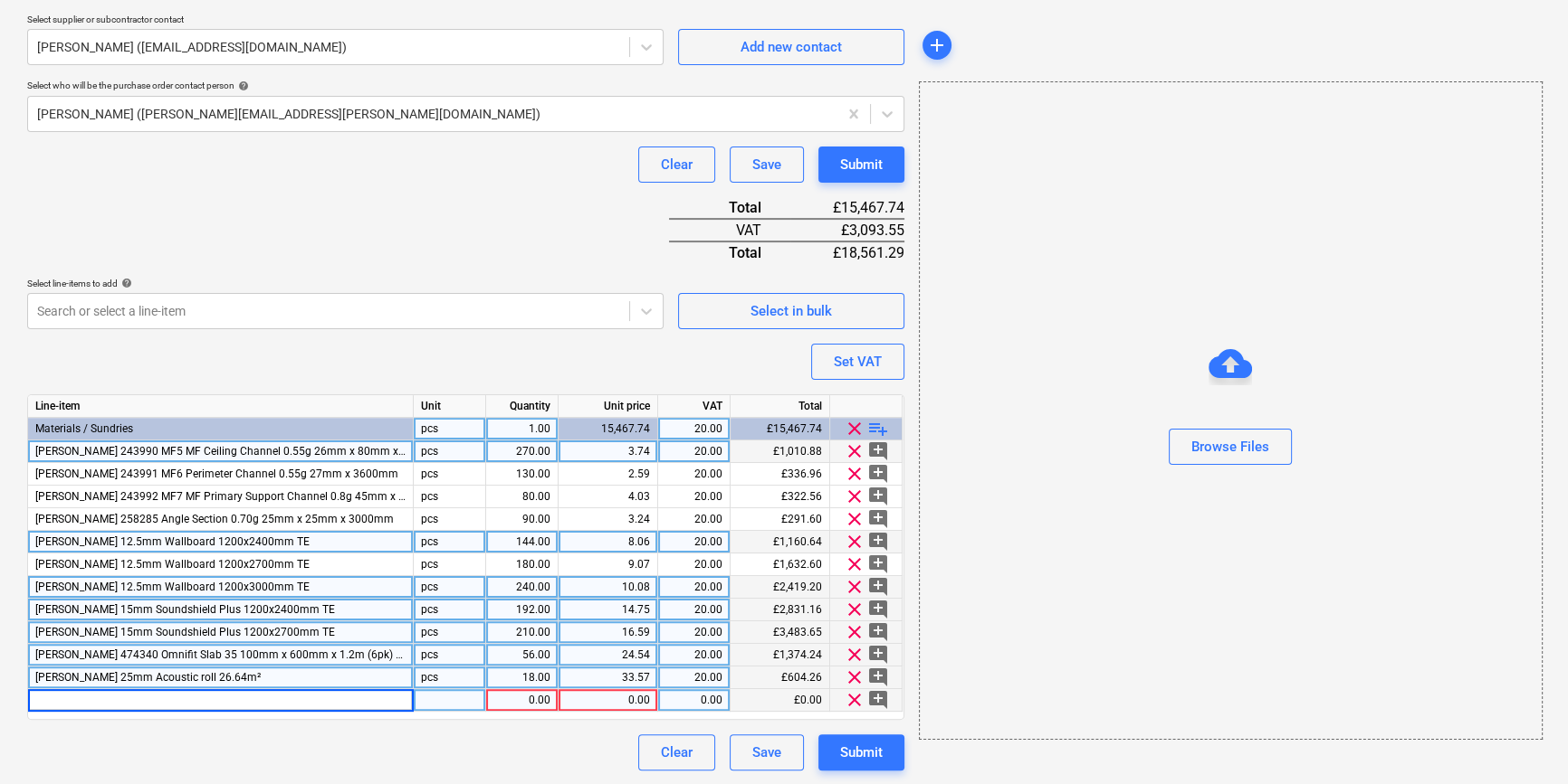
type input "[PERSON_NAME] 75mm Acoustic roll 17.4m²"
type input "24"
type input "50.81"
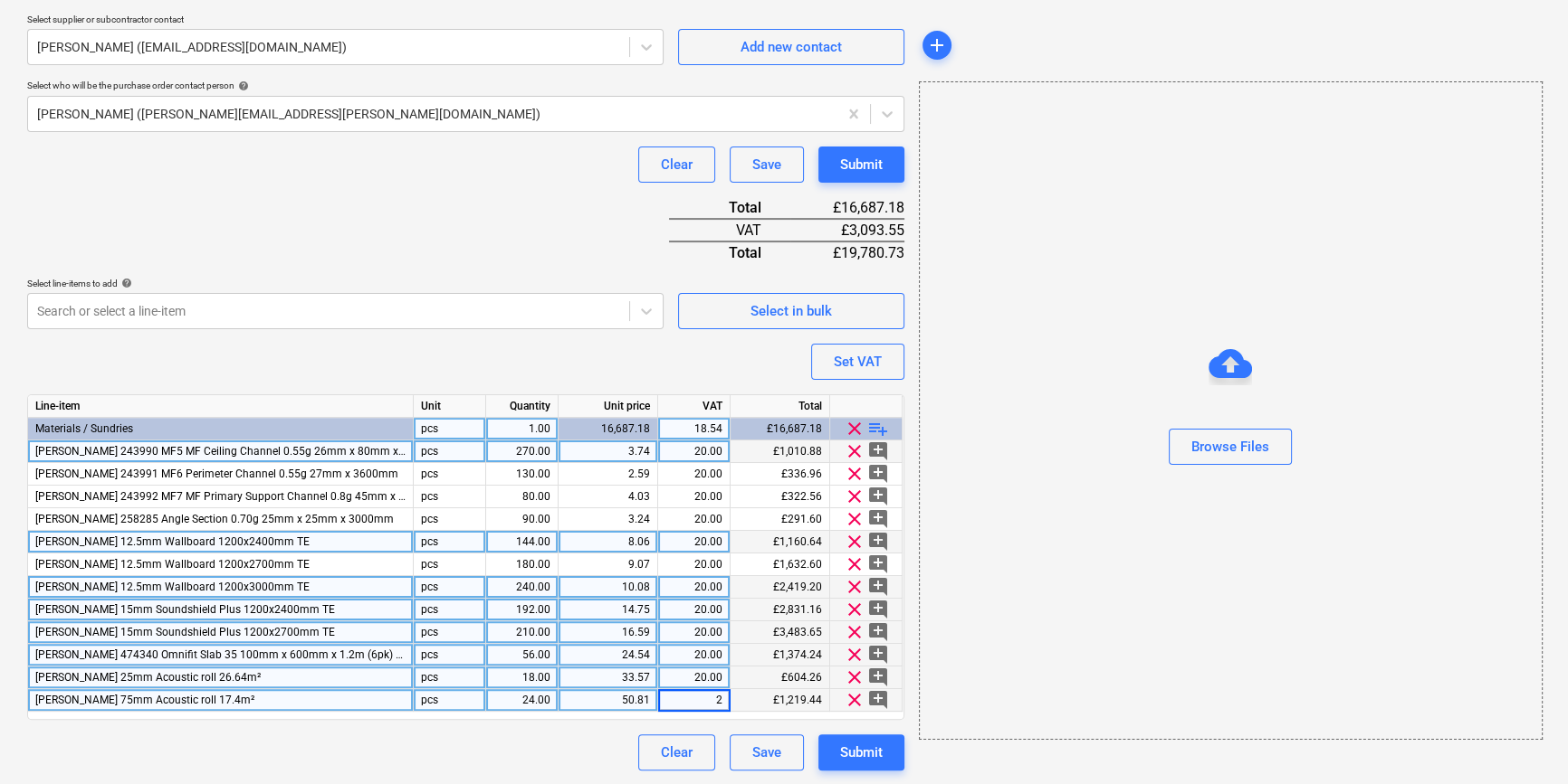
type input "20"
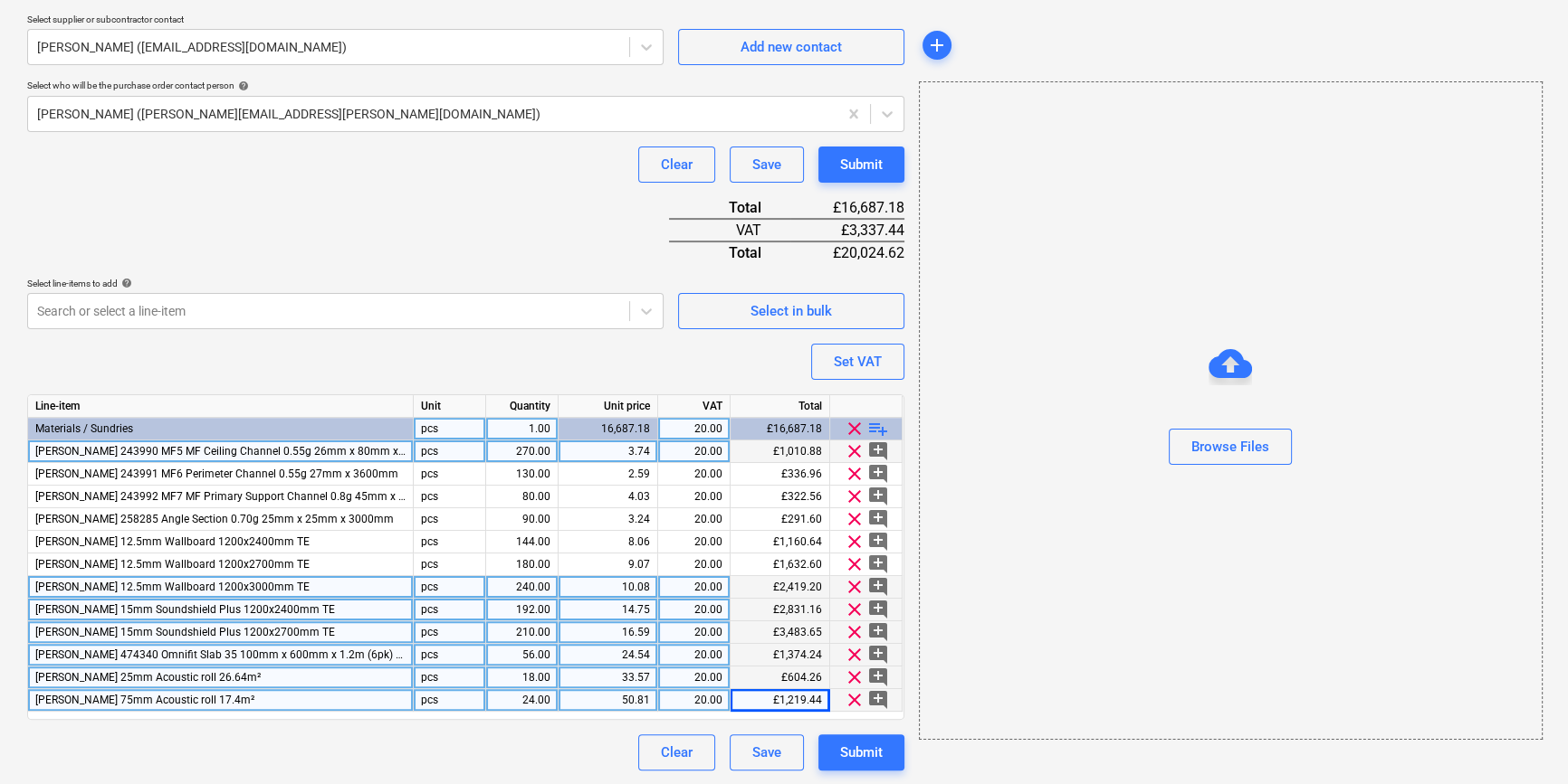
click at [872, 424] on span "playlist_add" at bounding box center [878, 429] width 22 height 22
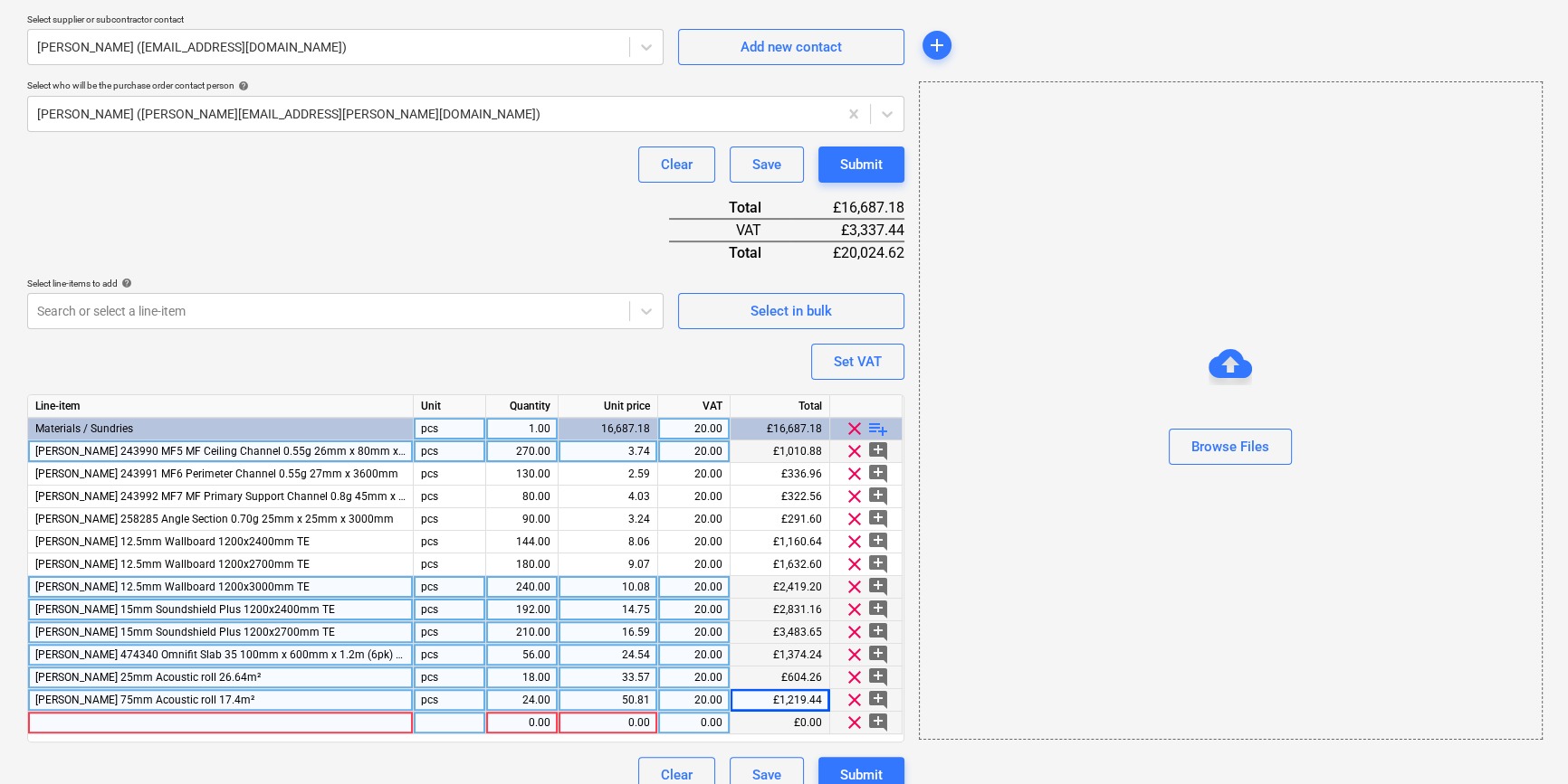
click at [70, 725] on div at bounding box center [221, 723] width 386 height 23
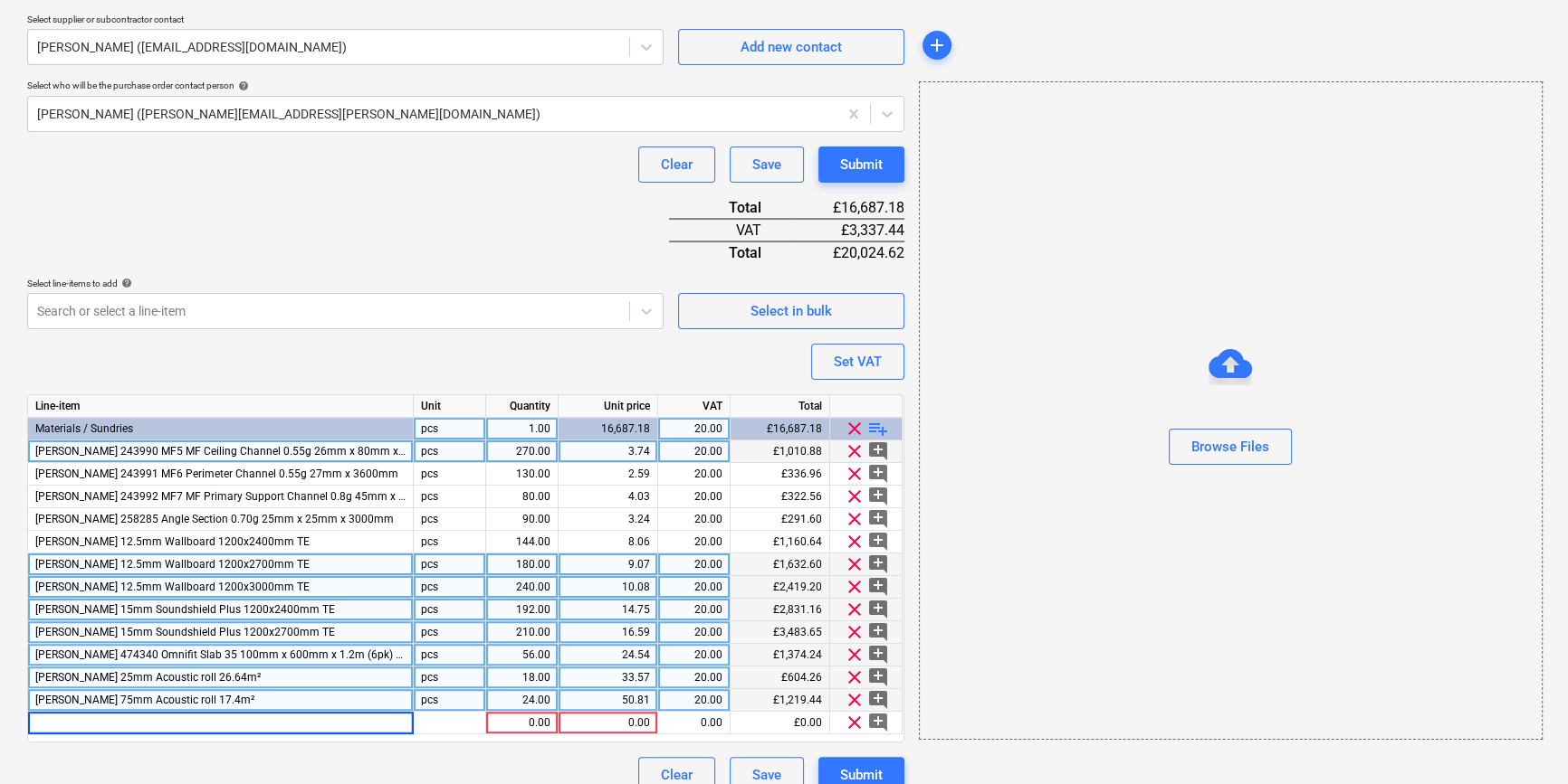
type input "[PERSON_NAME] 100mm Acoustic roll 12.36m²"
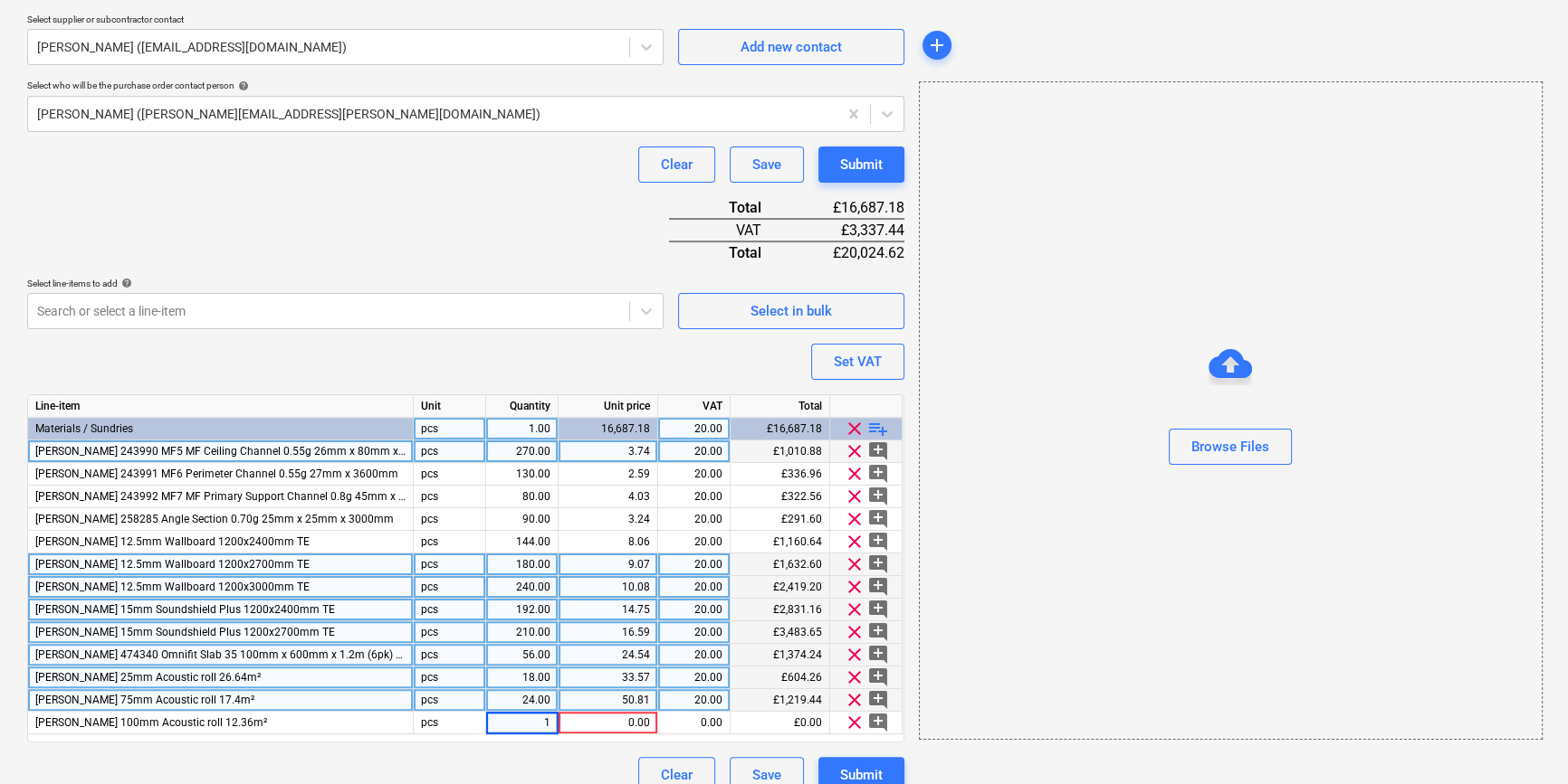
type input "14"
type input "46.1"
type input "20"
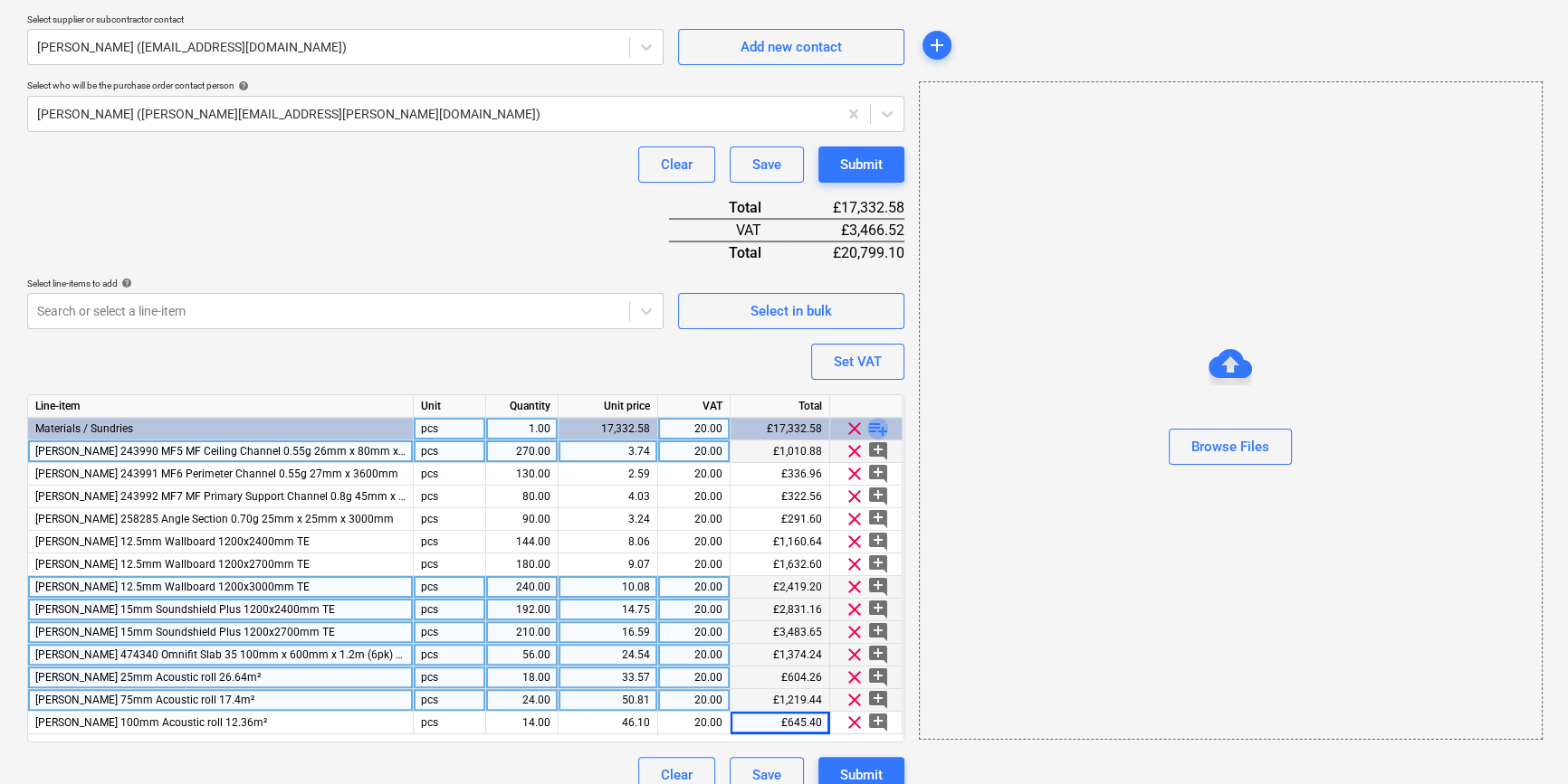
click at [883, 427] on span "playlist_add" at bounding box center [878, 429] width 22 height 22
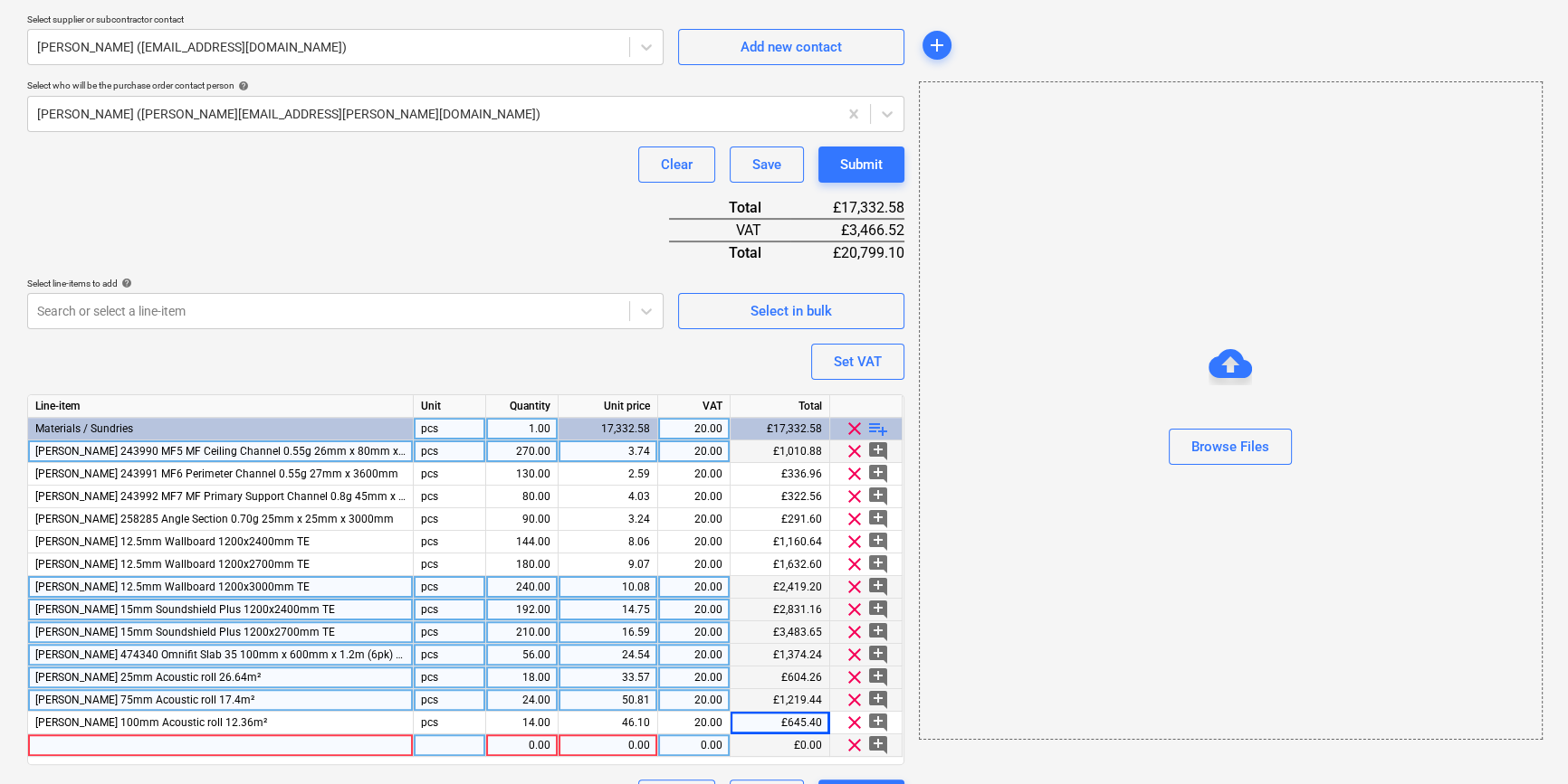
click at [83, 746] on div at bounding box center [221, 746] width 386 height 23
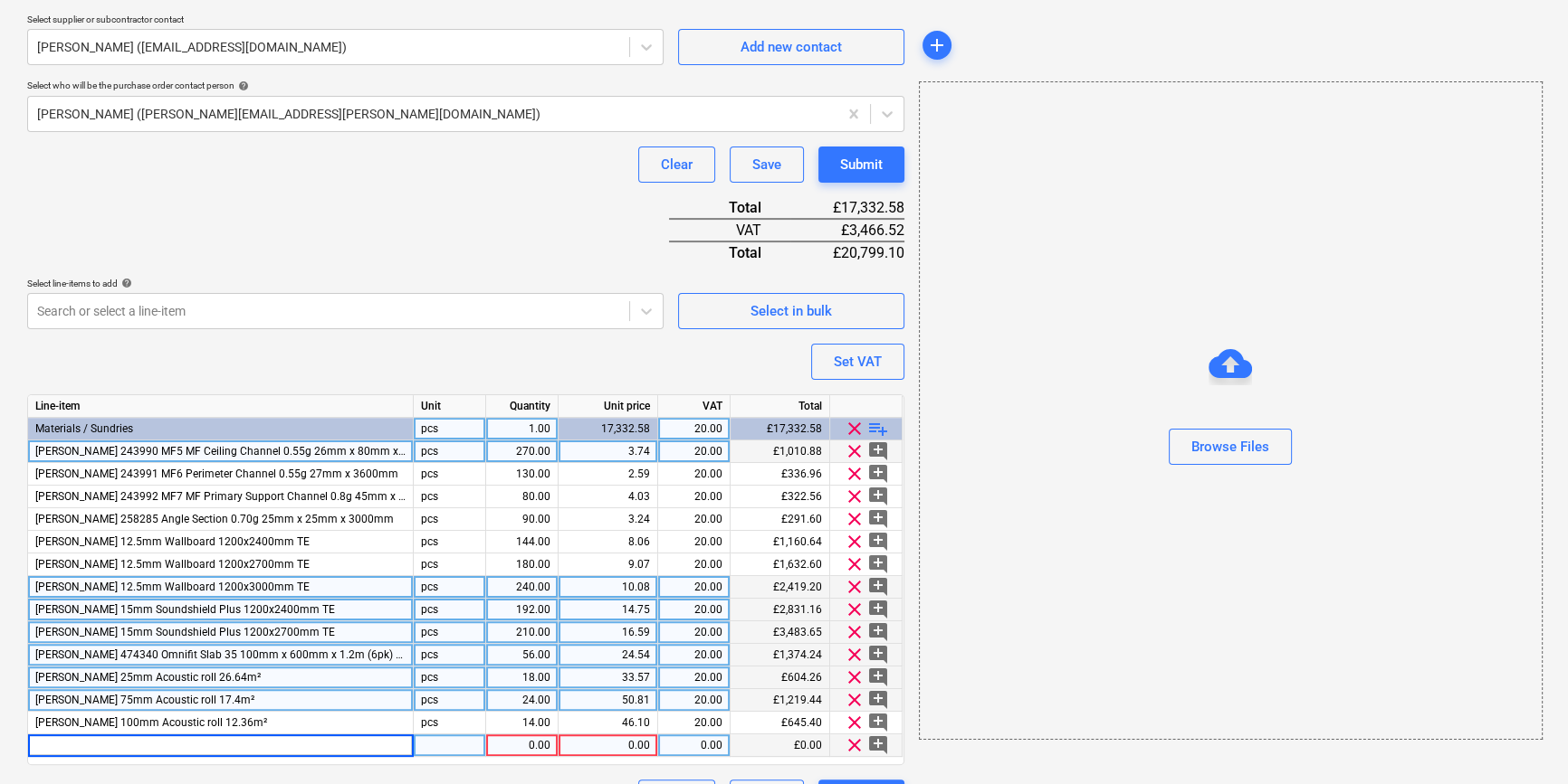
type input "[PERSON_NAME] 258286 Angle Section 0.70g 25mm x 50mm x 3000mm"
type input "70"
type input "4.35"
type input "20"
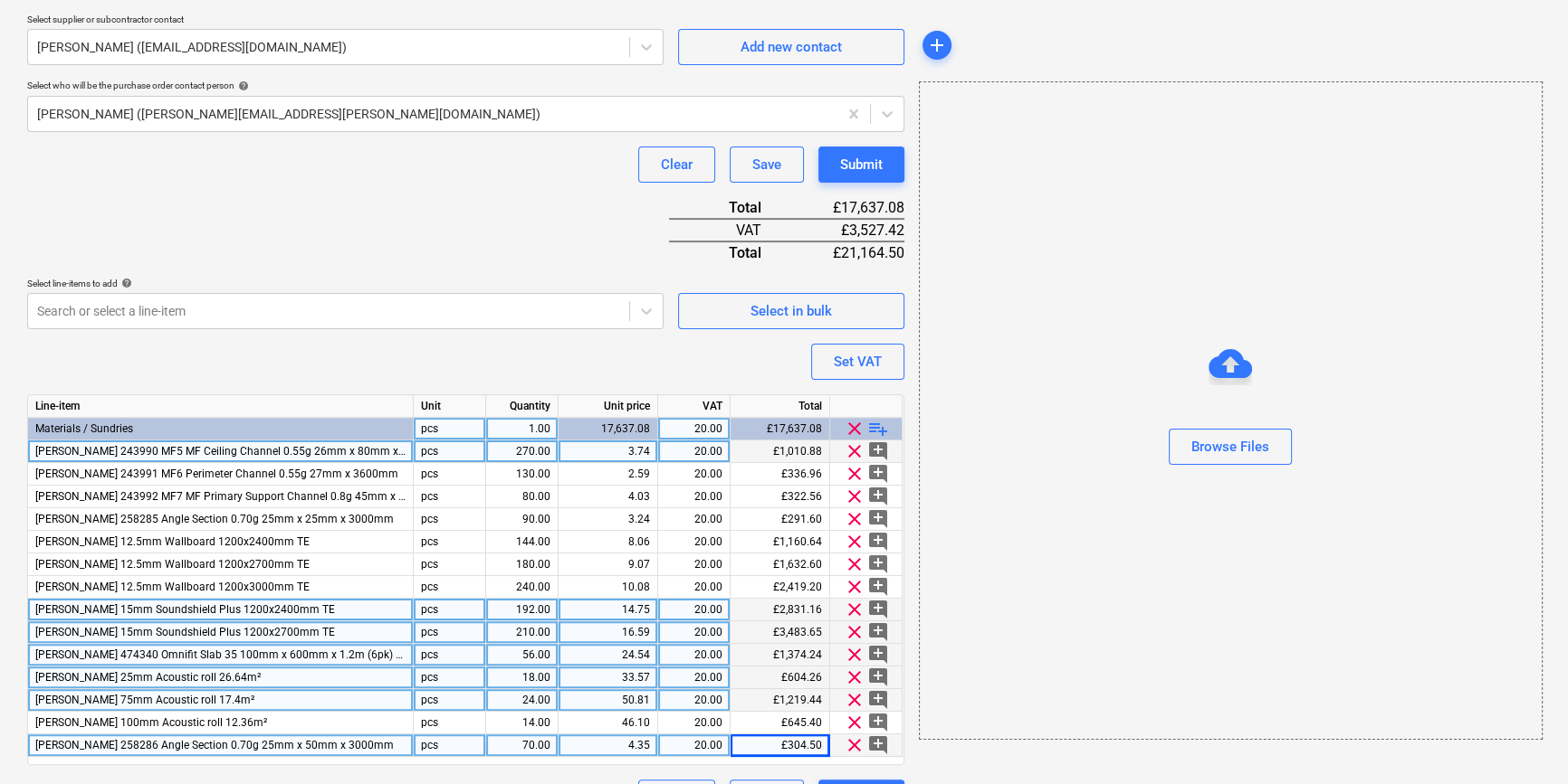
click at [875, 426] on span "playlist_add" at bounding box center [878, 429] width 22 height 22
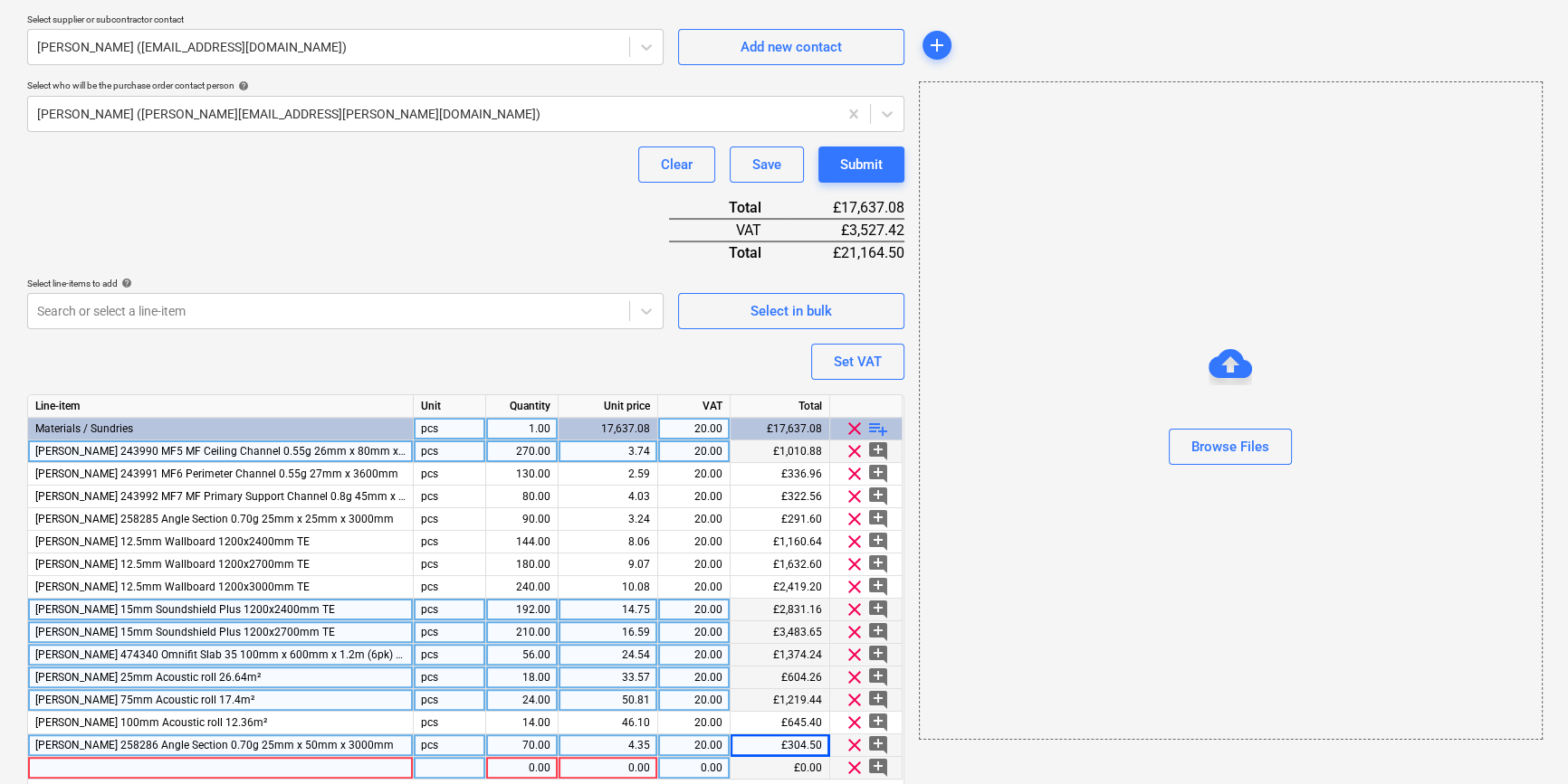
click at [118, 768] on div at bounding box center [221, 768] width 386 height 23
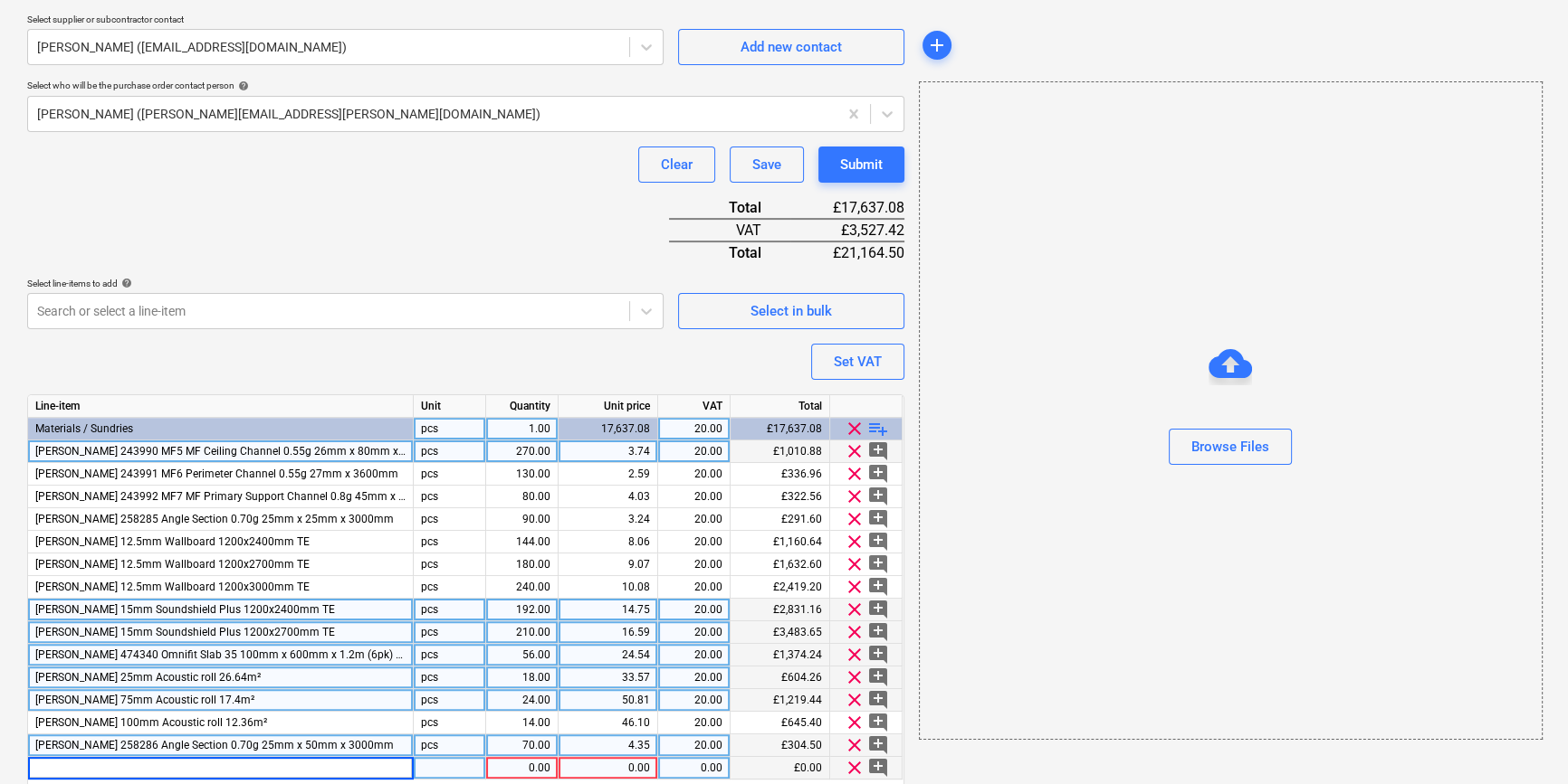
type input "DuPont D15561632 Tyvek AirGuard A2 FR 5816X 1200mm x 50m"
type input "roll"
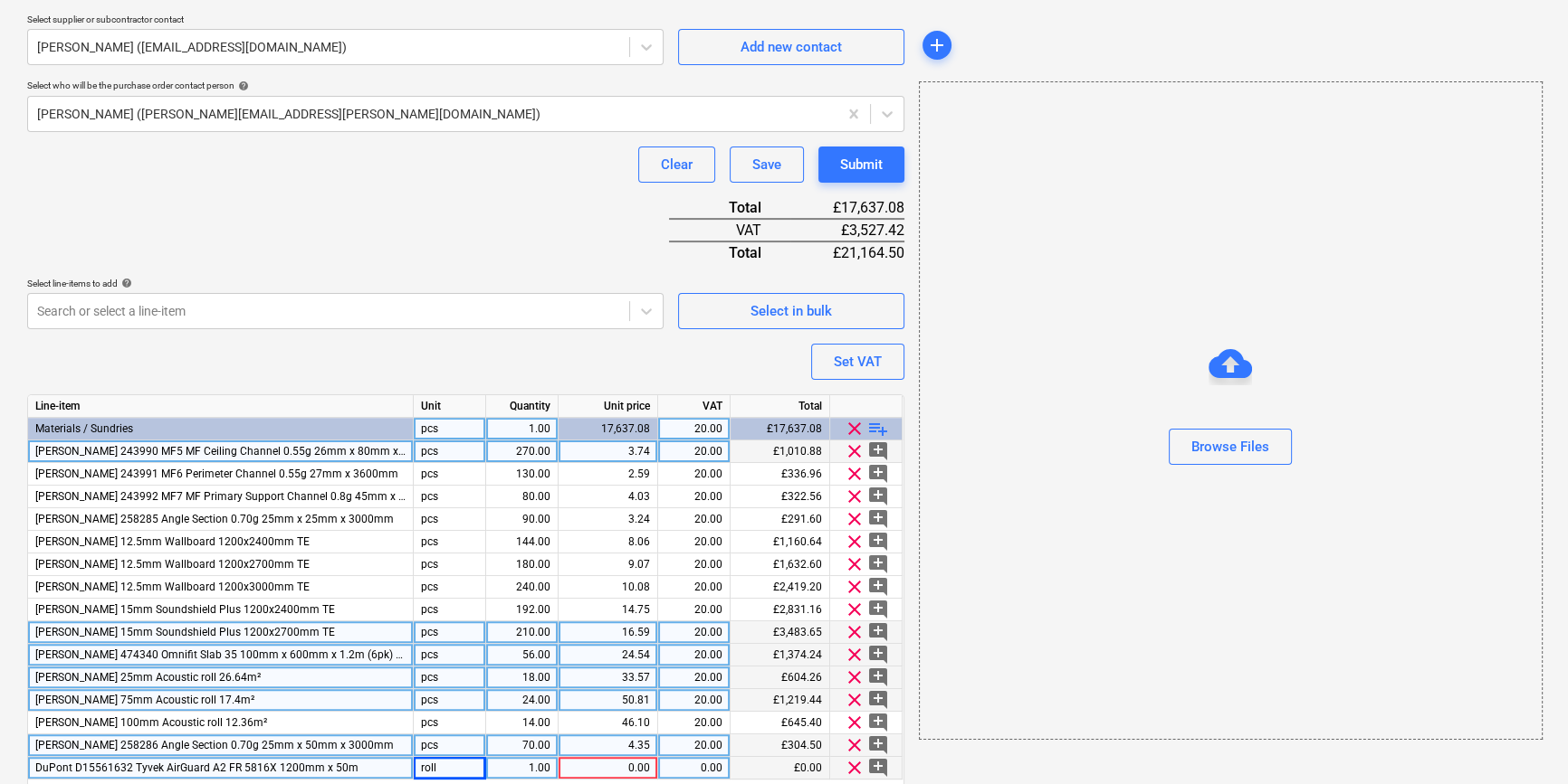
click at [451, 670] on div "pcs" at bounding box center [449, 678] width 72 height 23
type input "roll"
click at [451, 658] on div "pcs" at bounding box center [449, 655] width 72 height 23
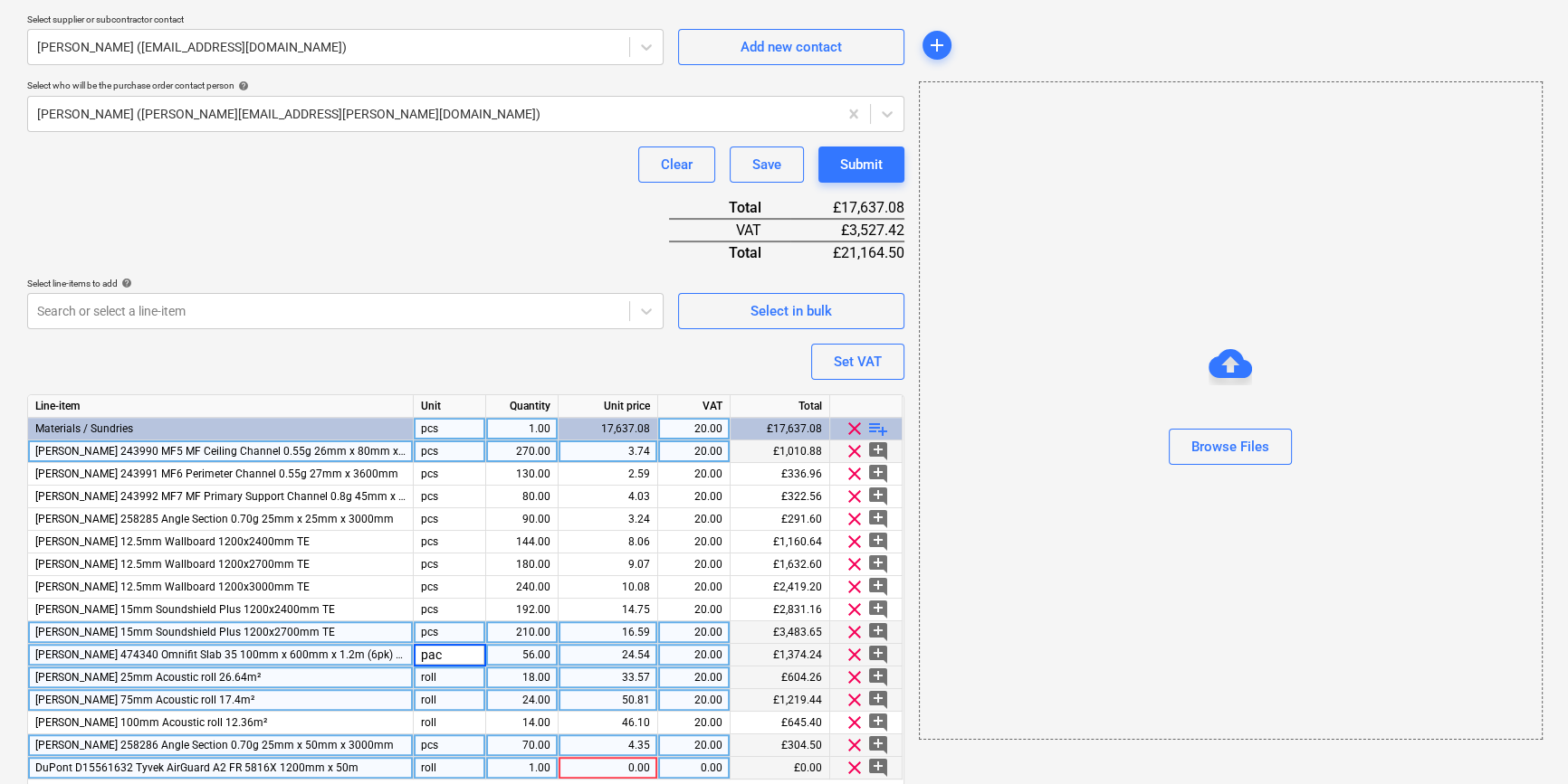
type input "pack"
click at [623, 761] on div "0.00" at bounding box center [608, 768] width 84 height 23
click at [613, 763] on div "0.00" at bounding box center [608, 768] width 84 height 23
type input "237.82"
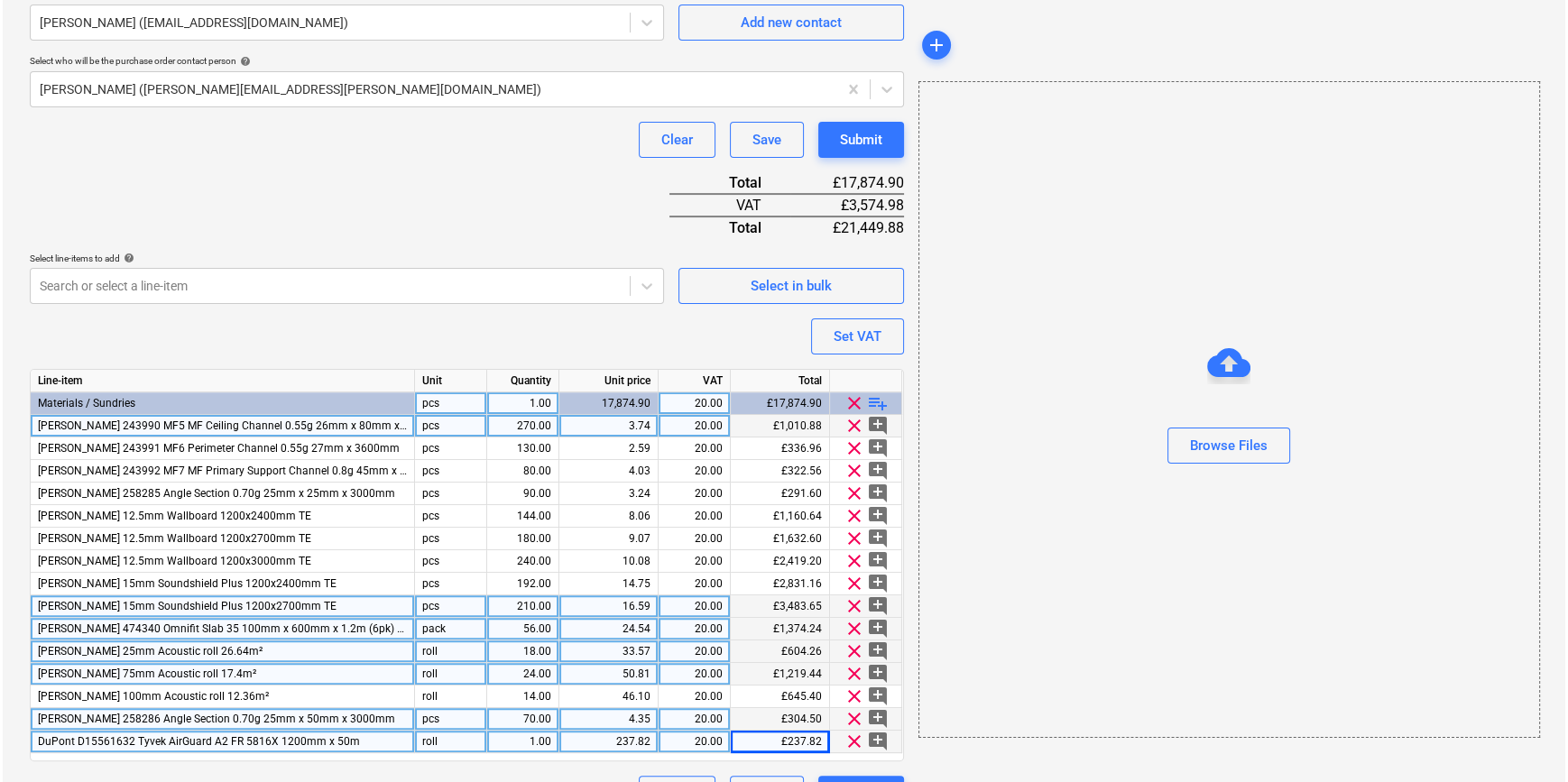
scroll to position [523, 0]
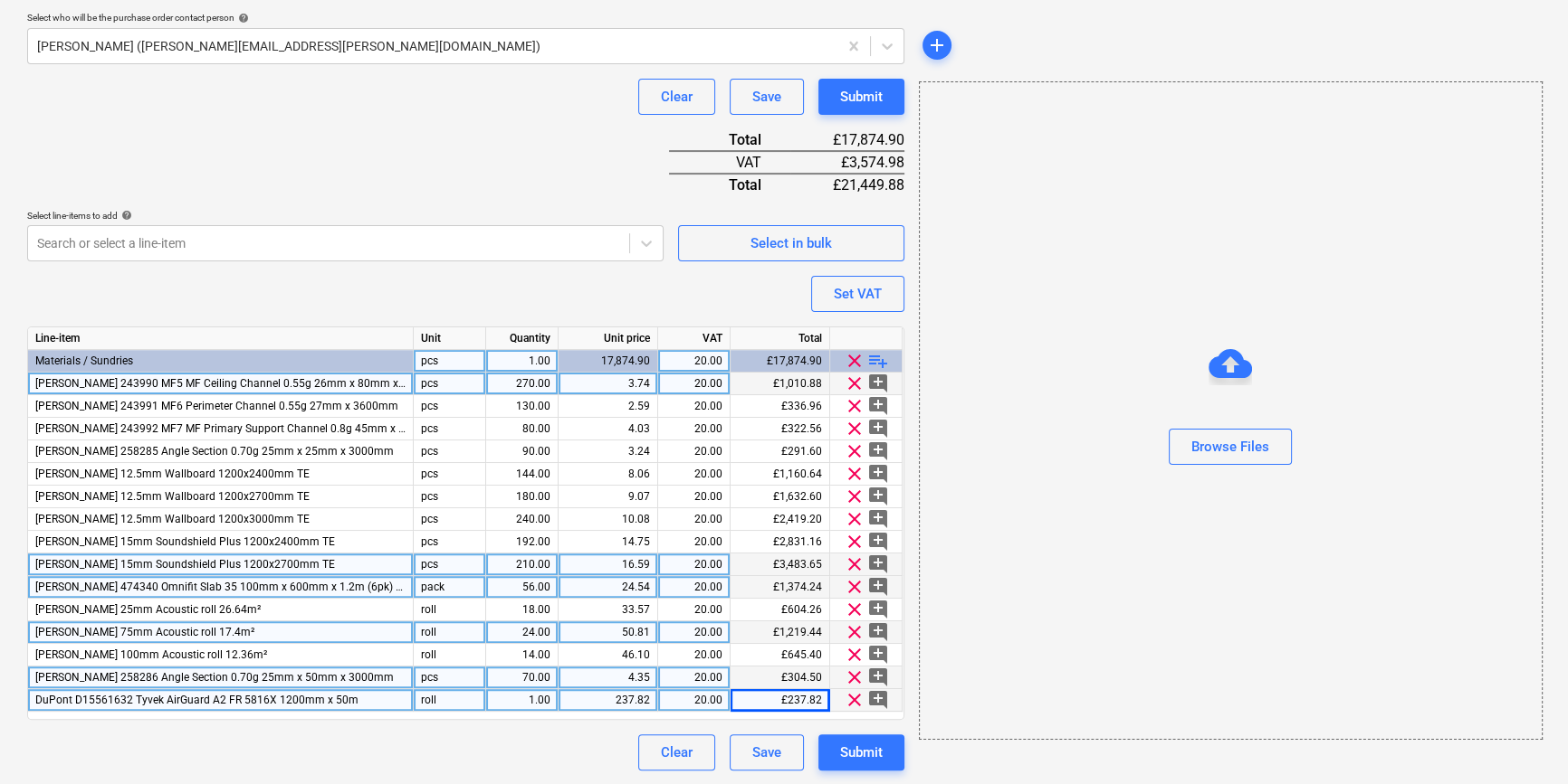
click at [519, 694] on div "1.00" at bounding box center [522, 700] width 57 height 23
type input "4"
click at [840, 757] on div "Submit" at bounding box center [861, 753] width 43 height 24
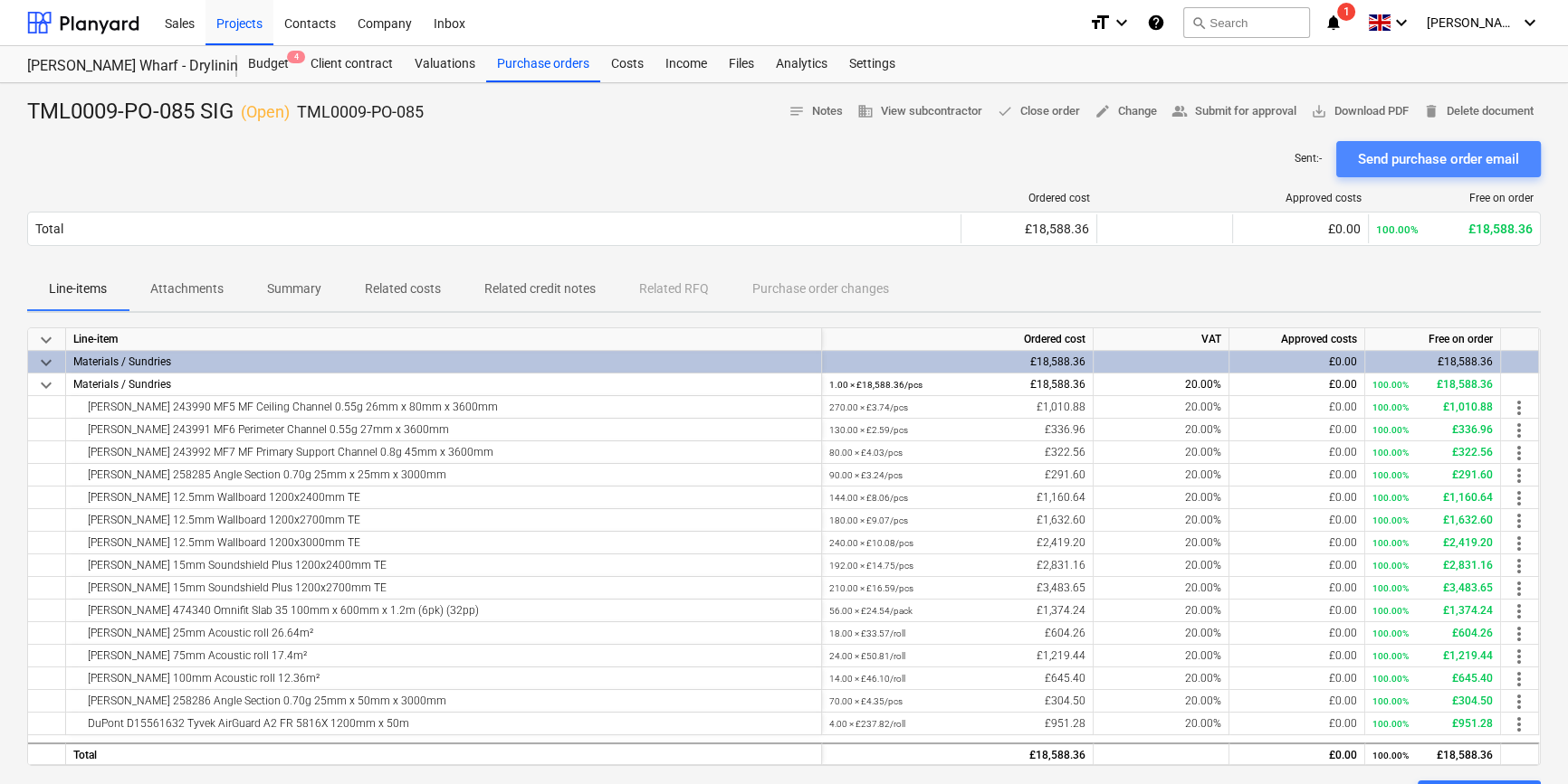
click at [1409, 154] on div "Send purchase order email" at bounding box center [1438, 159] width 161 height 24
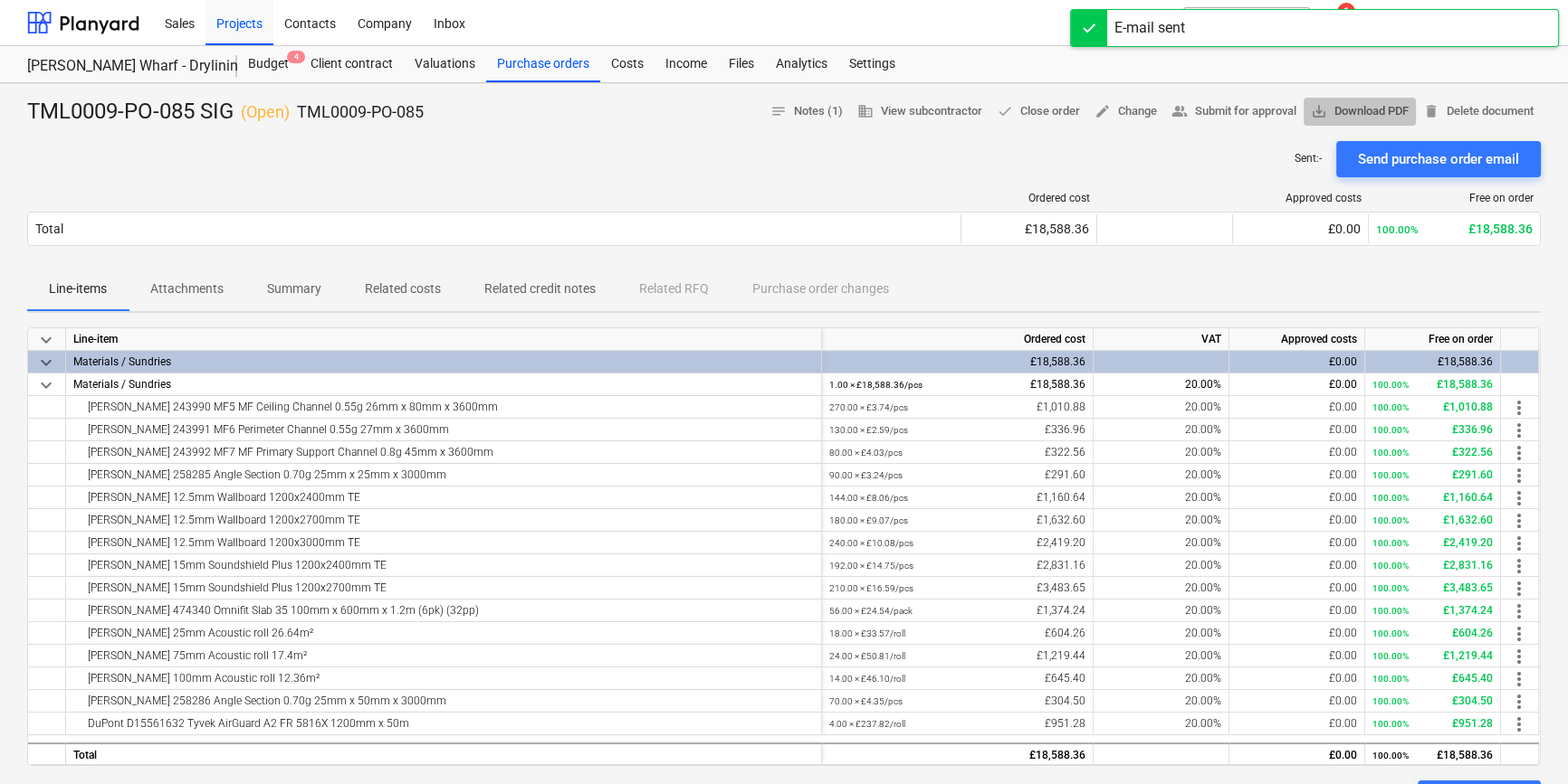
click at [1387, 112] on span "save_alt Download PDF" at bounding box center [1359, 111] width 98 height 21
